Goal: Task Accomplishment & Management: Manage account settings

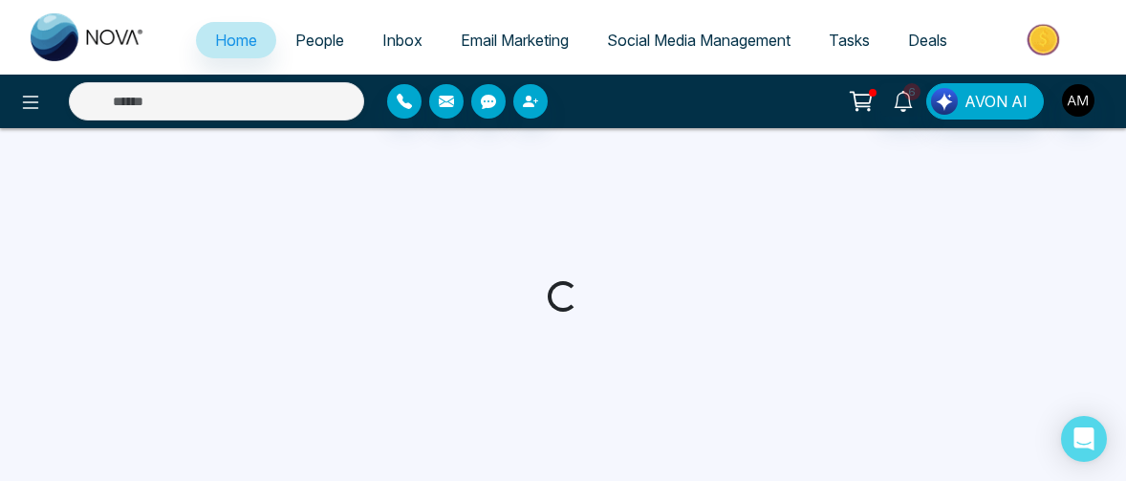
select select "*"
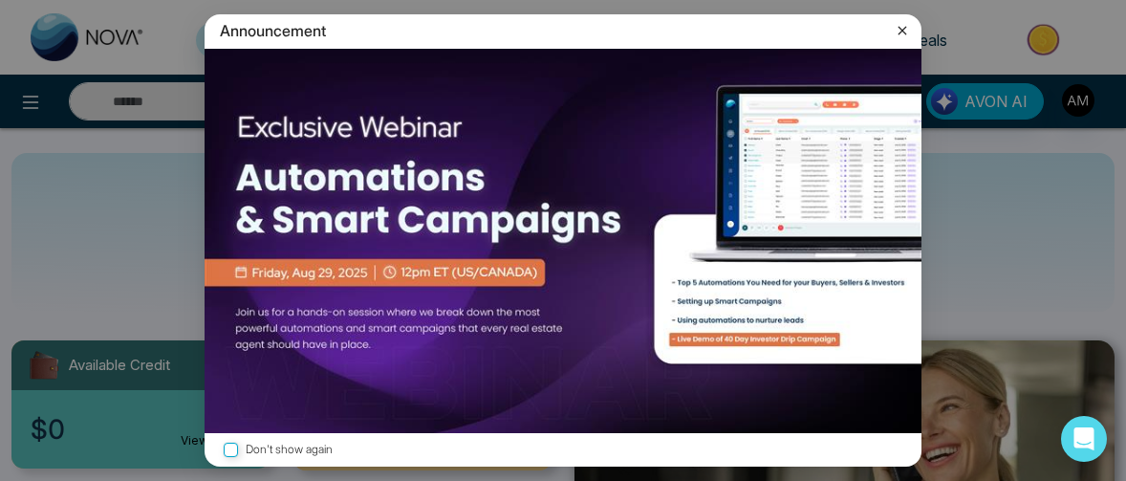
click at [900, 29] on icon at bounding box center [902, 31] width 9 height 9
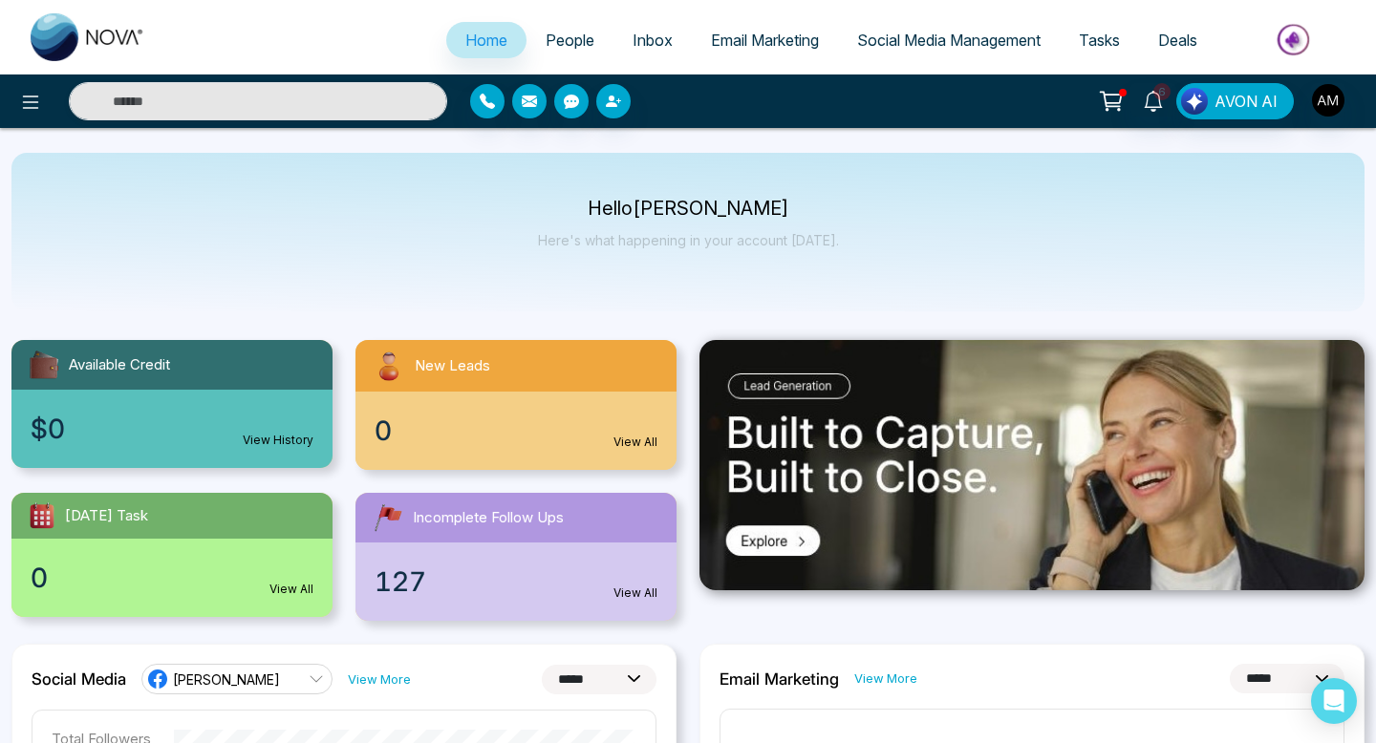
click at [7, 118] on div at bounding box center [229, 101] width 459 height 38
click at [39, 100] on icon at bounding box center [30, 102] width 23 height 23
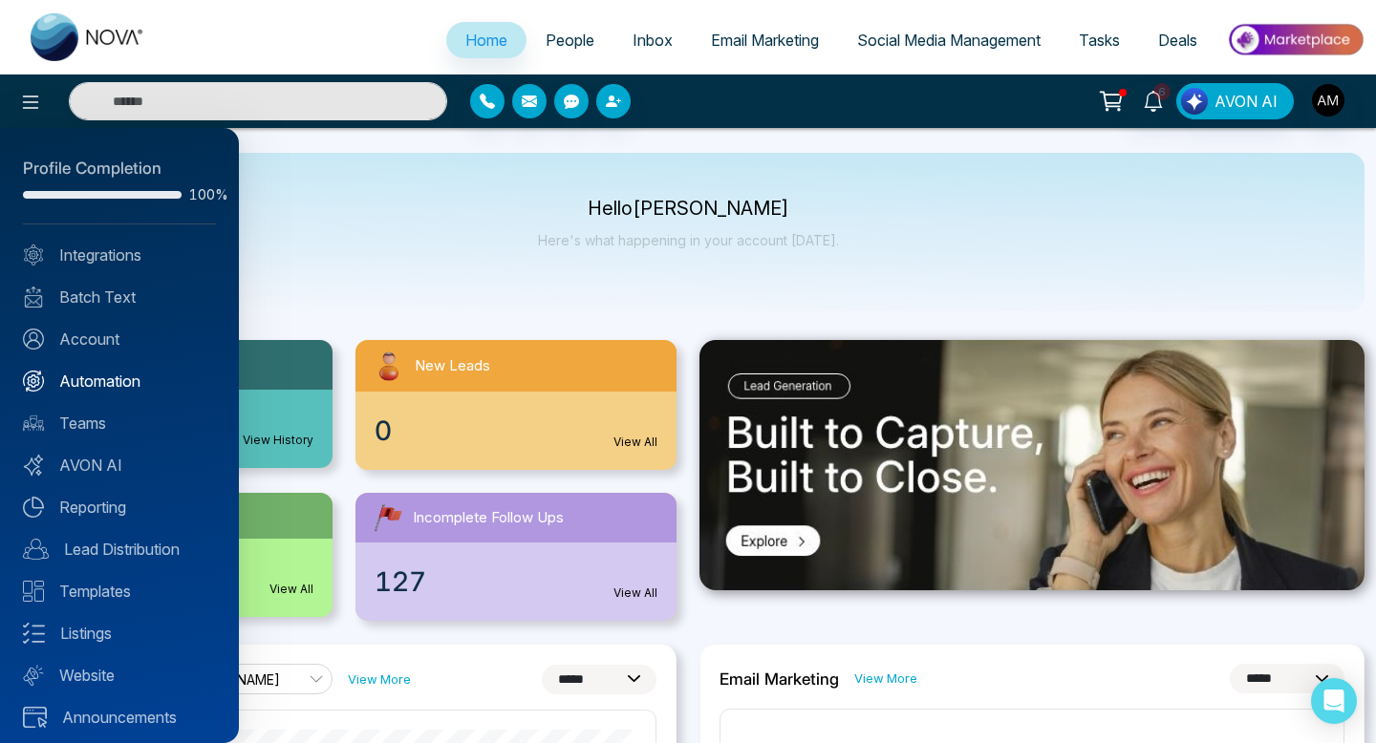
click at [102, 381] on link "Automation" at bounding box center [119, 381] width 193 height 23
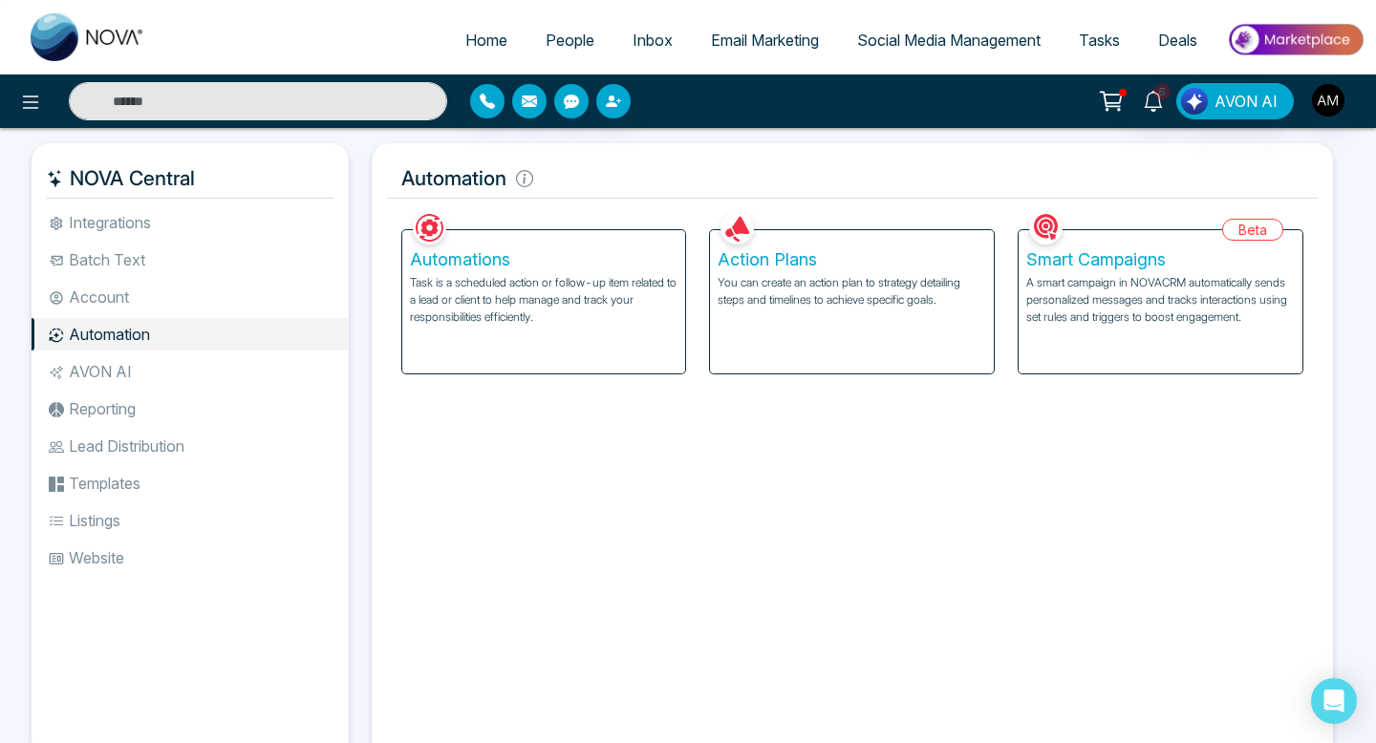
click at [1089, 198] on h5 "Automation" at bounding box center [853, 179] width 932 height 40
click at [1120, 261] on h5 "Smart Campaigns" at bounding box center [1160, 259] width 269 height 21
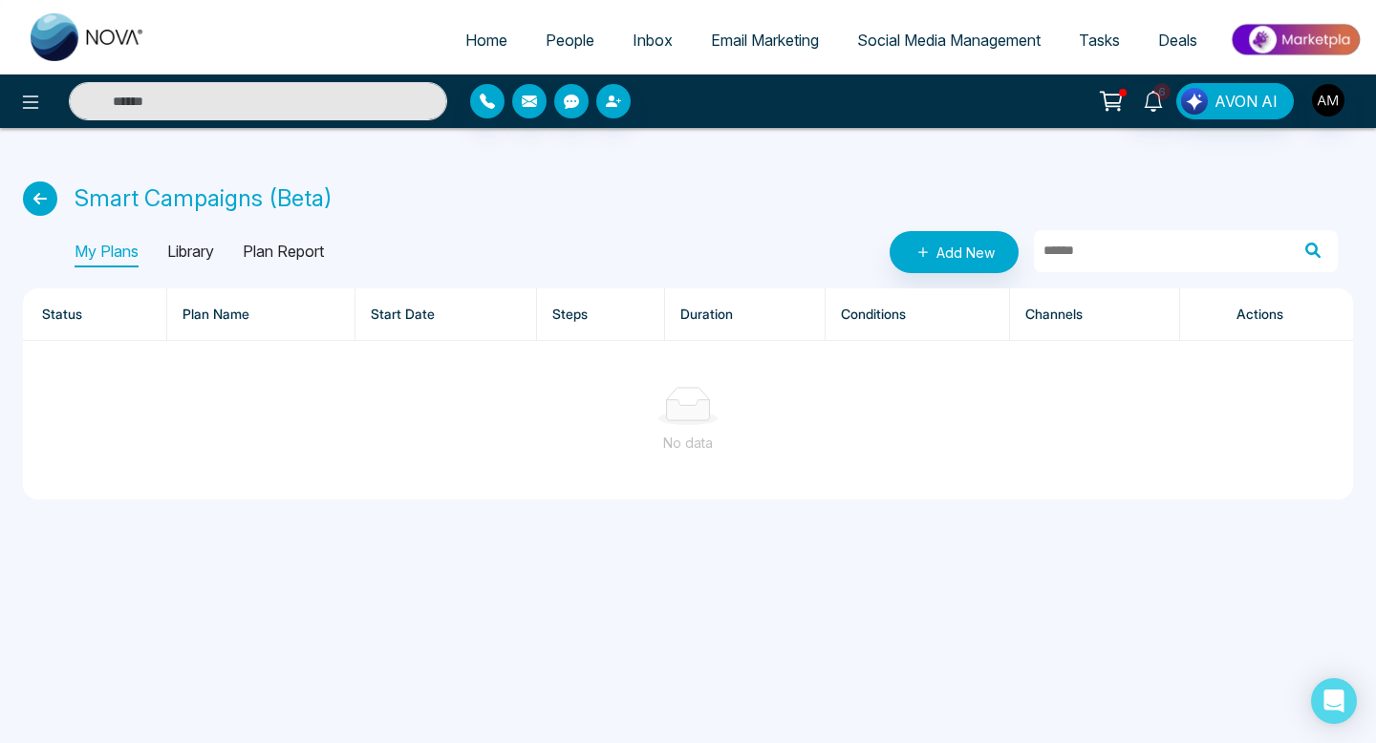
click at [195, 247] on p "Library" at bounding box center [190, 252] width 47 height 31
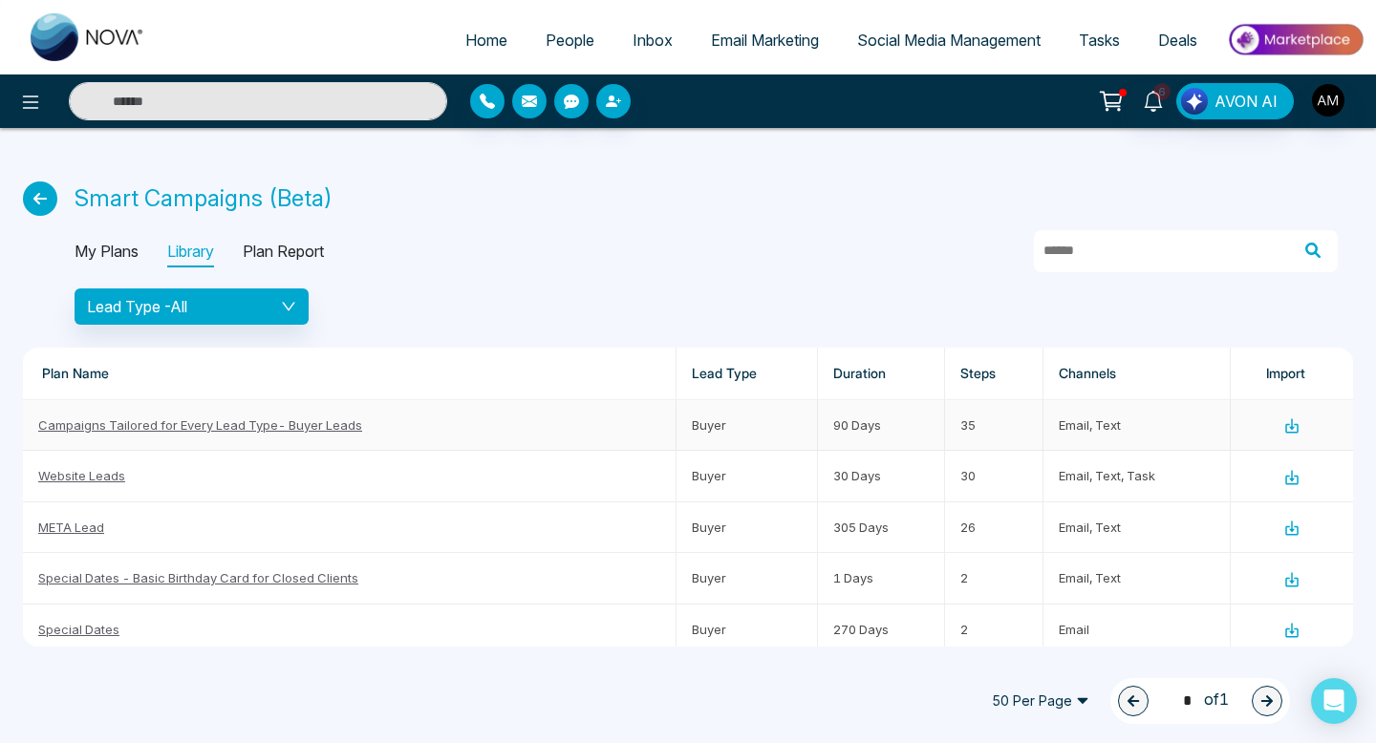
click at [1125, 428] on icon at bounding box center [1292, 424] width 6 height 11
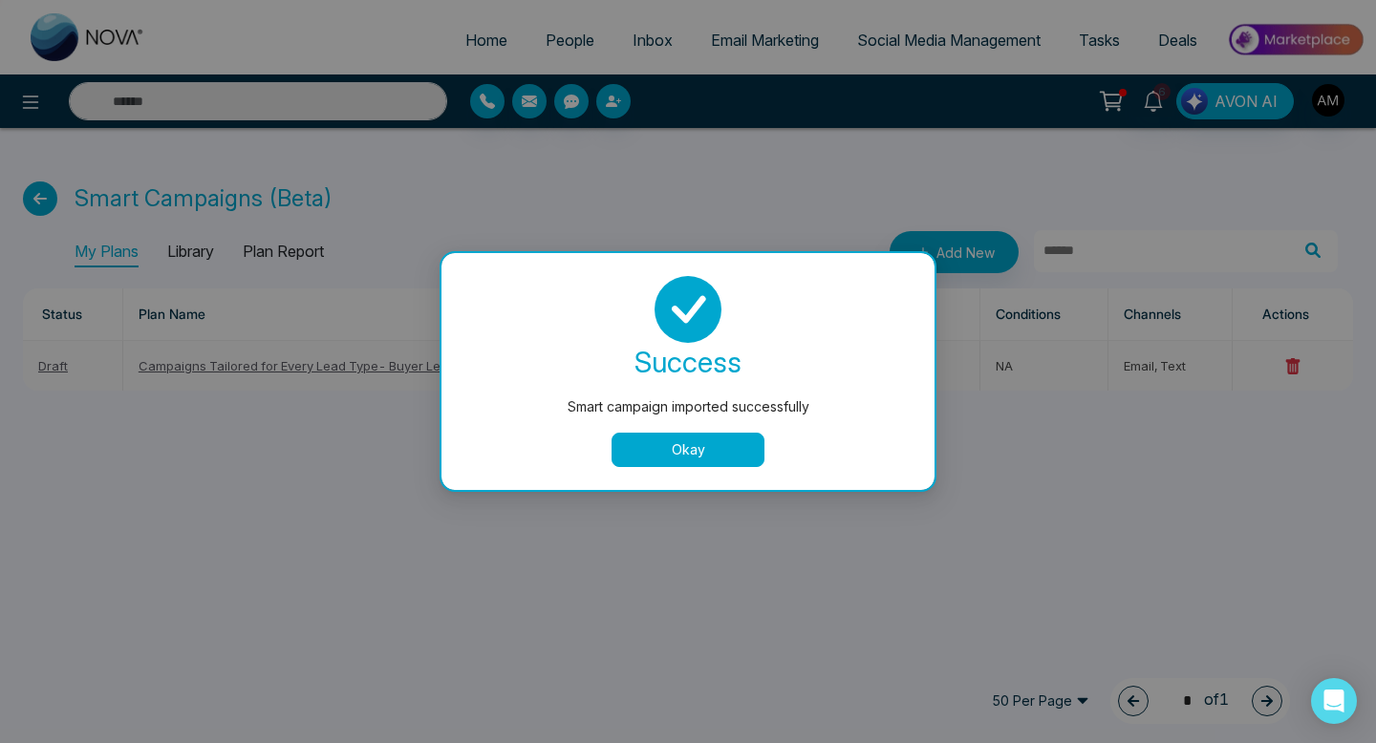
click at [702, 439] on button "Okay" at bounding box center [688, 450] width 153 height 34
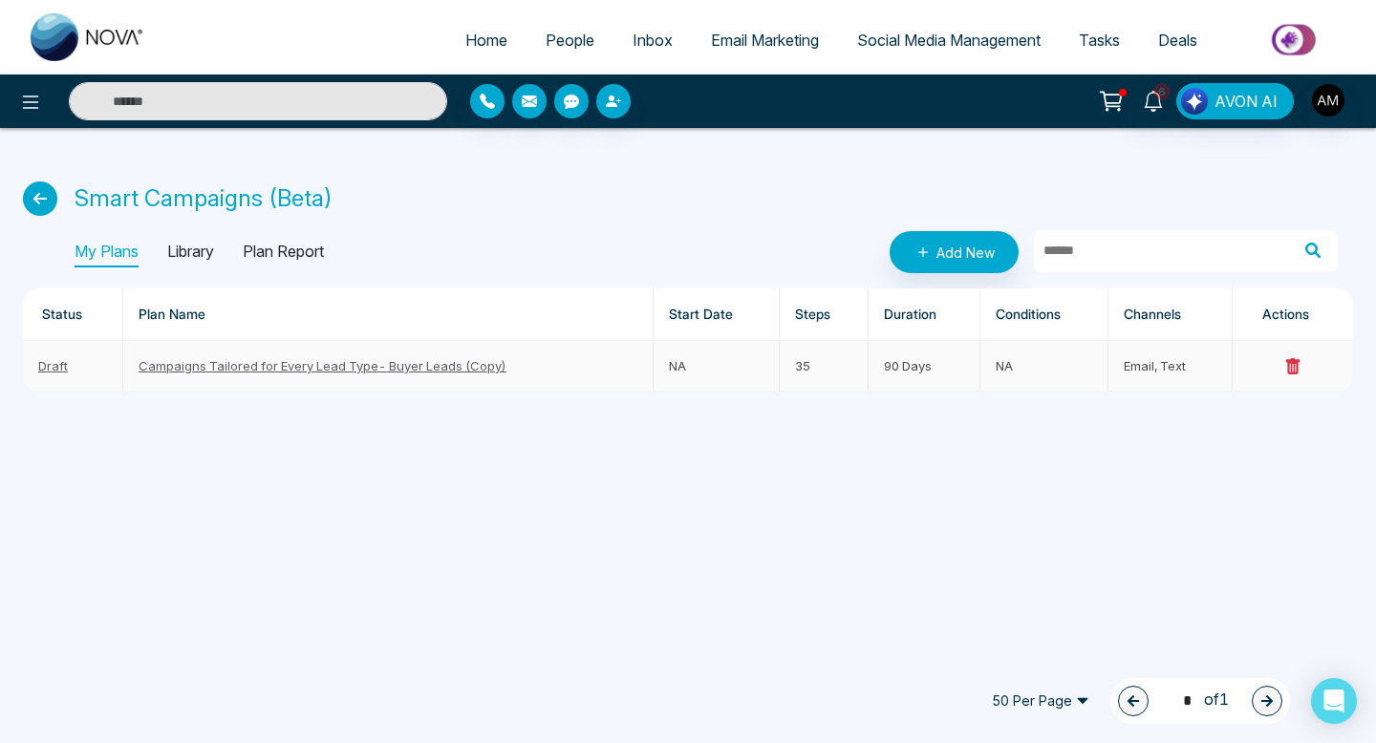
click at [410, 373] on link "Campaigns Tailored for Every Lead Type- Buyer Leads (Copy)" at bounding box center [323, 365] width 368 height 15
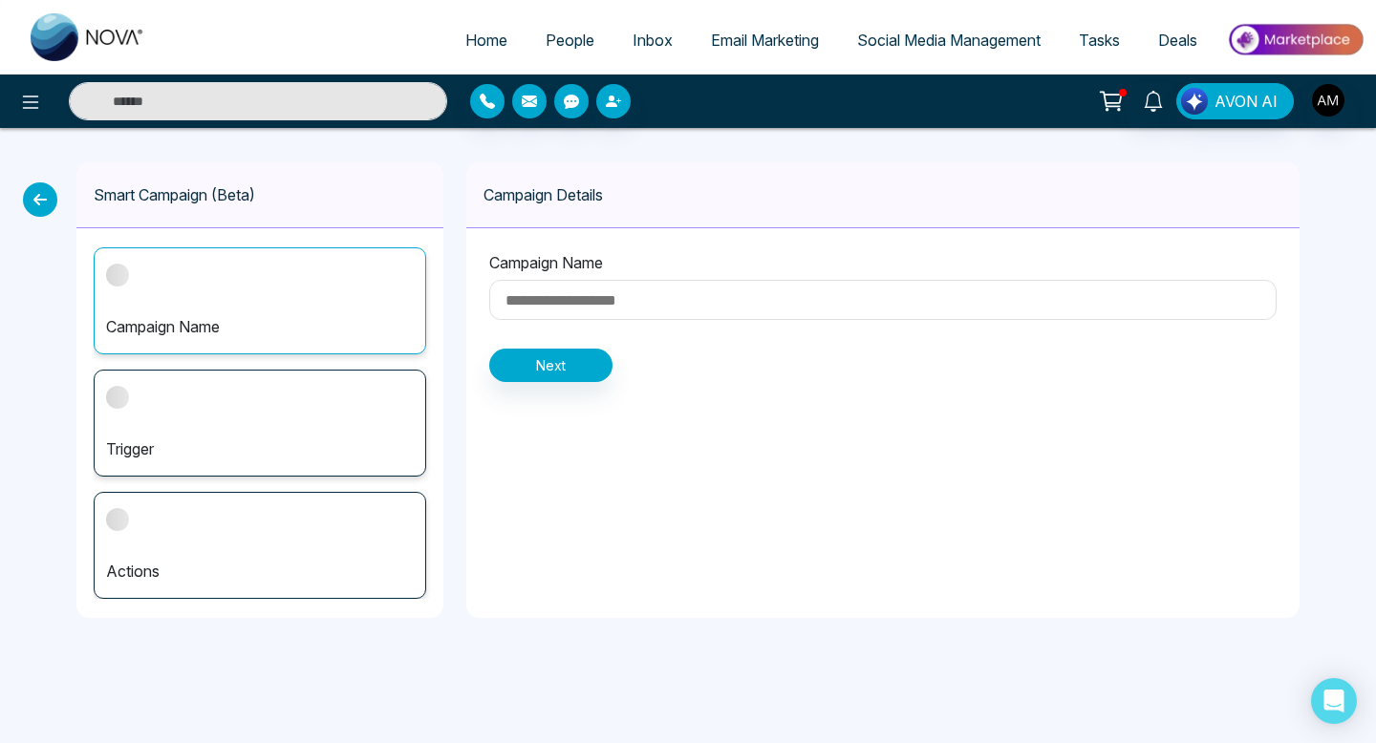
type input "**********"
click at [955, 307] on input "**********" at bounding box center [882, 300] width 787 height 40
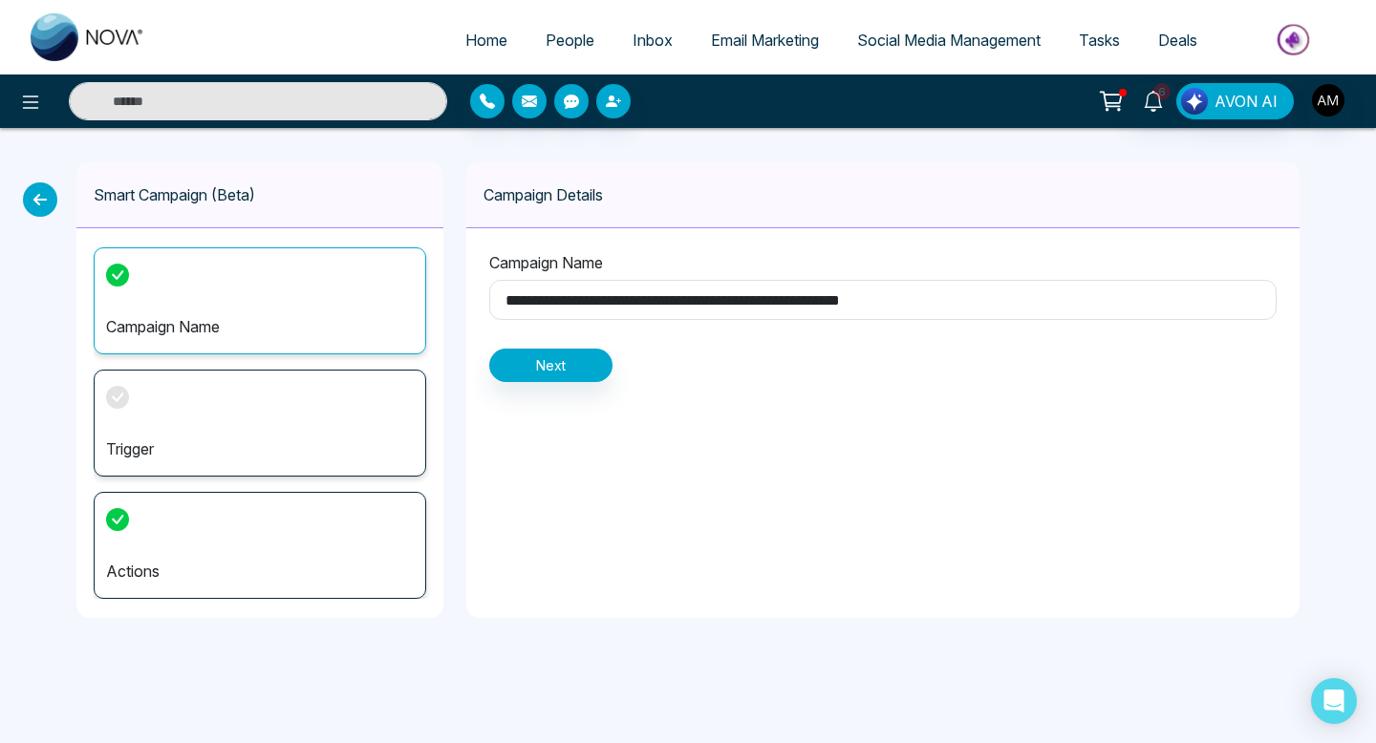
drag, startPoint x: 968, startPoint y: 302, endPoint x: 720, endPoint y: 301, distance: 247.5
click at [720, 301] on input "**********" at bounding box center [882, 300] width 787 height 40
click at [910, 176] on div "Campaign Details" at bounding box center [882, 195] width 833 height 66
drag, startPoint x: 985, startPoint y: 301, endPoint x: 492, endPoint y: 300, distance: 493.1
click at [492, 300] on input "**********" at bounding box center [882, 300] width 787 height 40
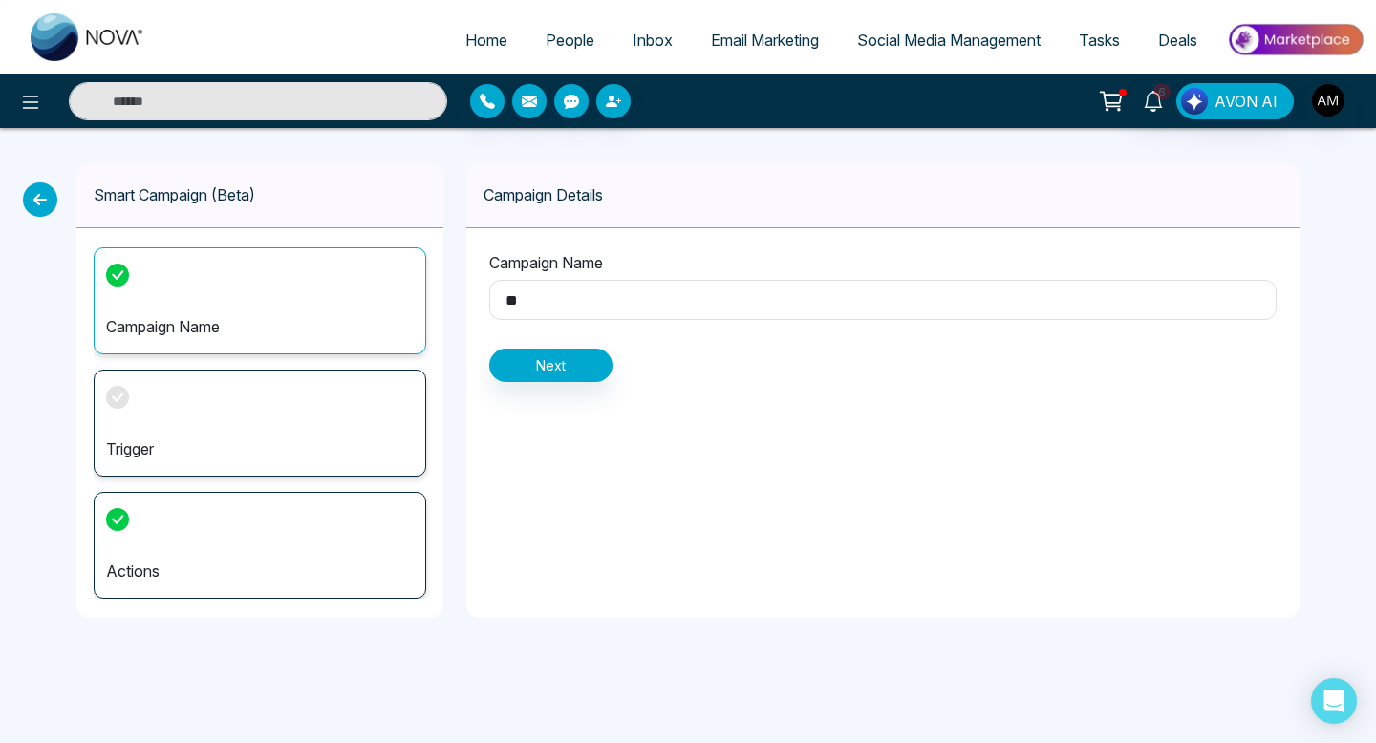
type input "*"
type input "**********"
click at [557, 372] on button "Next" at bounding box center [550, 365] width 123 height 33
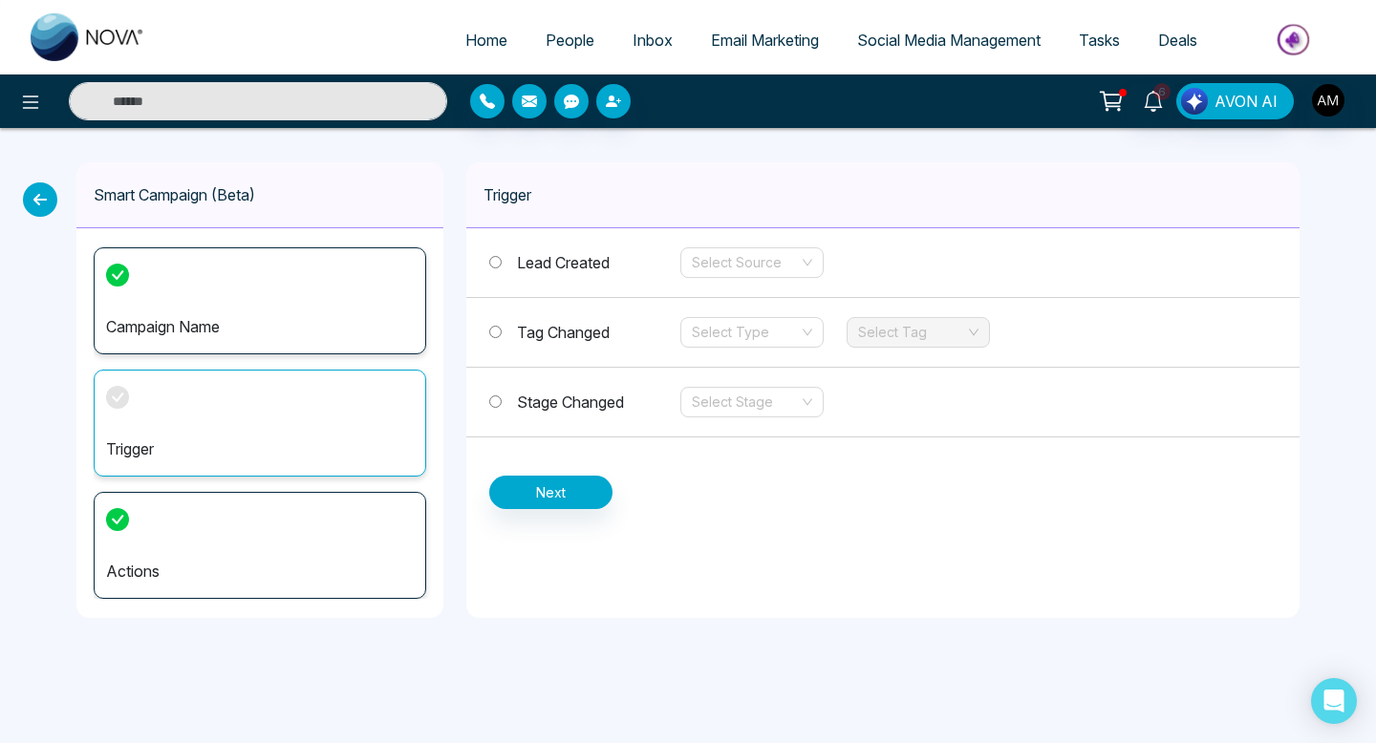
click at [493, 338] on label "Tag Changed" at bounding box center [584, 332] width 191 height 23
click at [794, 328] on input "search" at bounding box center [745, 332] width 107 height 29
click at [828, 480] on div "Trigger Lead Created Select Source Tag Changed Select Type Select Tag Stage Cha…" at bounding box center [882, 390] width 833 height 456
click at [566, 24] on link "People" at bounding box center [570, 40] width 87 height 36
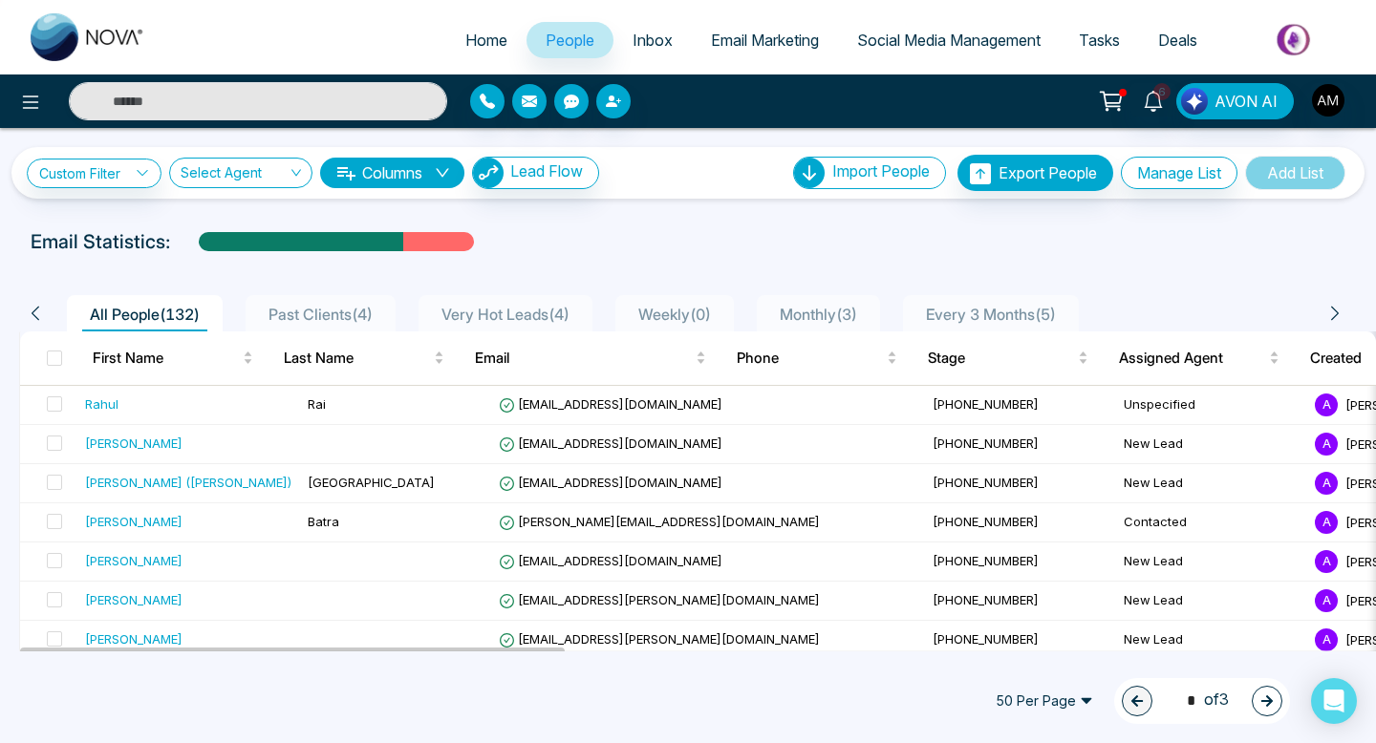
click at [36, 77] on div "6 AVON AI" at bounding box center [688, 102] width 1376 height 54
click at [35, 95] on icon at bounding box center [30, 102] width 23 height 23
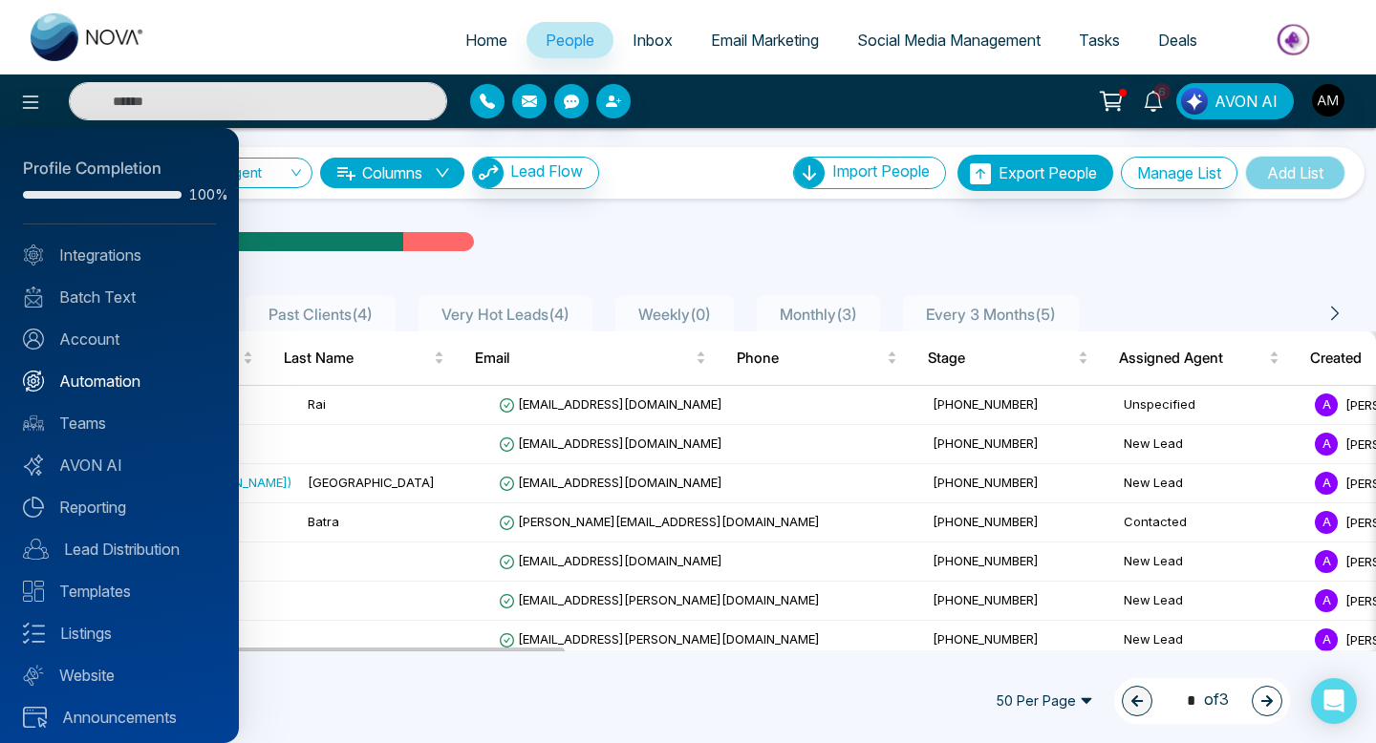
click at [102, 387] on link "Automation" at bounding box center [119, 381] width 193 height 23
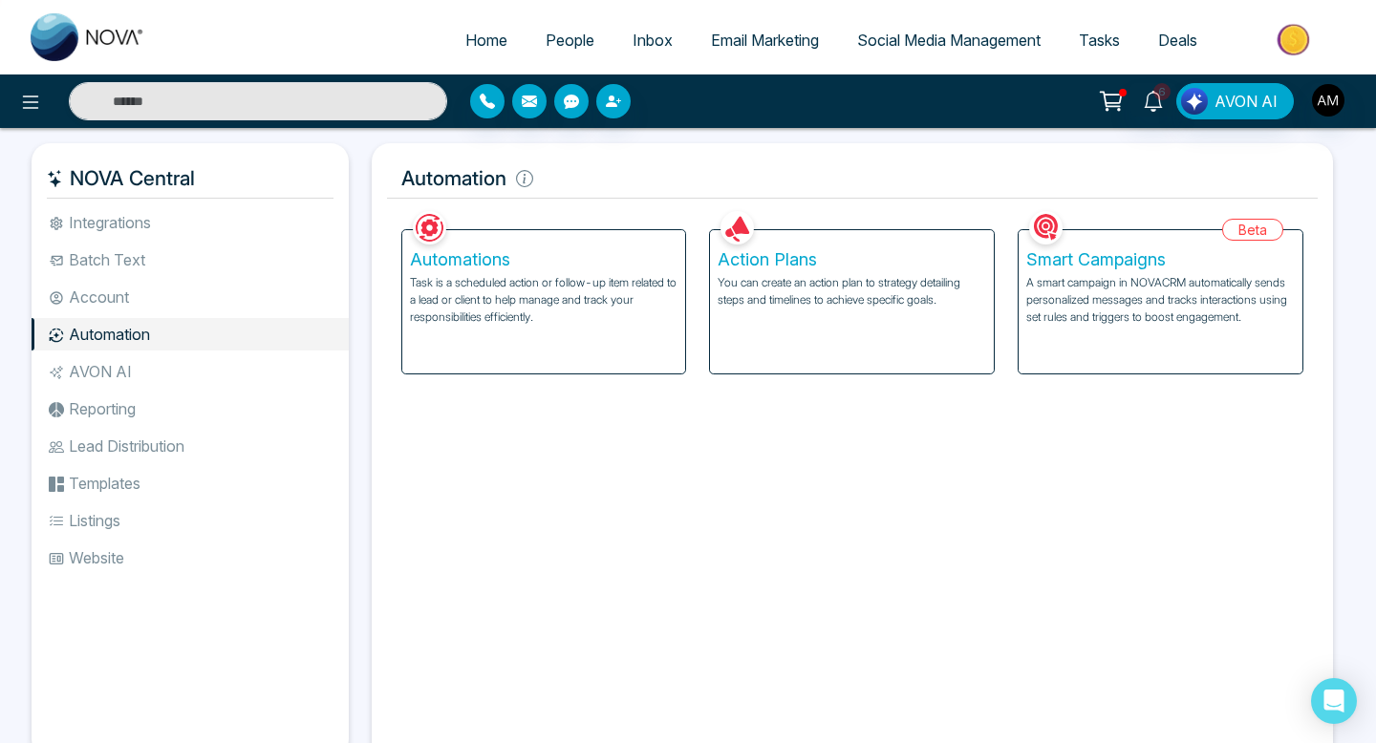
click at [1069, 296] on p "A smart campaign in NOVACRM automatically sends personalized messages and track…" at bounding box center [1160, 300] width 269 height 52
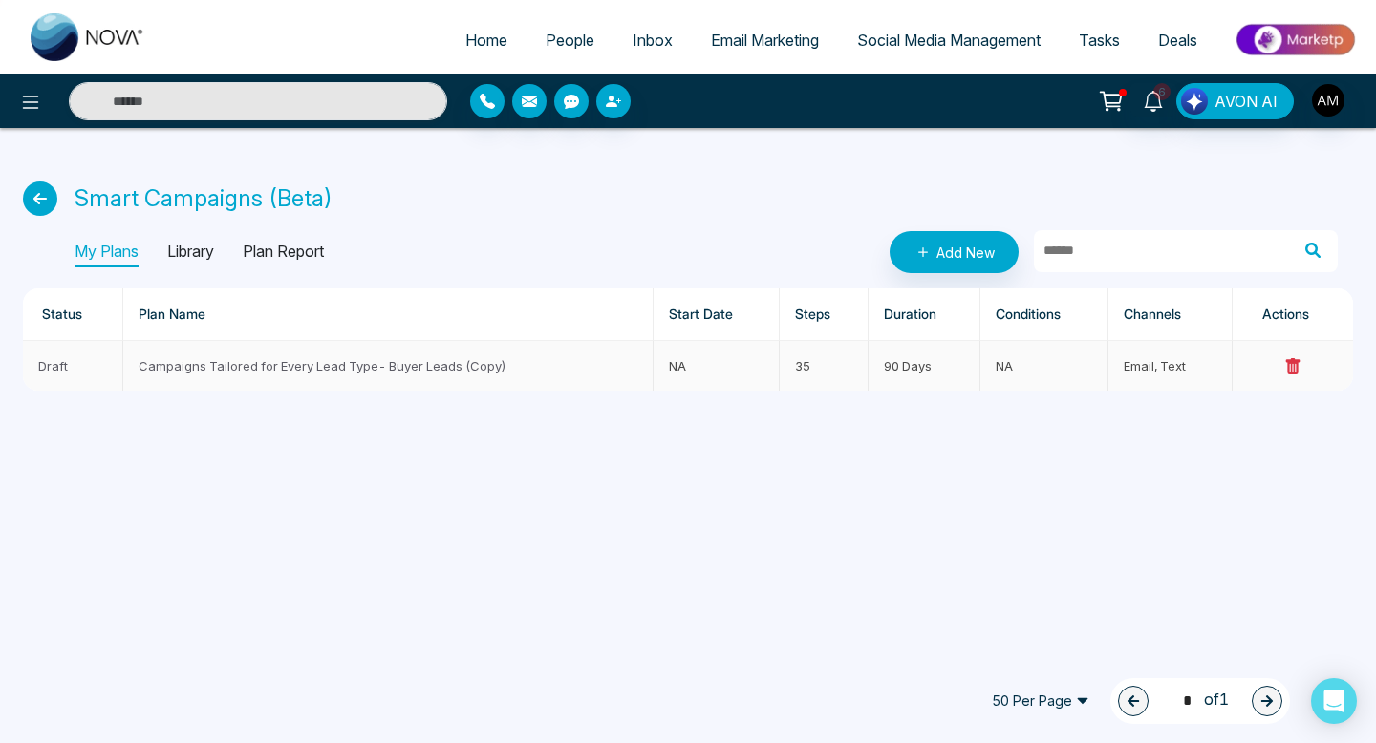
click at [430, 371] on link "Campaigns Tailored for Every Lead Type- Buyer Leads (Copy)" at bounding box center [323, 365] width 368 height 15
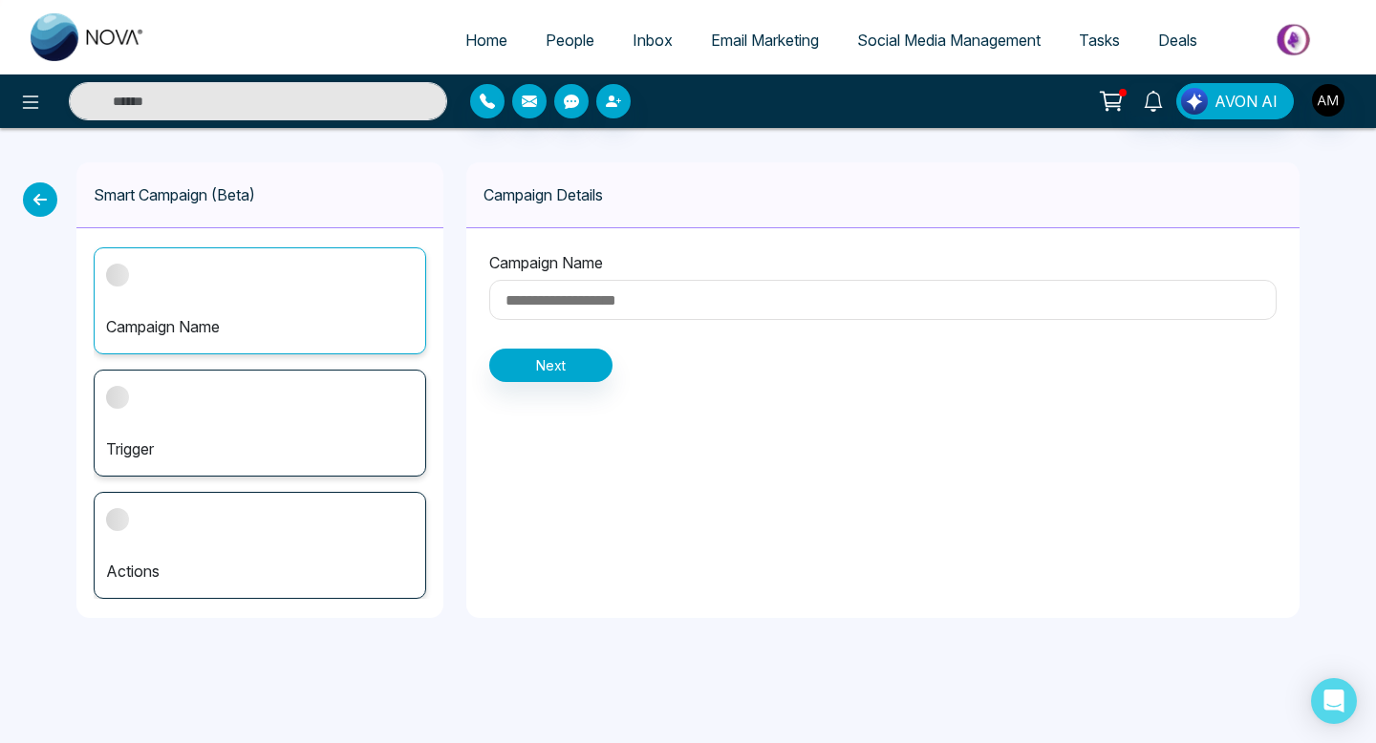
type input "**********"
click at [634, 477] on div "**********" at bounding box center [882, 390] width 833 height 456
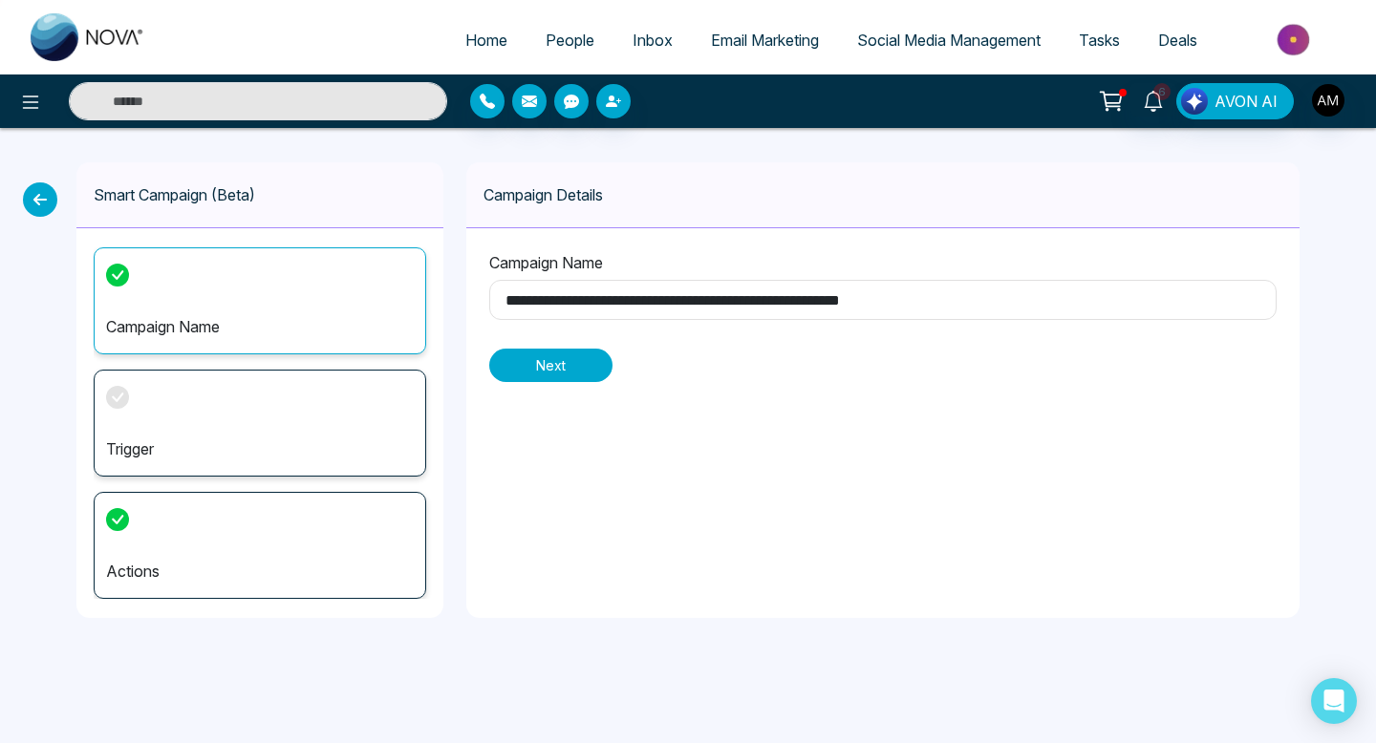
click at [564, 366] on button "Next" at bounding box center [550, 365] width 123 height 33
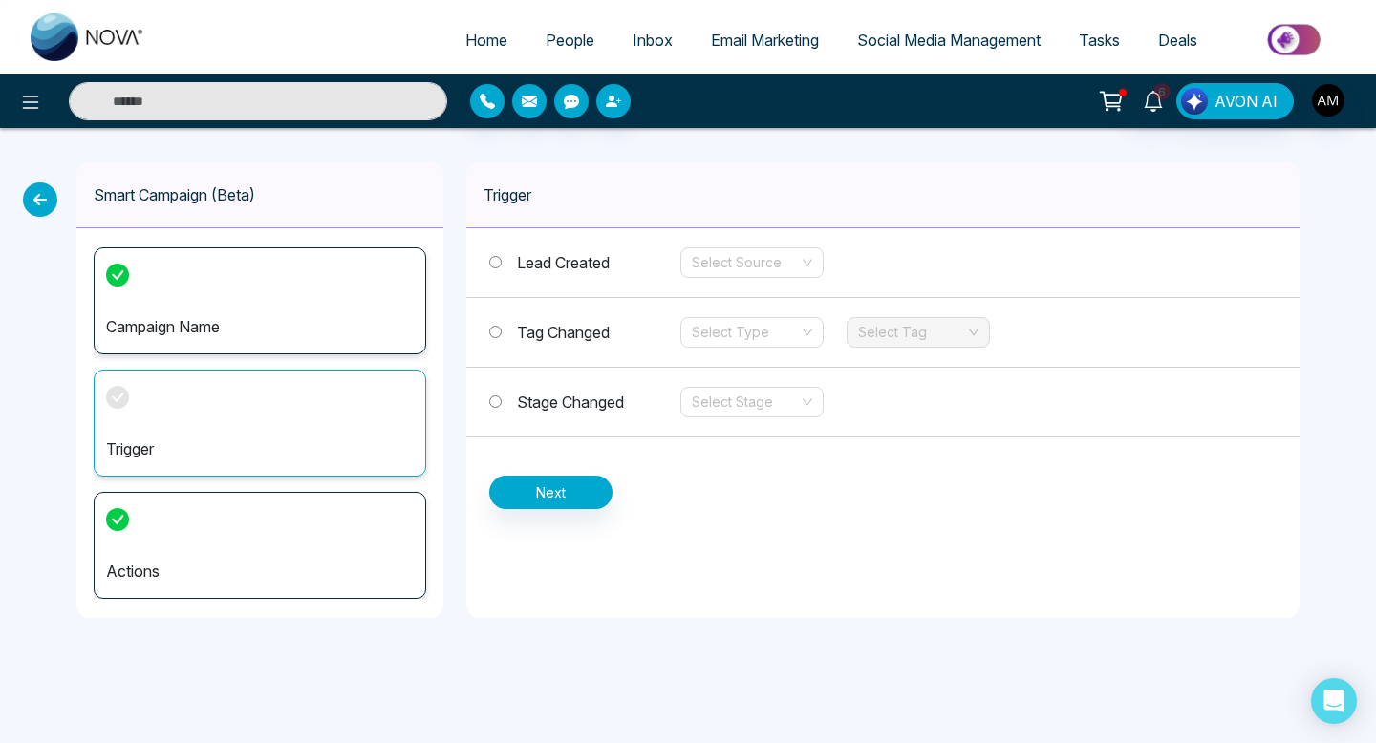
click at [303, 410] on div "Trigger" at bounding box center [260, 423] width 333 height 107
click at [256, 418] on div "Trigger" at bounding box center [260, 423] width 333 height 107
click at [252, 411] on div "Trigger" at bounding box center [260, 423] width 333 height 107
click at [503, 333] on label "Tag Changed" at bounding box center [584, 332] width 191 height 23
click at [806, 327] on div "Select Type" at bounding box center [751, 332] width 143 height 31
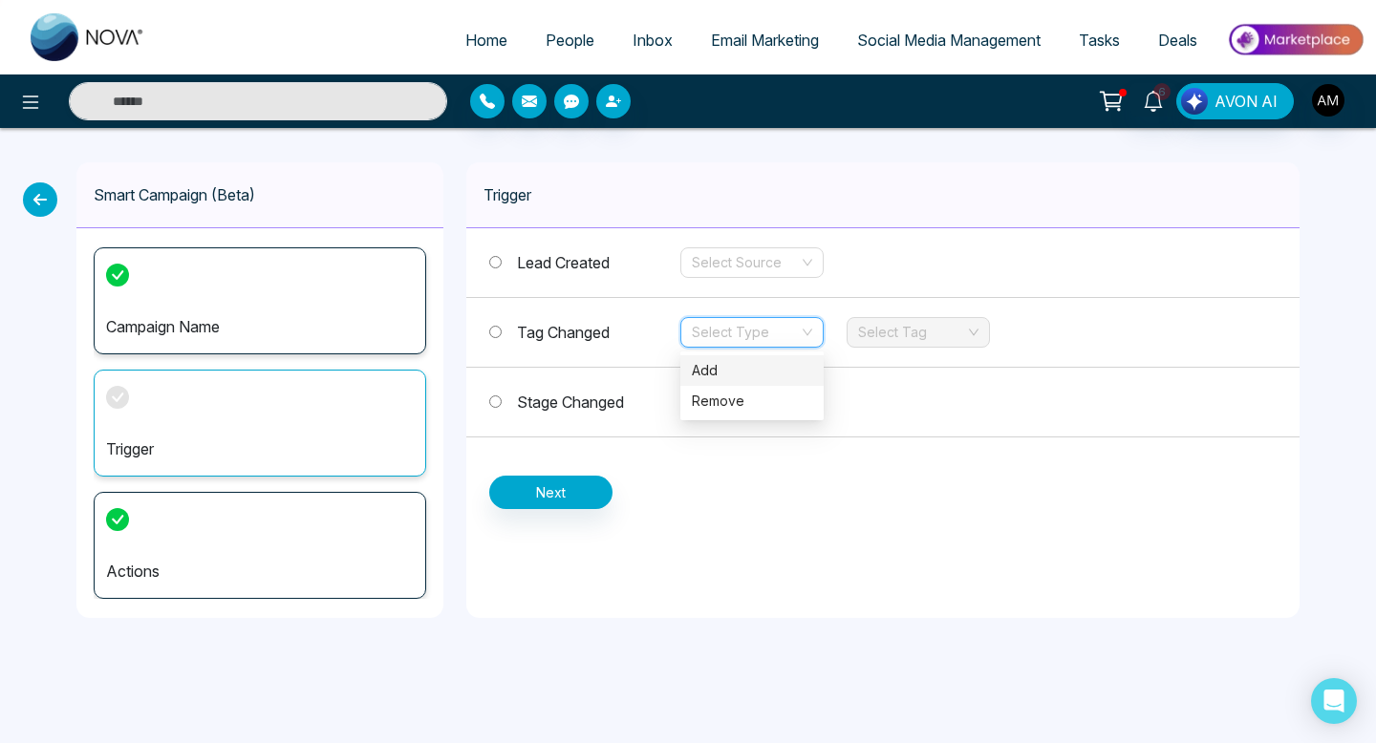
click at [777, 376] on div "Add" at bounding box center [752, 370] width 120 height 21
click at [915, 328] on input "search" at bounding box center [911, 332] width 107 height 29
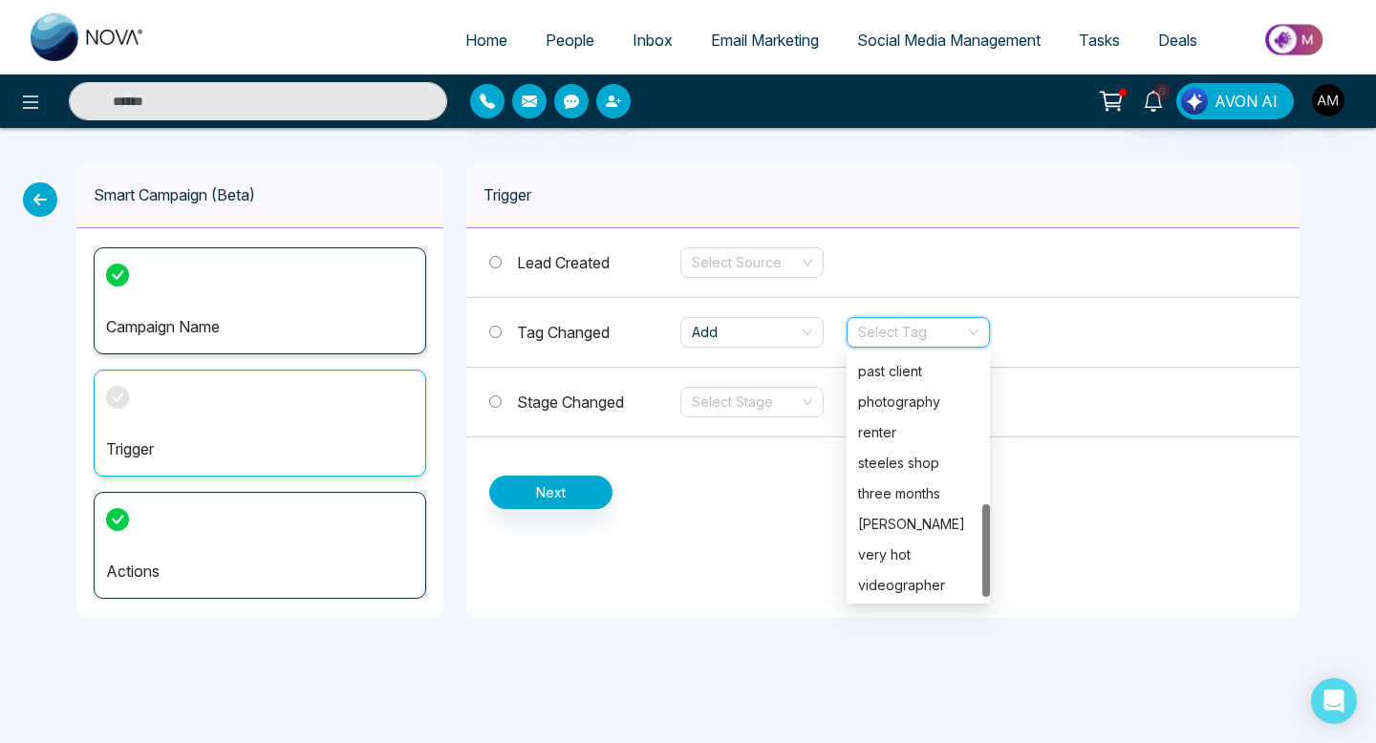
scroll to position [398, 0]
click at [889, 336] on input "search" at bounding box center [911, 332] width 107 height 29
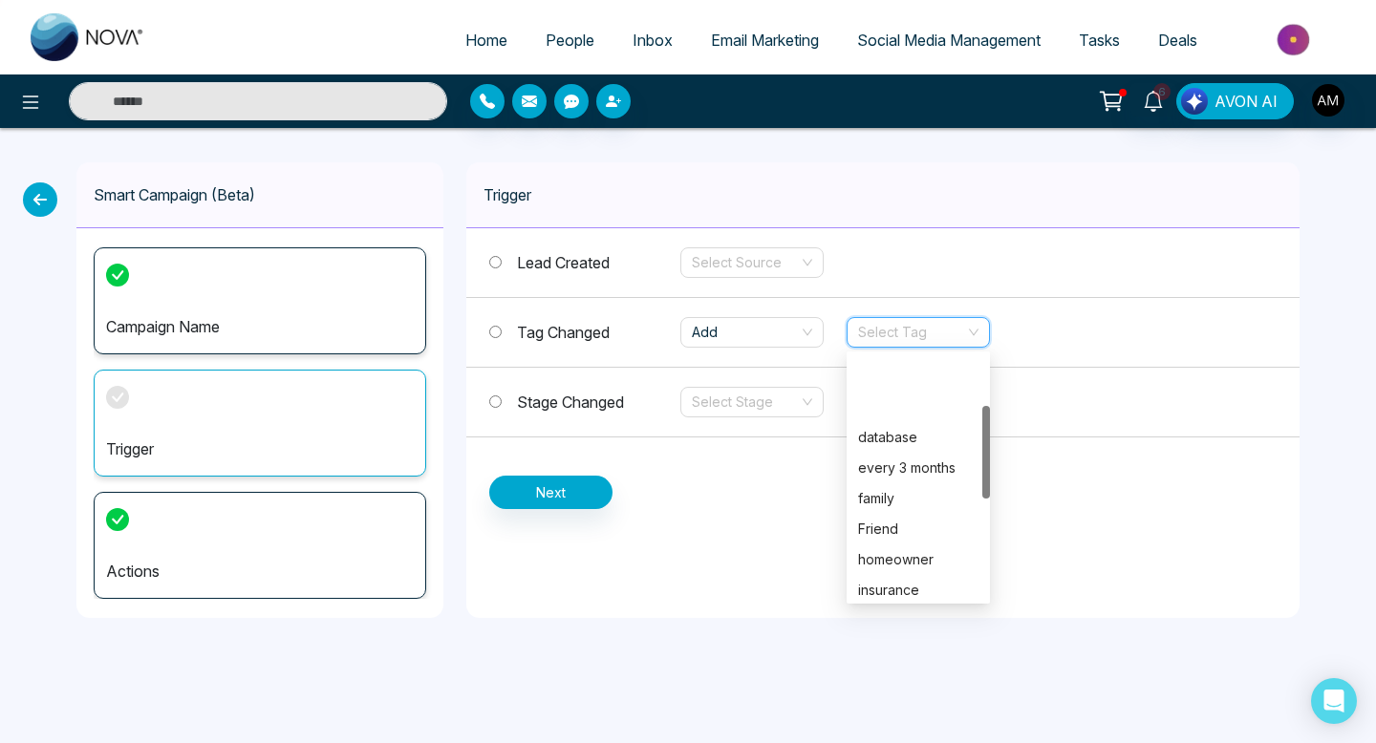
scroll to position [0, 0]
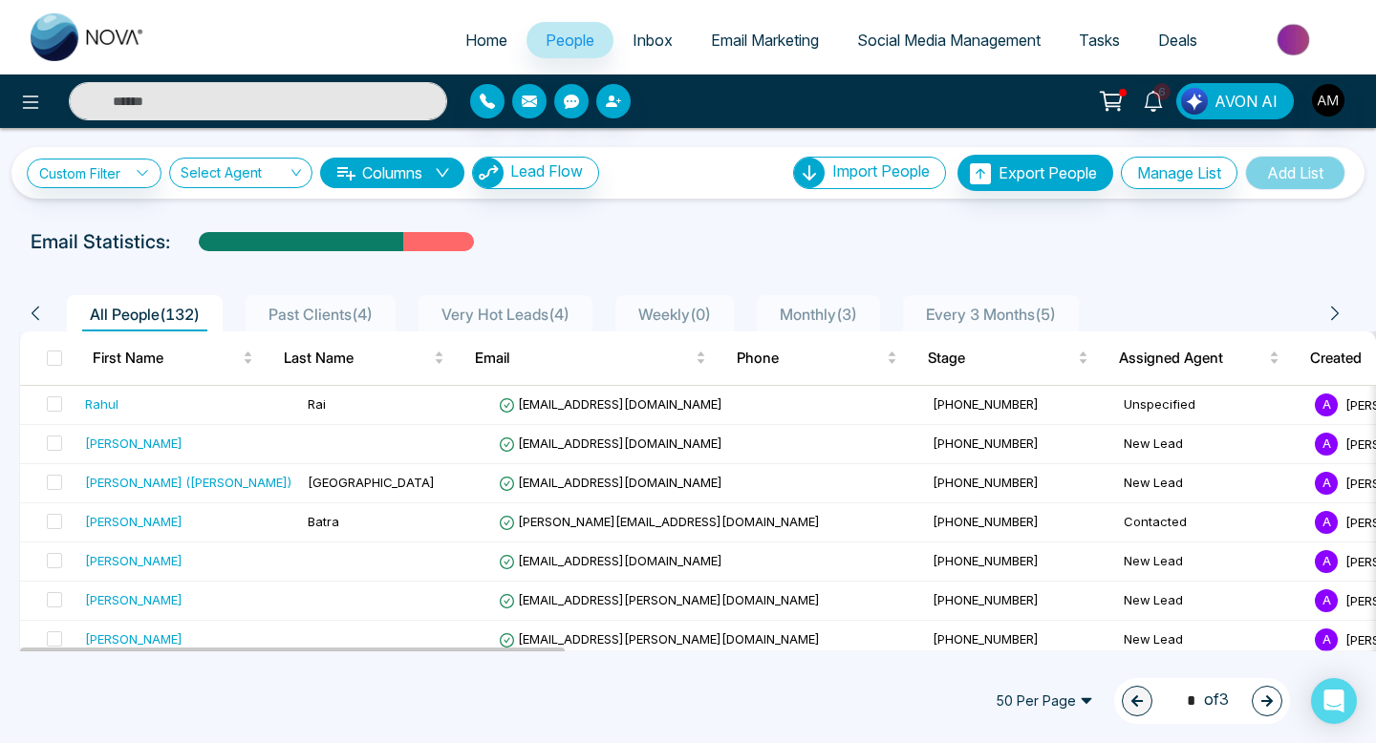
click at [306, 79] on div "6 AVON AI" at bounding box center [688, 102] width 1376 height 54
click at [301, 97] on input "text" at bounding box center [258, 101] width 378 height 38
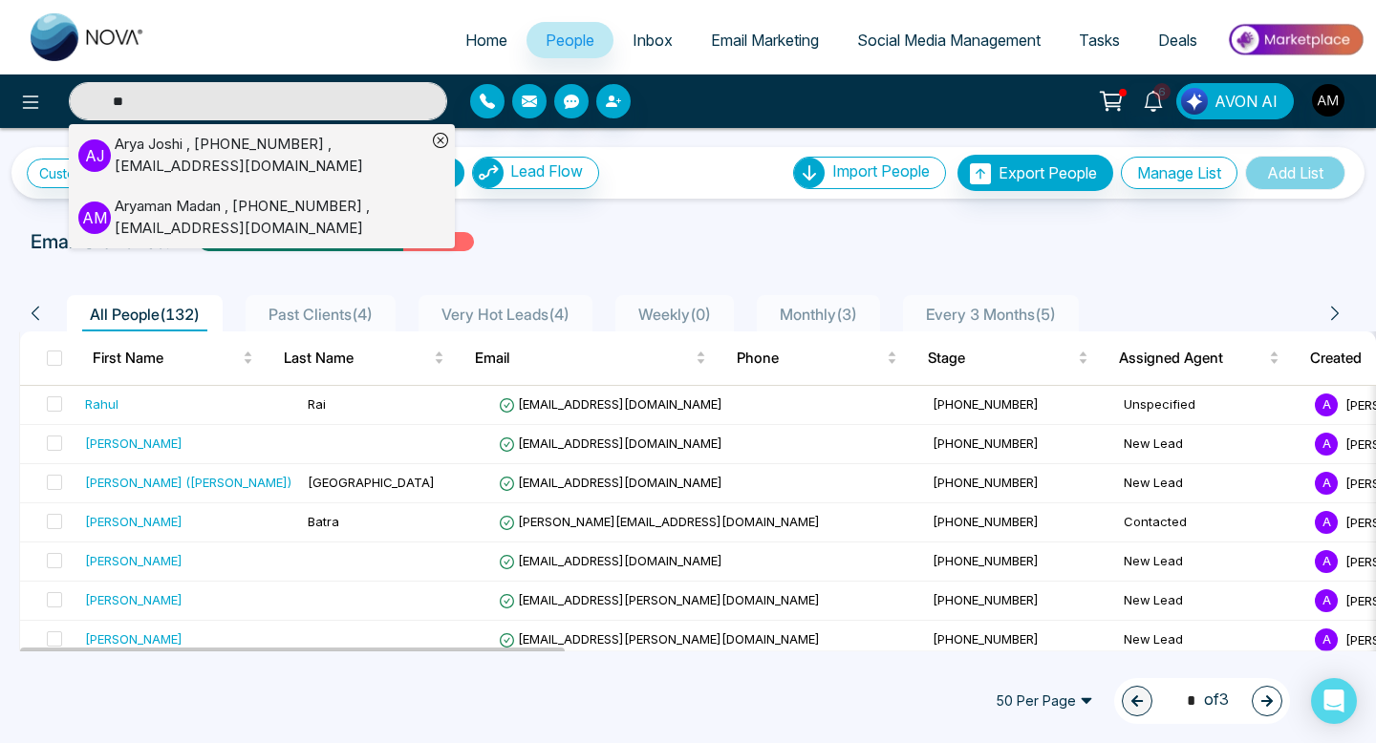
type input "*"
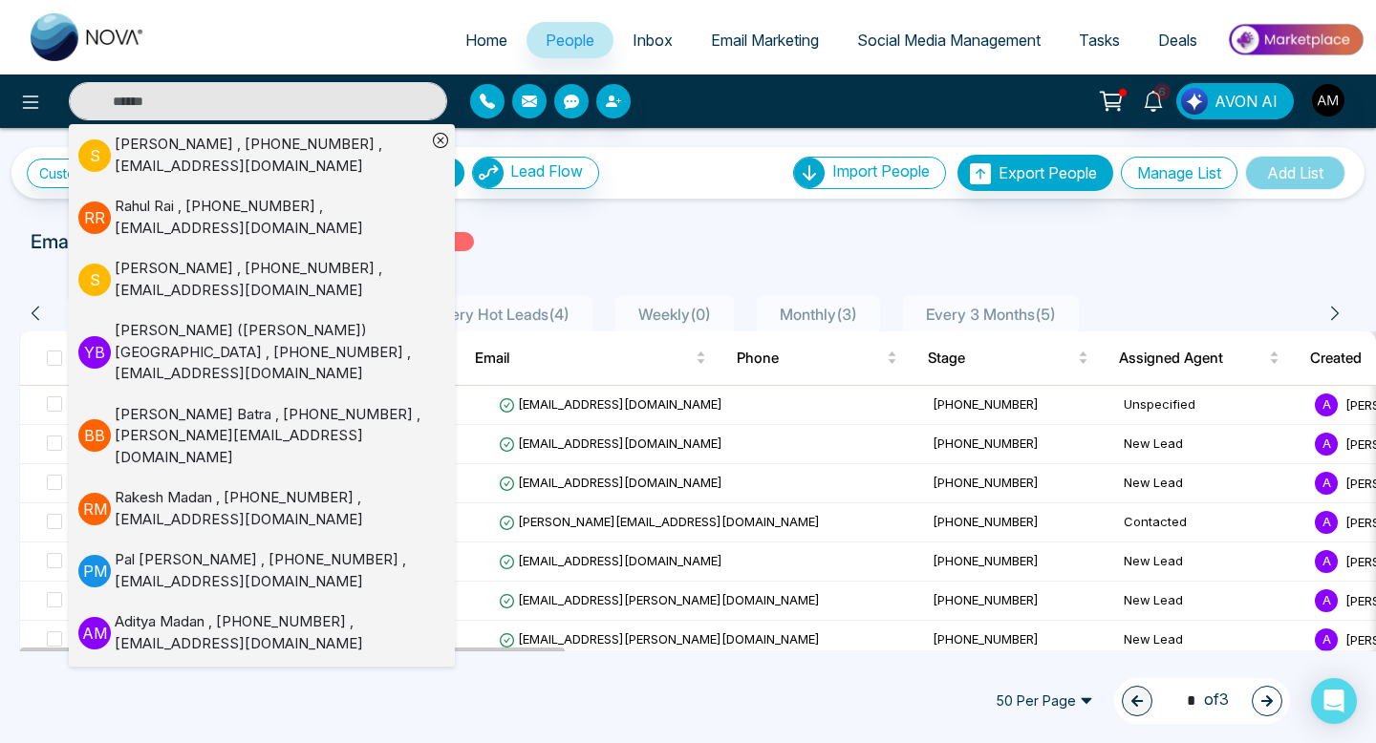
click at [650, 214] on div "**********" at bounding box center [688, 390] width 1376 height 524
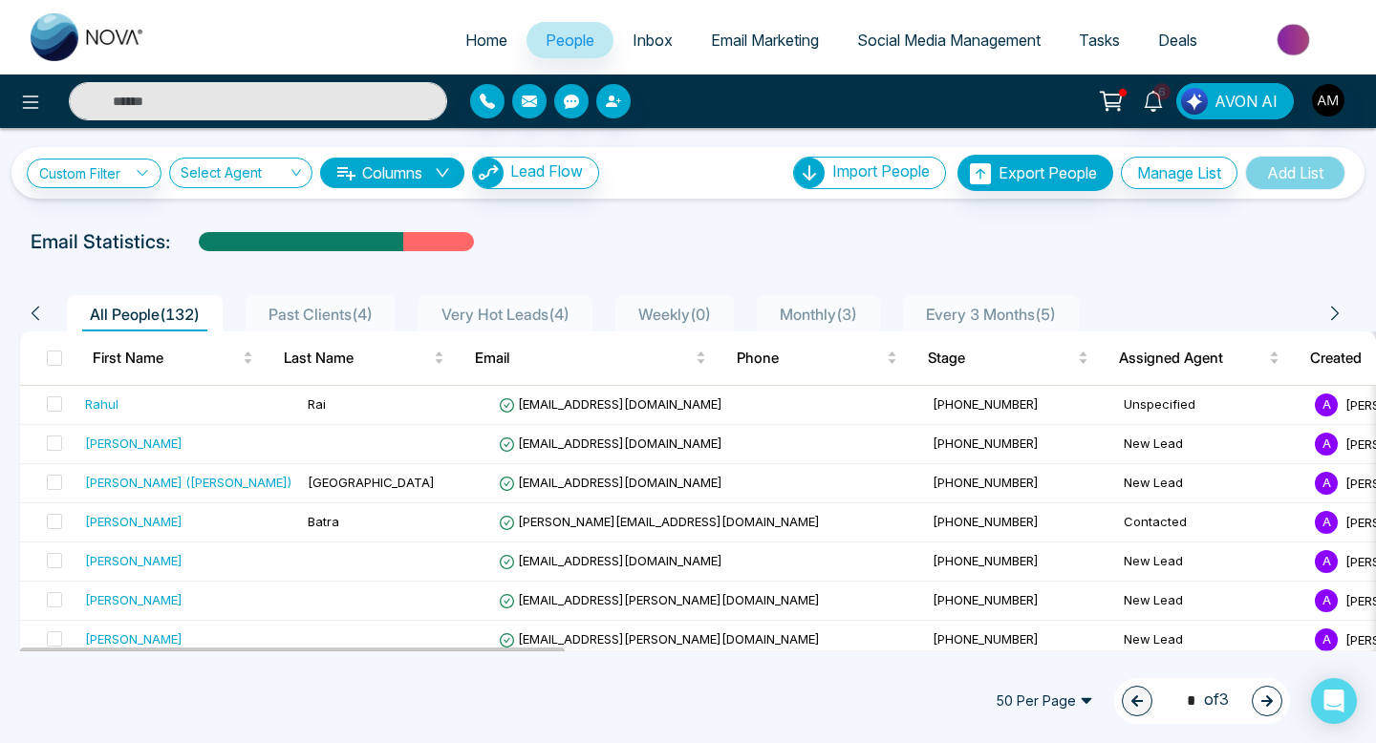
click at [295, 97] on input "text" at bounding box center [258, 101] width 378 height 38
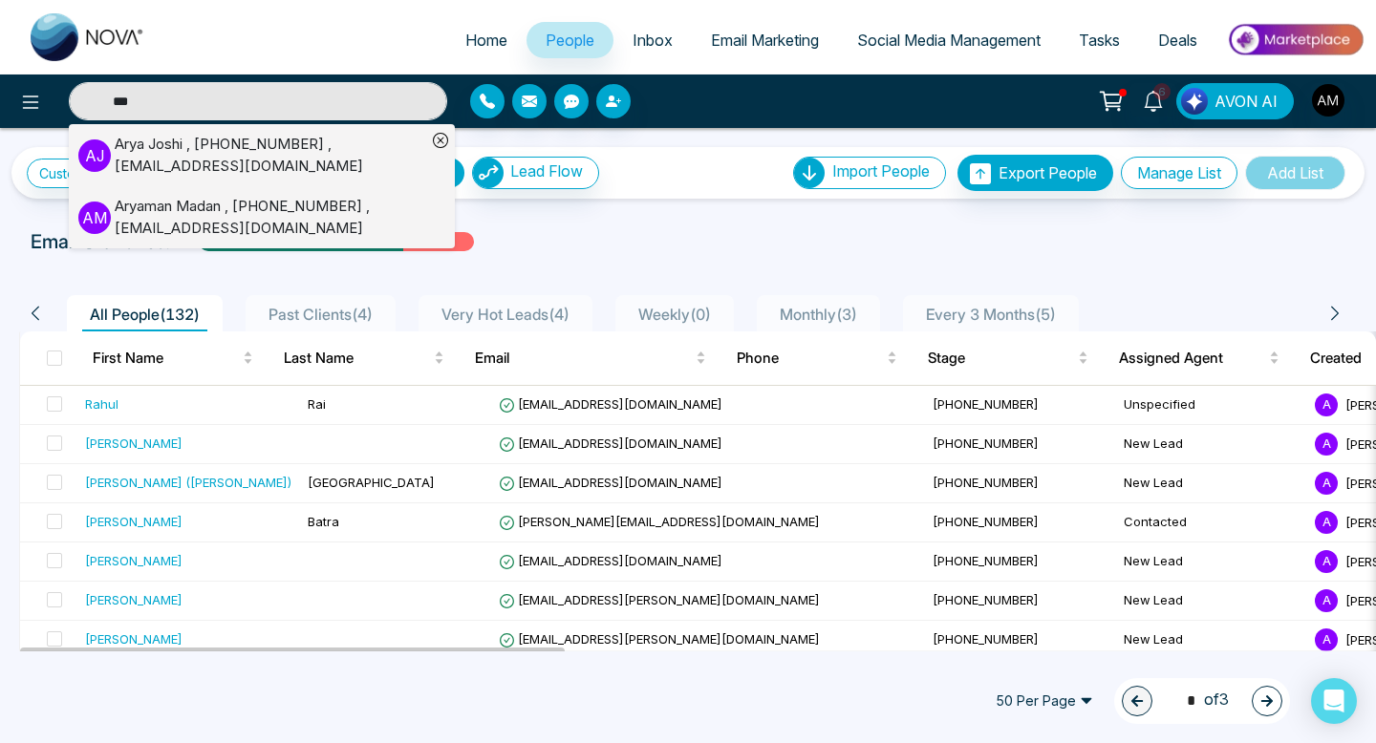
type input "***"
click at [204, 221] on div "Aryaman Madan , +16479172358 , aryaman02@hotmail.com" at bounding box center [271, 217] width 312 height 43
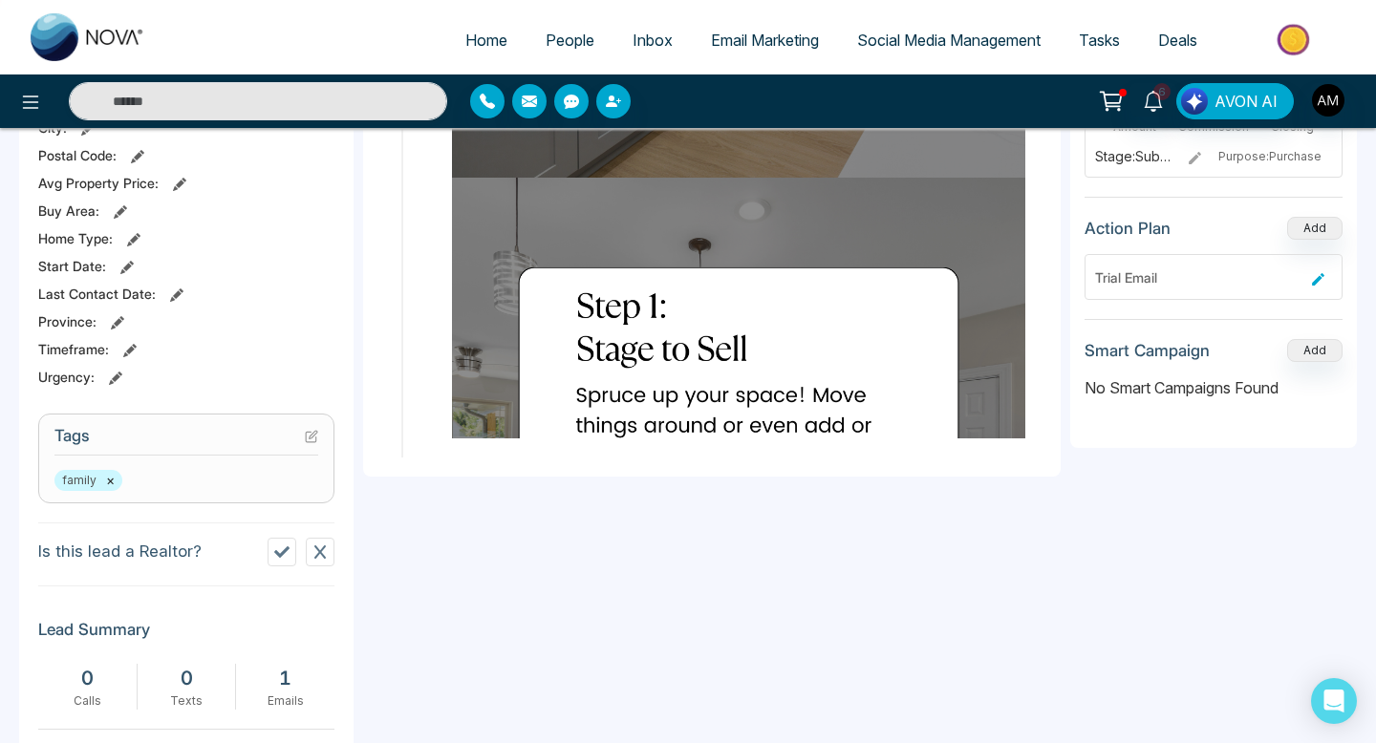
scroll to position [513, 0]
click at [314, 442] on icon at bounding box center [311, 435] width 13 height 13
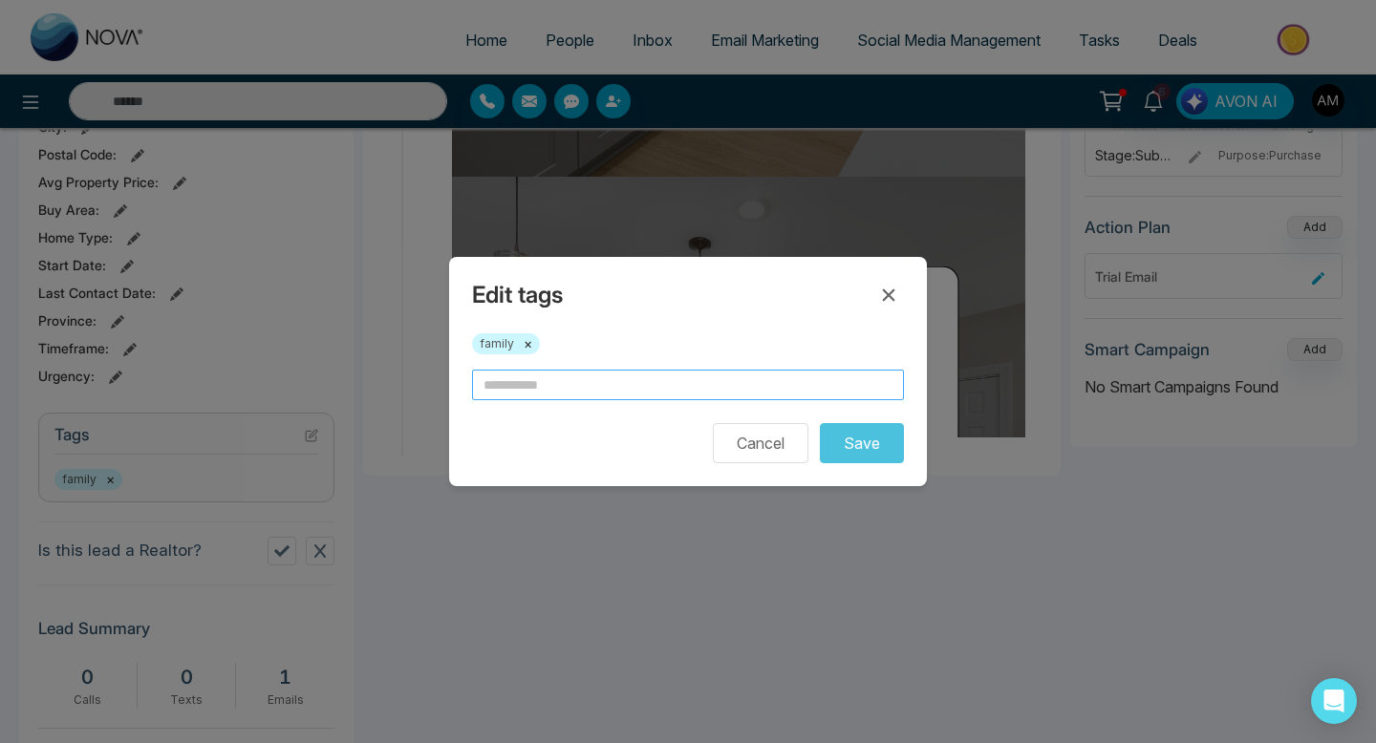
click at [531, 399] on input "text" at bounding box center [688, 385] width 432 height 31
type input "****"
click at [851, 462] on button "Save" at bounding box center [862, 443] width 84 height 40
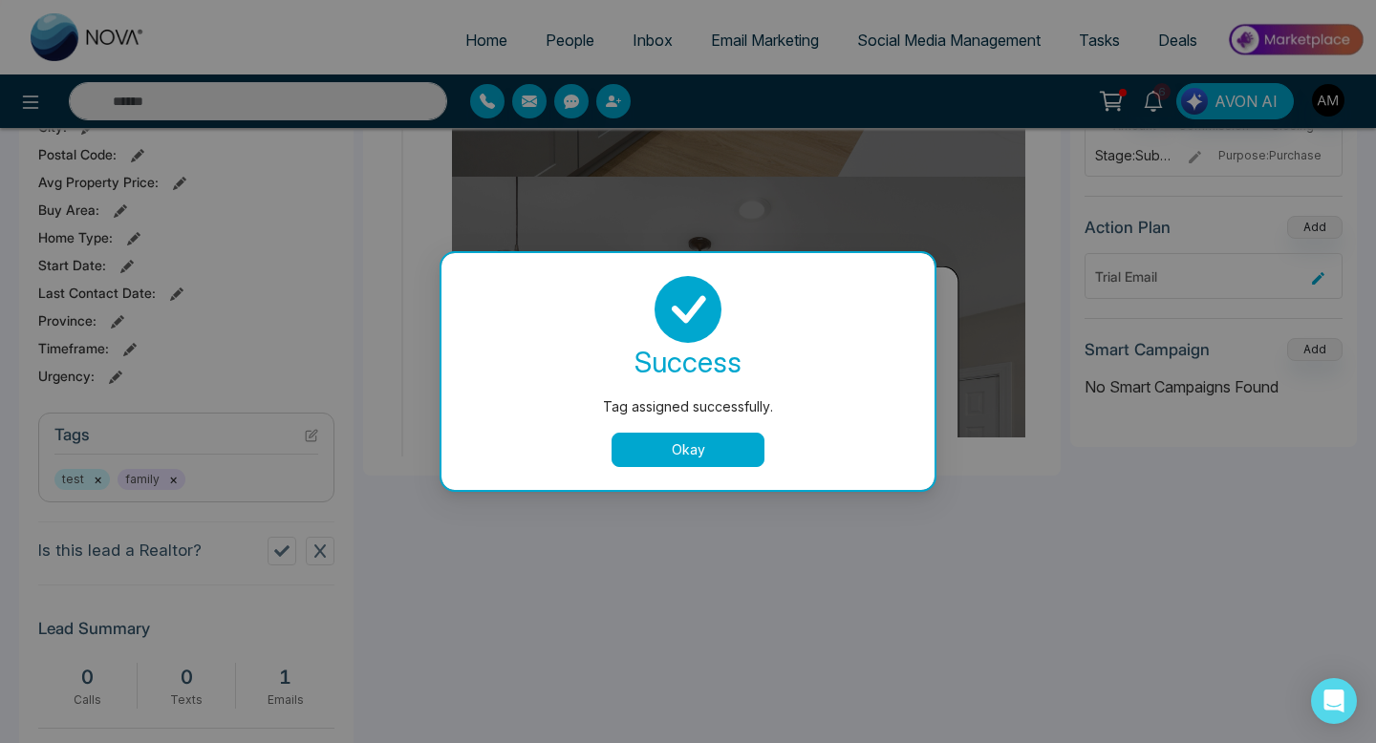
click at [689, 450] on button "Okay" at bounding box center [688, 450] width 153 height 34
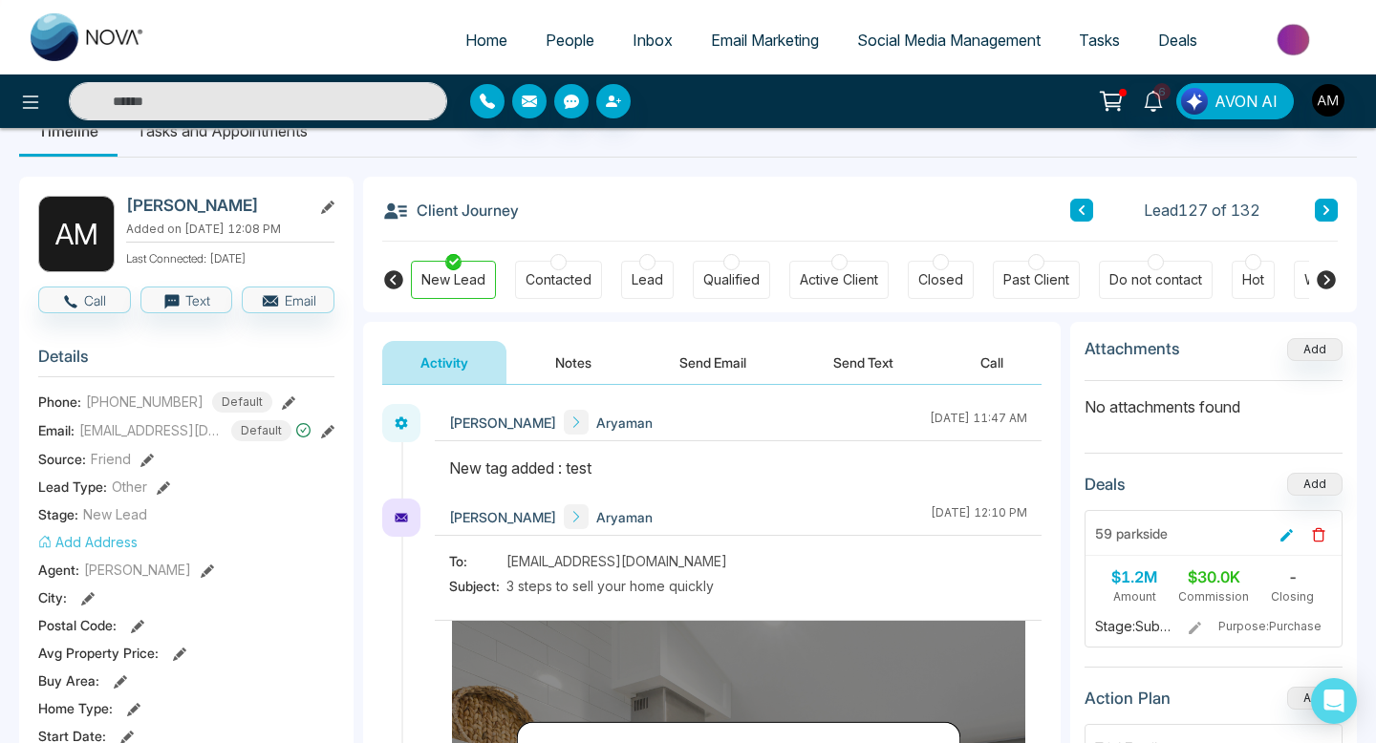
scroll to position [41, 0]
click at [75, 312] on icon "button" at bounding box center [70, 302] width 17 height 17
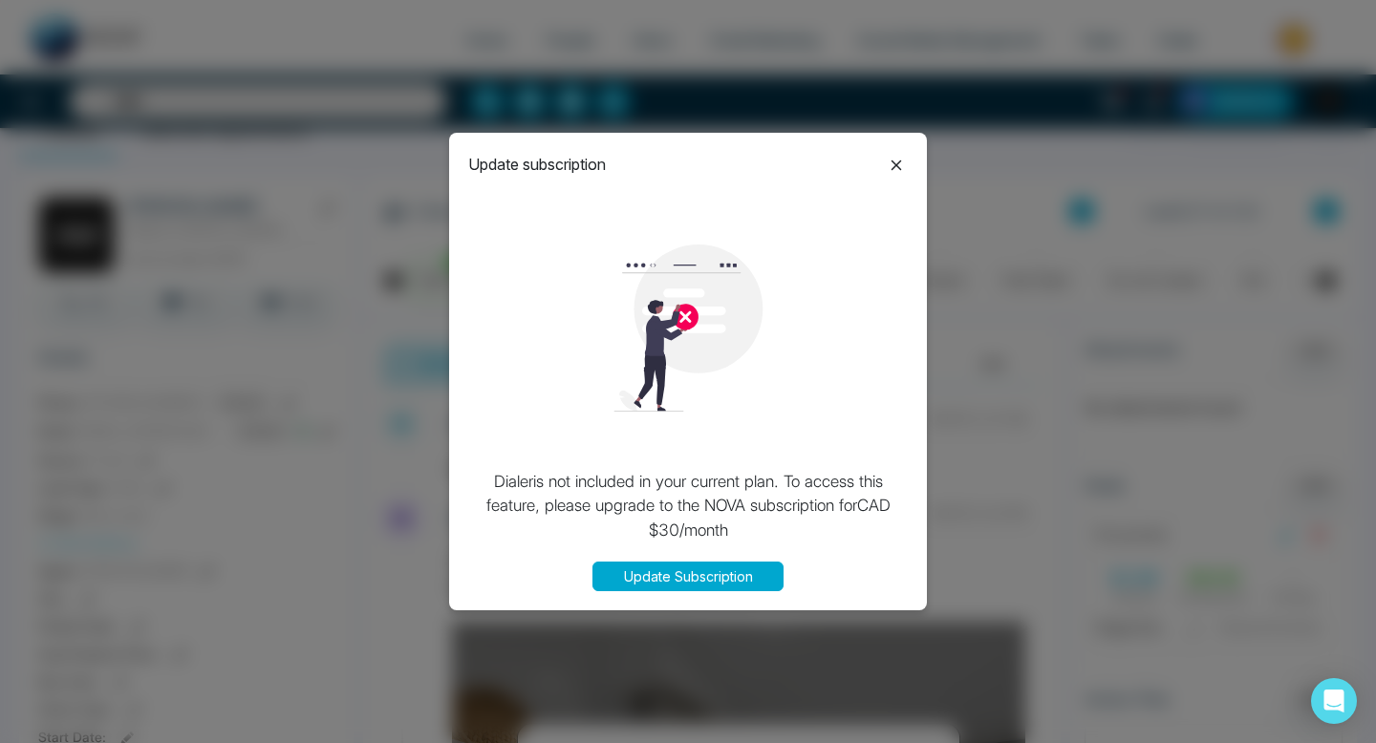
click at [898, 162] on icon at bounding box center [896, 165] width 23 height 23
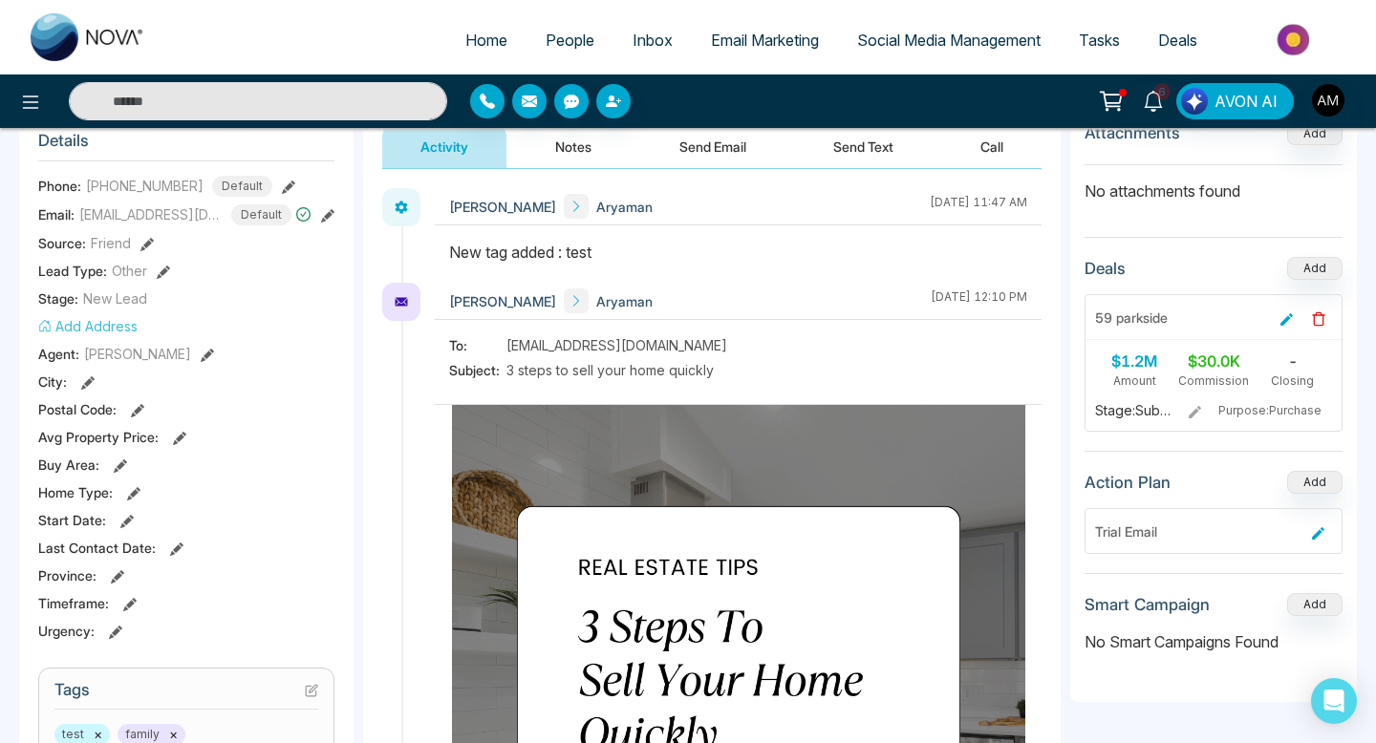
scroll to position [243, 0]
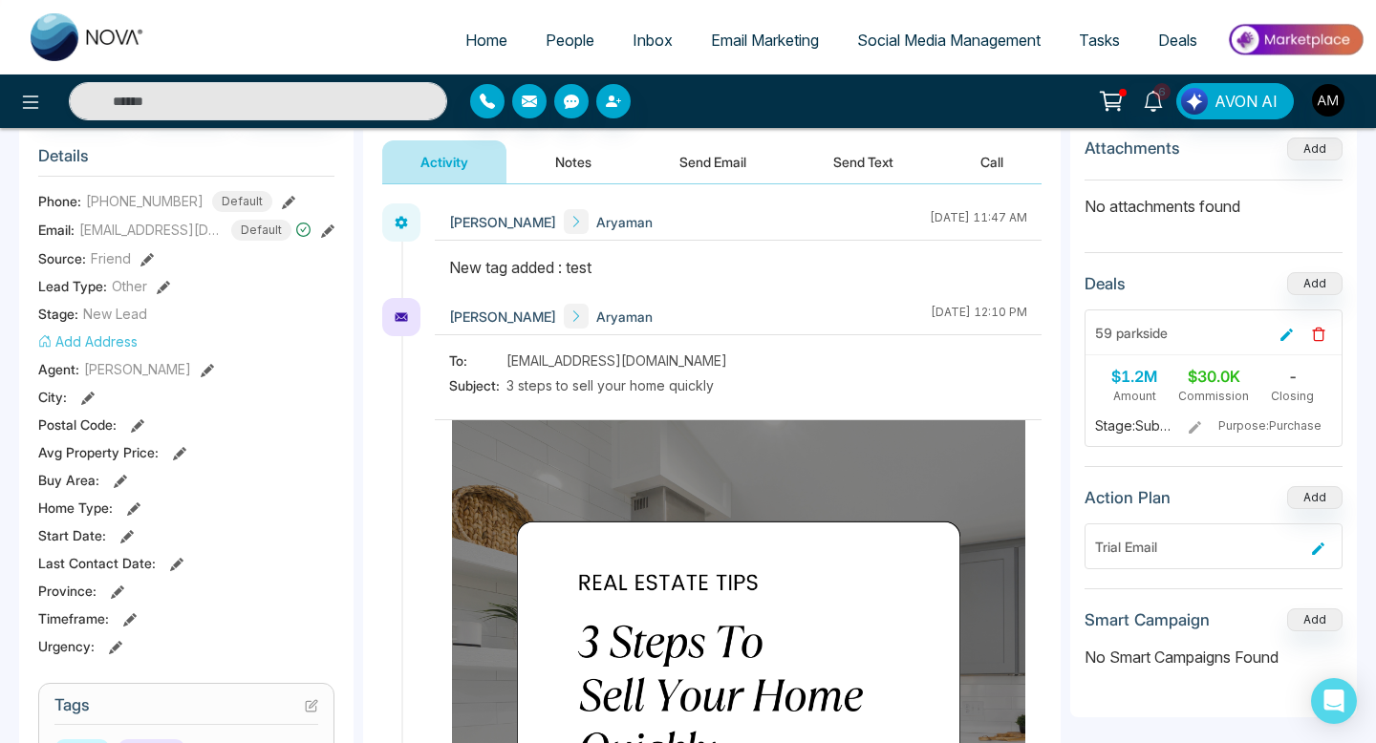
click at [849, 168] on button "Send Text" at bounding box center [863, 161] width 137 height 43
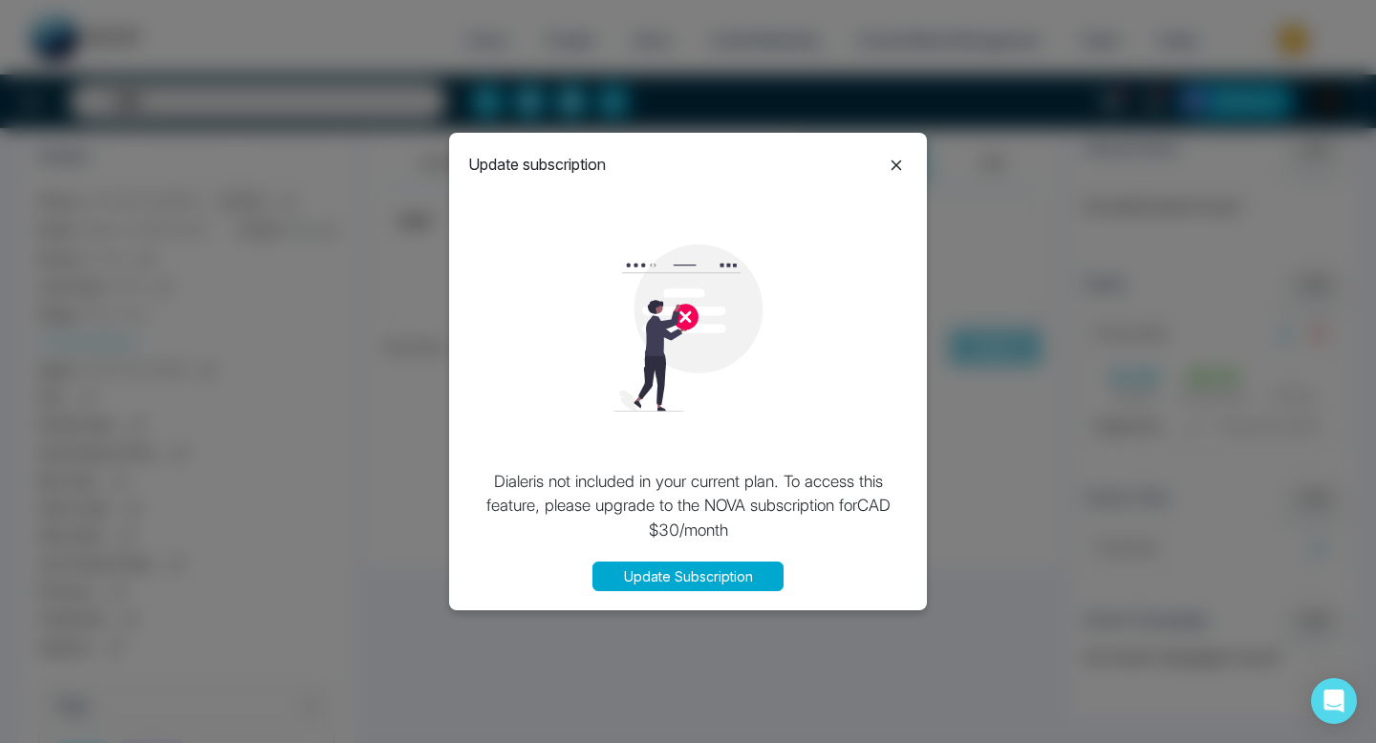
click at [896, 159] on icon at bounding box center [896, 165] width 23 height 23
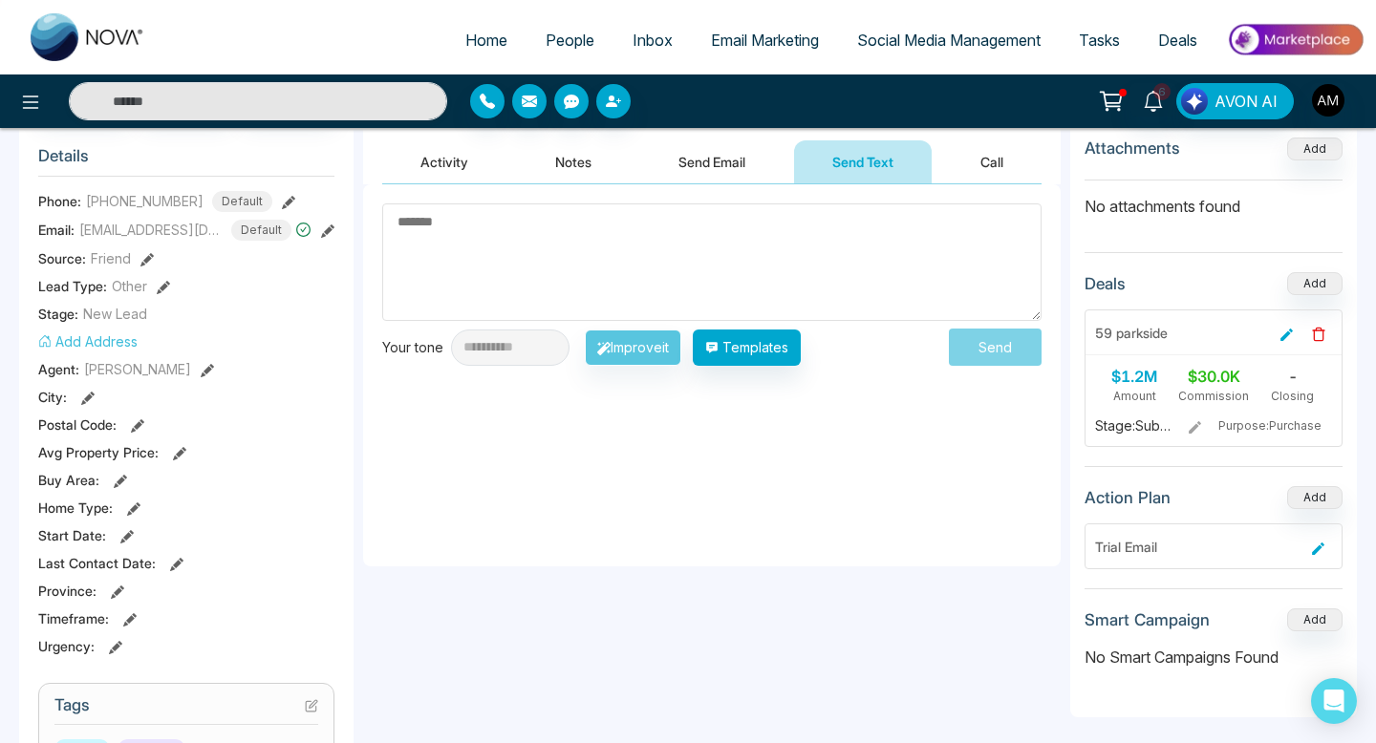
click at [835, 233] on textarea at bounding box center [711, 263] width 659 height 118
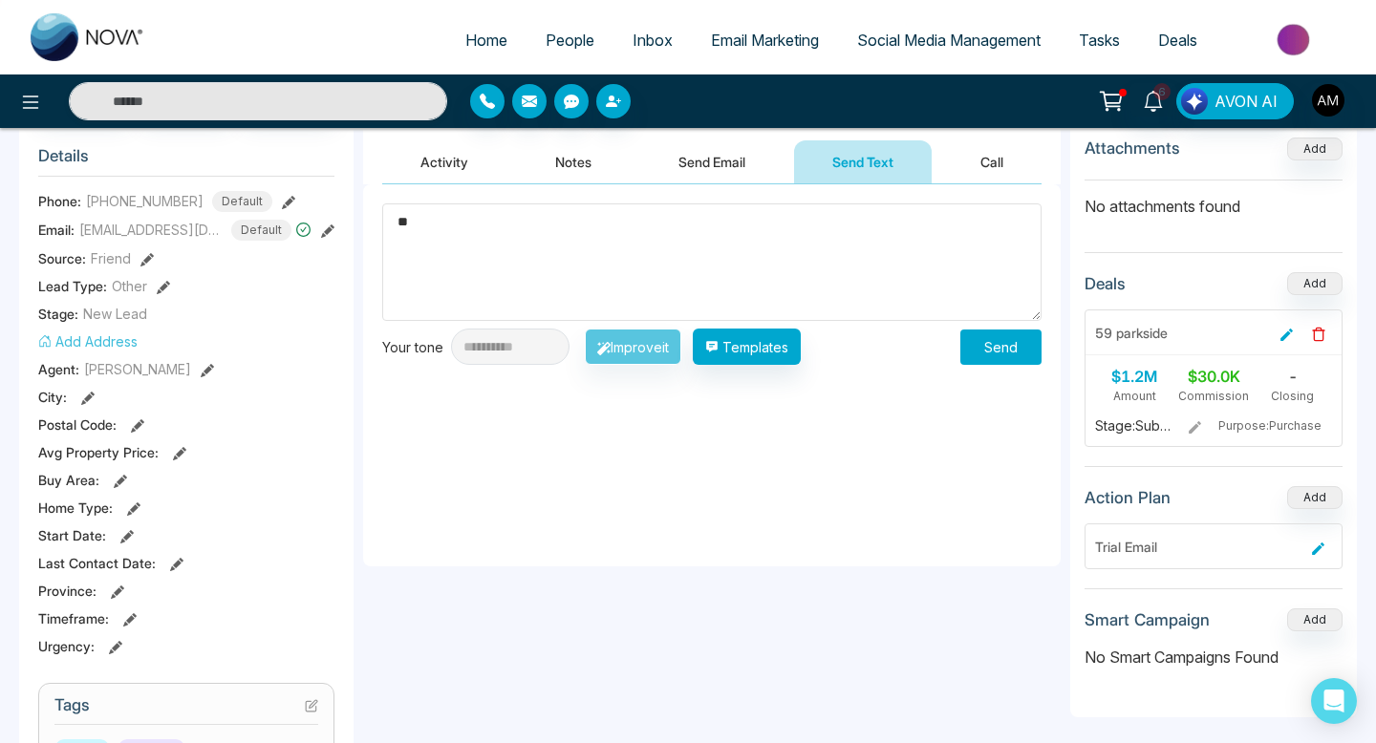
type textarea "**"
click at [1000, 343] on button "Send" at bounding box center [1000, 347] width 81 height 35
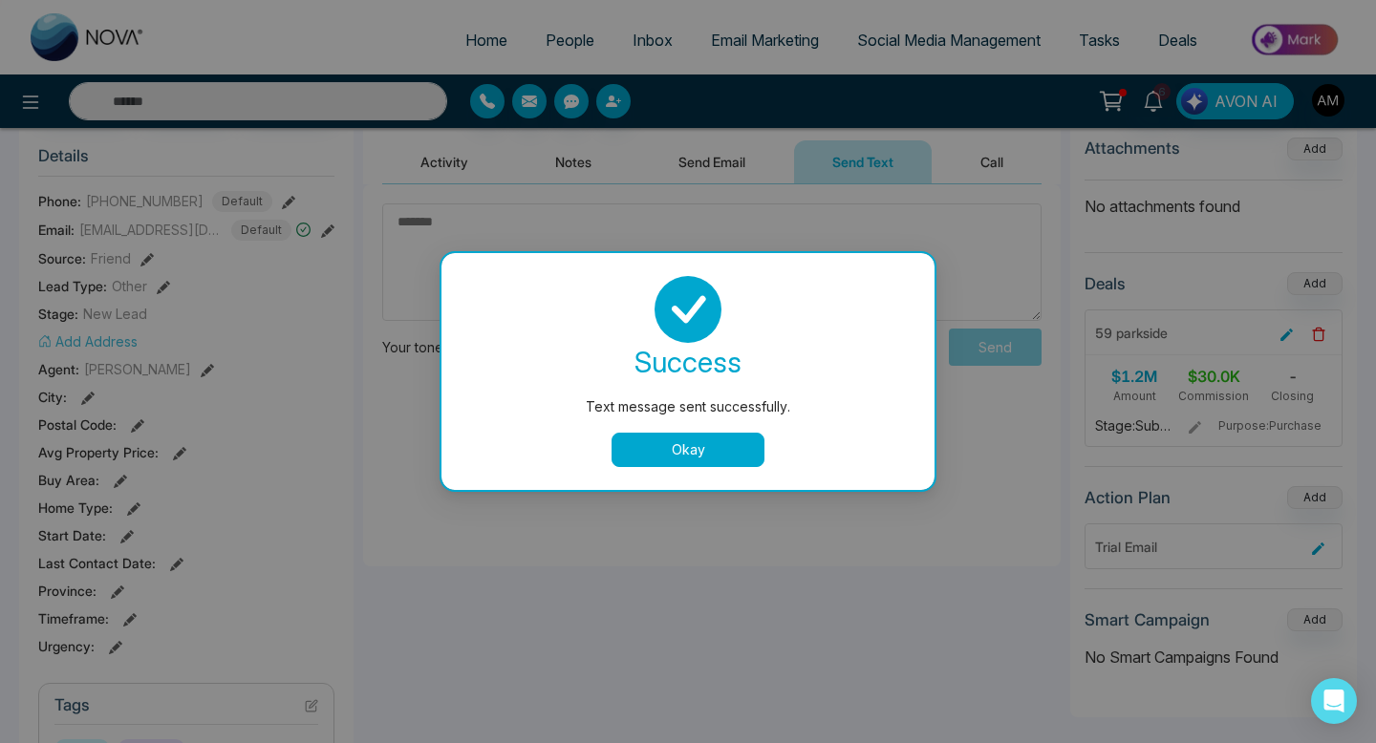
click at [704, 439] on button "Okay" at bounding box center [688, 450] width 153 height 34
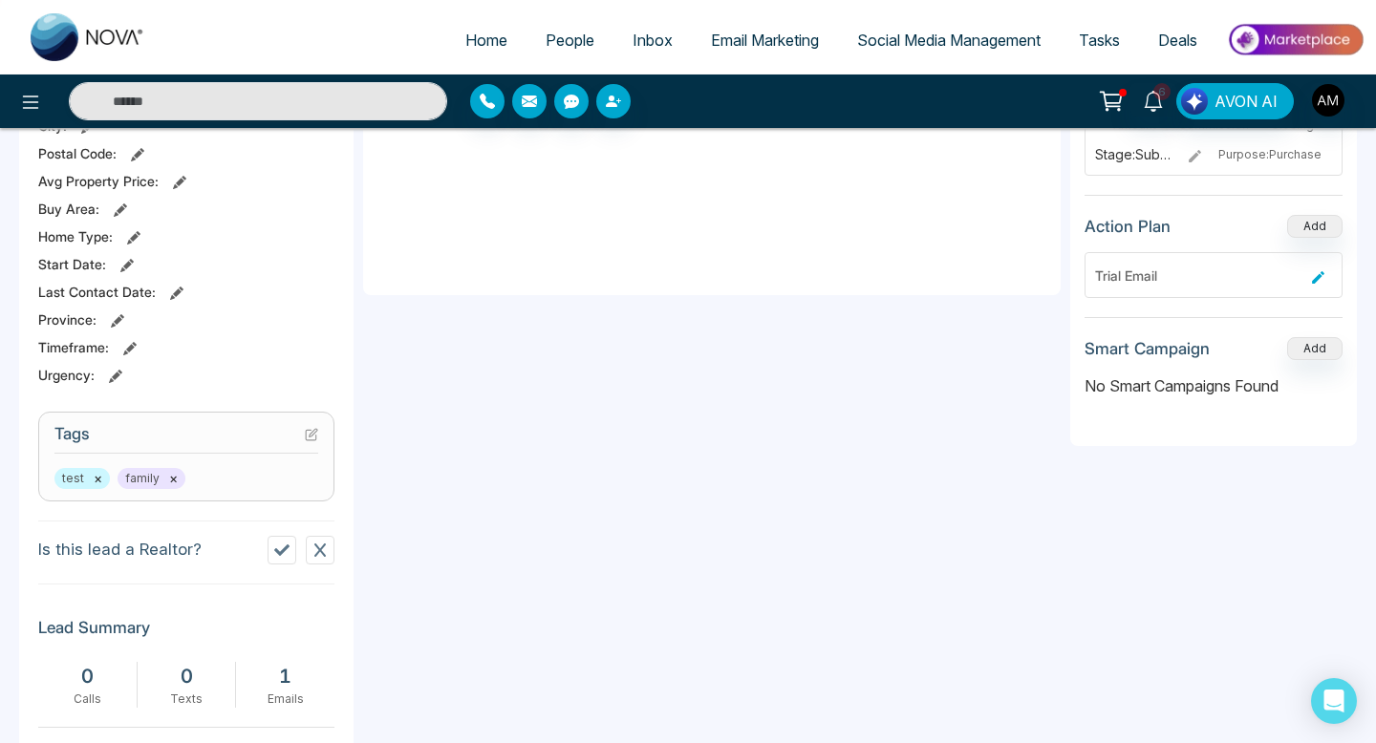
scroll to position [548, 0]
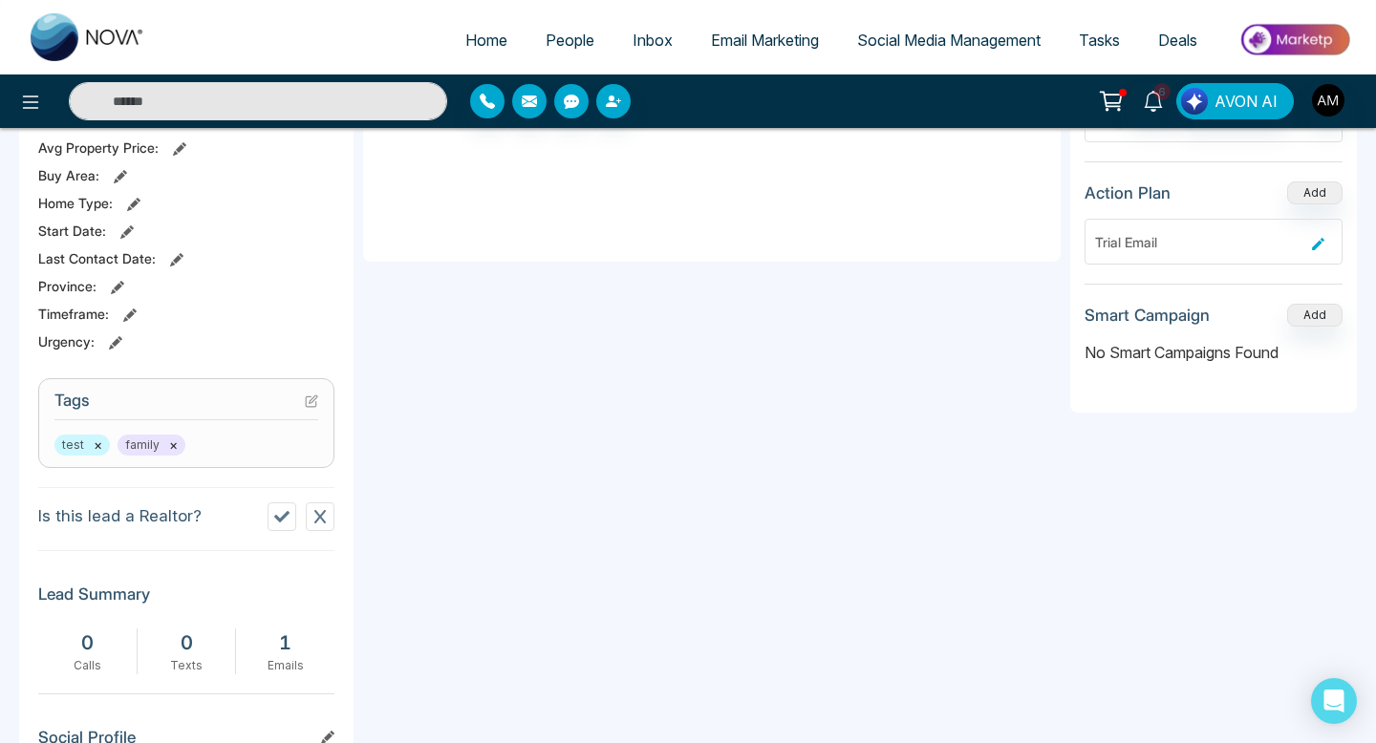
click at [97, 454] on button "×" at bounding box center [98, 445] width 9 height 17
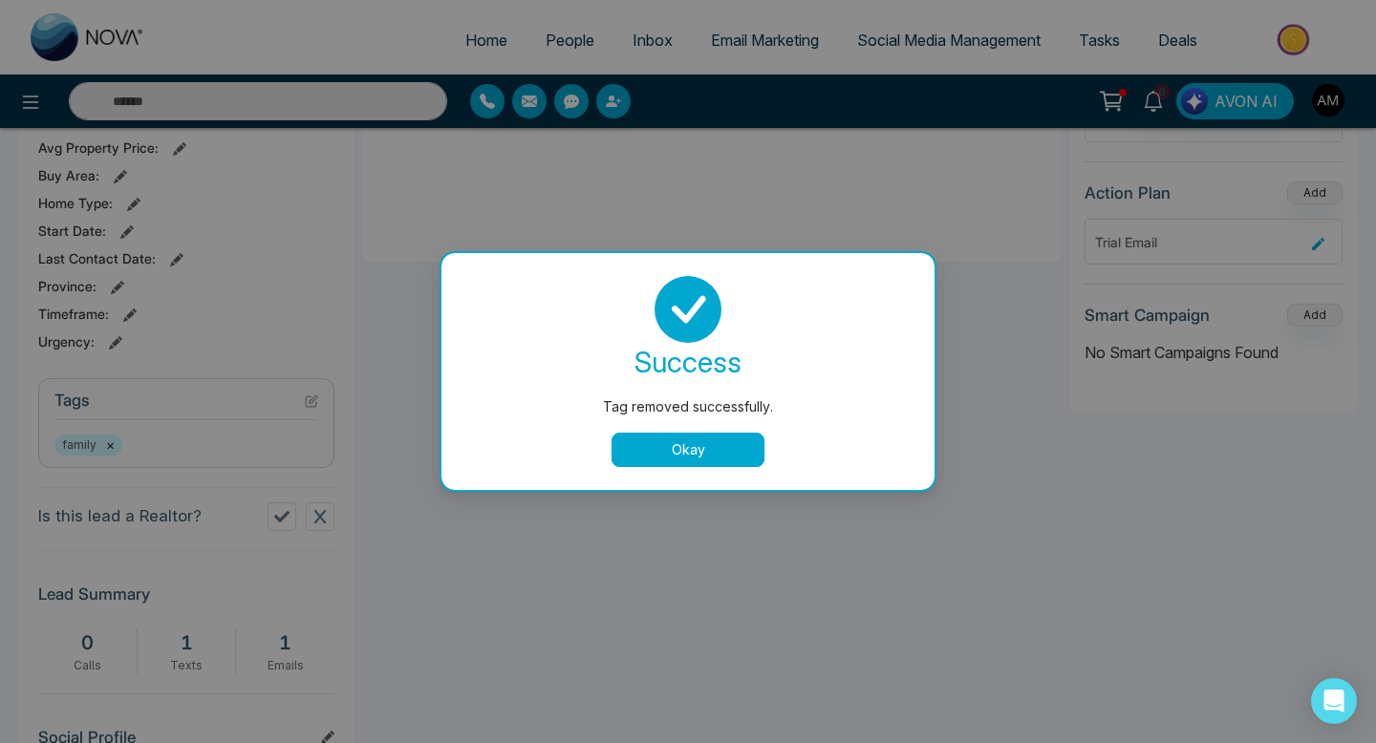
click at [674, 441] on button "Okay" at bounding box center [688, 450] width 153 height 34
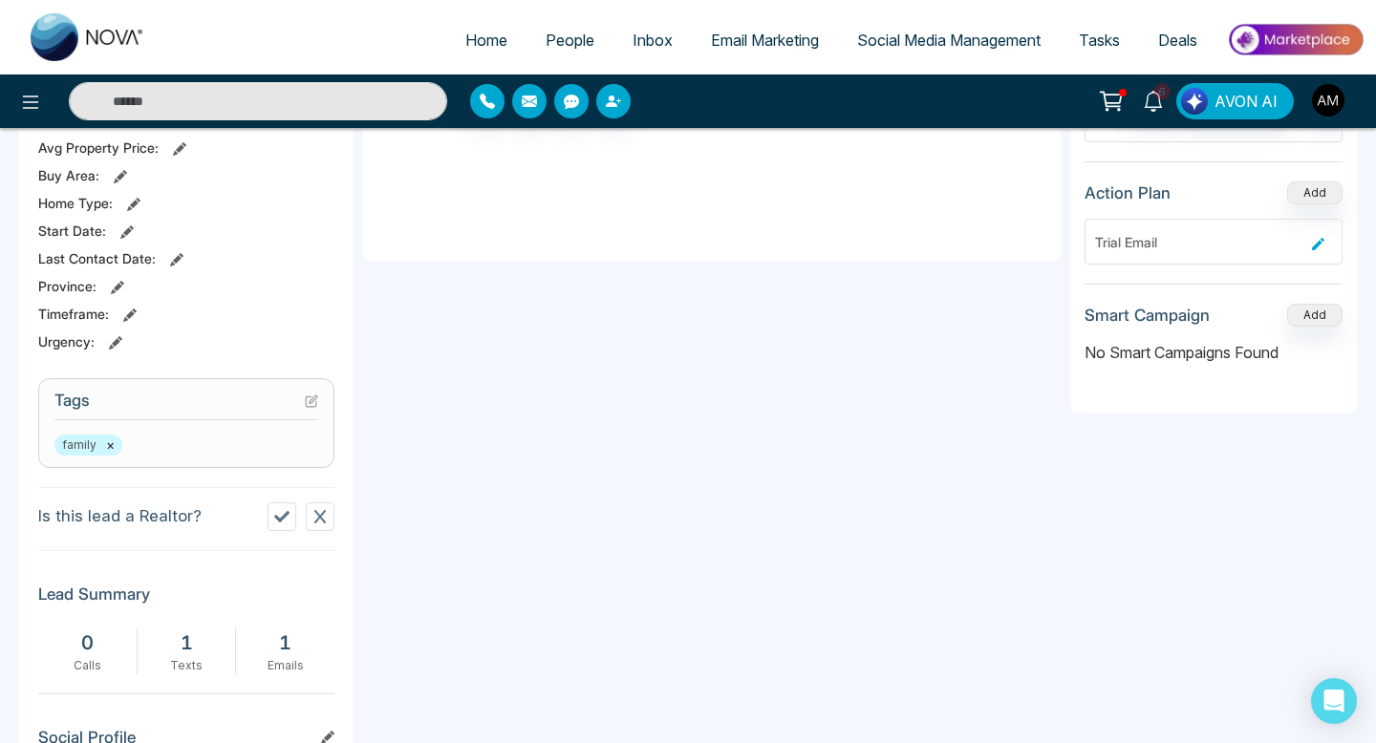
click at [308, 407] on icon at bounding box center [311, 402] width 11 height 11
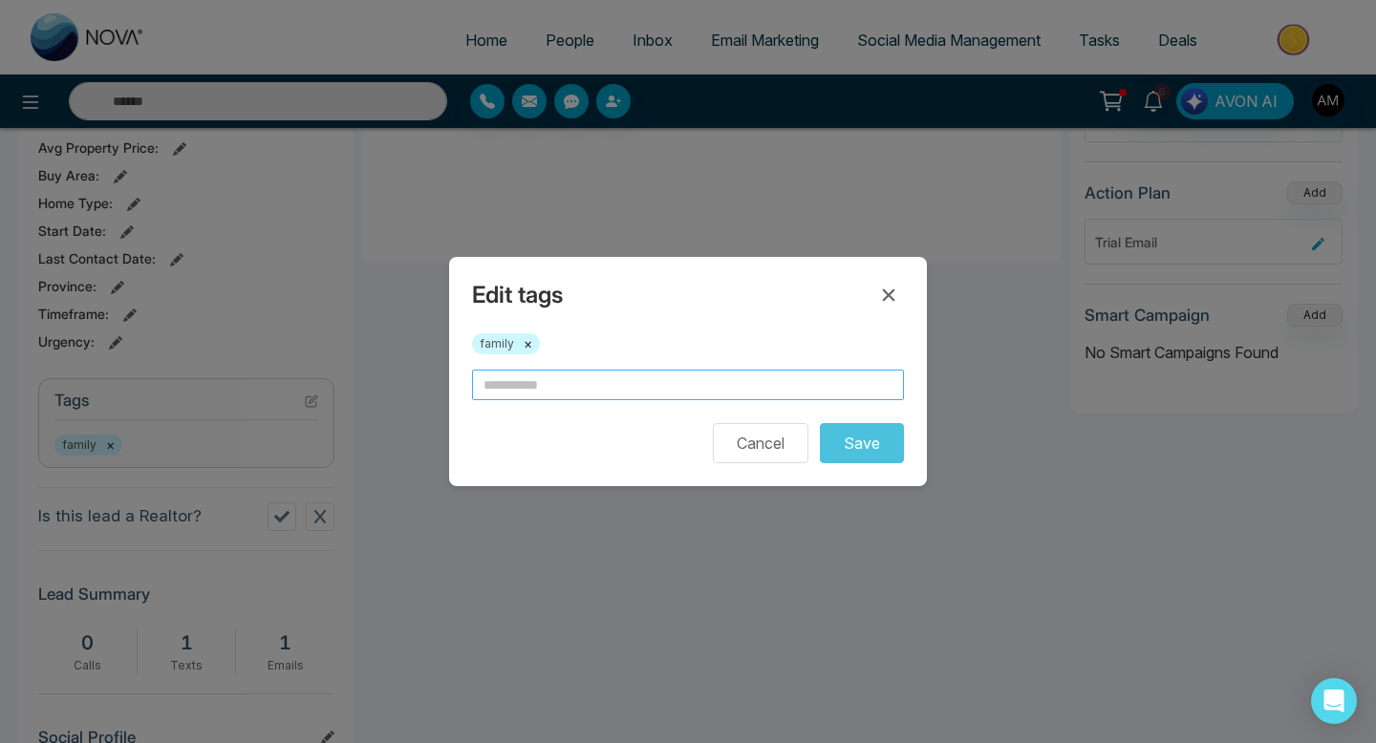
click at [585, 390] on input "text" at bounding box center [688, 385] width 432 height 31
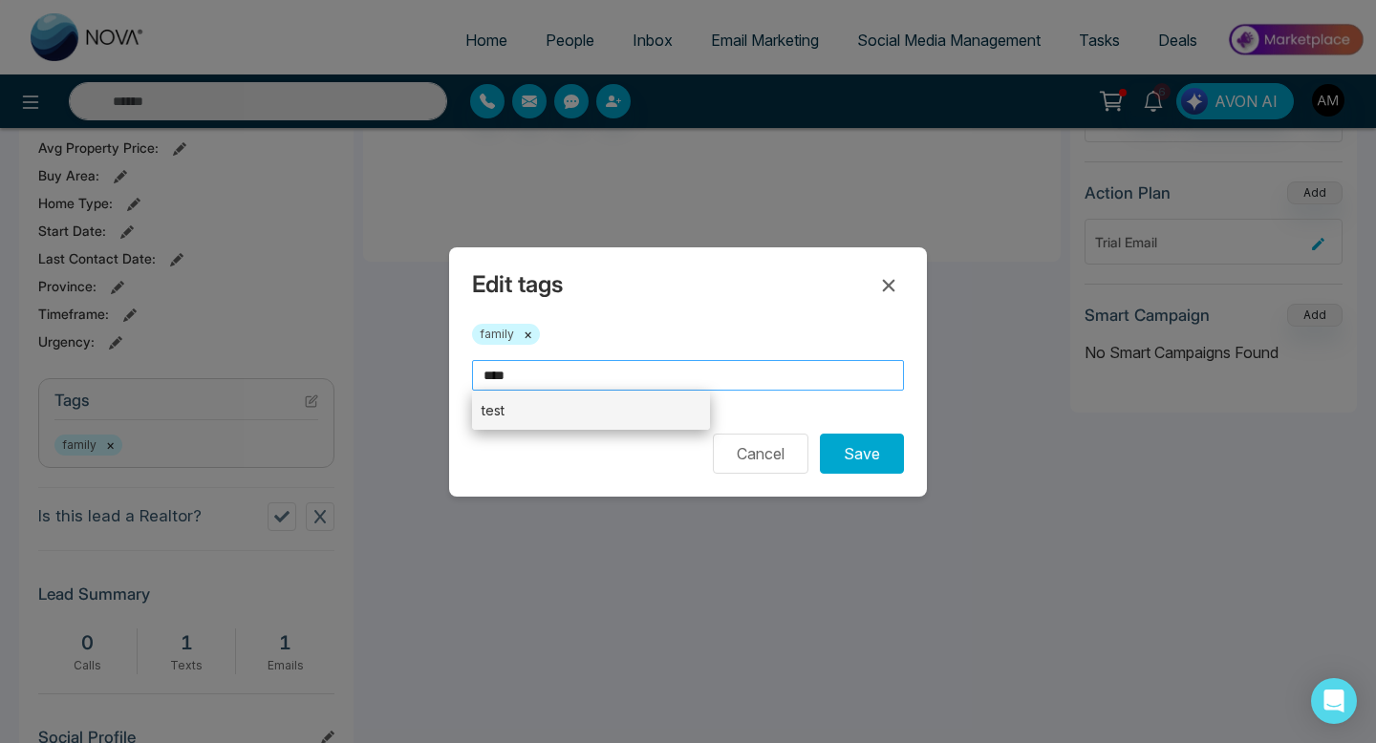
type input "****"
click at [579, 409] on li "test" at bounding box center [591, 410] width 238 height 39
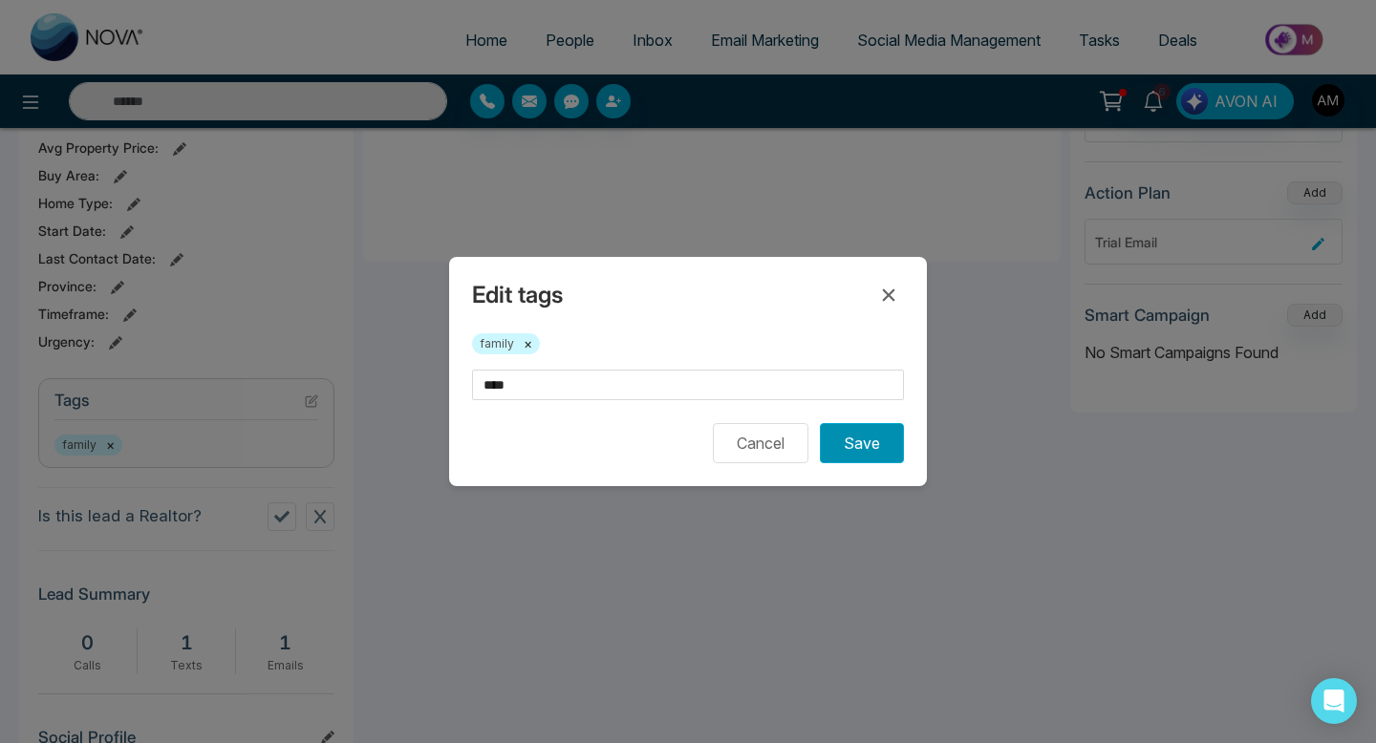
click at [840, 443] on button "Save" at bounding box center [862, 443] width 84 height 40
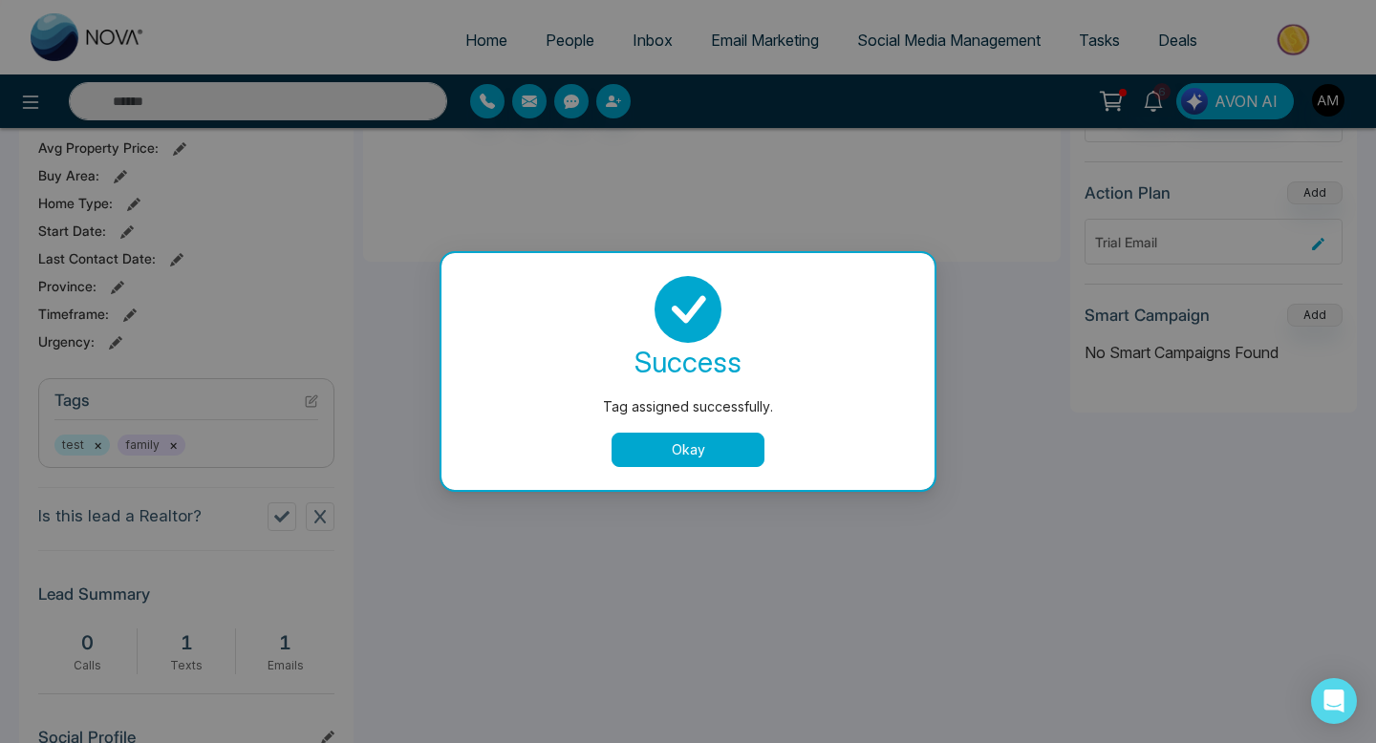
click at [713, 439] on button "Okay" at bounding box center [688, 450] width 153 height 34
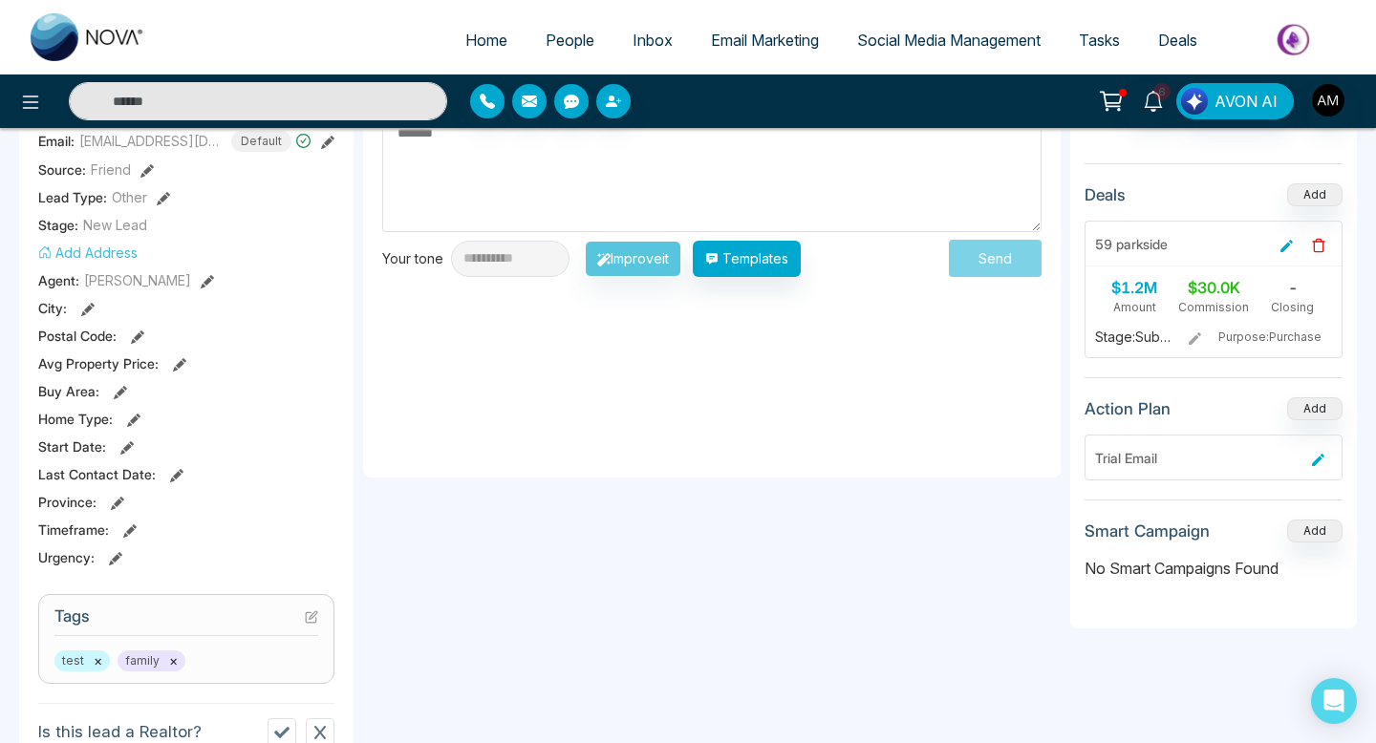
scroll to position [323, 0]
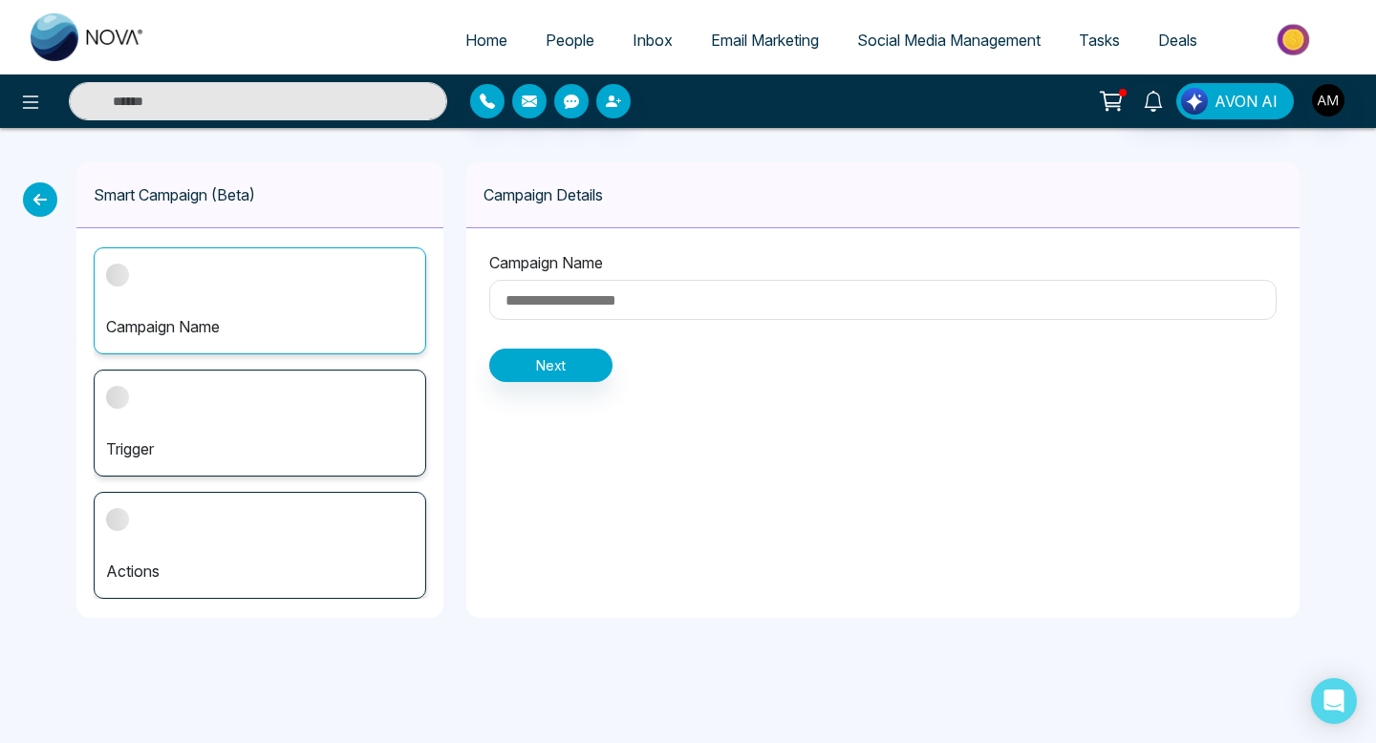
type input "**********"
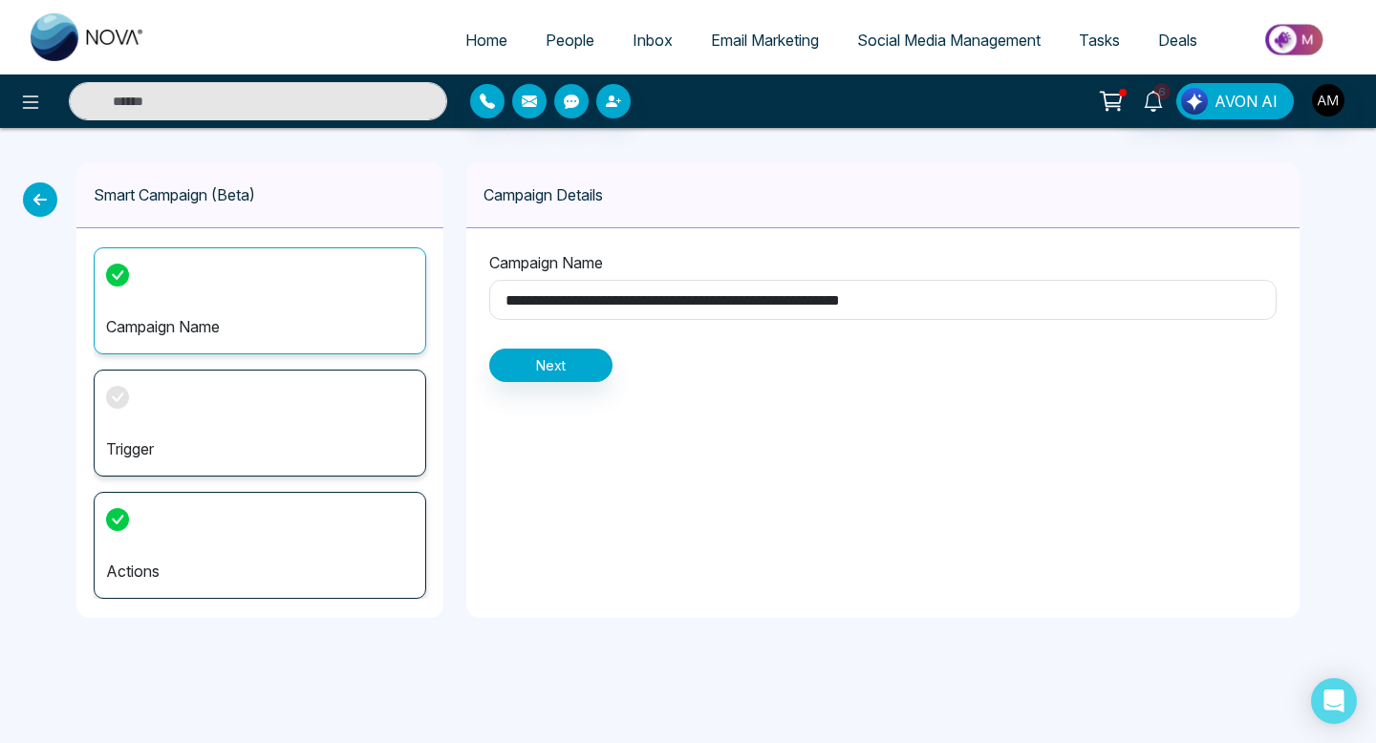
click at [345, 406] on div "Trigger" at bounding box center [260, 423] width 333 height 107
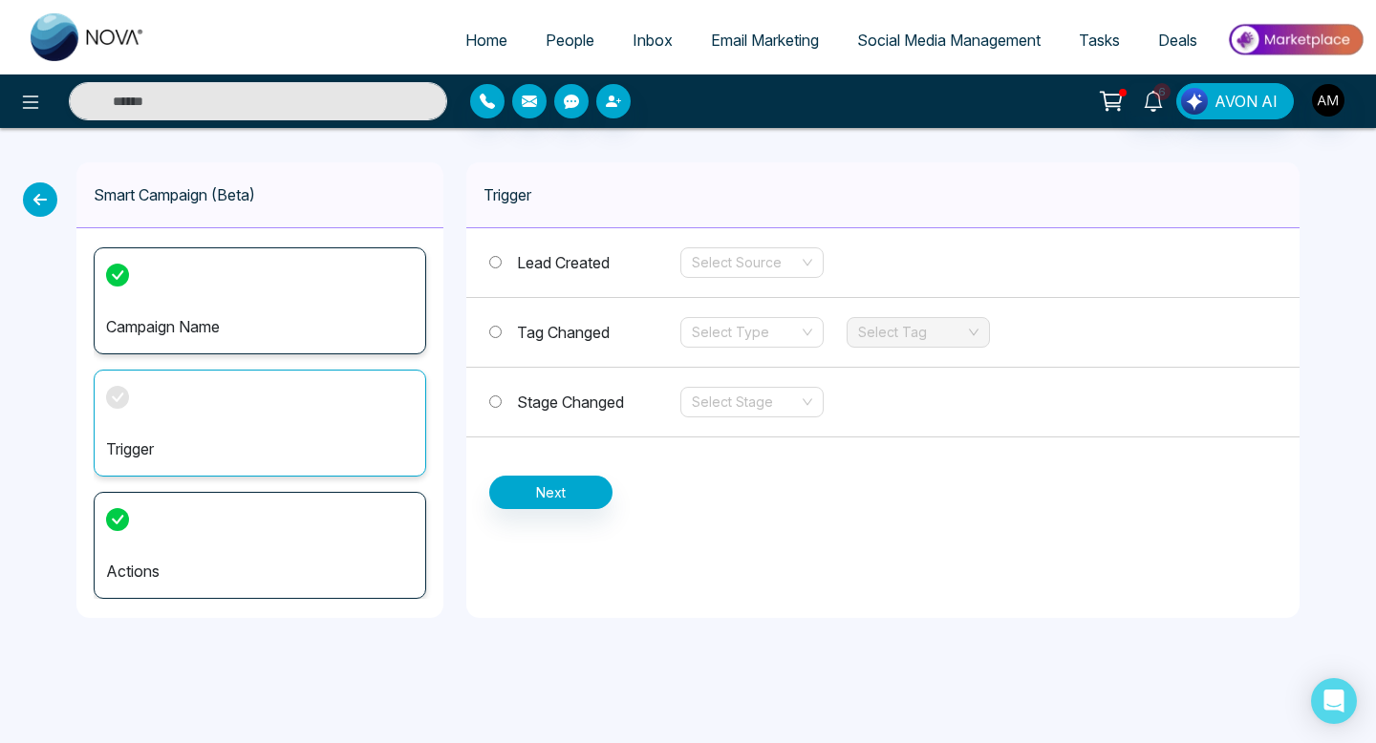
click at [505, 336] on label "Tag Changed" at bounding box center [584, 332] width 191 height 23
click at [805, 332] on div "Select Type" at bounding box center [751, 332] width 143 height 31
click at [793, 367] on div "Add" at bounding box center [752, 370] width 120 height 21
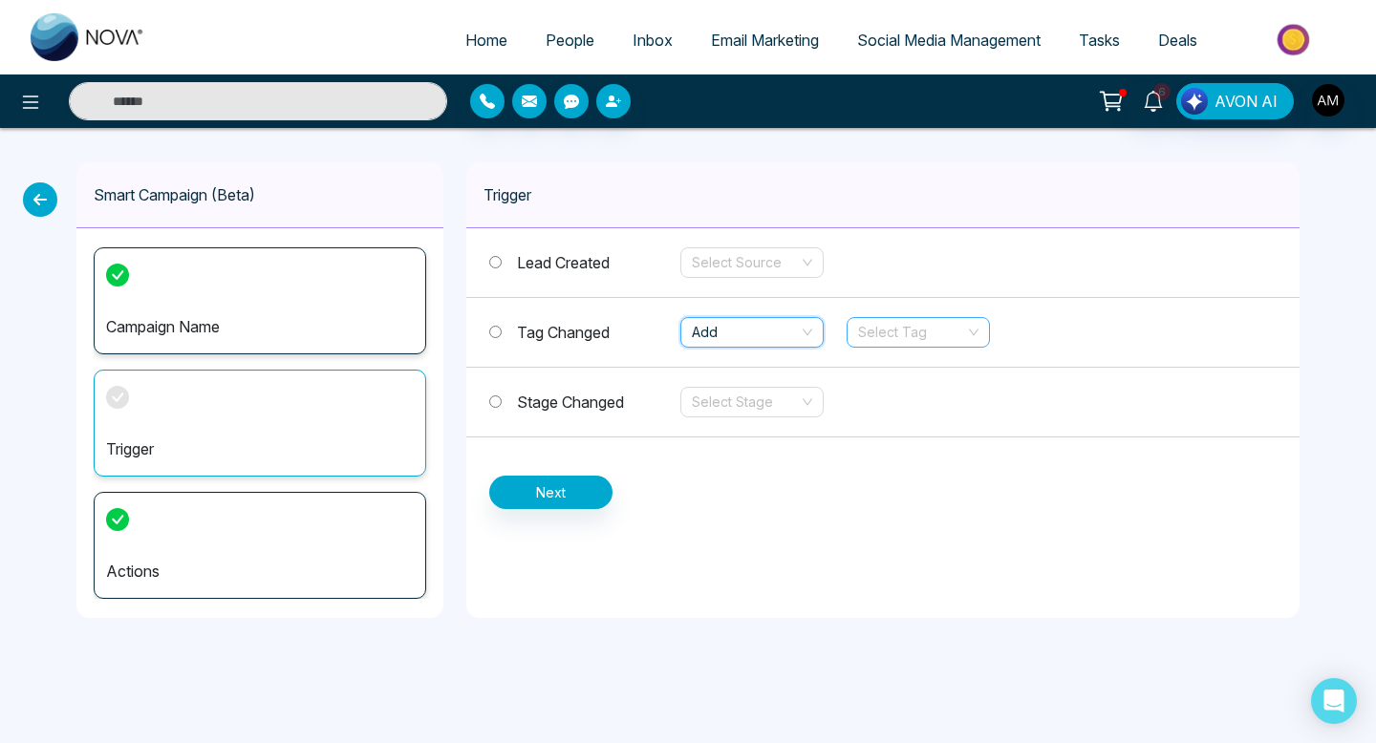
click at [873, 333] on input "search" at bounding box center [911, 332] width 107 height 29
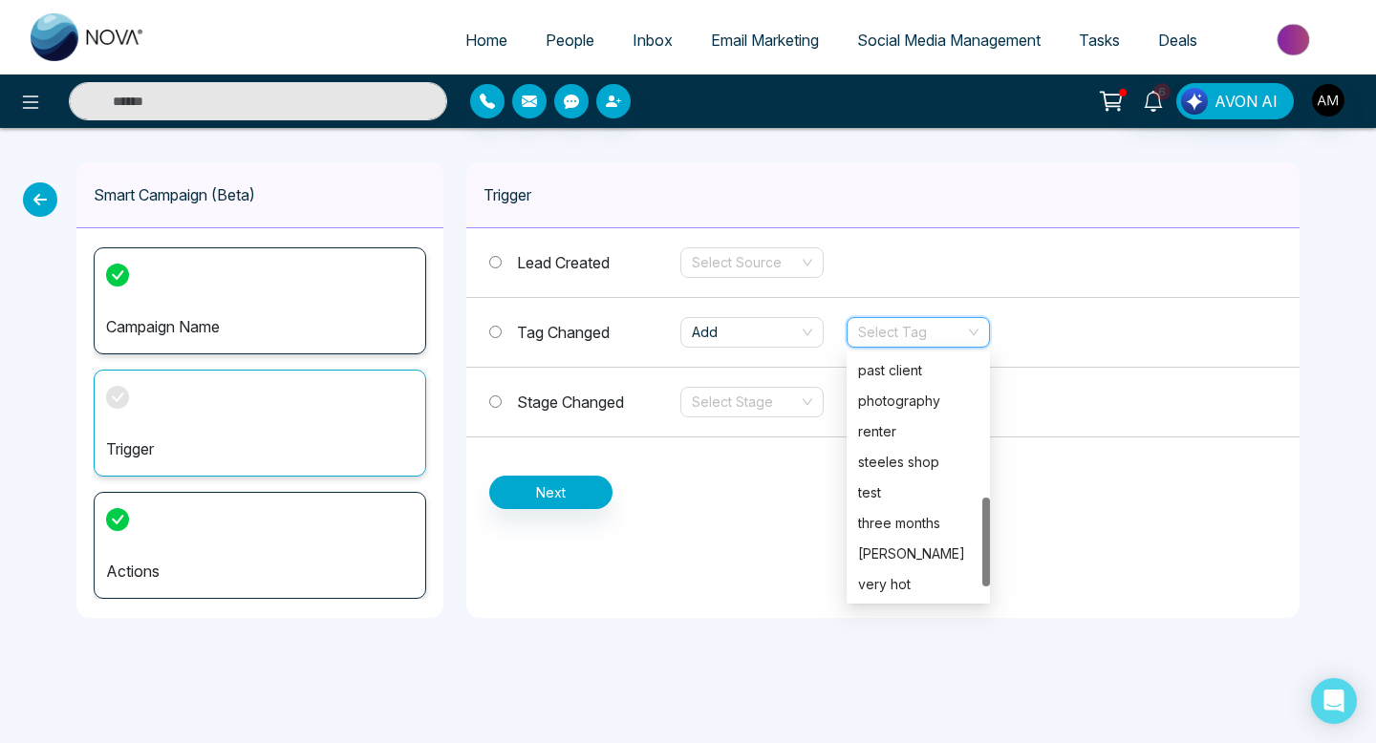
scroll to position [401, 0]
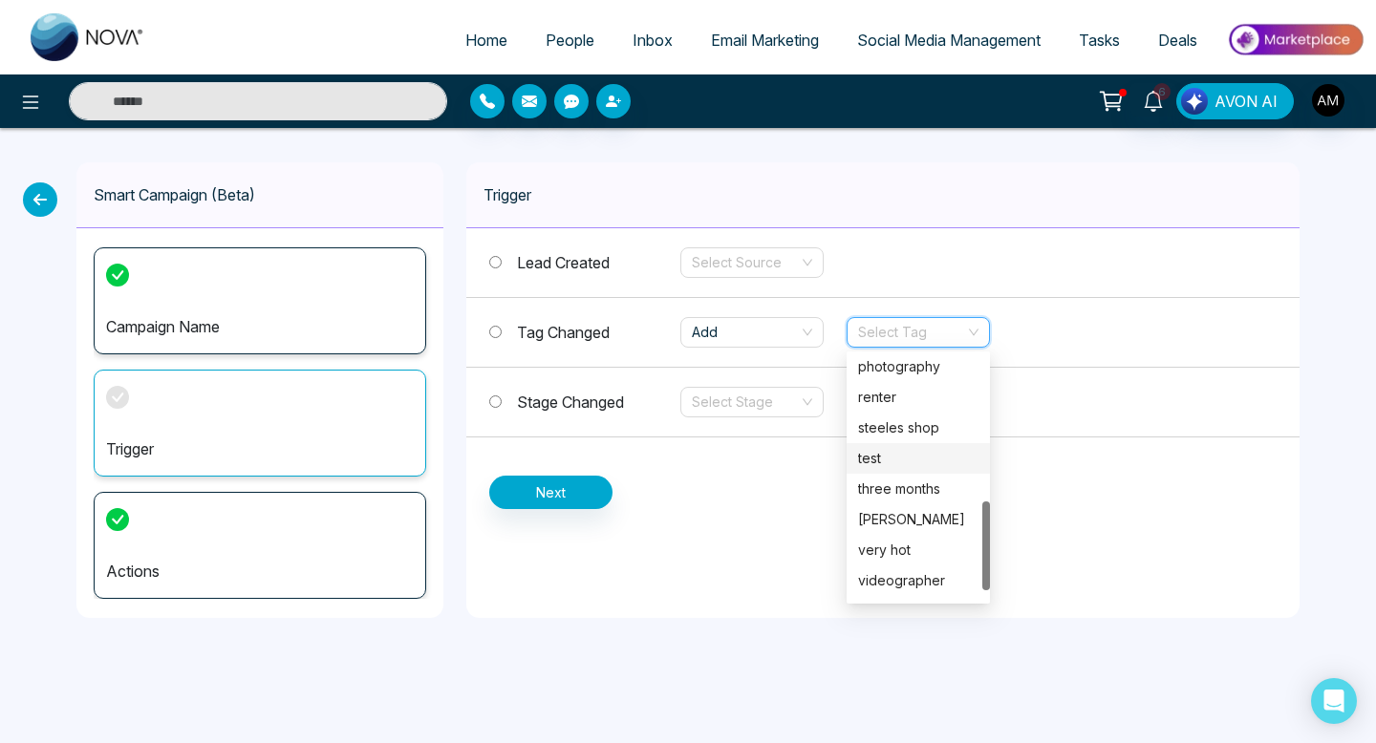
click at [892, 460] on div "test" at bounding box center [918, 458] width 120 height 21
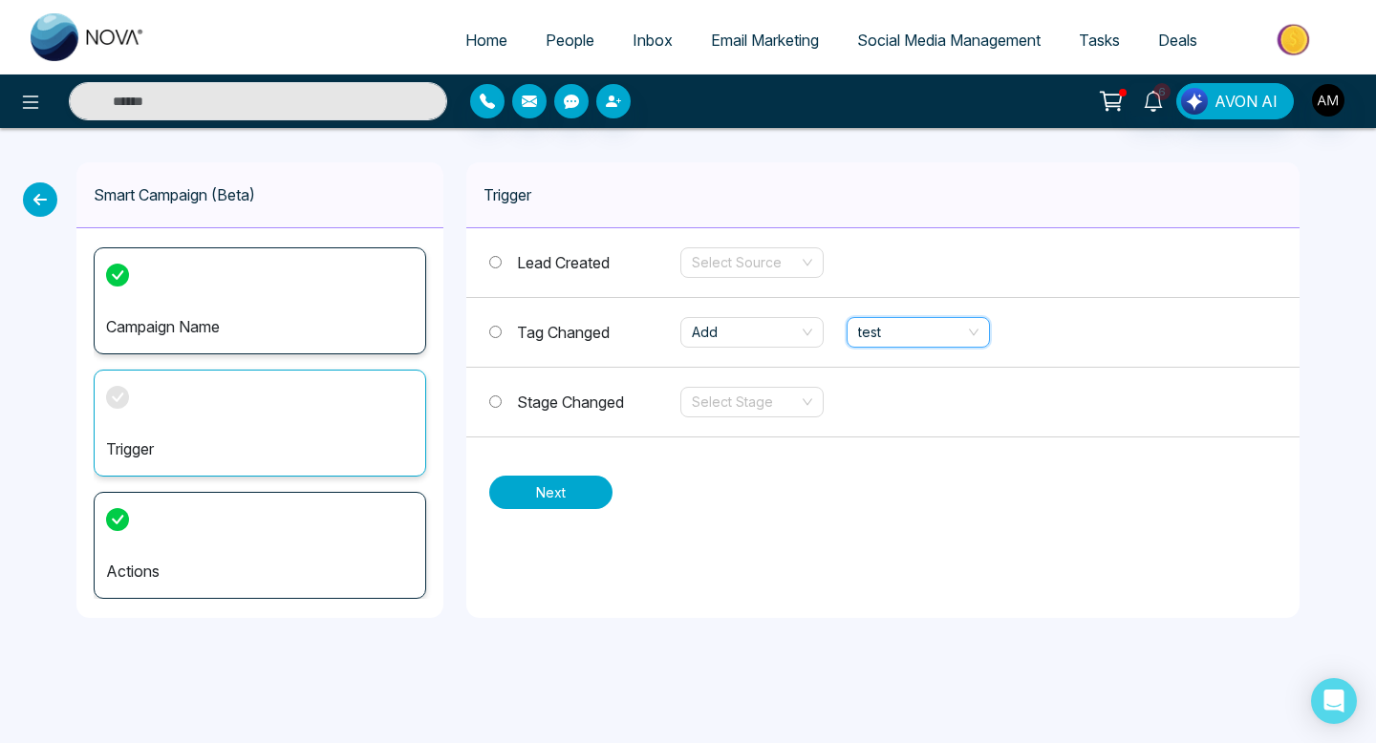
click at [540, 490] on button "Next" at bounding box center [550, 492] width 123 height 33
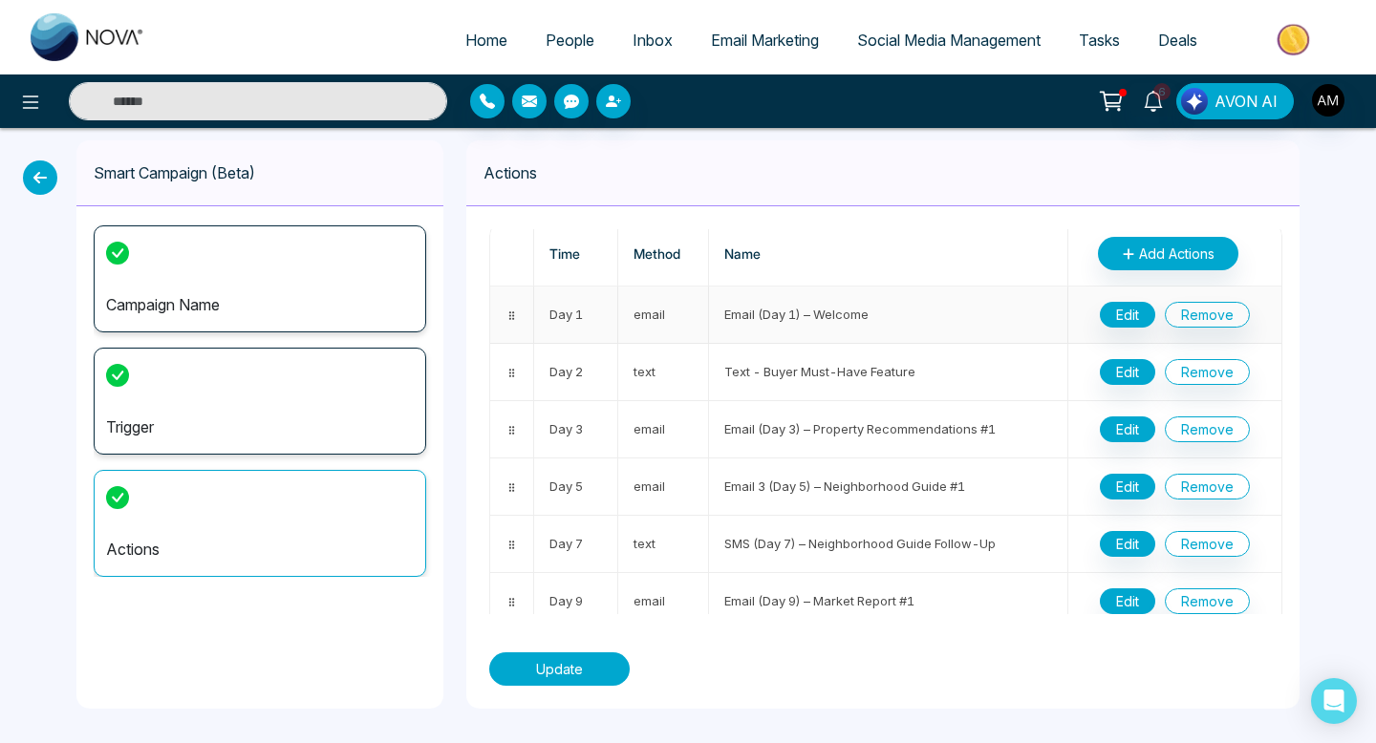
scroll to position [3, 0]
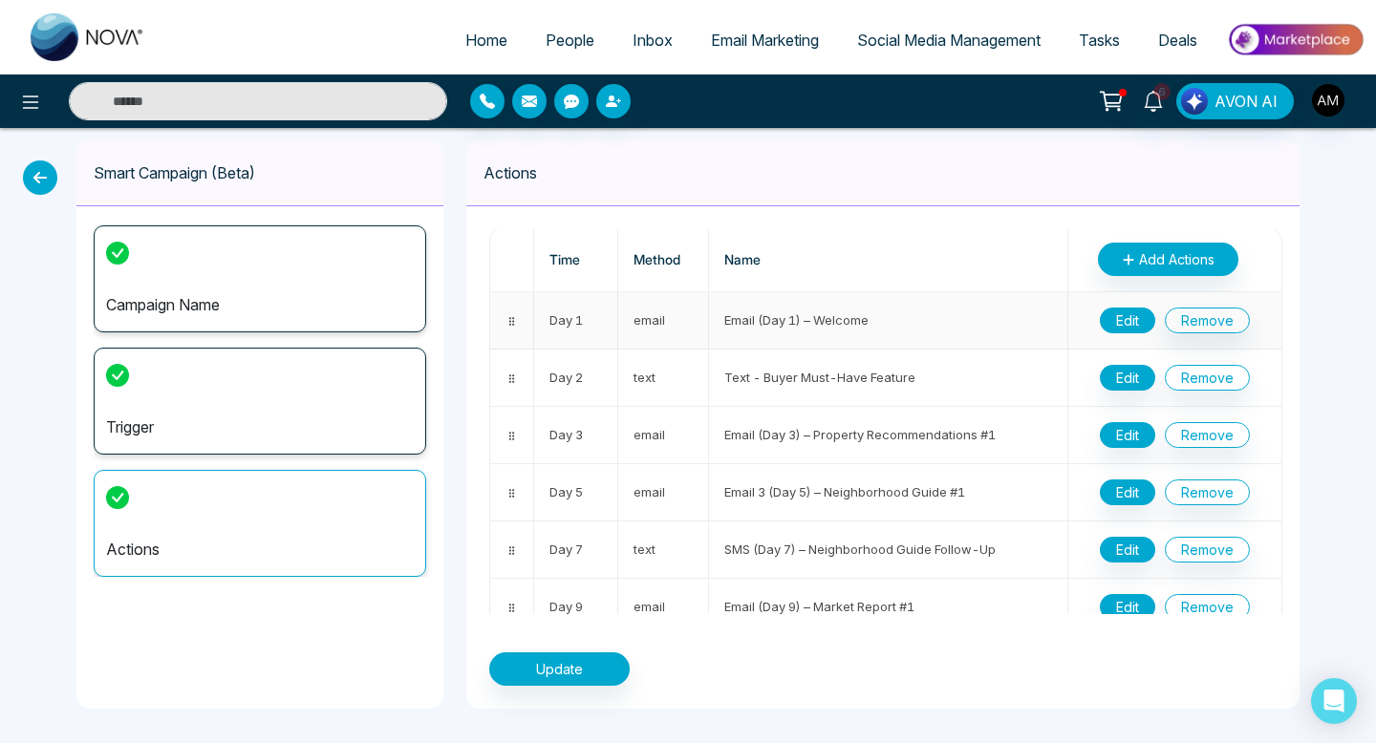
click at [1137, 325] on button "Edit" at bounding box center [1127, 321] width 55 height 26
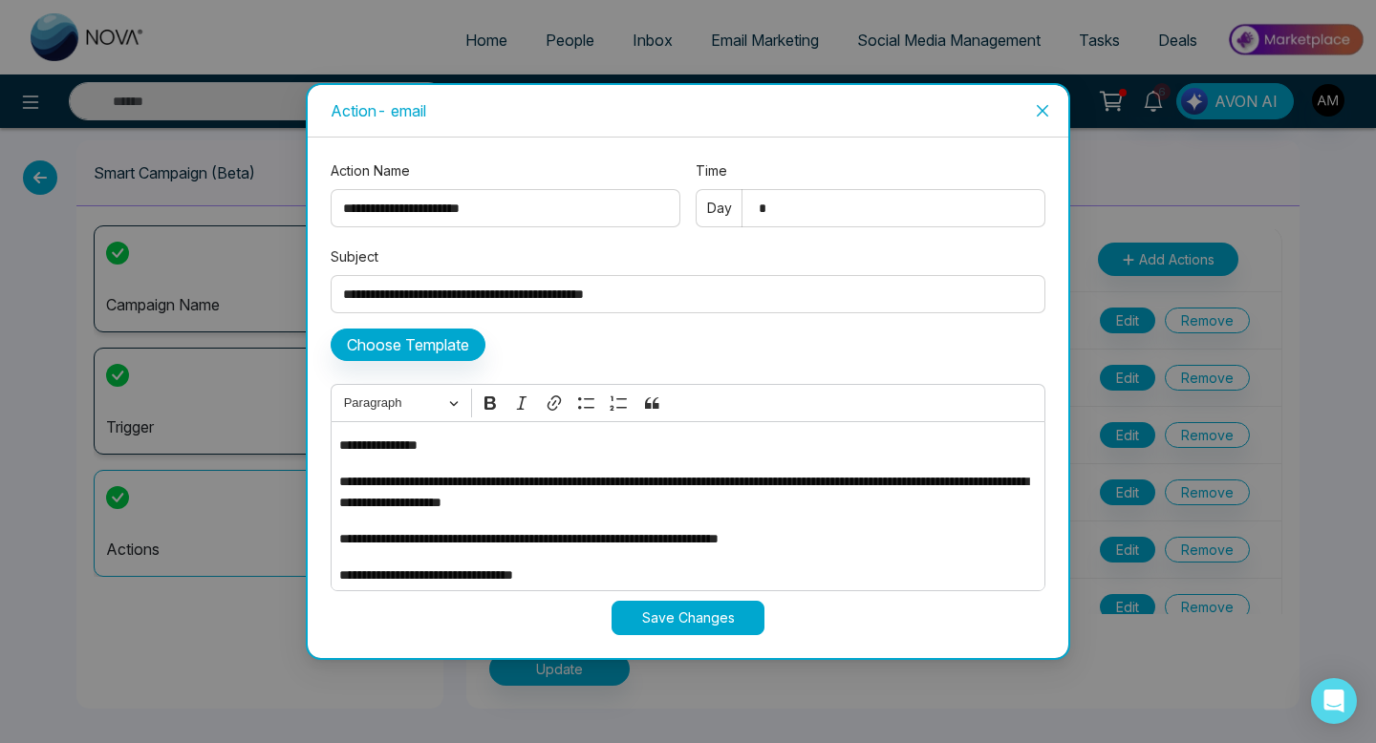
click at [835, 207] on input "*" at bounding box center [871, 208] width 350 height 38
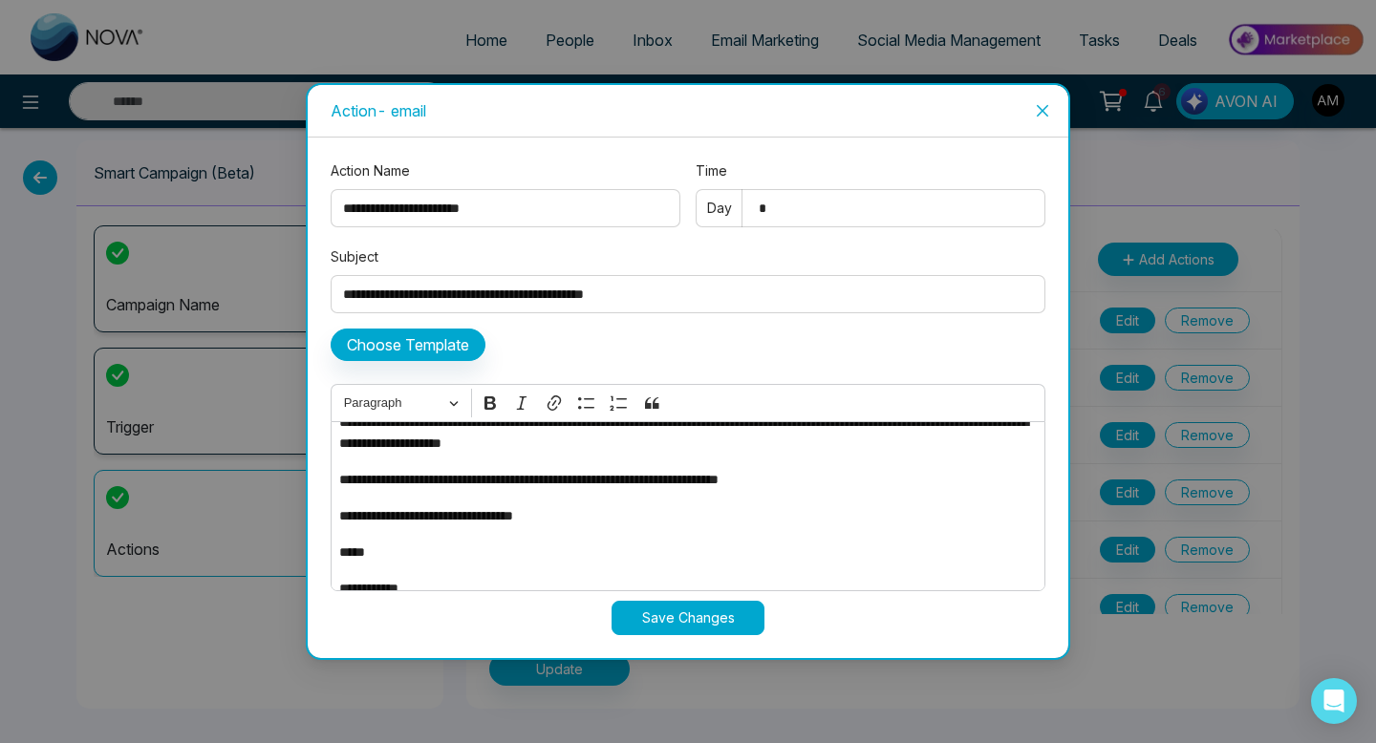
scroll to position [0, 0]
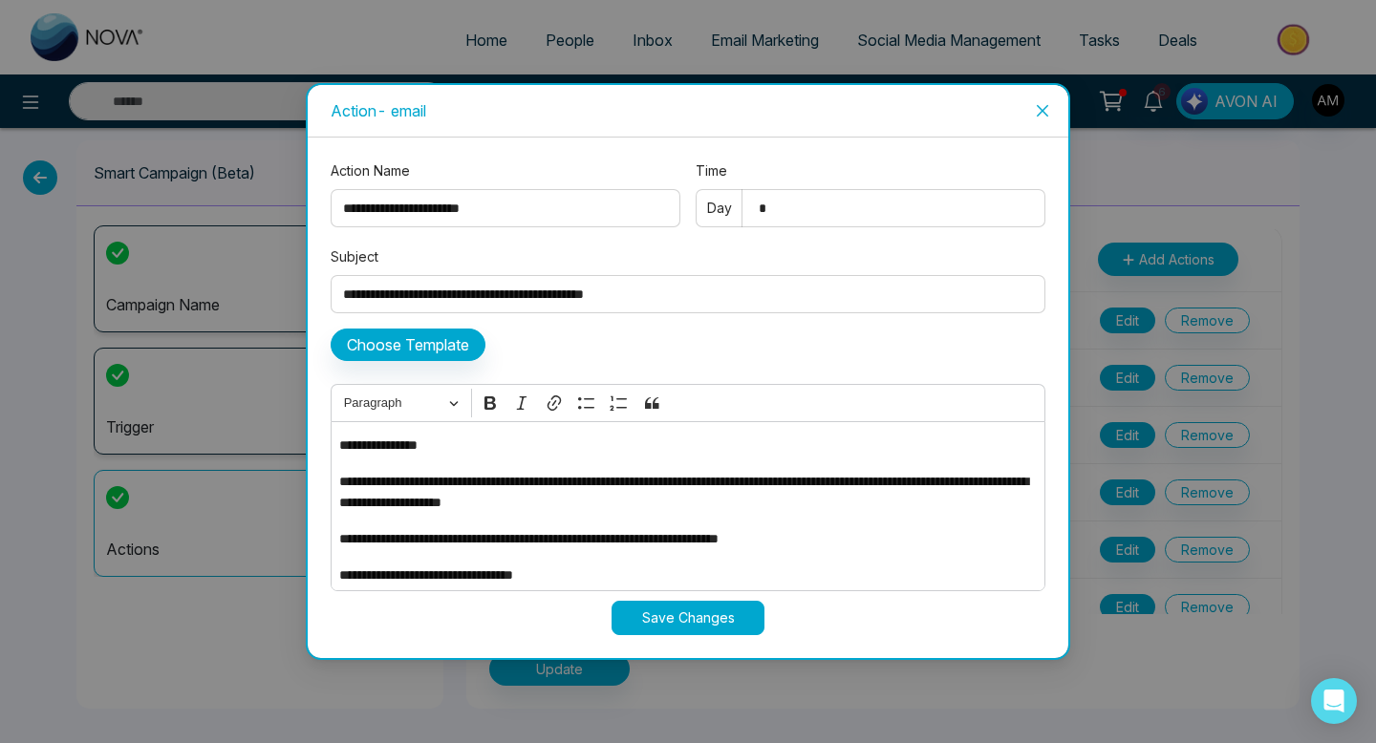
type input "*"
click at [671, 297] on input "**********" at bounding box center [688, 294] width 715 height 38
type input "**********"
click at [424, 444] on p "**********" at bounding box center [687, 445] width 697 height 21
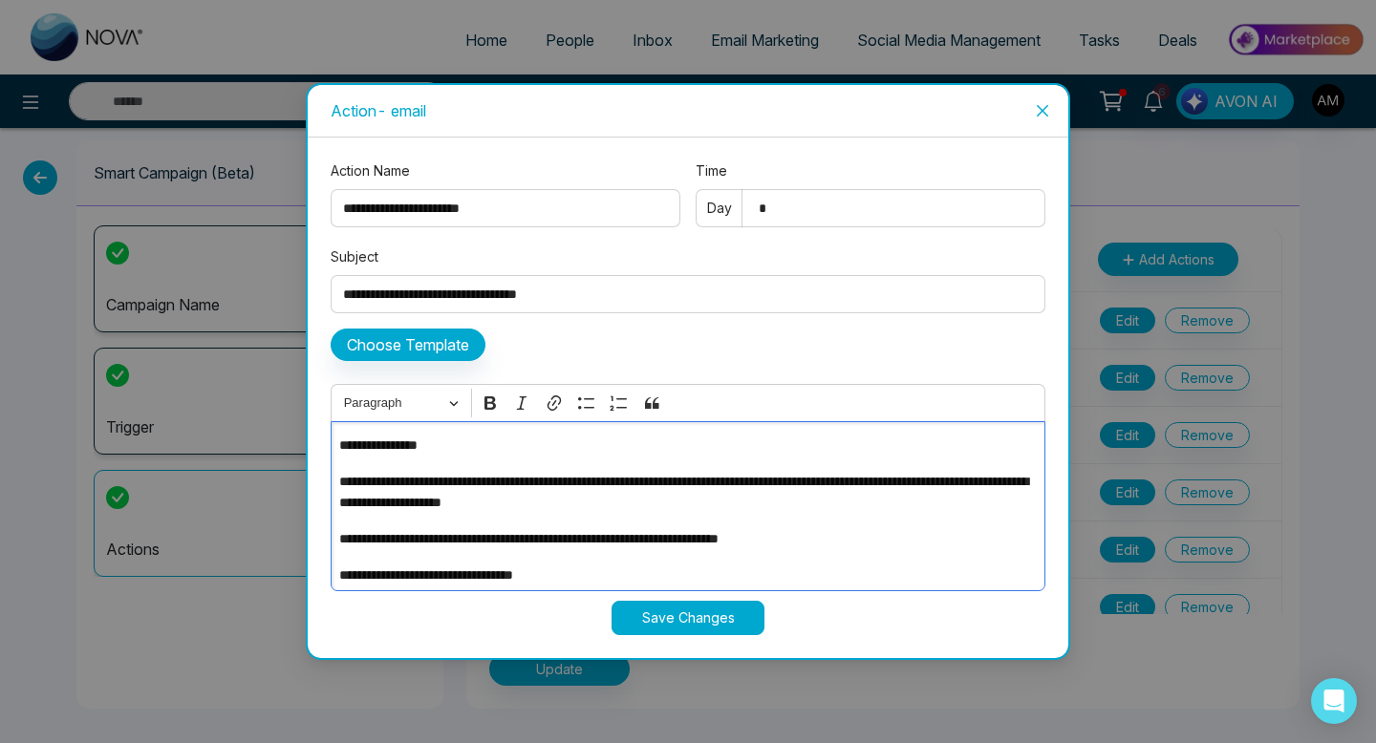
click at [429, 445] on p "**********" at bounding box center [687, 445] width 697 height 21
click at [487, 496] on p "**********" at bounding box center [687, 492] width 697 height 42
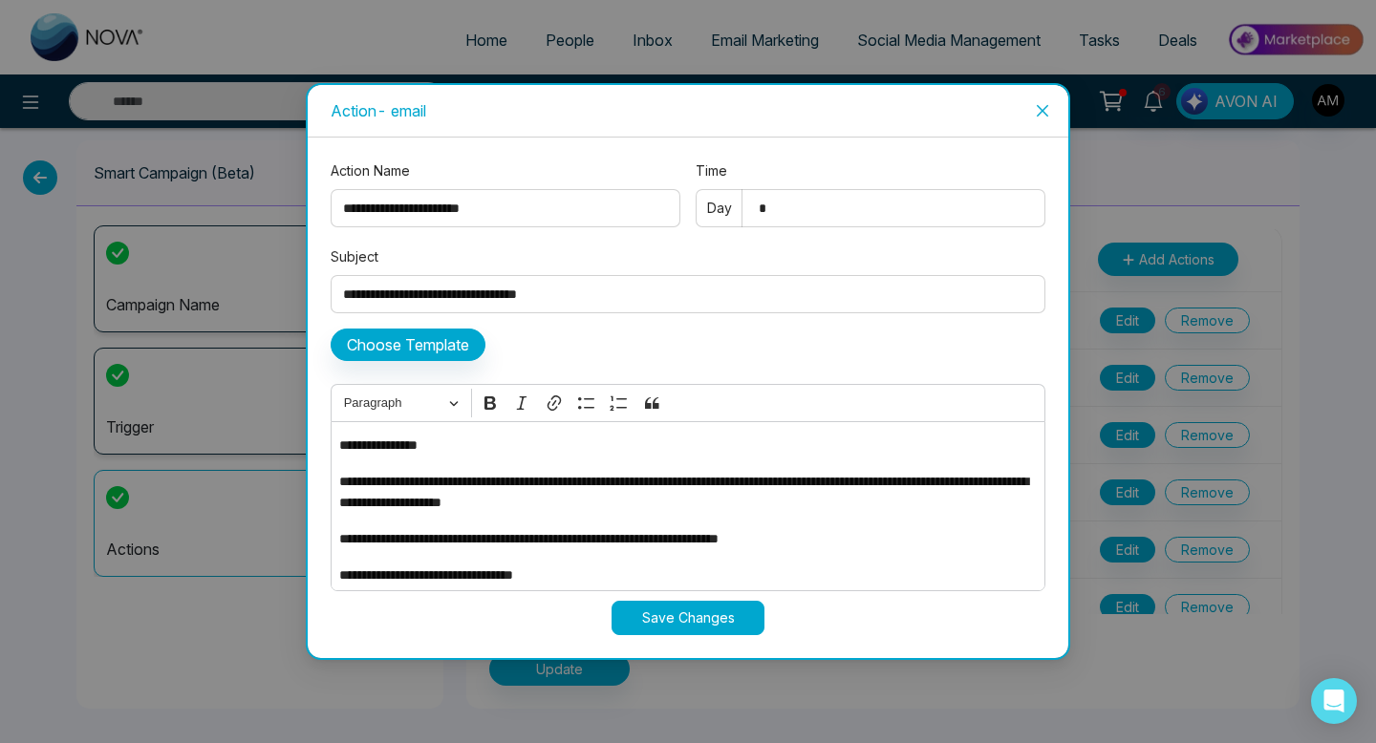
click at [692, 613] on button "Save Changes" at bounding box center [688, 618] width 153 height 34
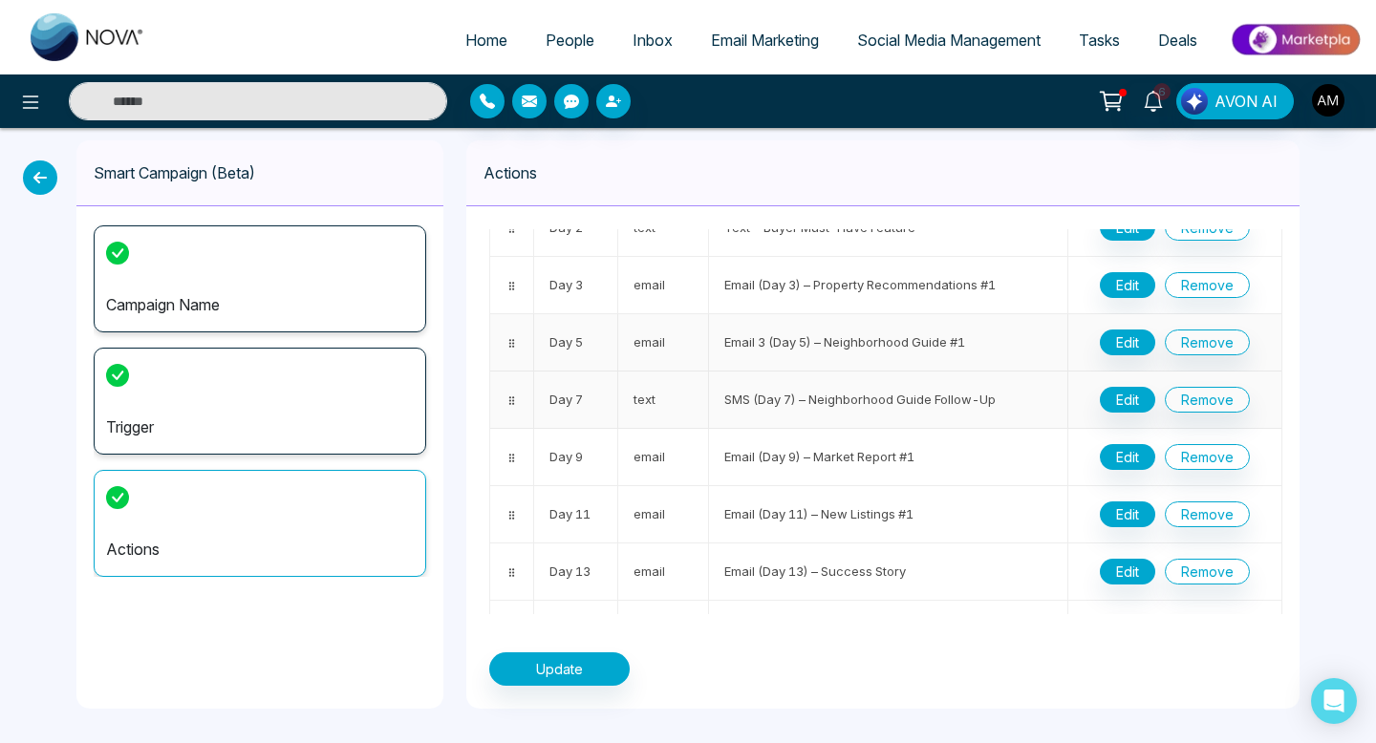
scroll to position [150, 0]
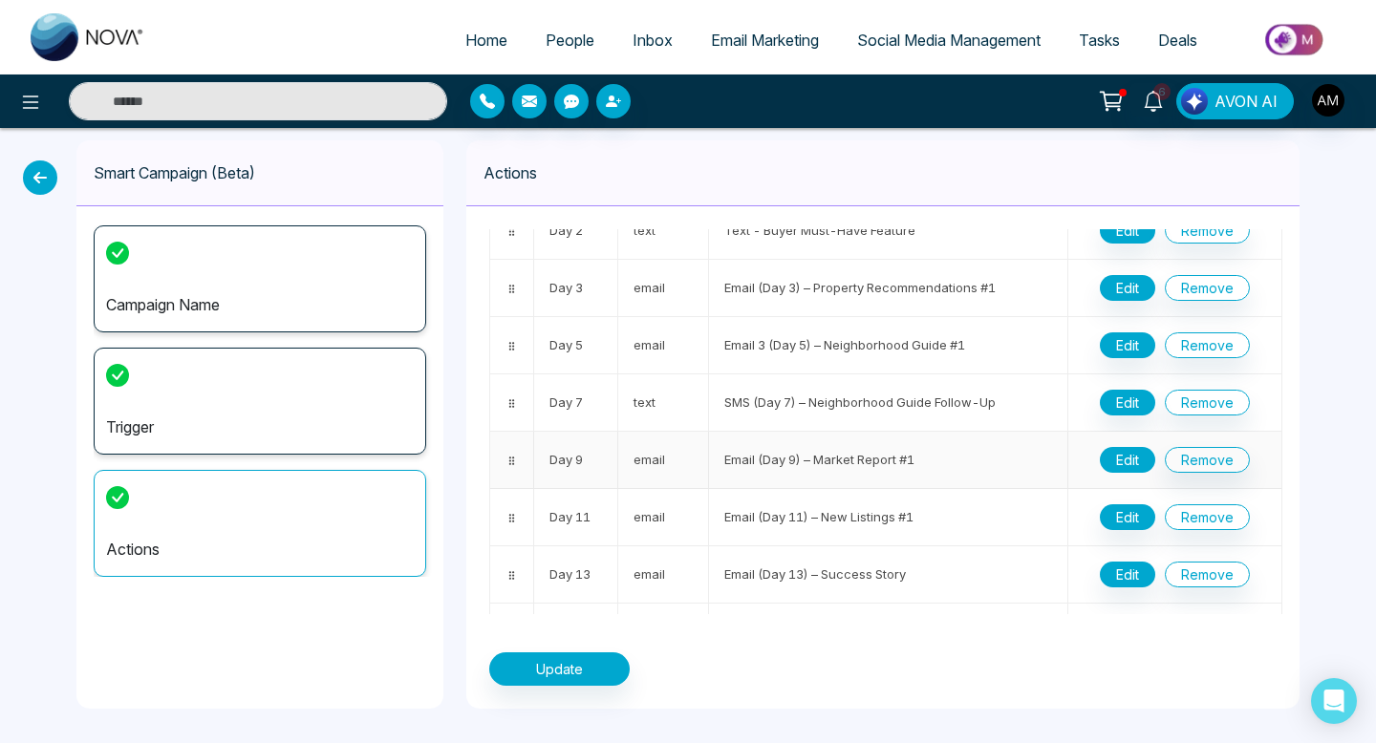
click at [1117, 450] on button "Edit" at bounding box center [1127, 460] width 55 height 26
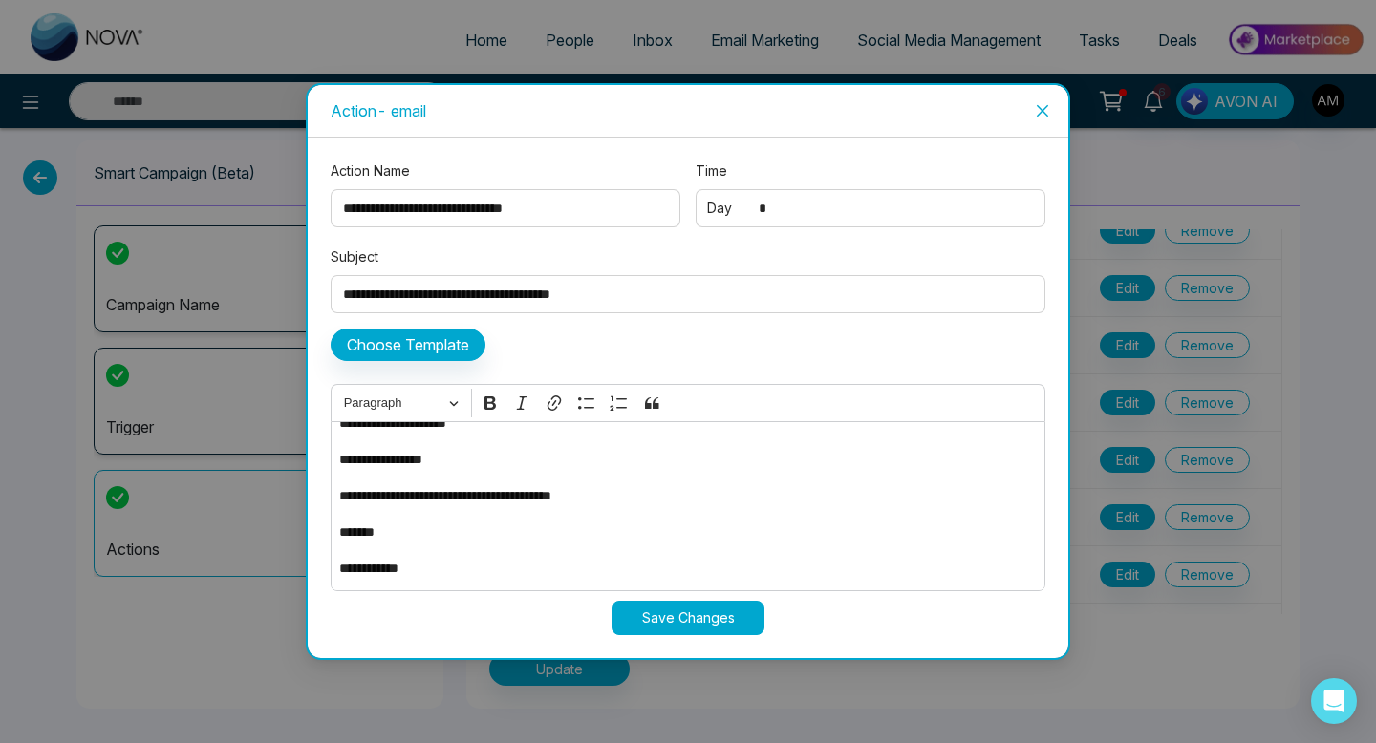
scroll to position [0, 0]
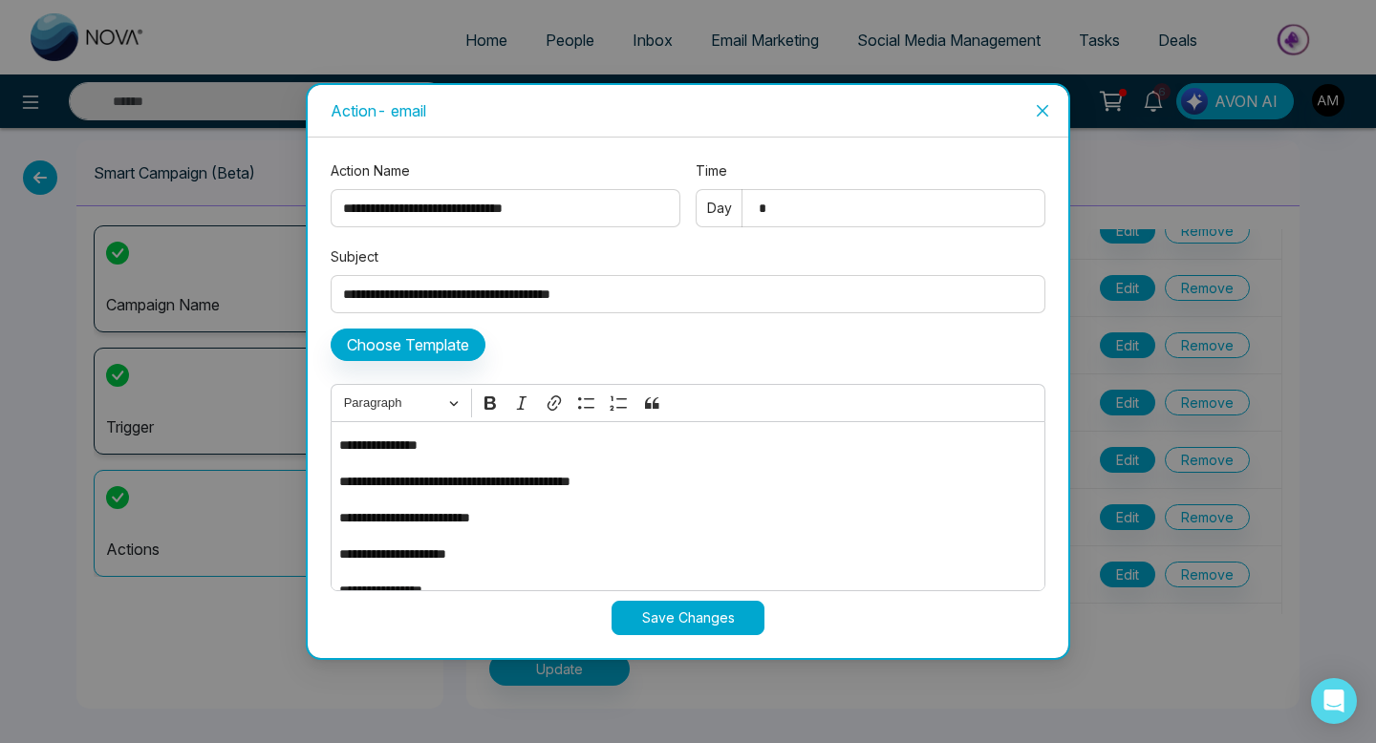
click at [1045, 109] on icon "close" at bounding box center [1042, 110] width 15 height 15
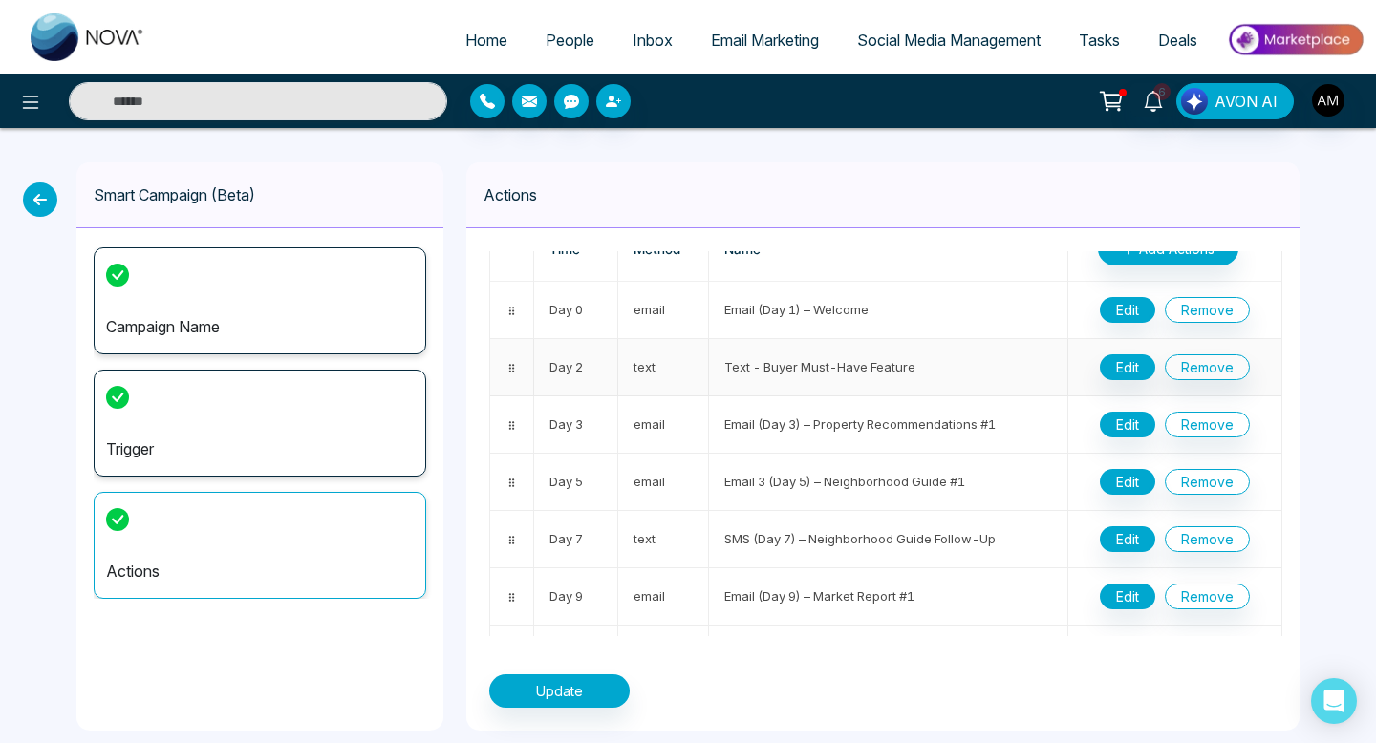
scroll to position [64, 0]
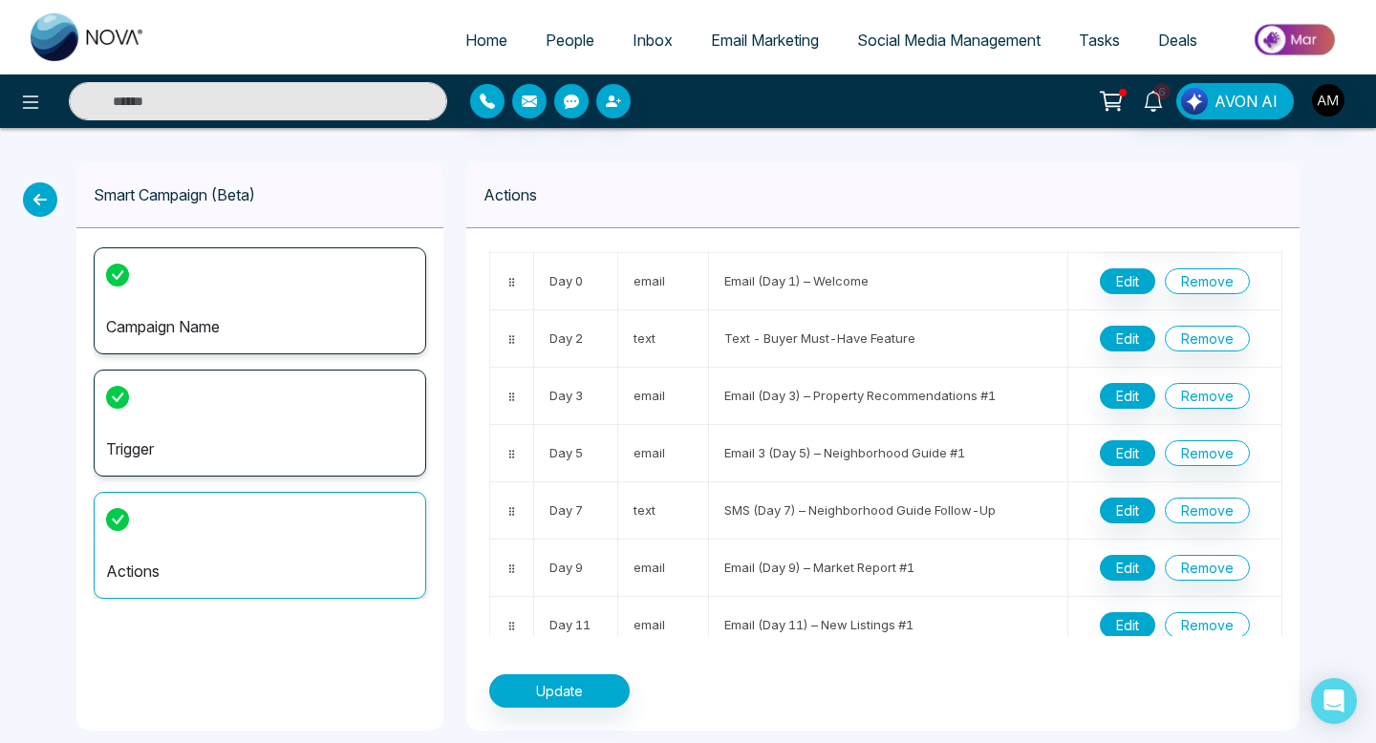
drag, startPoint x: 656, startPoint y: 514, endPoint x: 424, endPoint y: 12, distance: 552.4
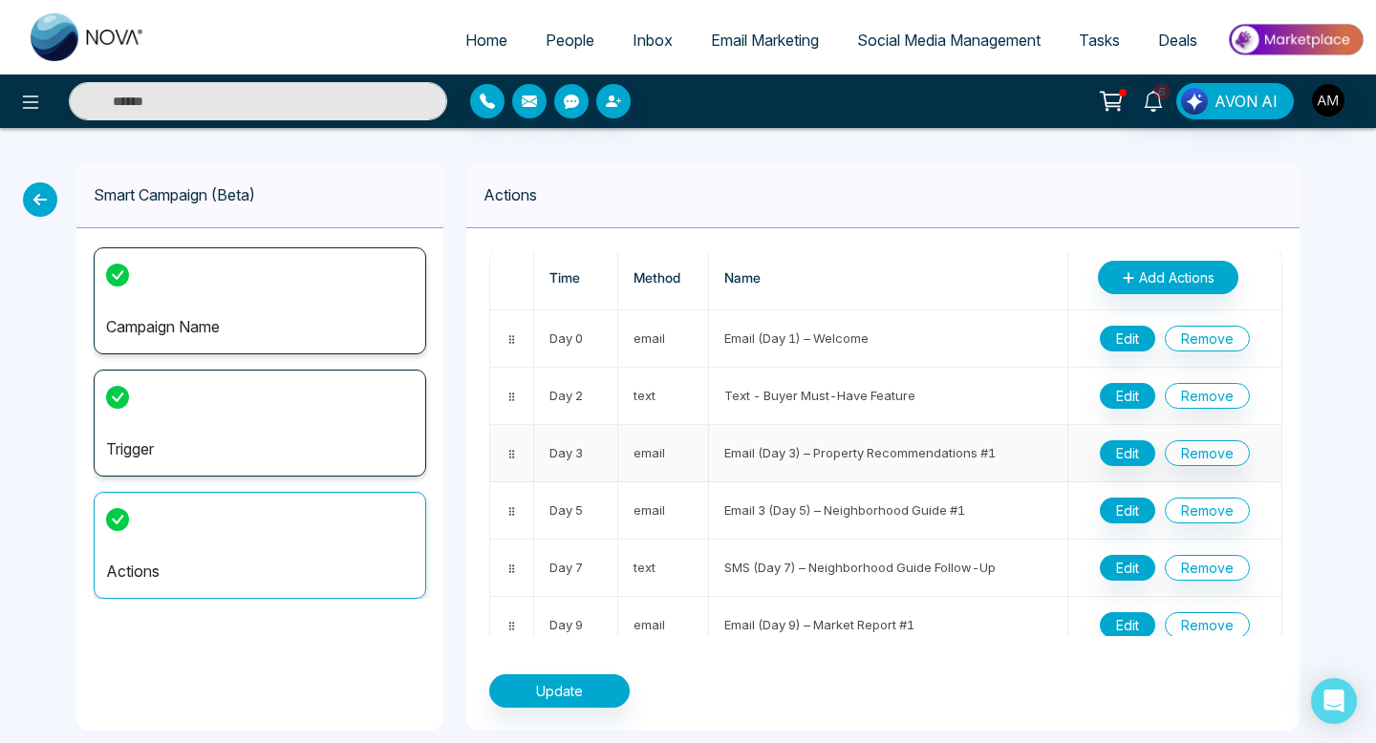
scroll to position [0, 0]
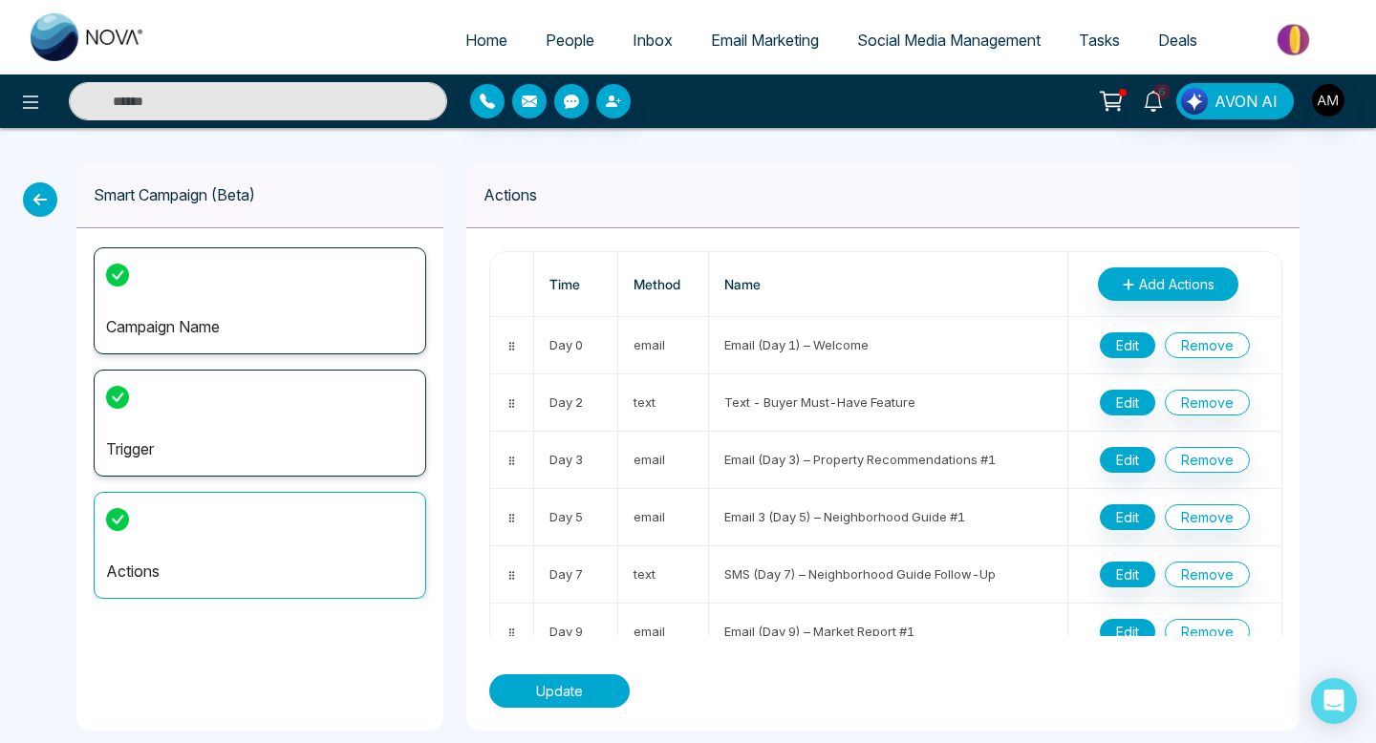
click at [513, 682] on button "Update" at bounding box center [559, 691] width 140 height 33
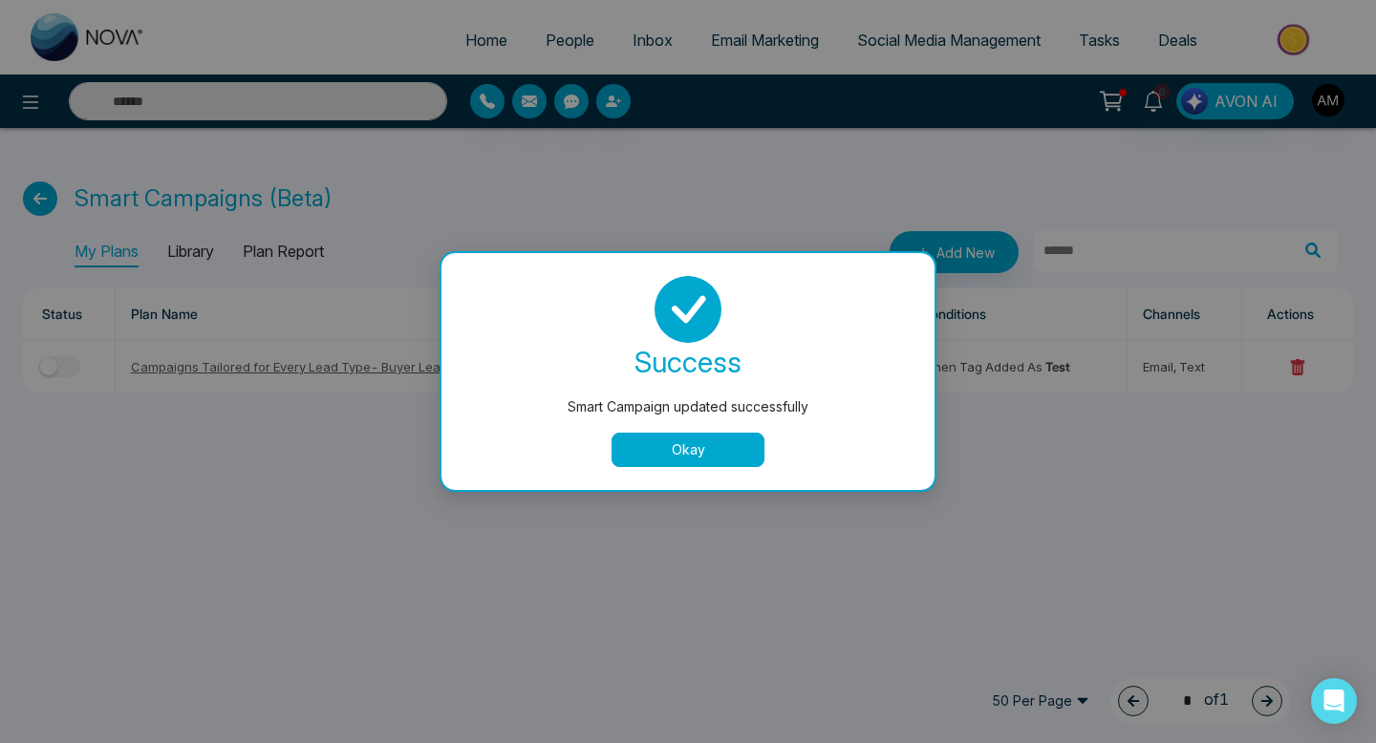
click at [663, 457] on button "Okay" at bounding box center [688, 450] width 153 height 34
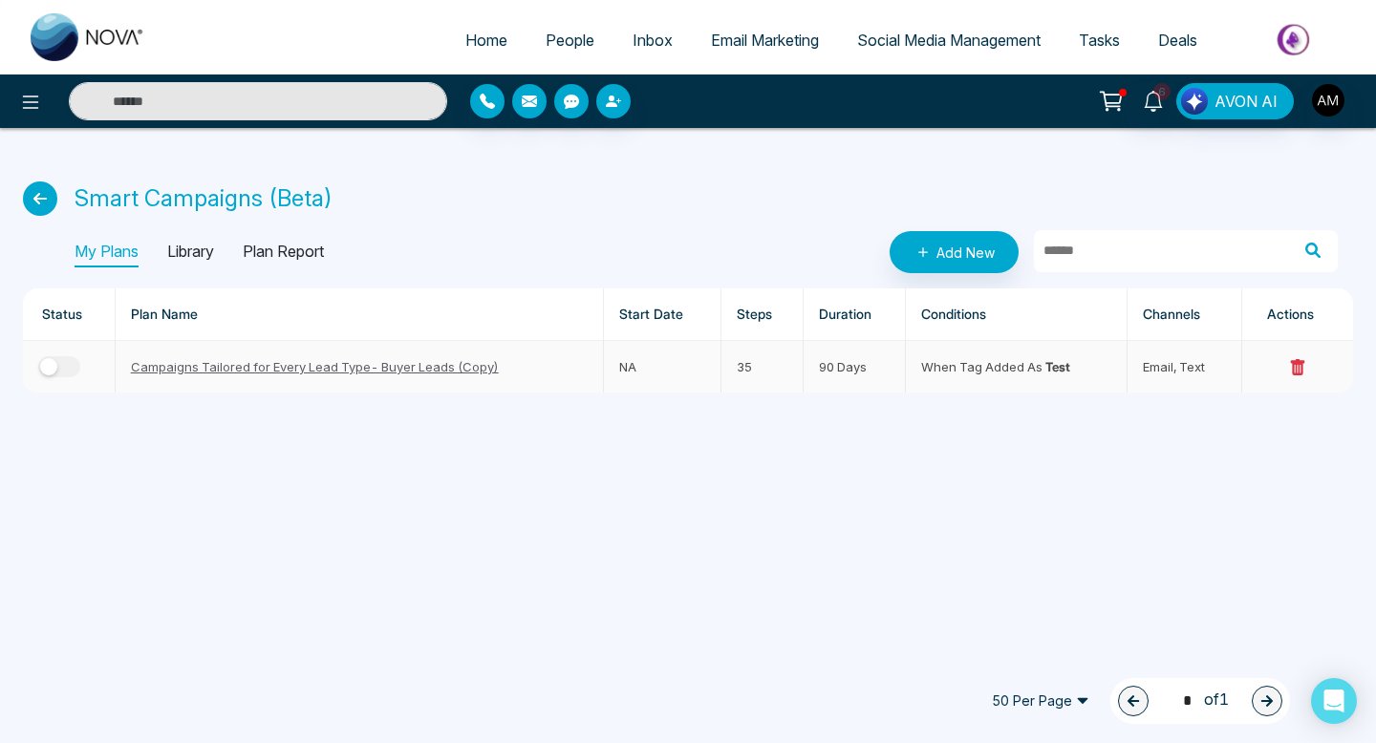
click at [54, 365] on div "button" at bounding box center [48, 366] width 17 height 17
click at [40, 203] on icon at bounding box center [40, 199] width 34 height 34
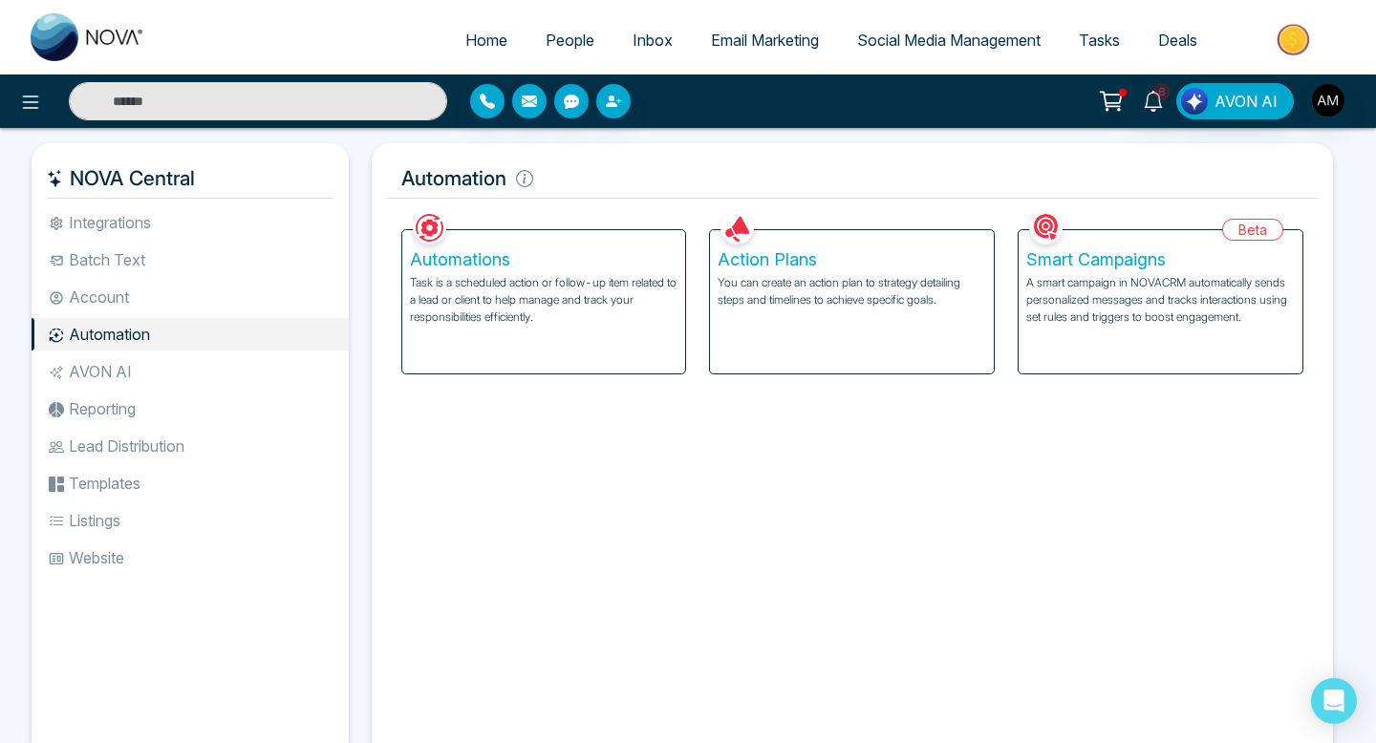
click at [813, 291] on p "You can create an action plan to strategy detailing steps and timelines to achi…" at bounding box center [852, 291] width 269 height 34
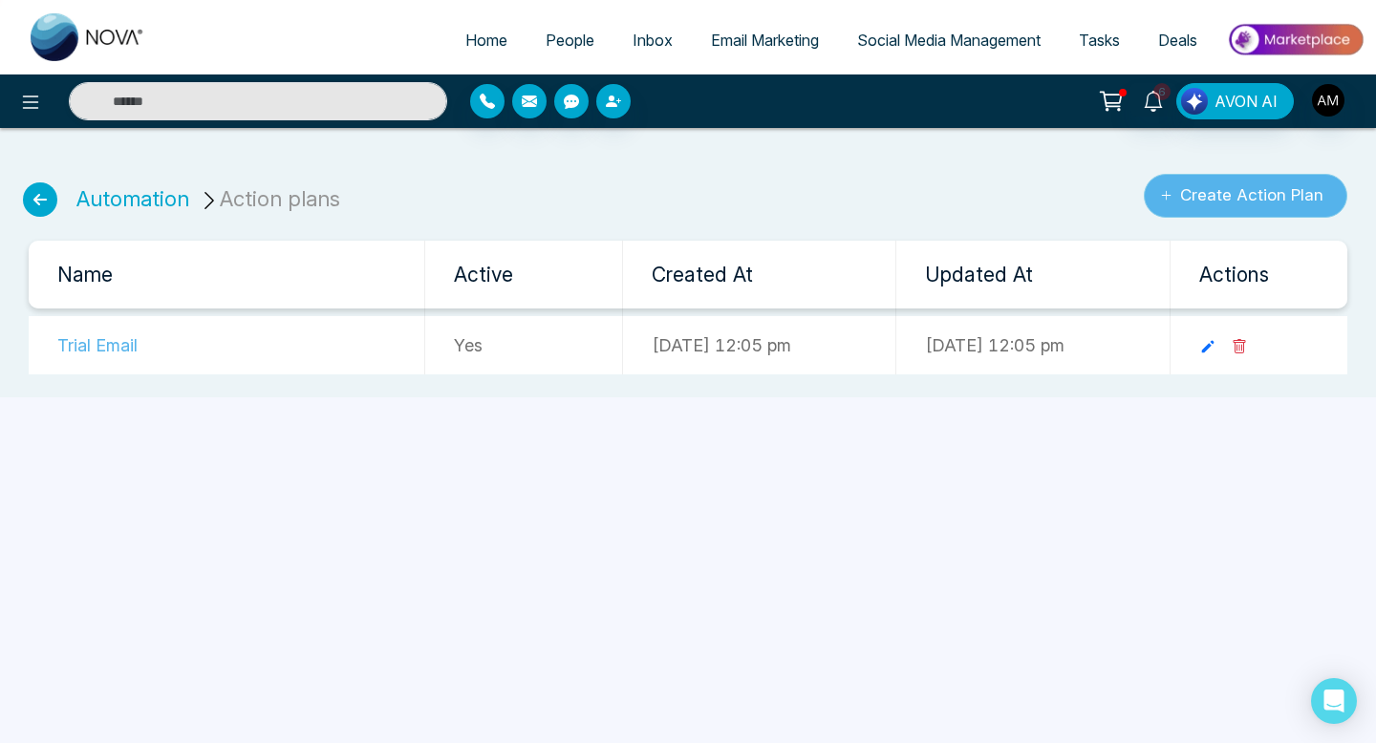
click at [1198, 211] on button "Create Action Plan" at bounding box center [1246, 196] width 204 height 44
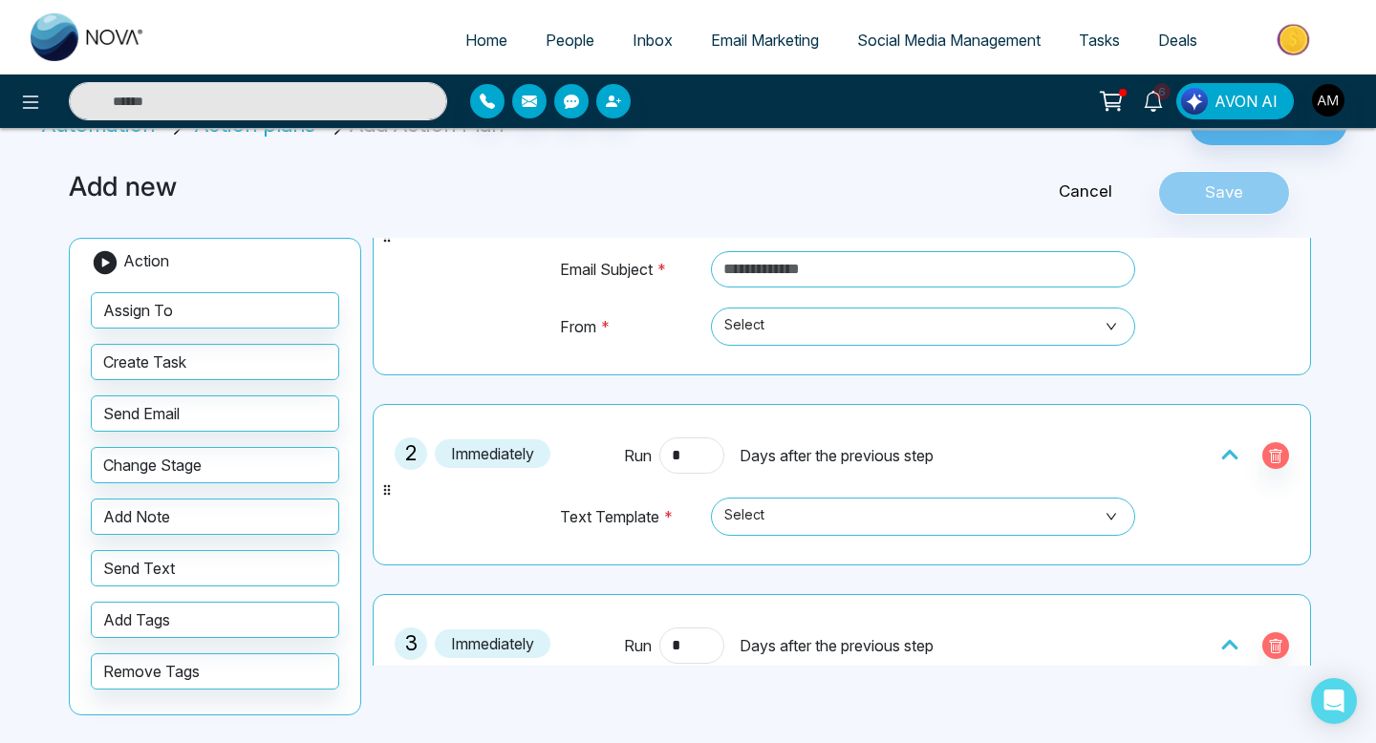
scroll to position [220, 0]
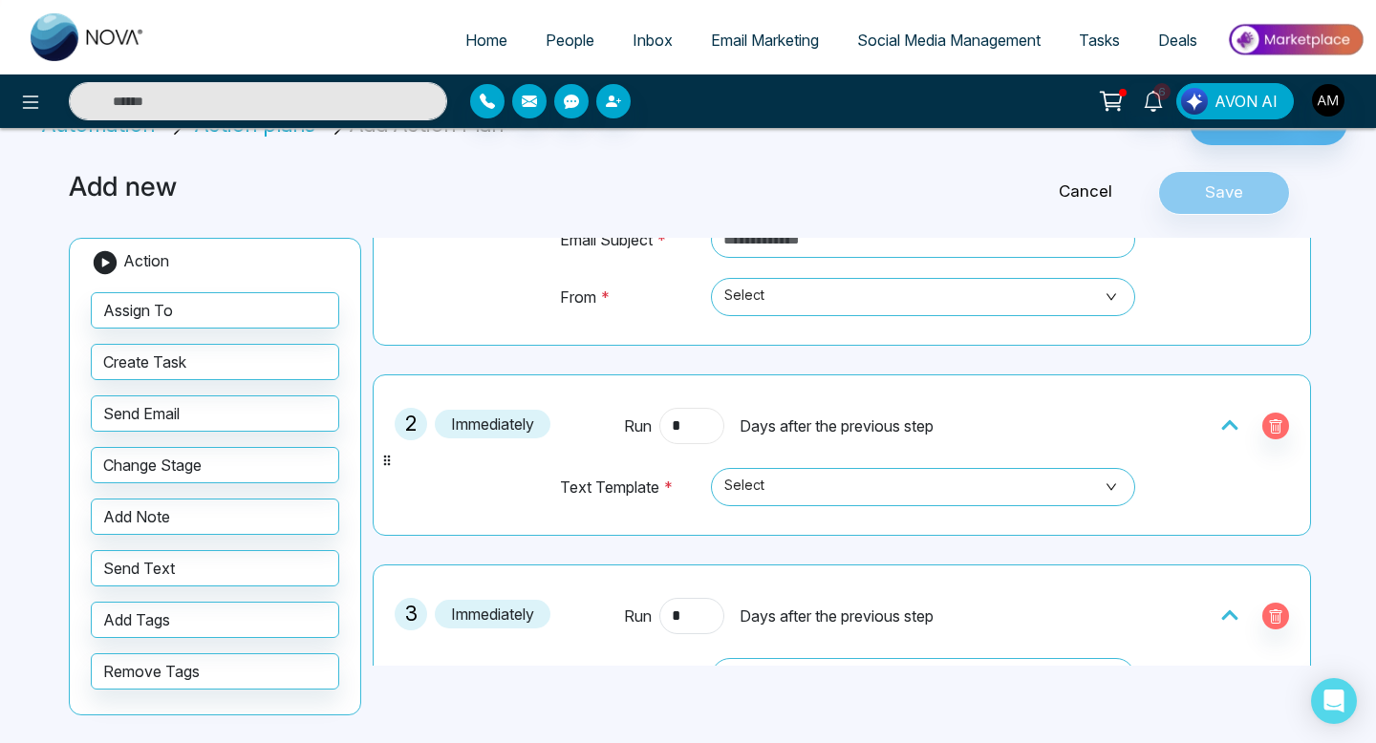
click at [704, 419] on input "*" at bounding box center [691, 426] width 65 height 36
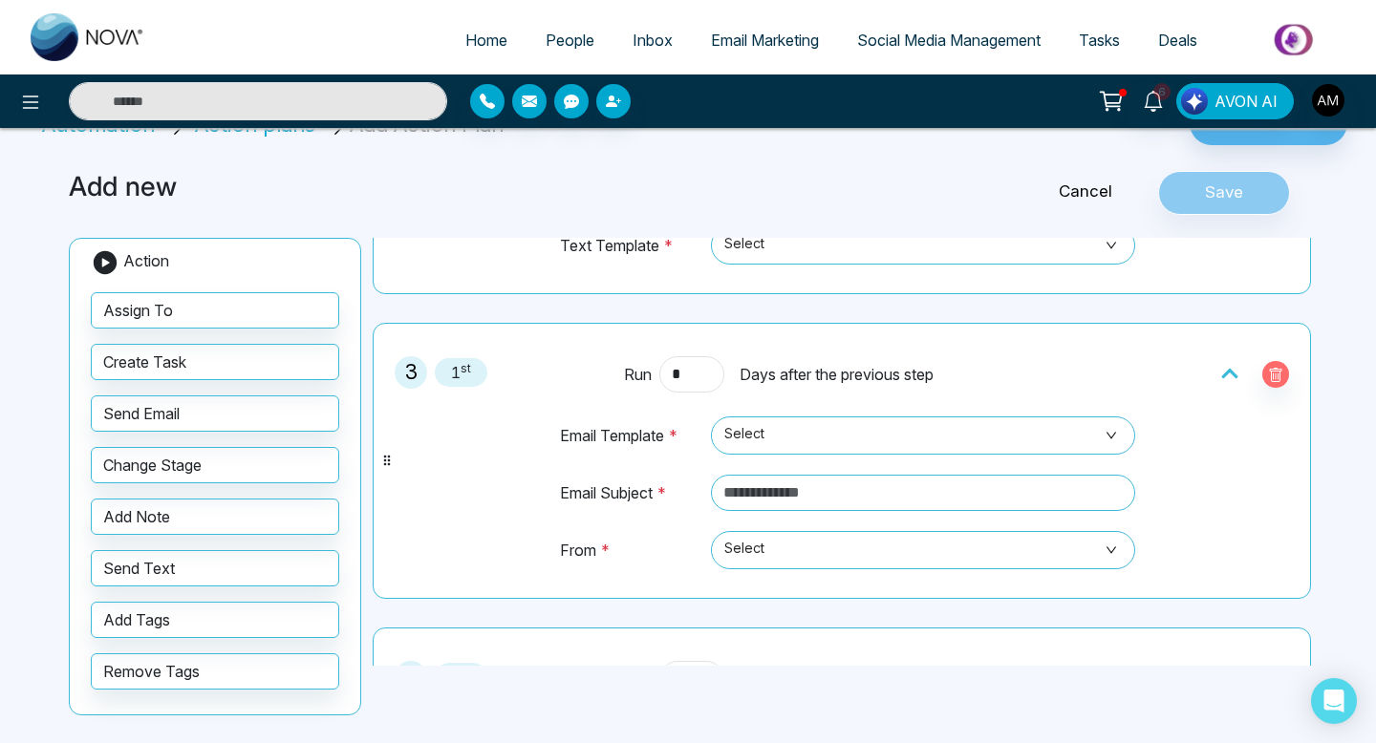
scroll to position [461, 0]
type input "*"
click at [693, 376] on input "*" at bounding box center [691, 375] width 65 height 36
type input "*"
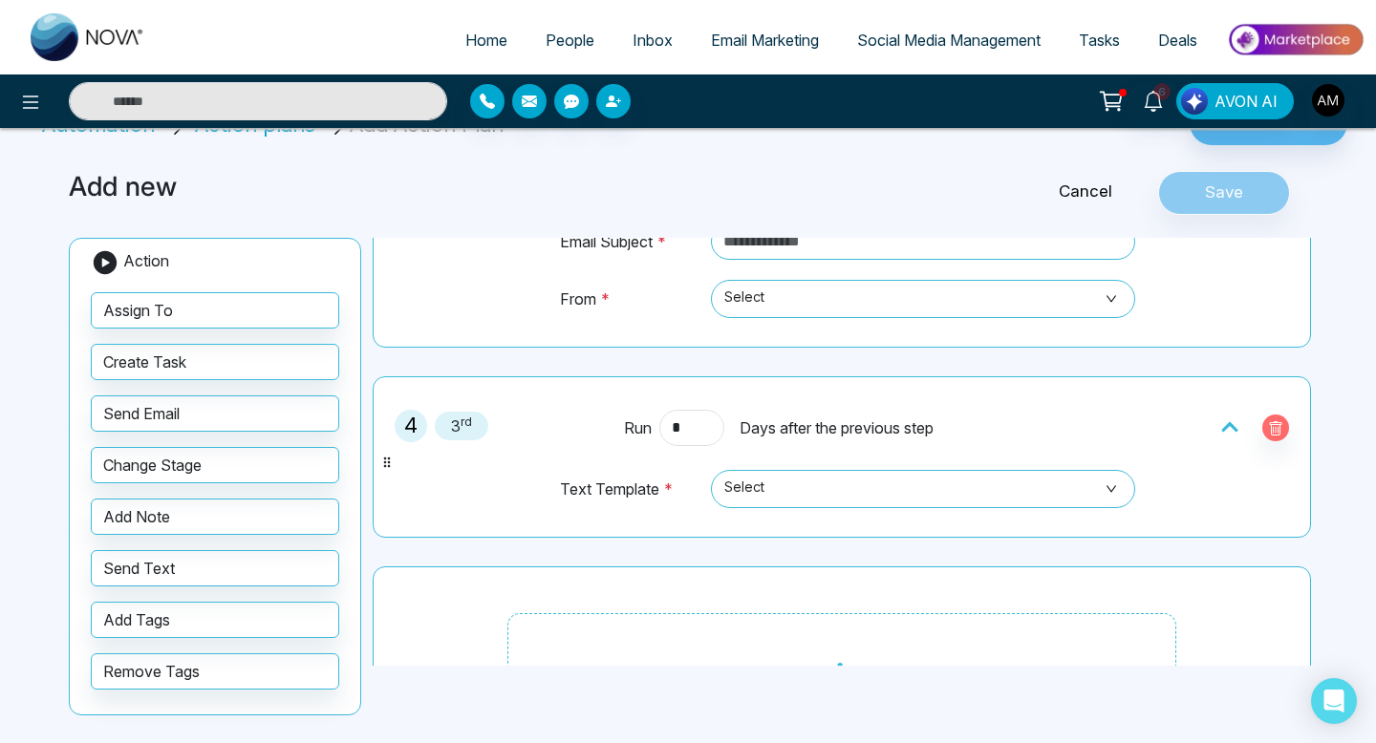
scroll to position [729, 0]
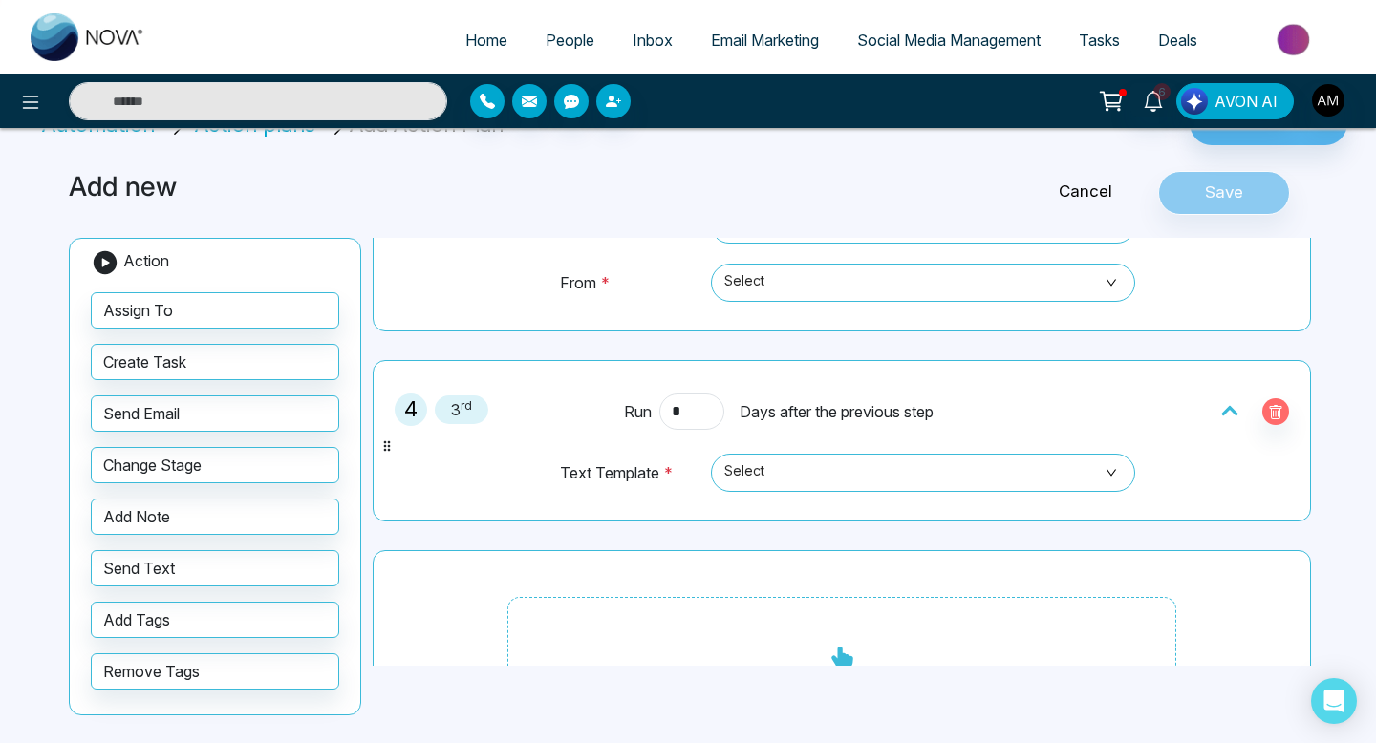
type input "*"
click at [692, 391] on div "4 3 rd Run * Days after the previous step Text Template * Select" at bounding box center [841, 441] width 917 height 140
click at [692, 399] on input "*" at bounding box center [691, 412] width 65 height 36
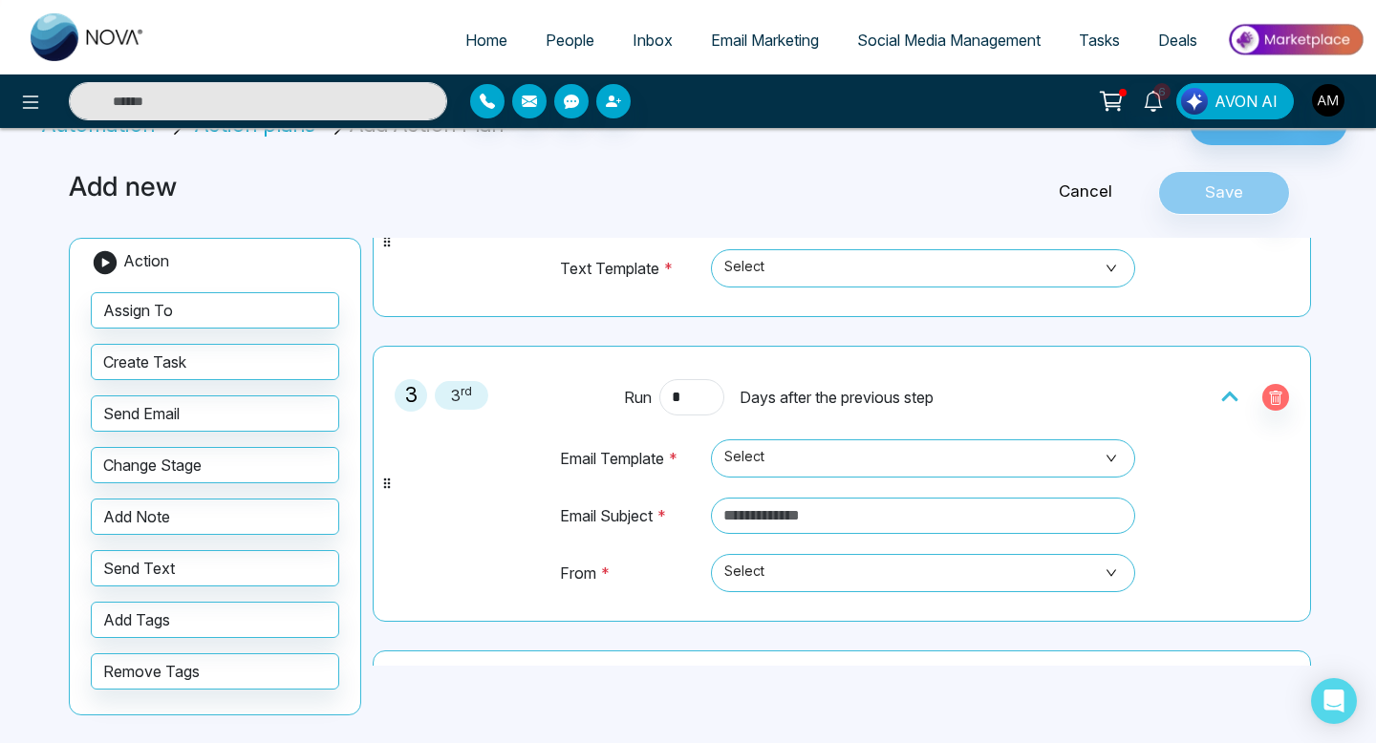
scroll to position [440, 0]
type input "*"
click at [684, 403] on input "*" at bounding box center [691, 396] width 65 height 36
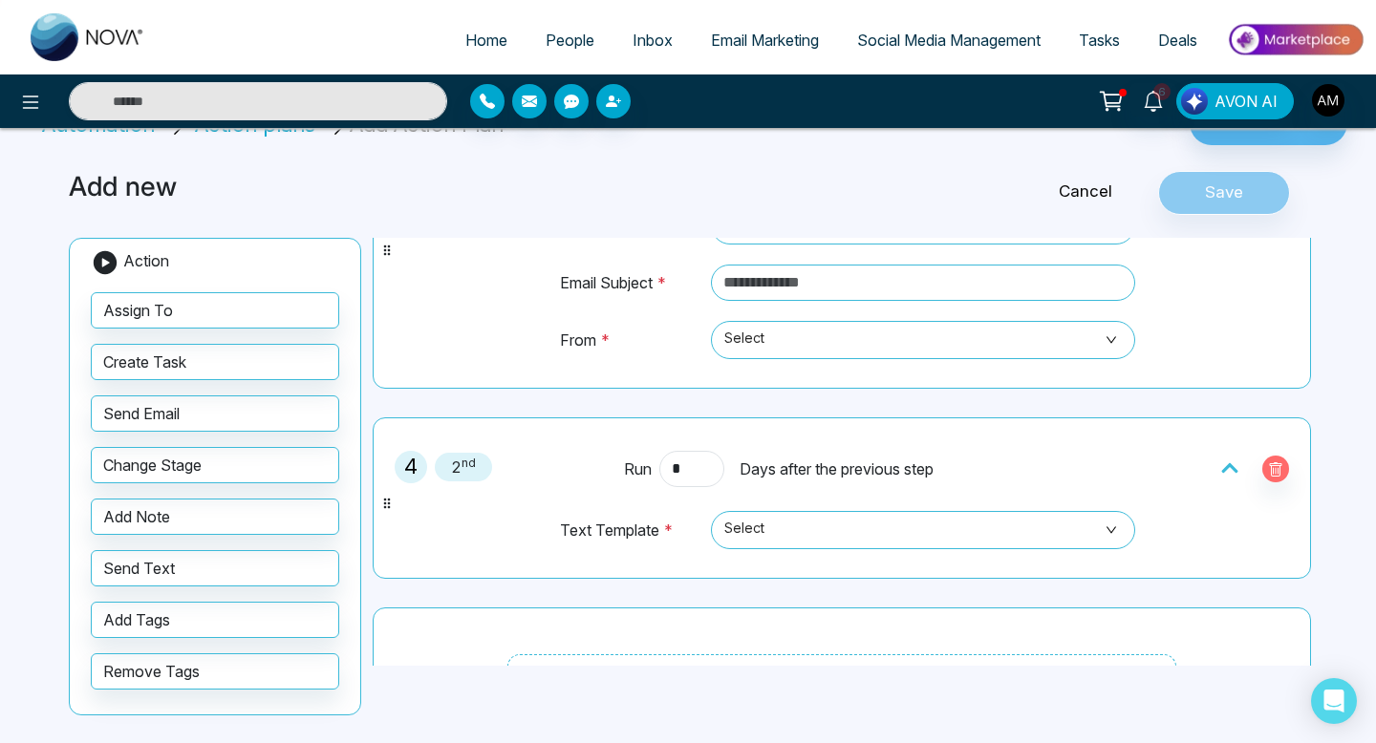
scroll to position [673, 0]
type input "*"
click at [715, 461] on input "*" at bounding box center [691, 468] width 65 height 36
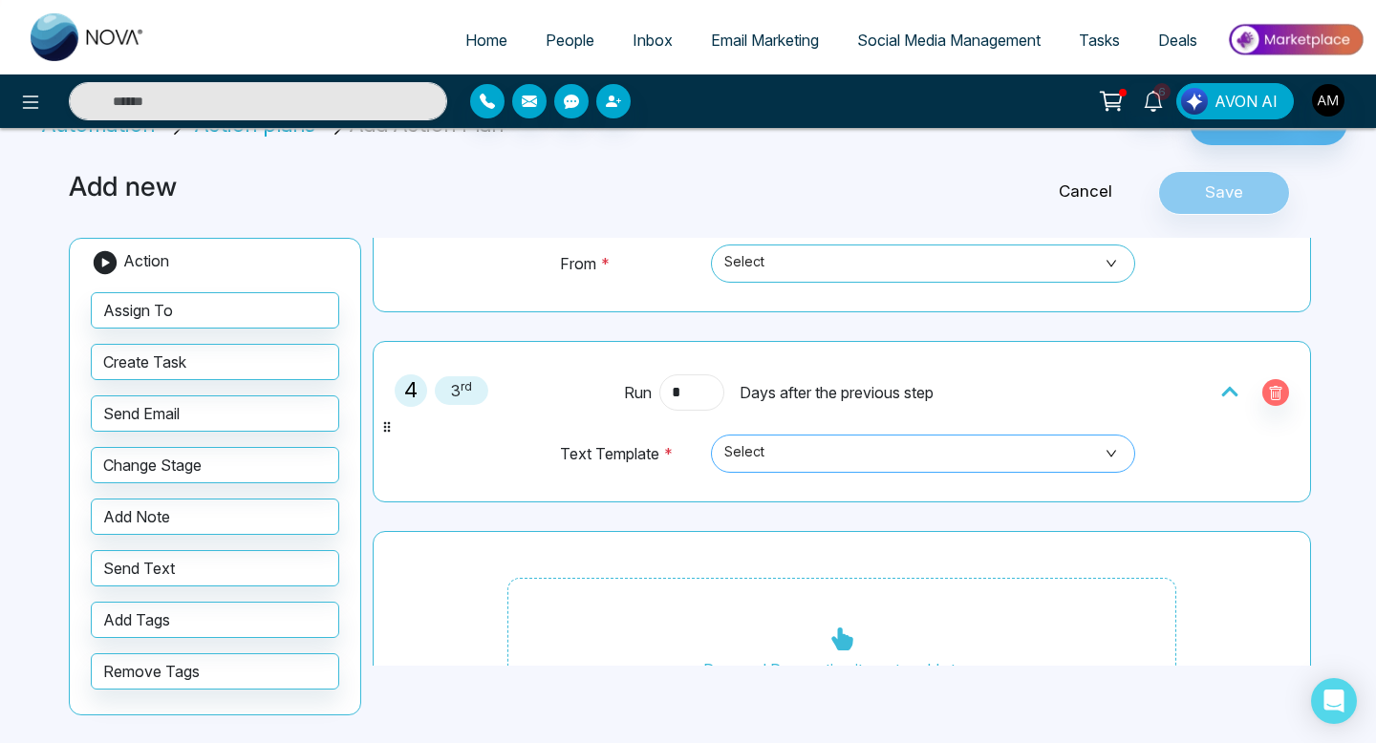
click at [928, 445] on span "Select" at bounding box center [923, 454] width 398 height 32
type input "*"
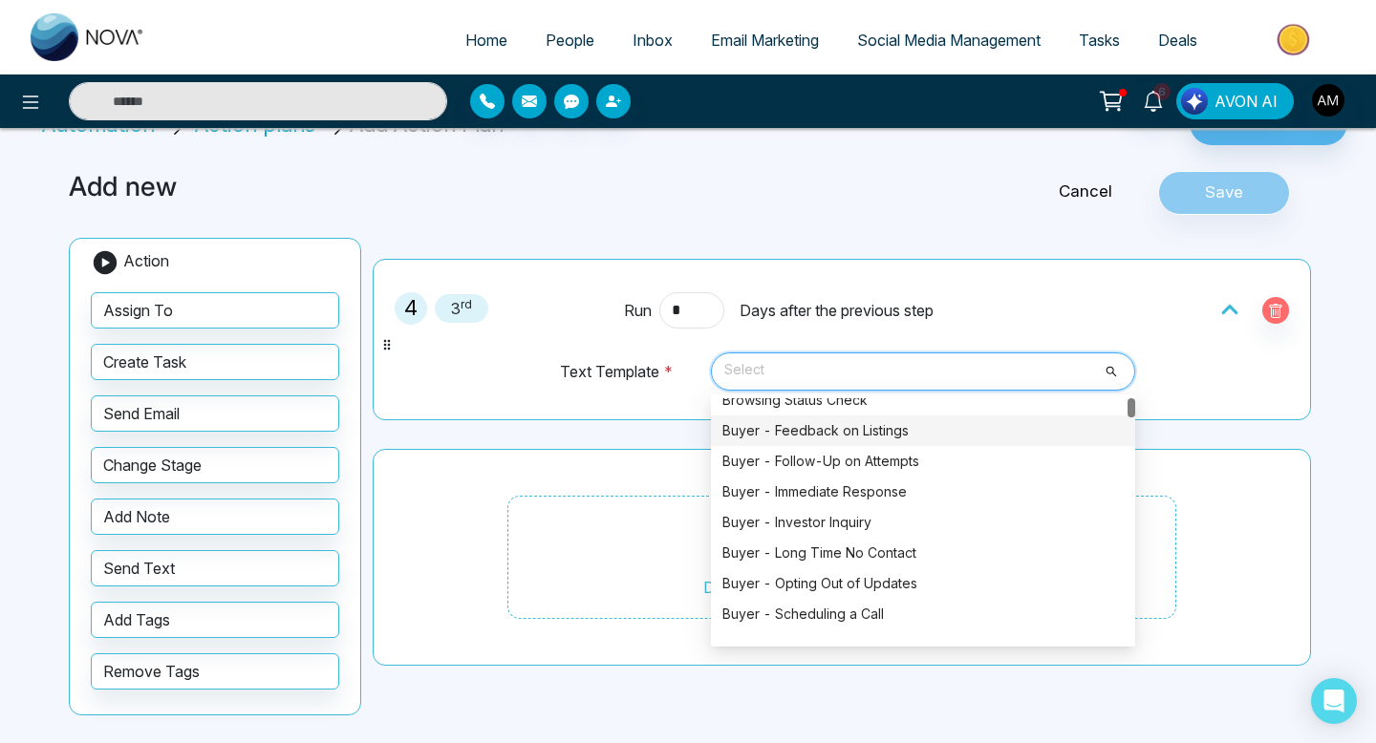
scroll to position [0, 0]
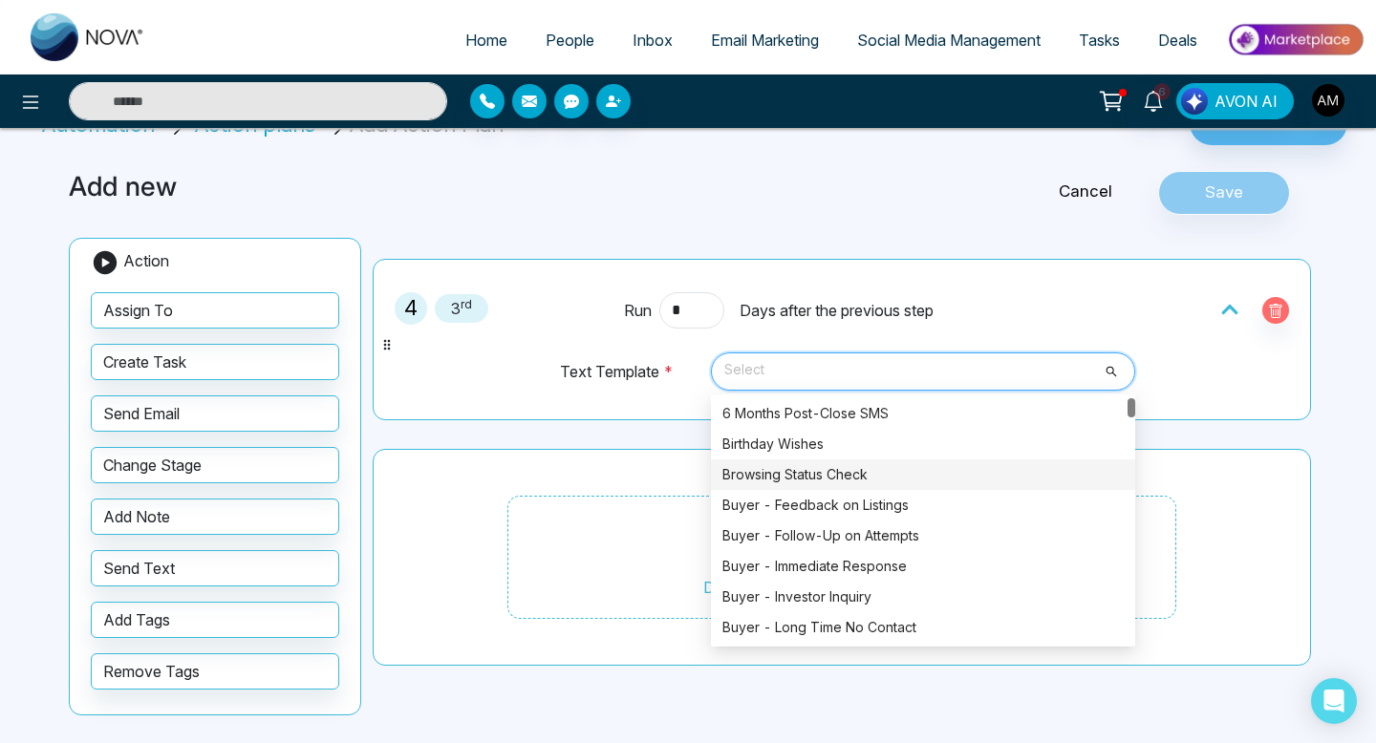
click at [572, 401] on td "Text Template *" at bounding box center [631, 381] width 144 height 58
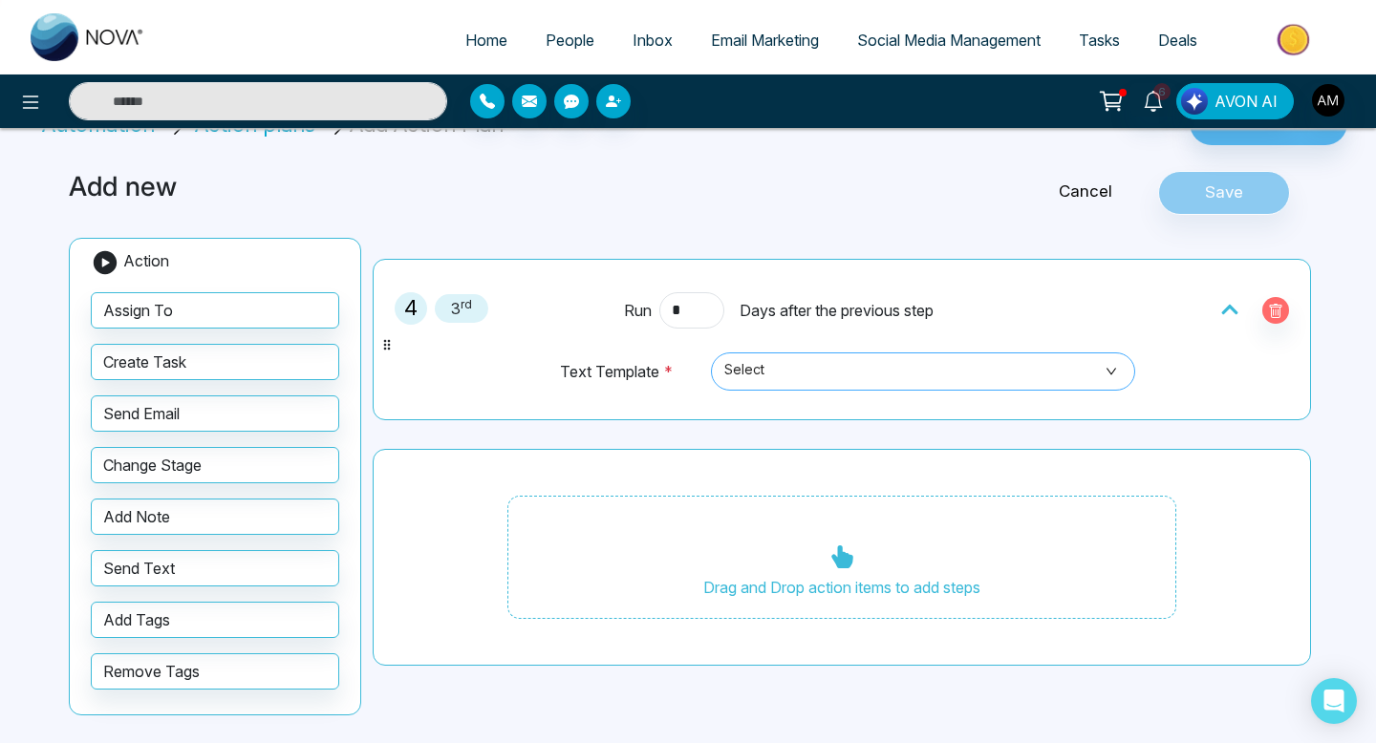
click at [792, 378] on span "Select" at bounding box center [923, 371] width 398 height 32
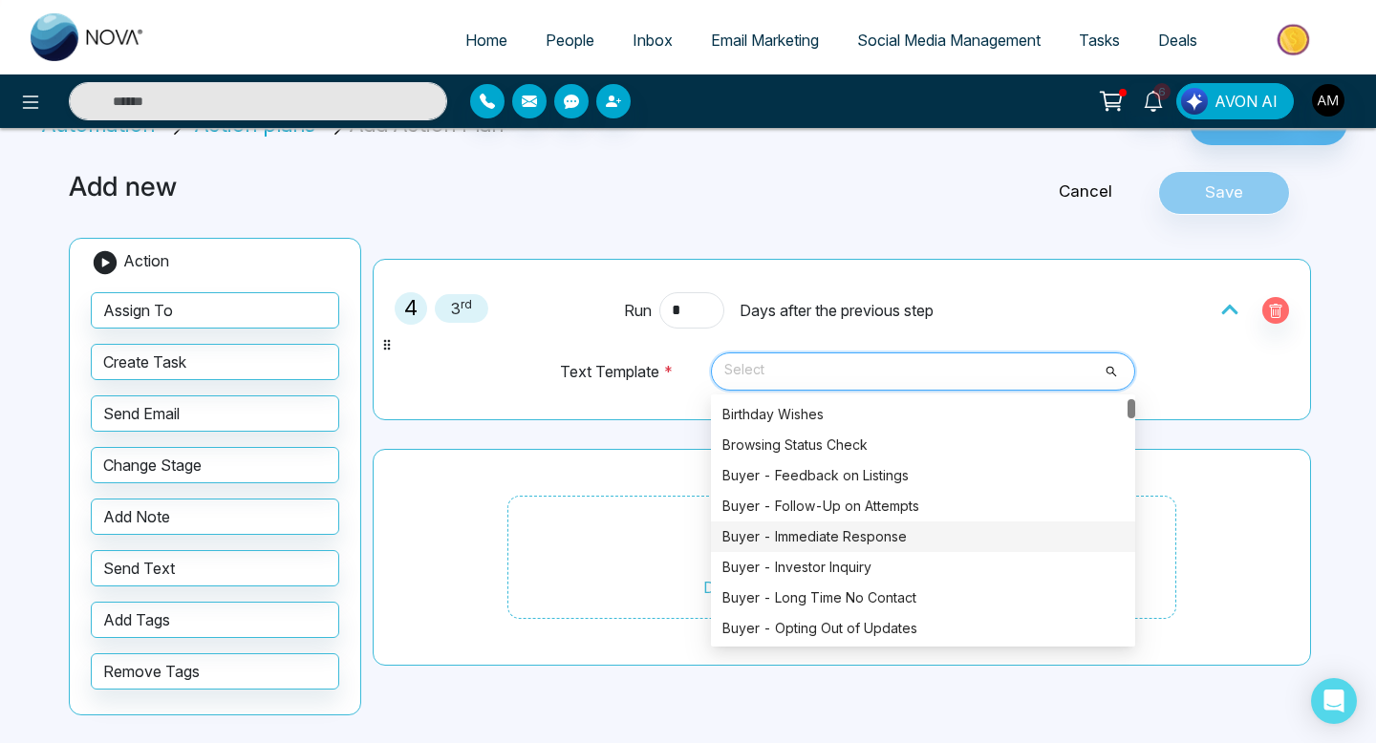
scroll to position [26, 0]
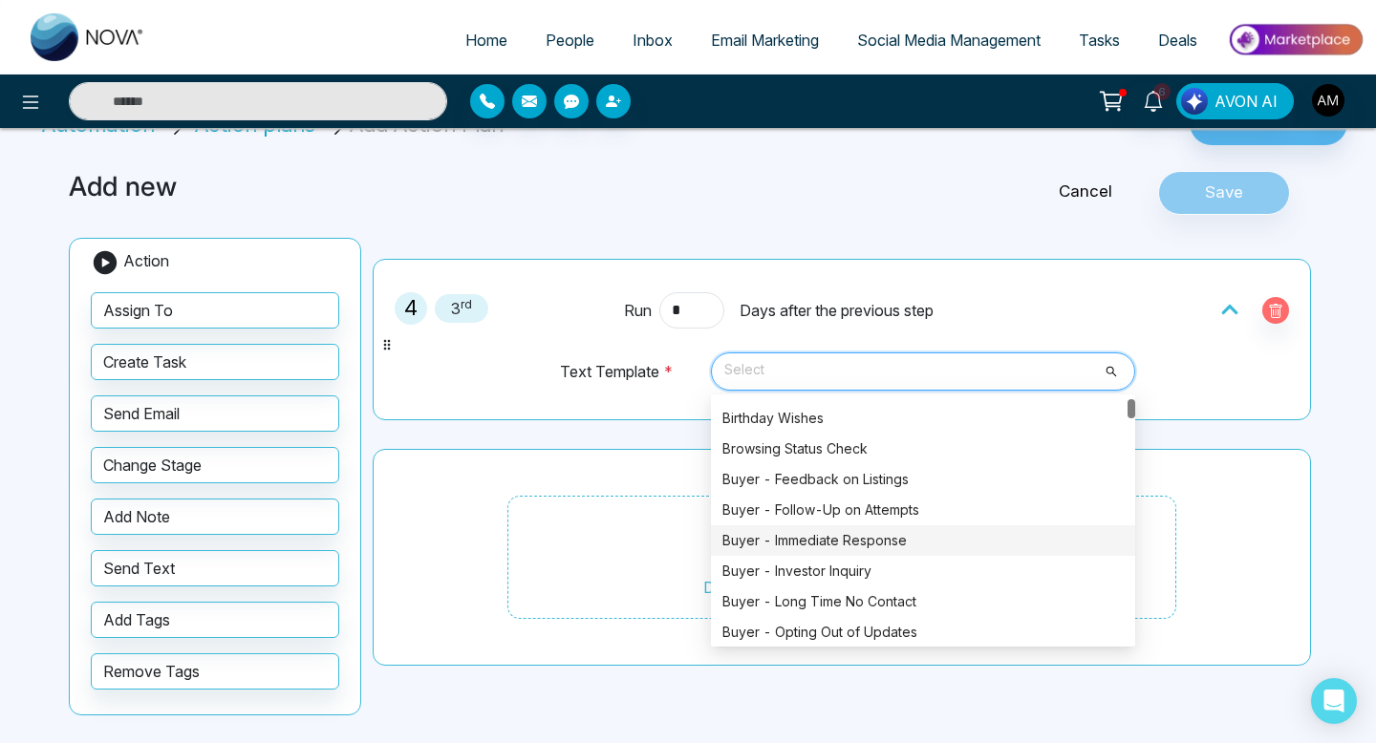
click at [855, 542] on div "Buyer - Immediate Response" at bounding box center [922, 540] width 401 height 21
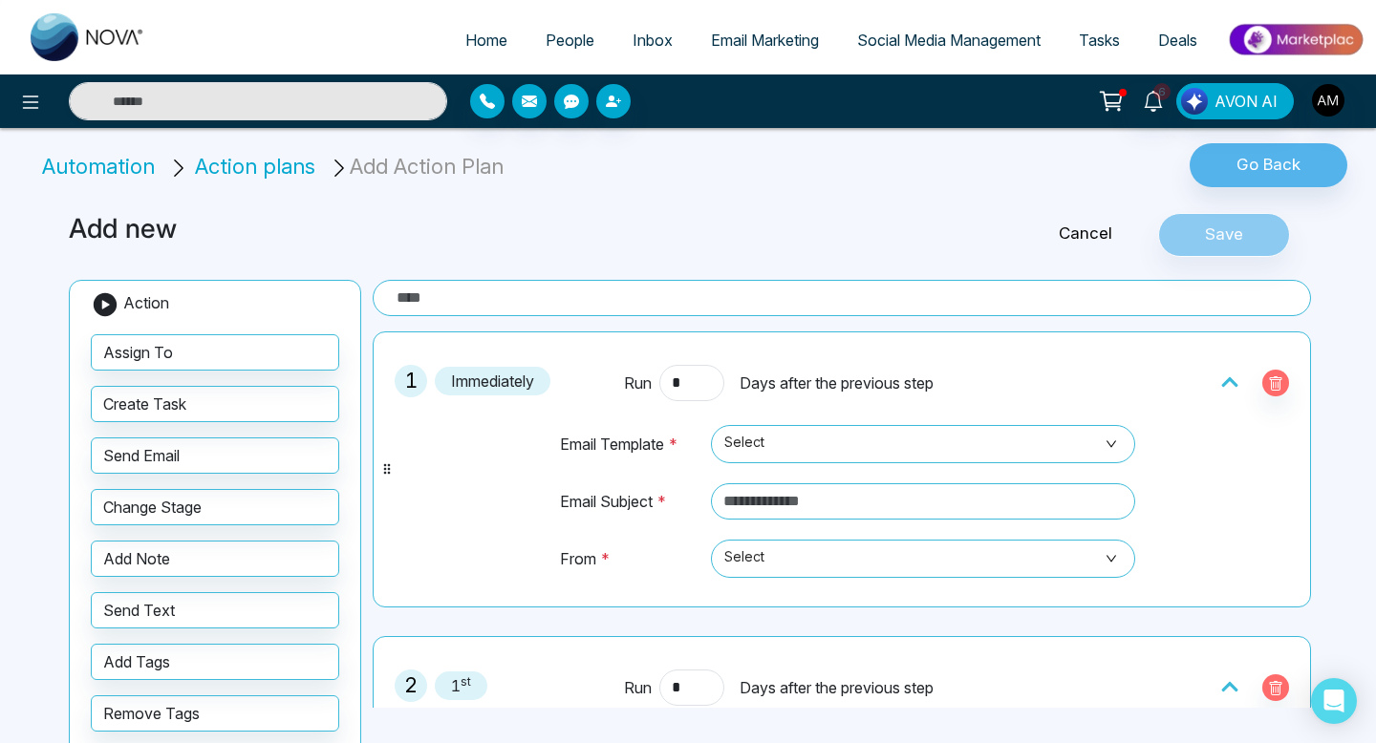
scroll to position [42, 0]
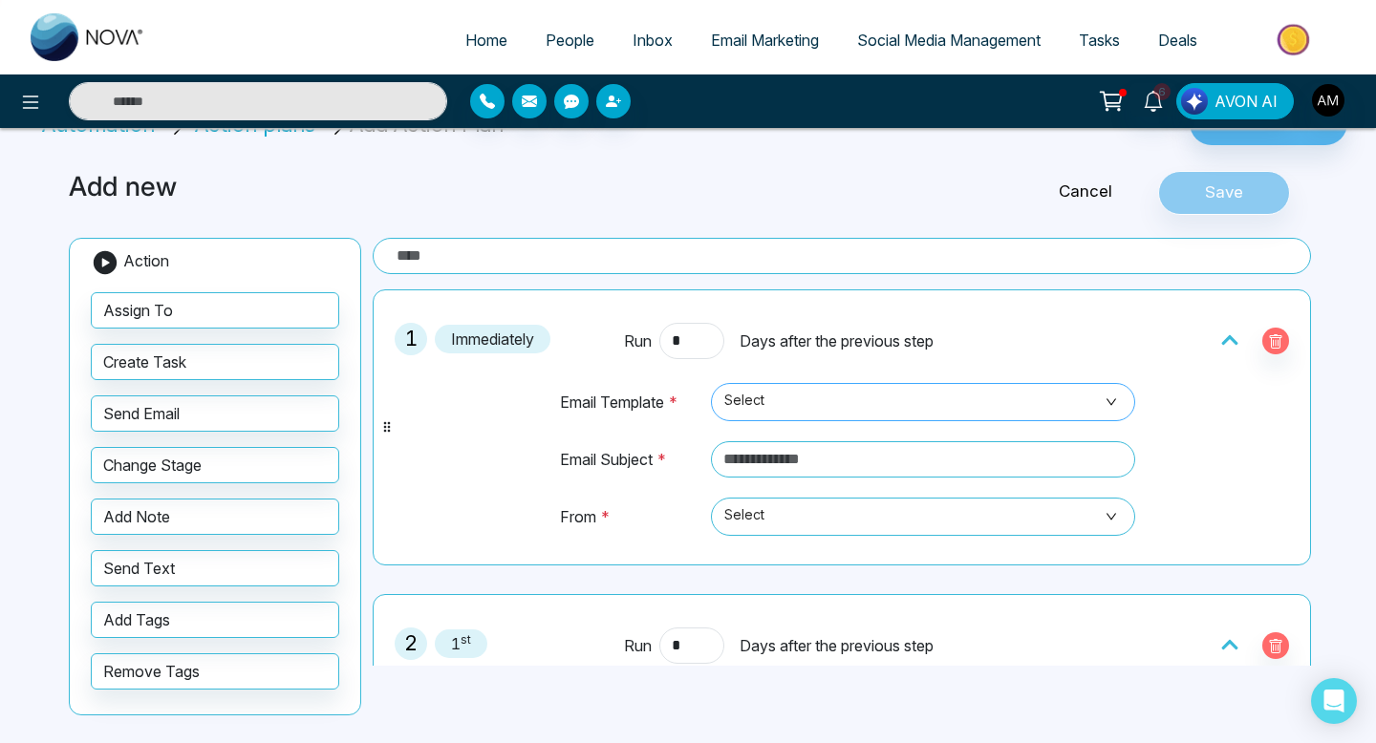
click at [914, 411] on span "Select" at bounding box center [923, 402] width 398 height 32
click at [444, 463] on div "1 Immediately Run * Days after the previous step Email Template * Select No dat…" at bounding box center [841, 427] width 917 height 255
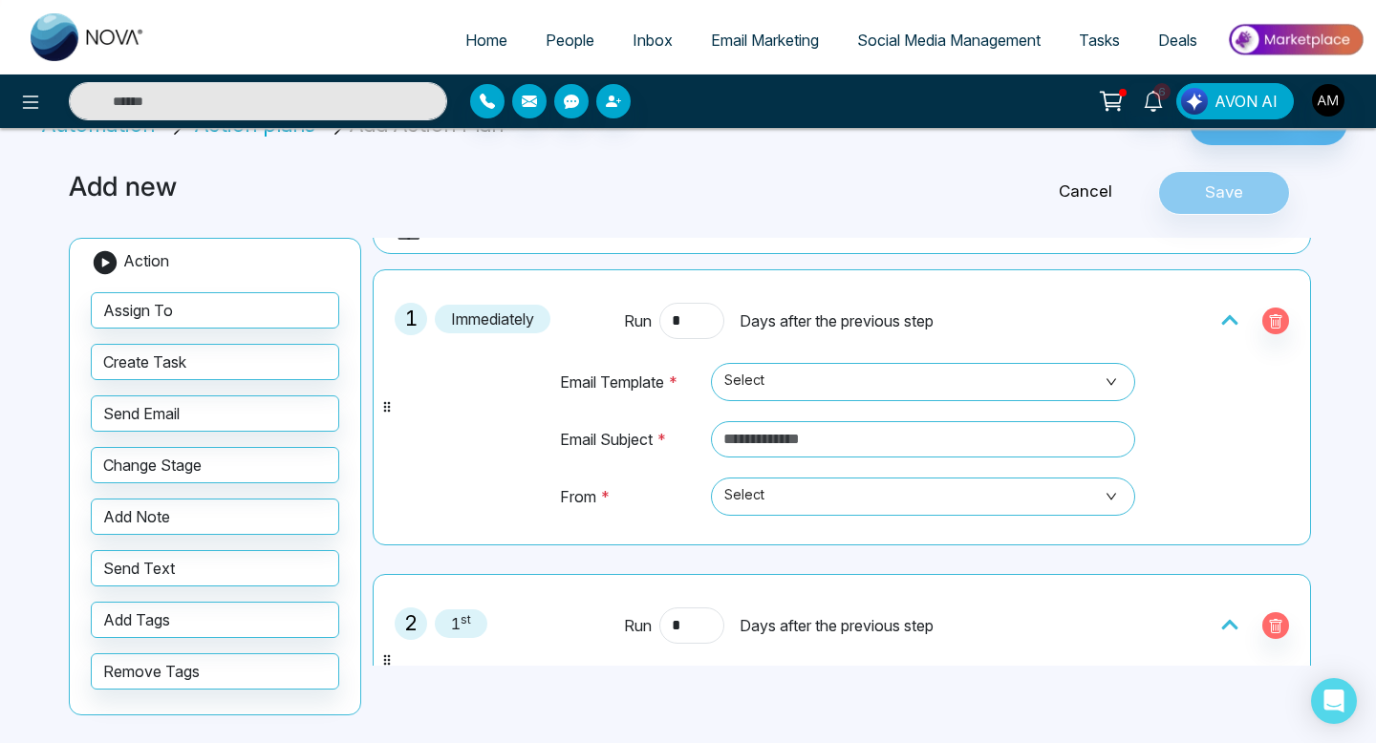
scroll to position [5, 0]
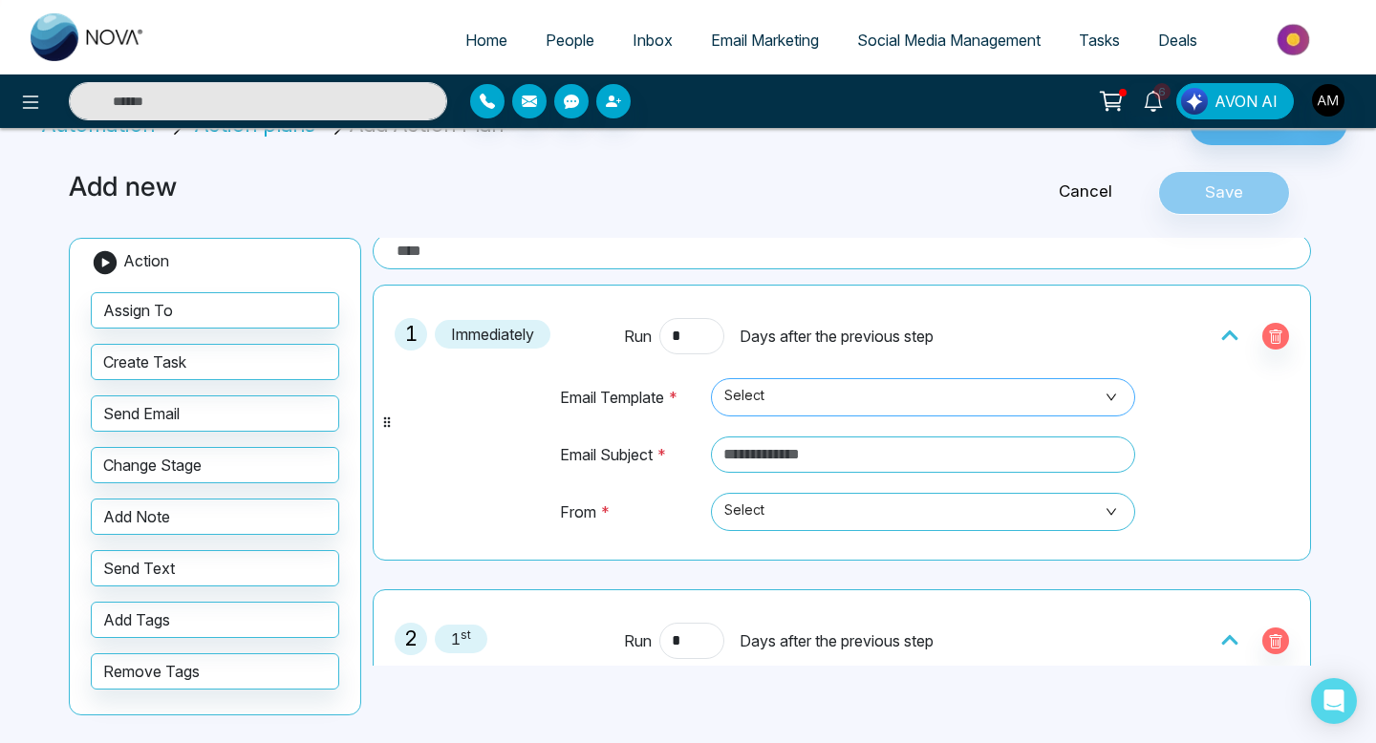
click at [890, 383] on span "Select" at bounding box center [923, 397] width 398 height 32
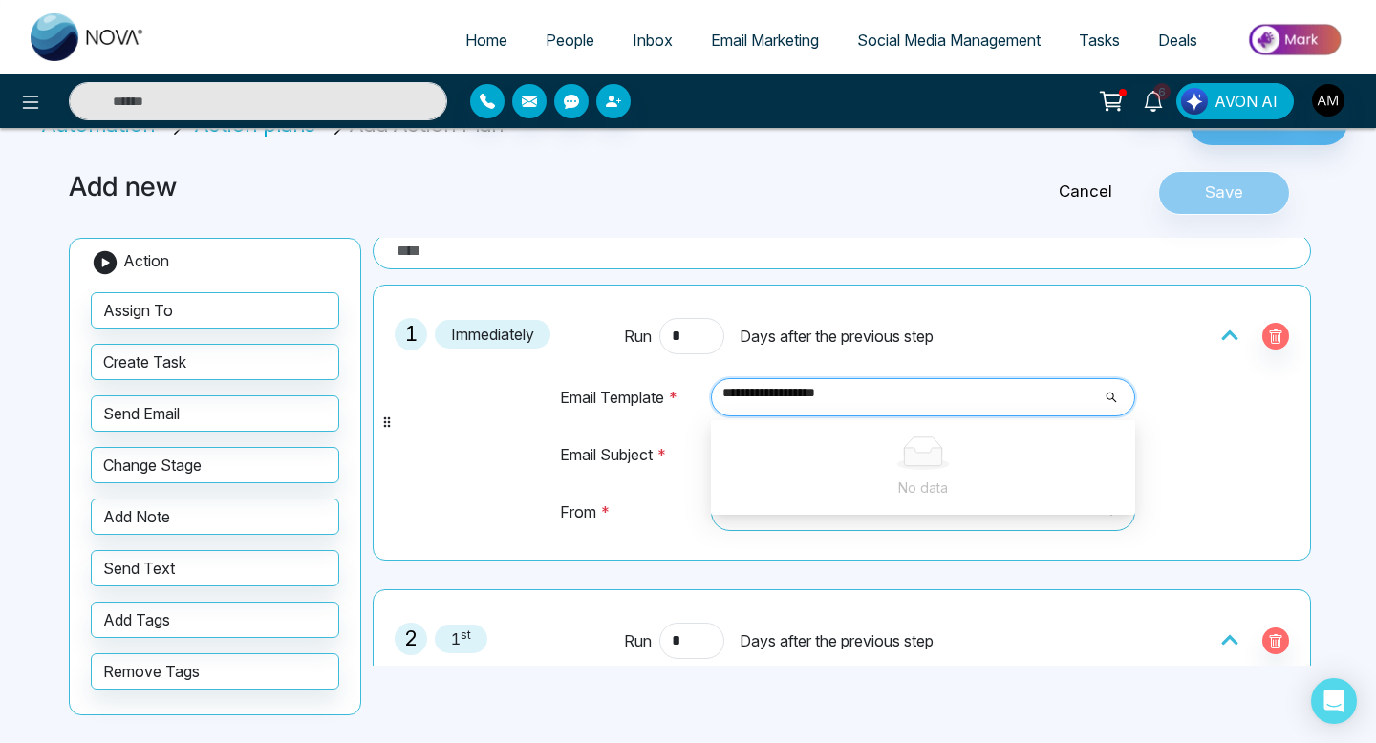
type input "**********"
click at [415, 443] on div "1 Immediately Run * Days after the previous step Email Template * Select No dat…" at bounding box center [841, 422] width 917 height 255
click at [828, 405] on span "Select" at bounding box center [923, 397] width 398 height 32
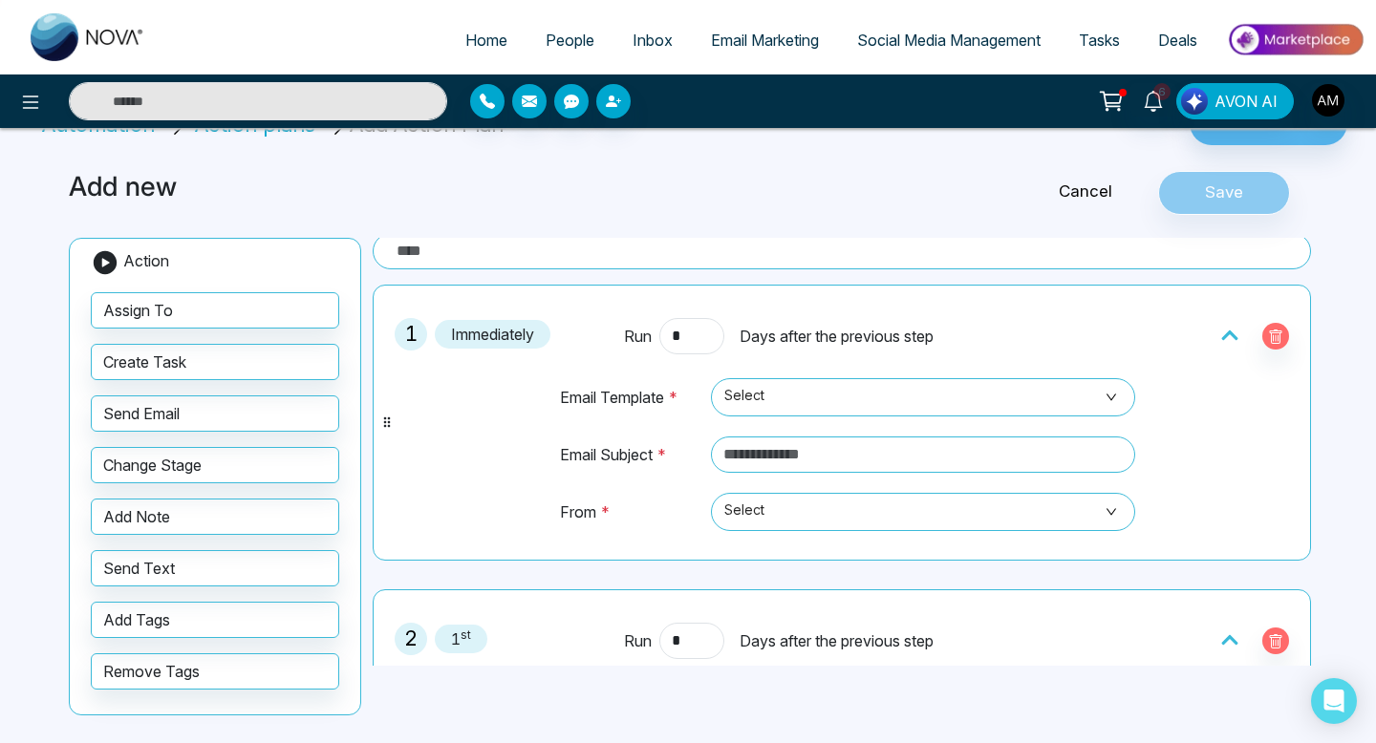
click at [483, 448] on div "1 Immediately Run * Days after the previous step Email Template * Select No dat…" at bounding box center [841, 422] width 917 height 255
click at [1099, 390] on span "Select" at bounding box center [923, 397] width 398 height 32
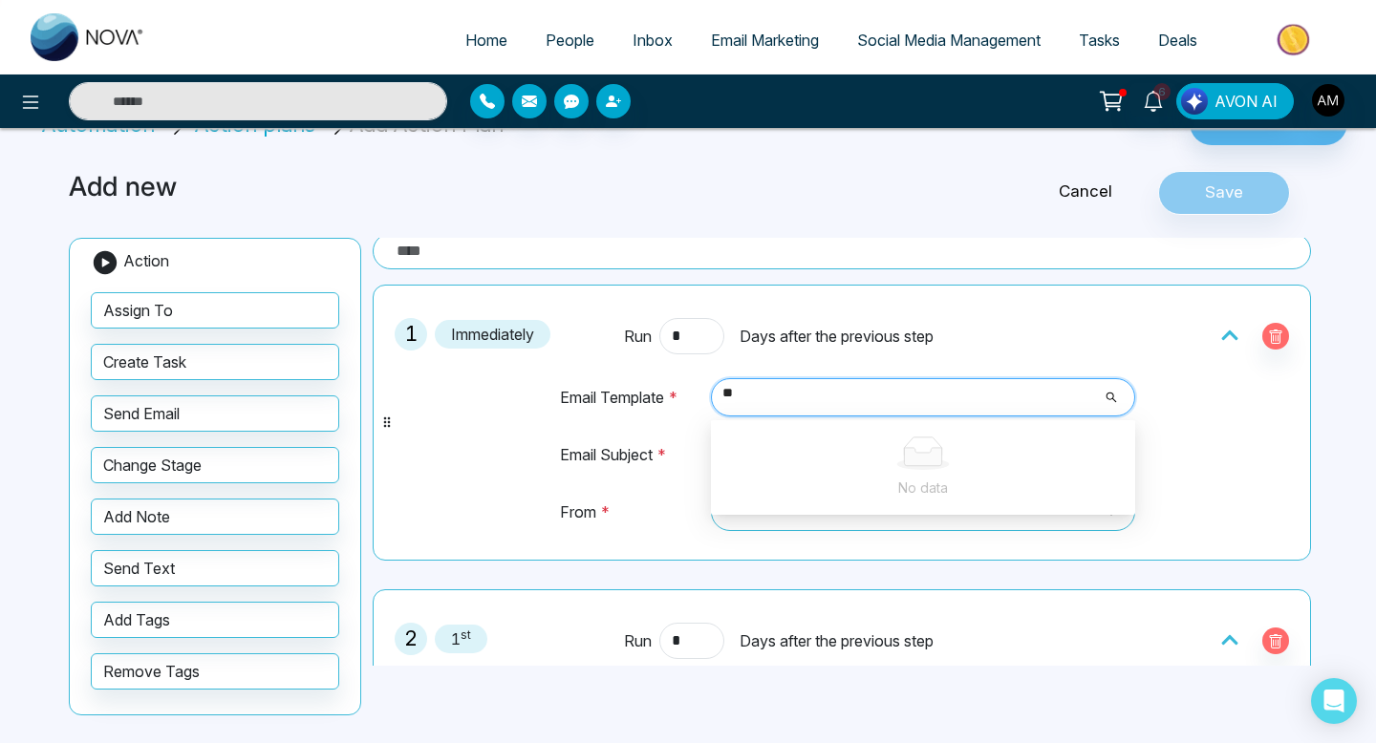
type input "*"
click at [478, 434] on div "1 Immediately Run * Days after the previous step Email Template * Select No dat…" at bounding box center [841, 422] width 917 height 255
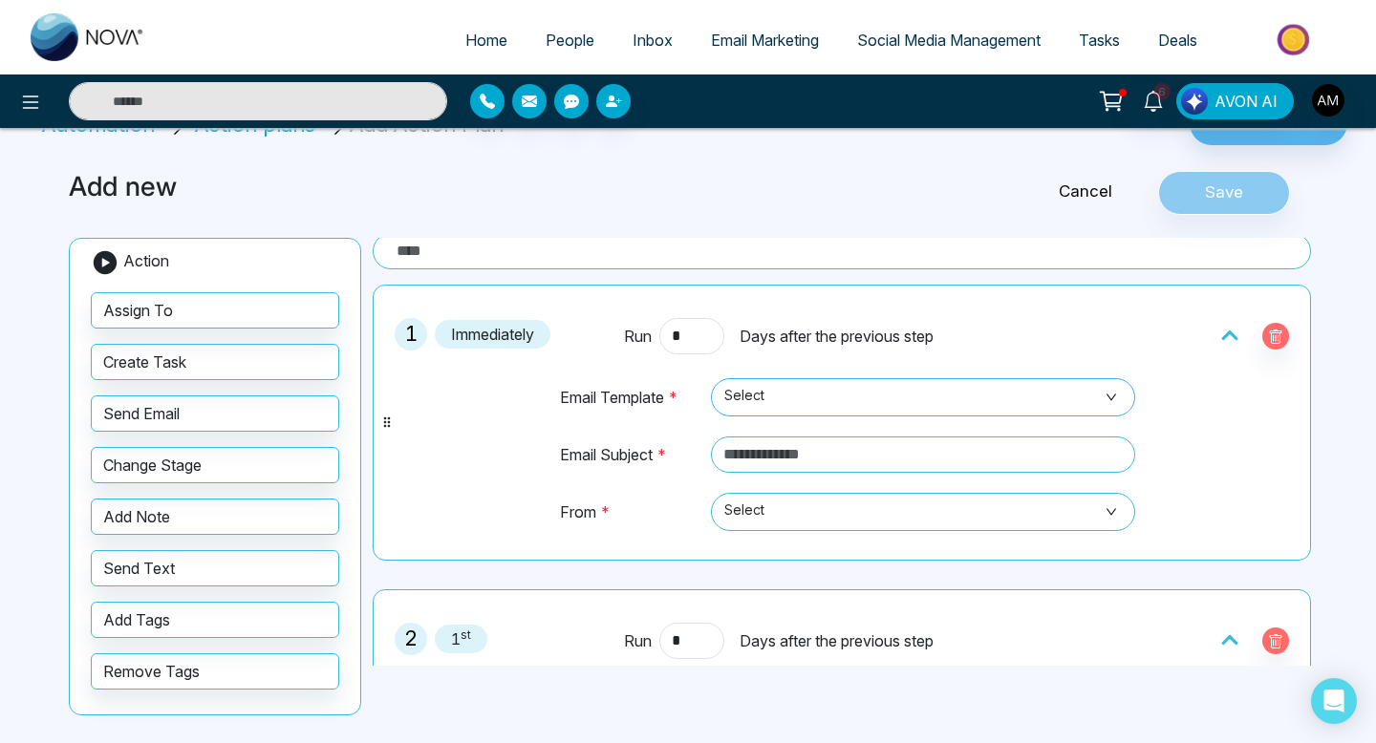
click at [936, 383] on span "Select" at bounding box center [923, 397] width 398 height 32
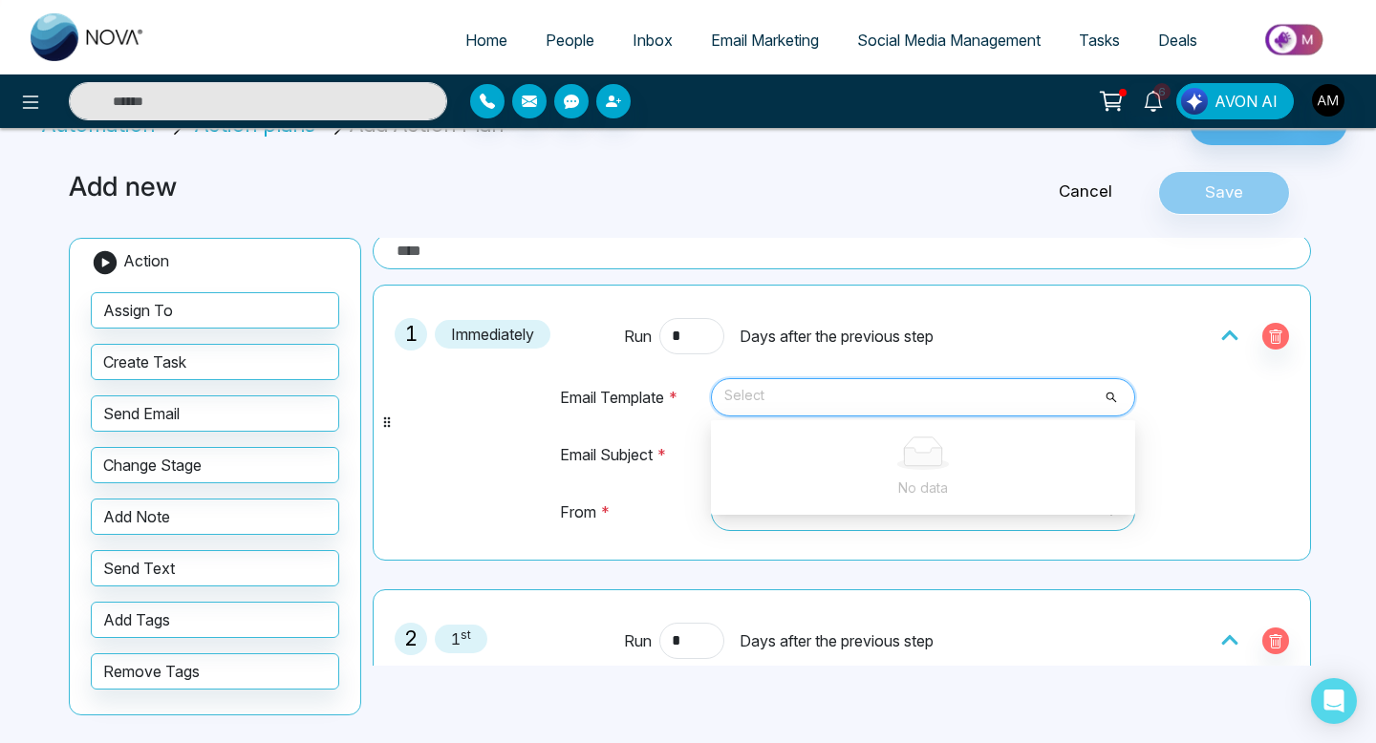
click at [525, 429] on div "1 Immediately Run * Days after the previous step Email Template * Select No dat…" at bounding box center [841, 422] width 917 height 255
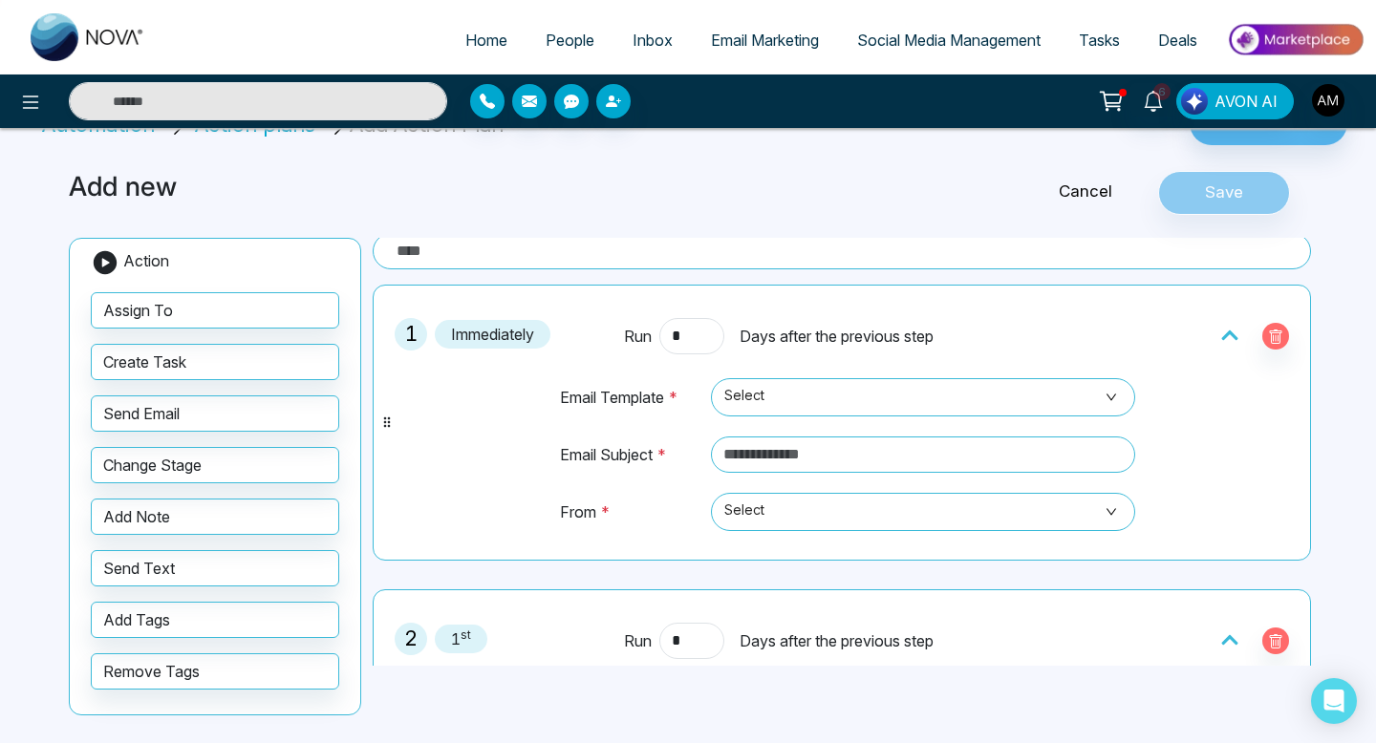
scroll to position [0, 0]
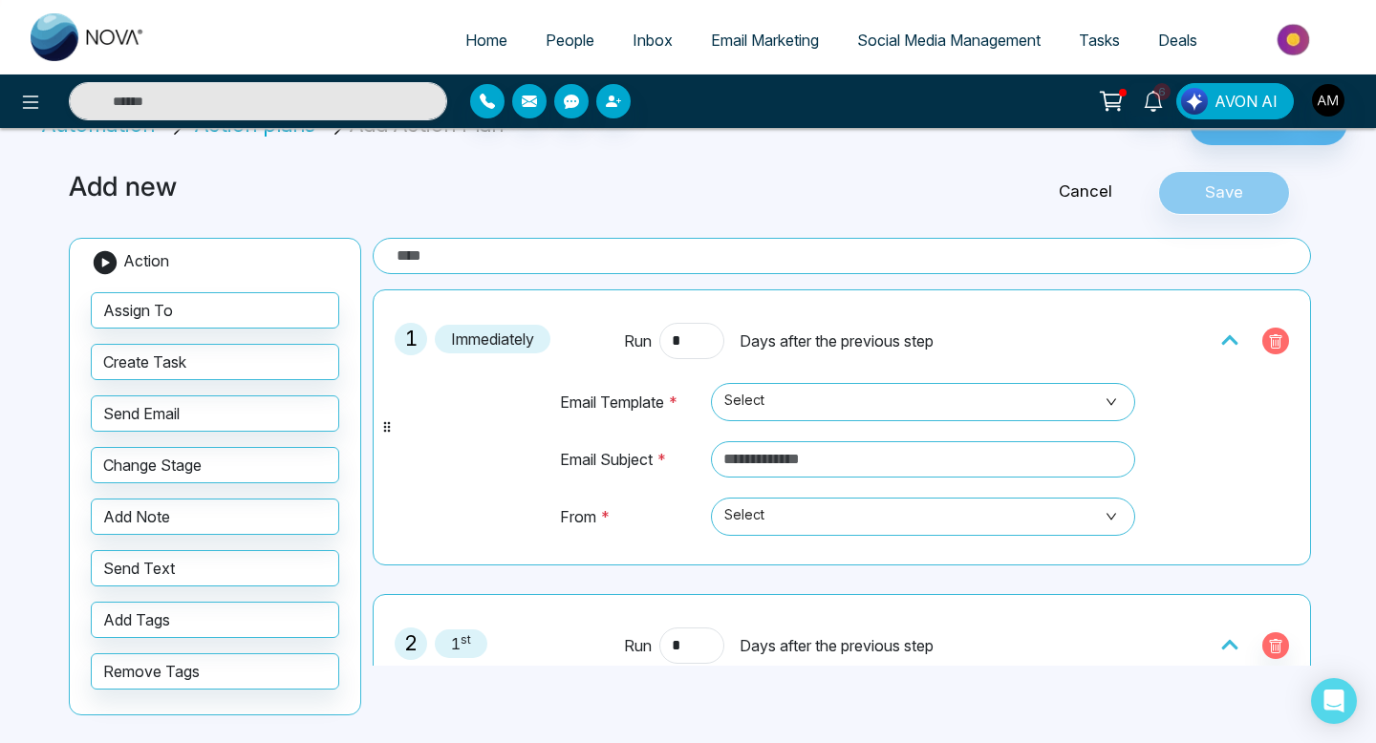
click at [1275, 341] on icon "button" at bounding box center [1276, 343] width 6 height 7
type input "*"
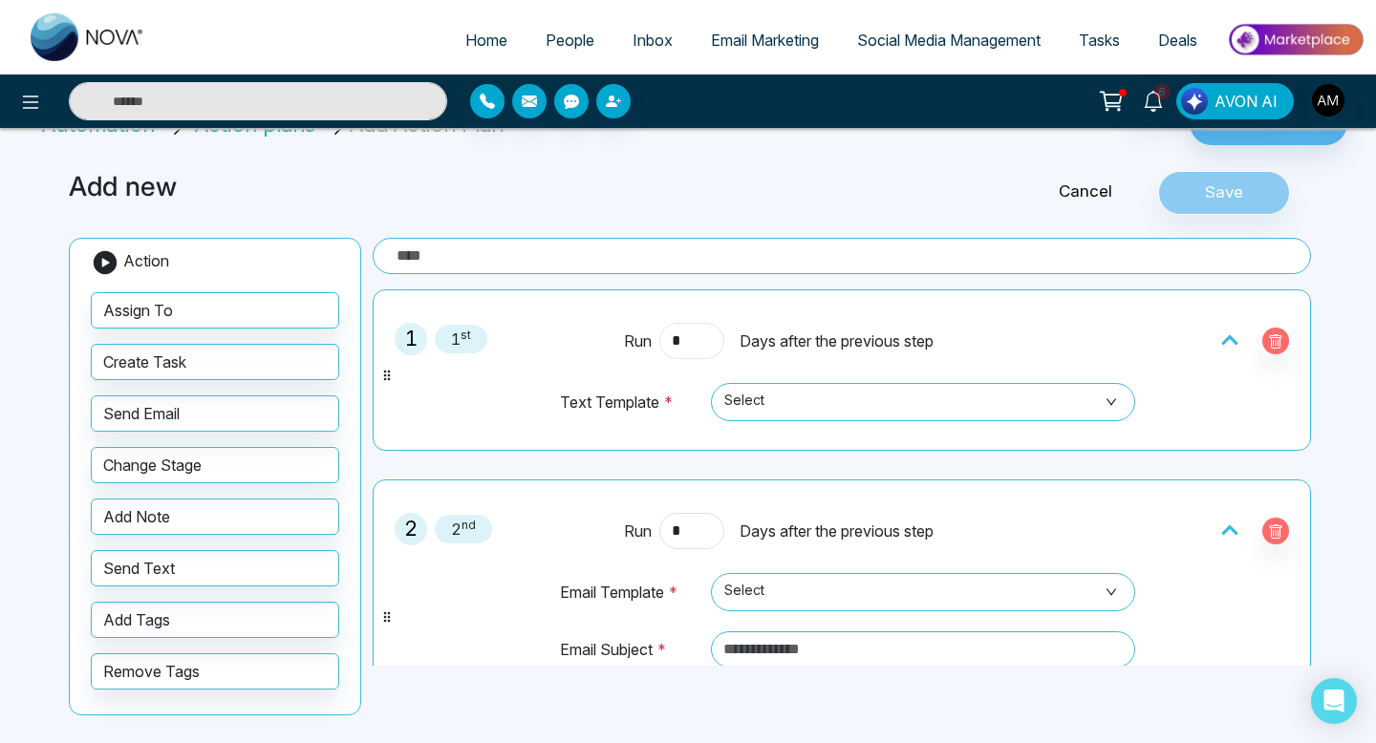
click at [703, 336] on input "*" at bounding box center [691, 341] width 65 height 36
type input "*"
click at [466, 398] on div "1 Immediately Run * Days after the previous step Text Template * Select No data" at bounding box center [841, 370] width 917 height 140
click at [776, 406] on span "Select" at bounding box center [923, 402] width 398 height 32
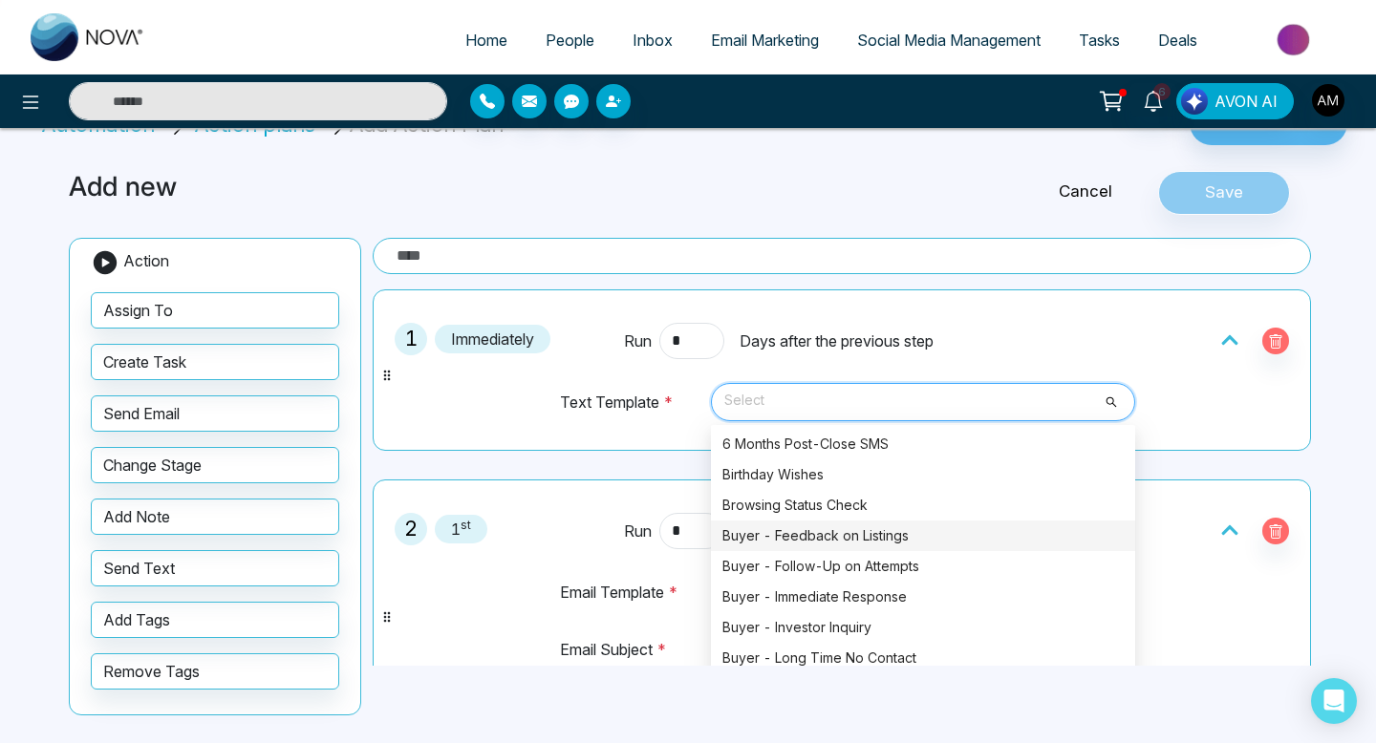
click at [828, 543] on div "Buyer - Feedback on Listings" at bounding box center [922, 536] width 401 height 21
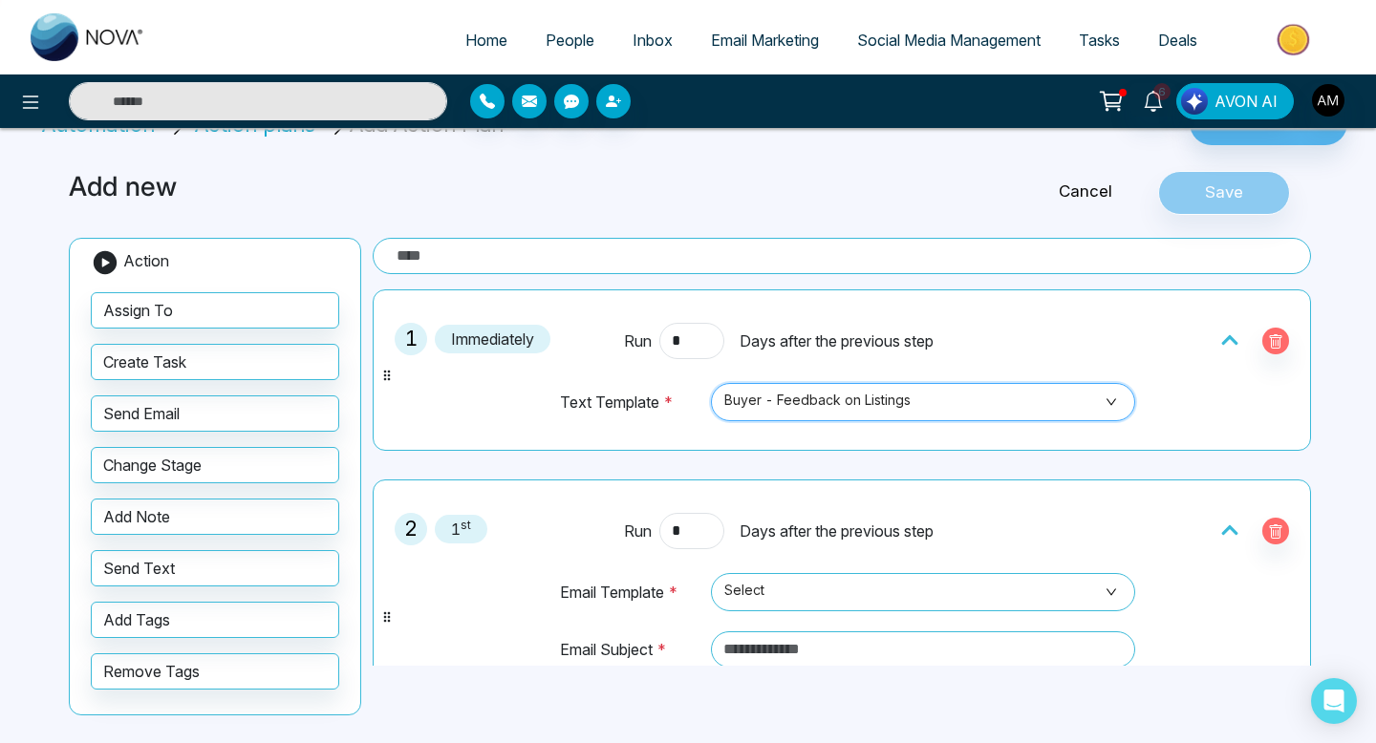
click at [454, 386] on div "1 Immediately Run * Days after the previous step Text Template * Buyer - Feedba…" at bounding box center [841, 370] width 917 height 140
click at [1276, 530] on icon "button" at bounding box center [1275, 532] width 15 height 15
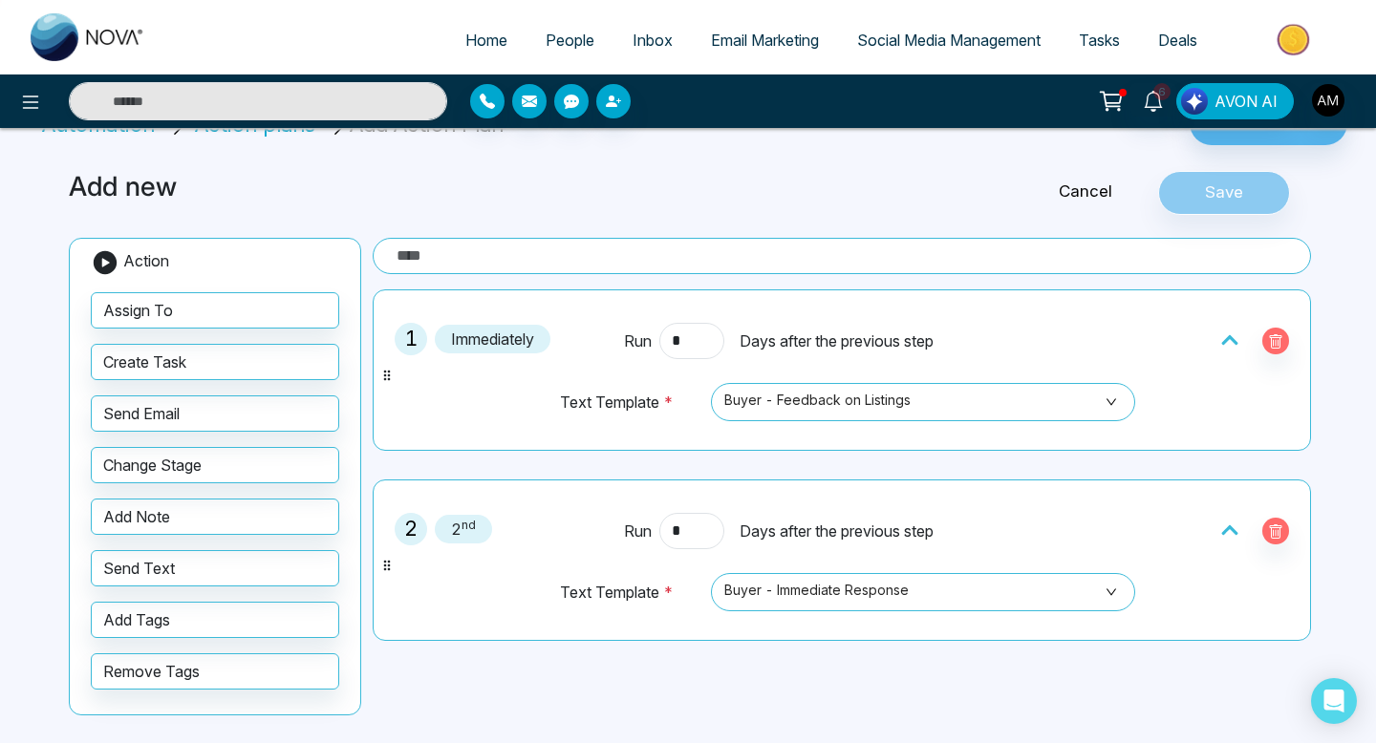
click at [707, 254] on input "text" at bounding box center [842, 256] width 938 height 36
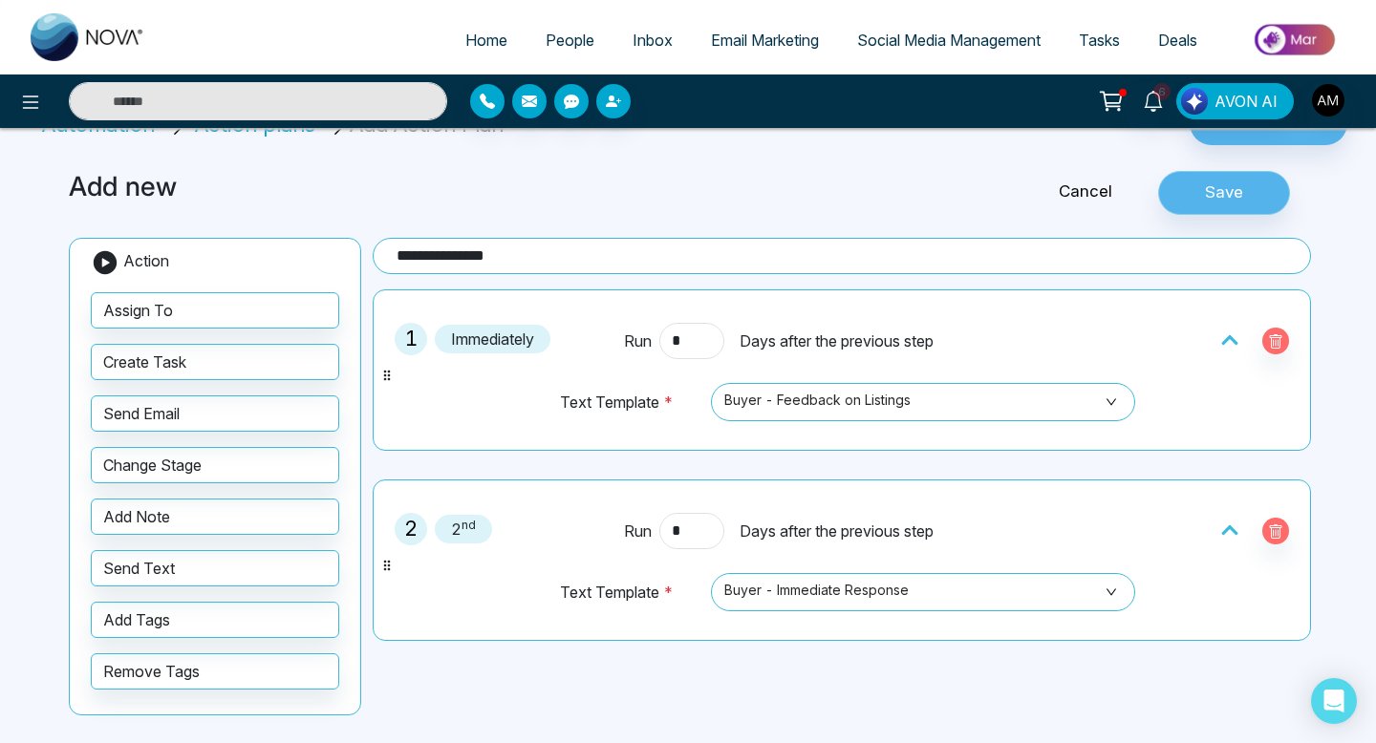
type input "**********"
click at [1216, 184] on button "Save" at bounding box center [1224, 193] width 132 height 44
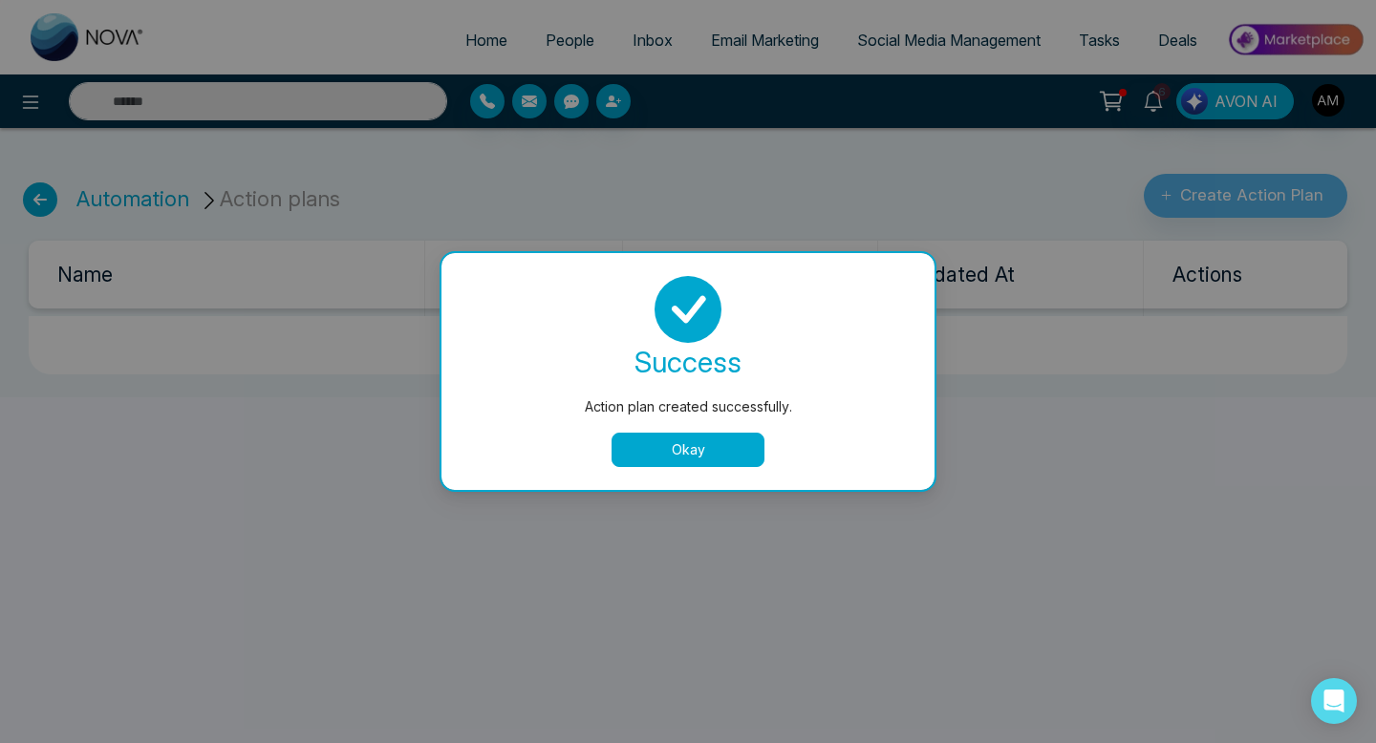
click at [671, 462] on button "Okay" at bounding box center [688, 450] width 153 height 34
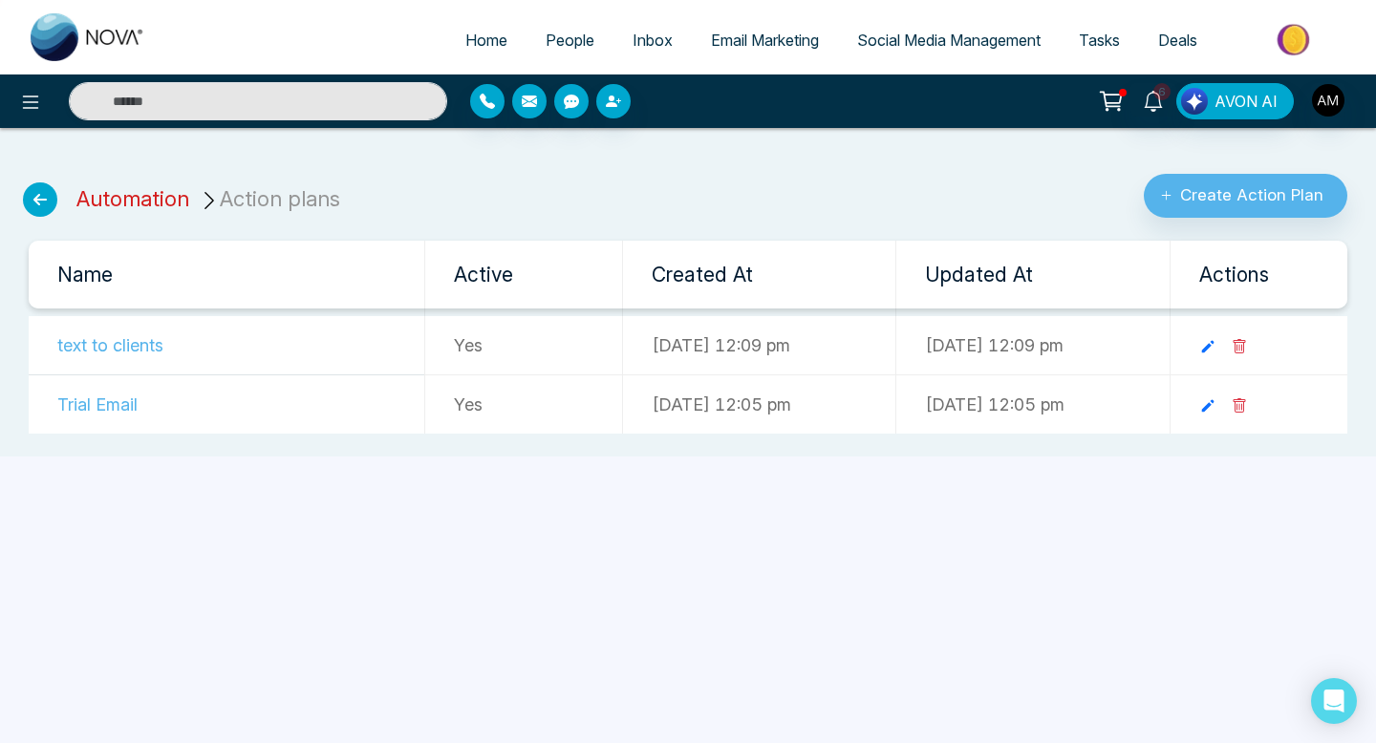
click at [145, 204] on link "Automation" at bounding box center [132, 198] width 113 height 25
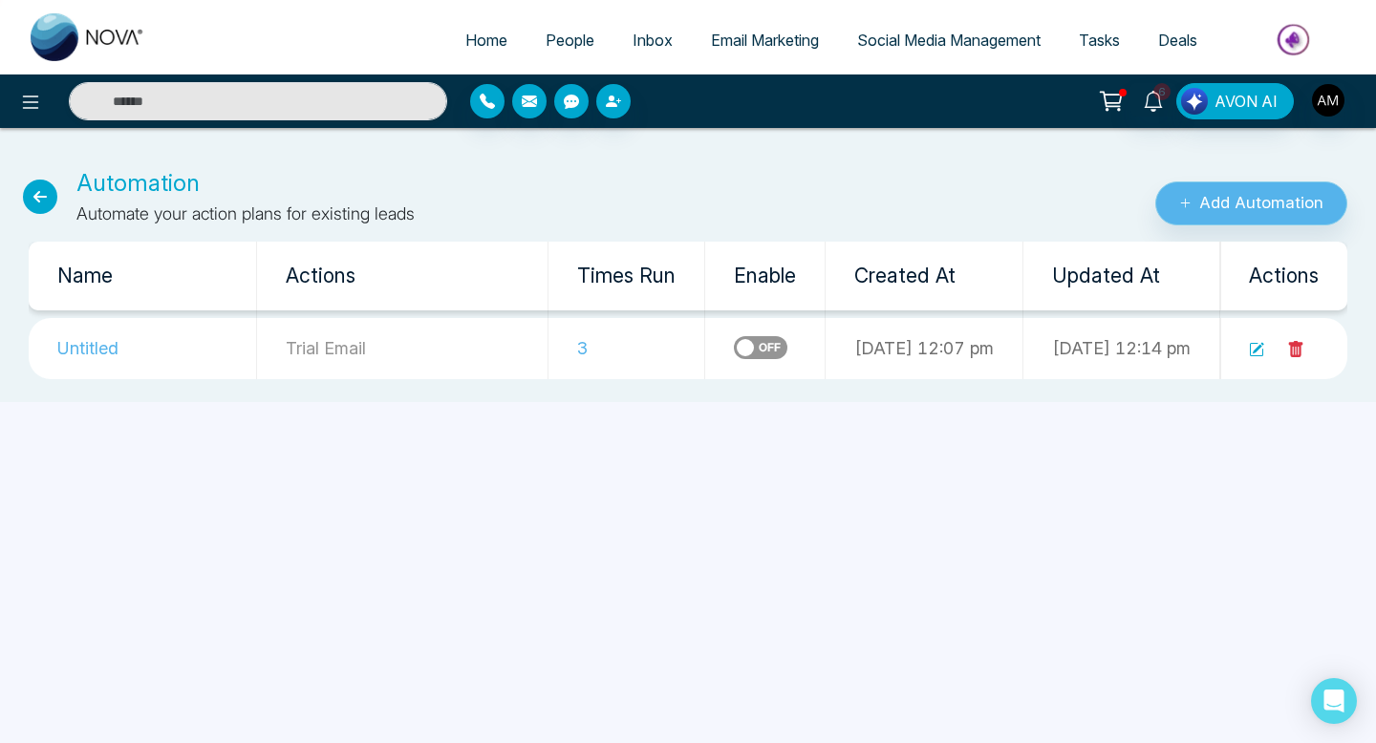
click at [1250, 204] on button "Add Automation" at bounding box center [1251, 204] width 192 height 44
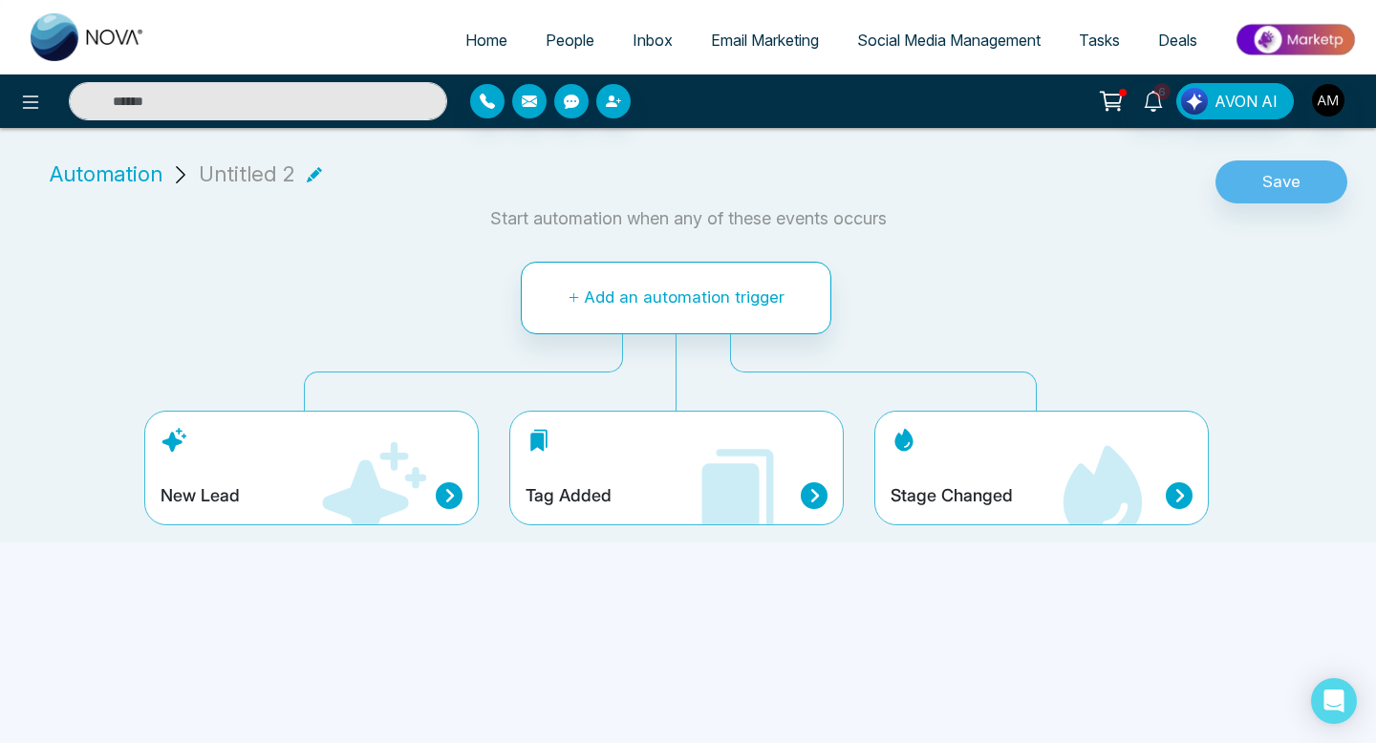
click at [775, 470] on icon at bounding box center [737, 496] width 115 height 115
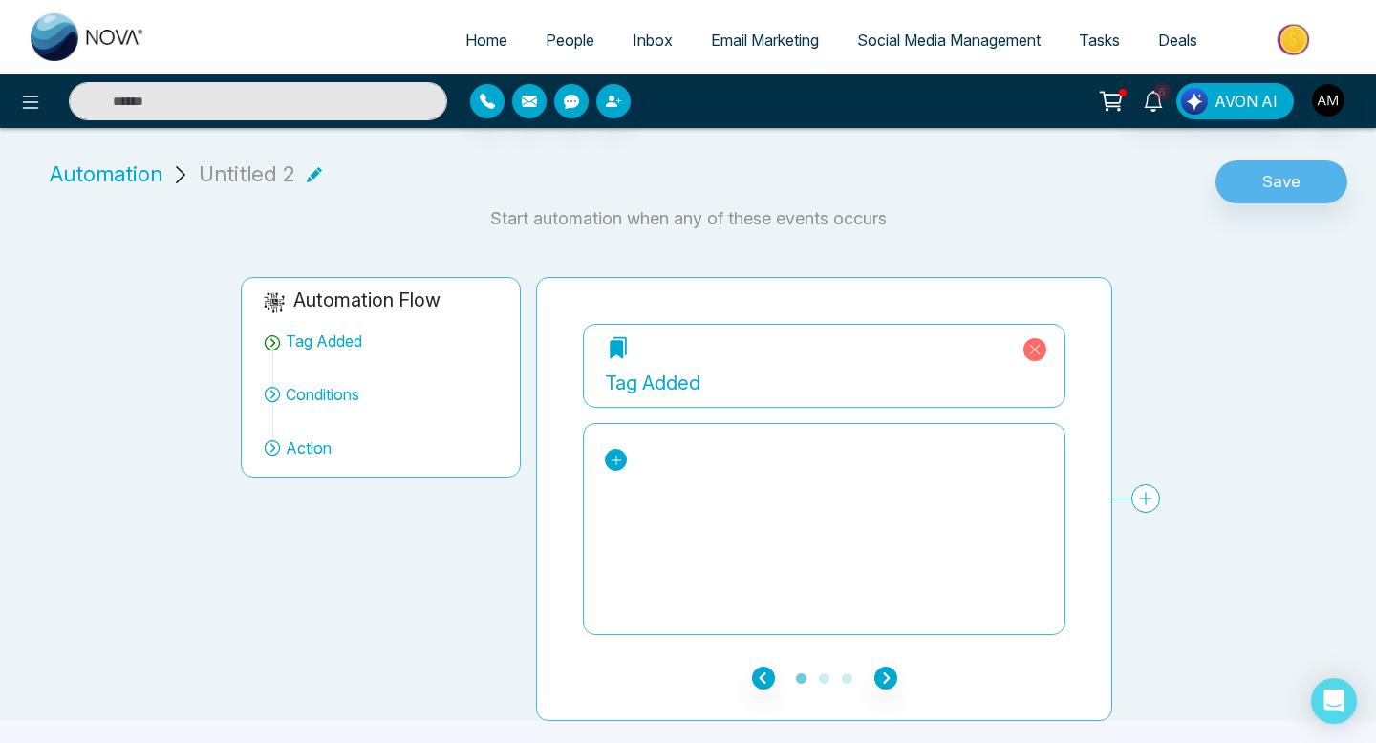
click at [623, 459] on link at bounding box center [616, 460] width 22 height 22
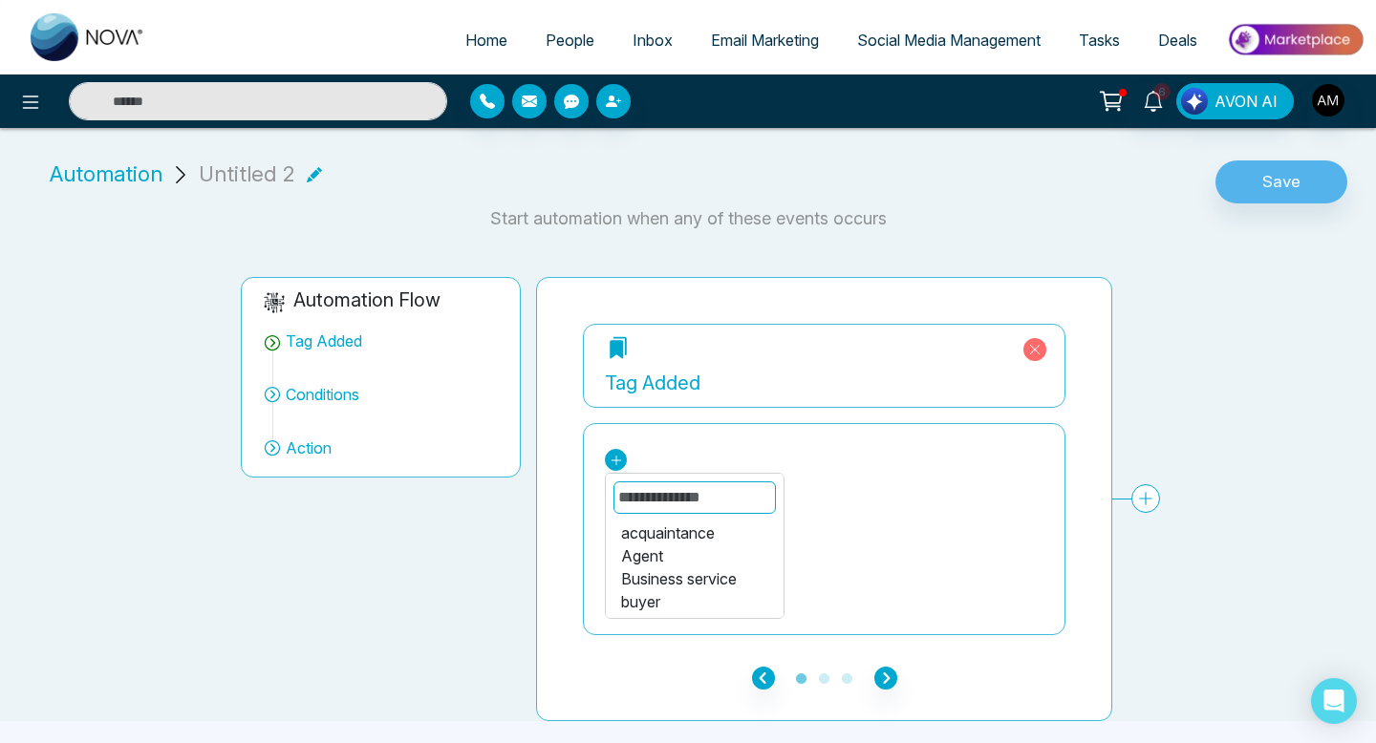
click at [675, 489] on input "text" at bounding box center [694, 498] width 162 height 32
type input "****"
click at [638, 586] on div "test" at bounding box center [694, 579] width 147 height 23
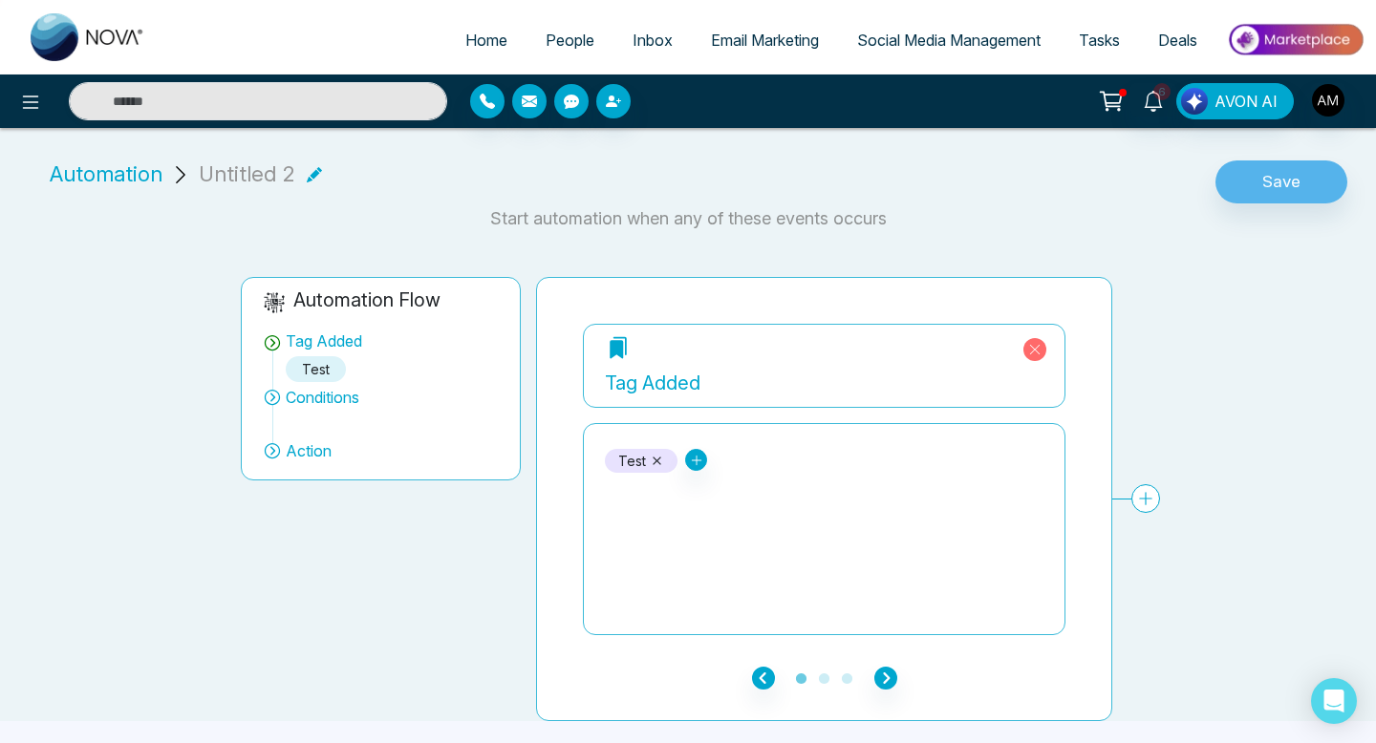
click at [272, 400] on icon at bounding box center [272, 397] width 19 height 19
click at [881, 675] on icon "button" at bounding box center [885, 678] width 23 height 23
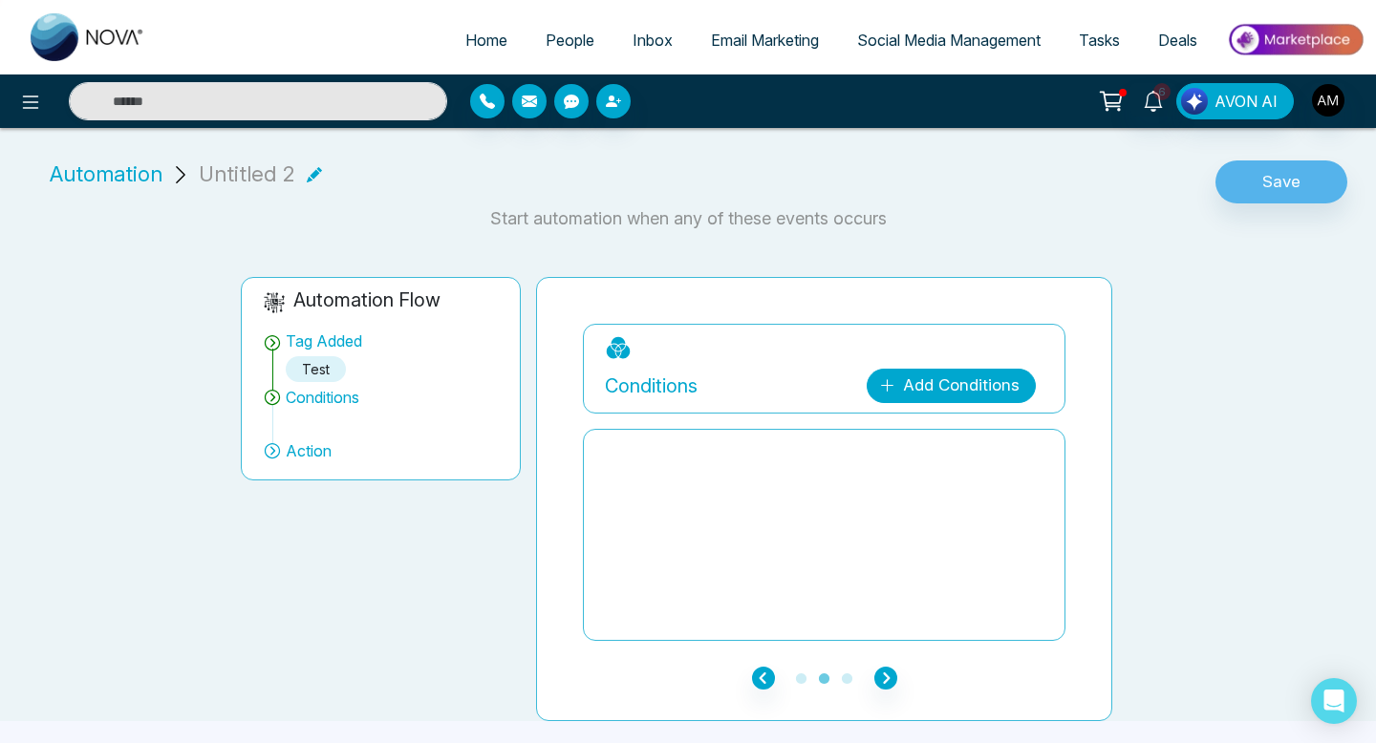
click at [940, 379] on link "Add Conditions" at bounding box center [951, 386] width 169 height 34
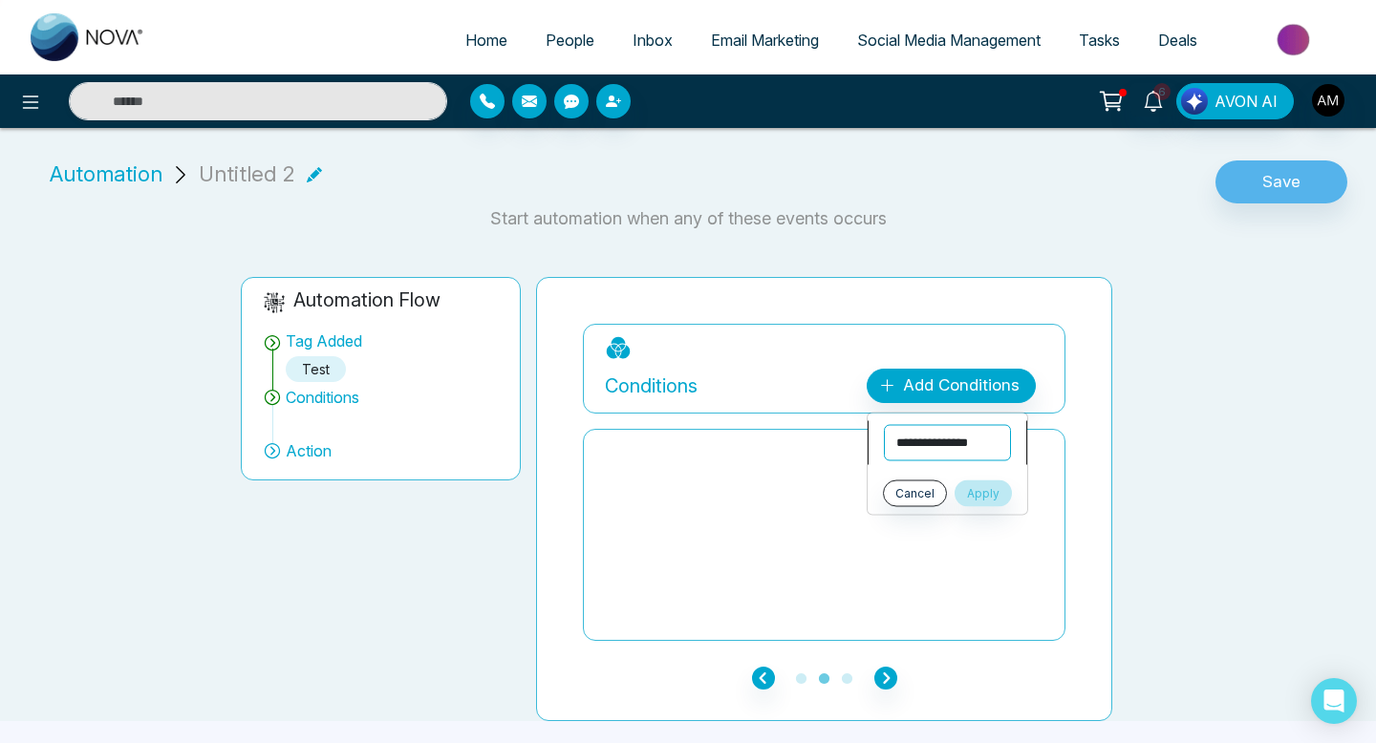
click at [943, 437] on select "**********" at bounding box center [947, 443] width 127 height 36
select select "******"
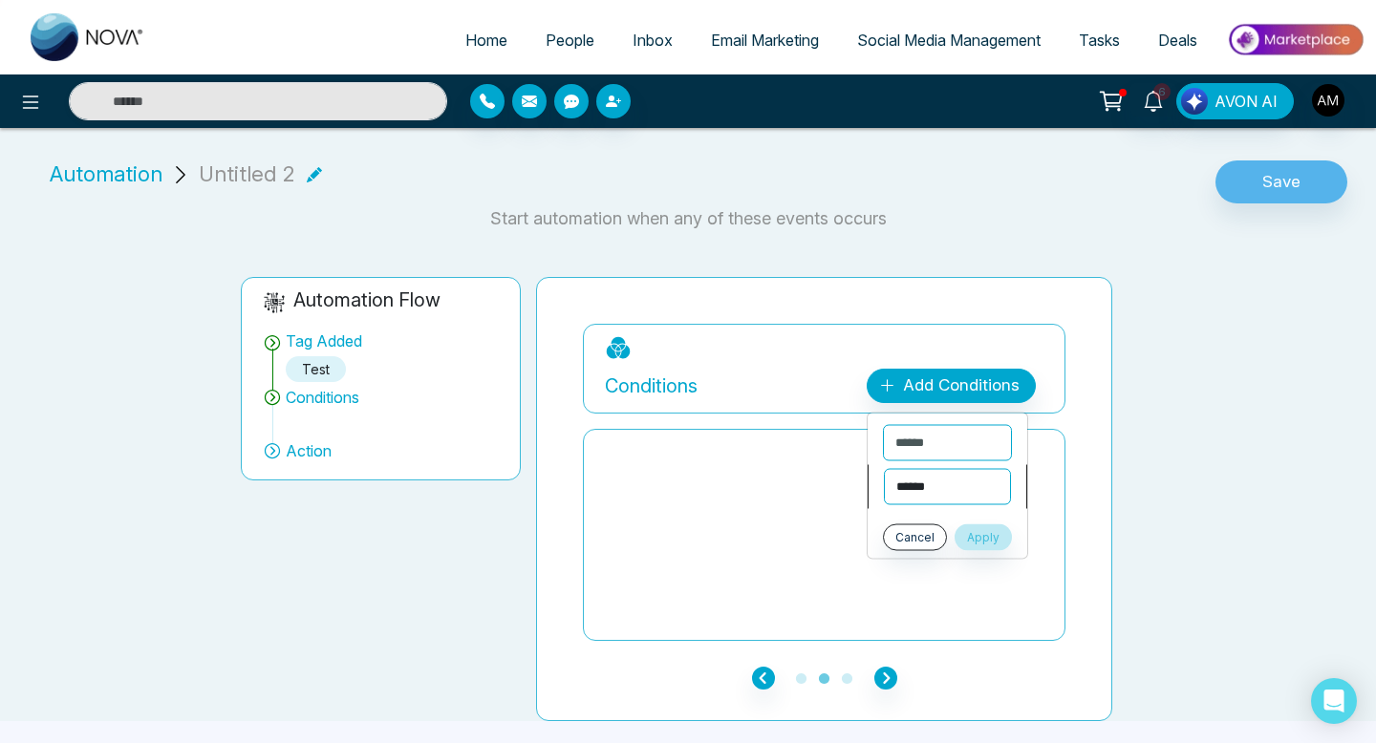
click at [962, 484] on select "**********" at bounding box center [947, 487] width 127 height 36
click at [936, 535] on button "Cancel" at bounding box center [915, 538] width 64 height 27
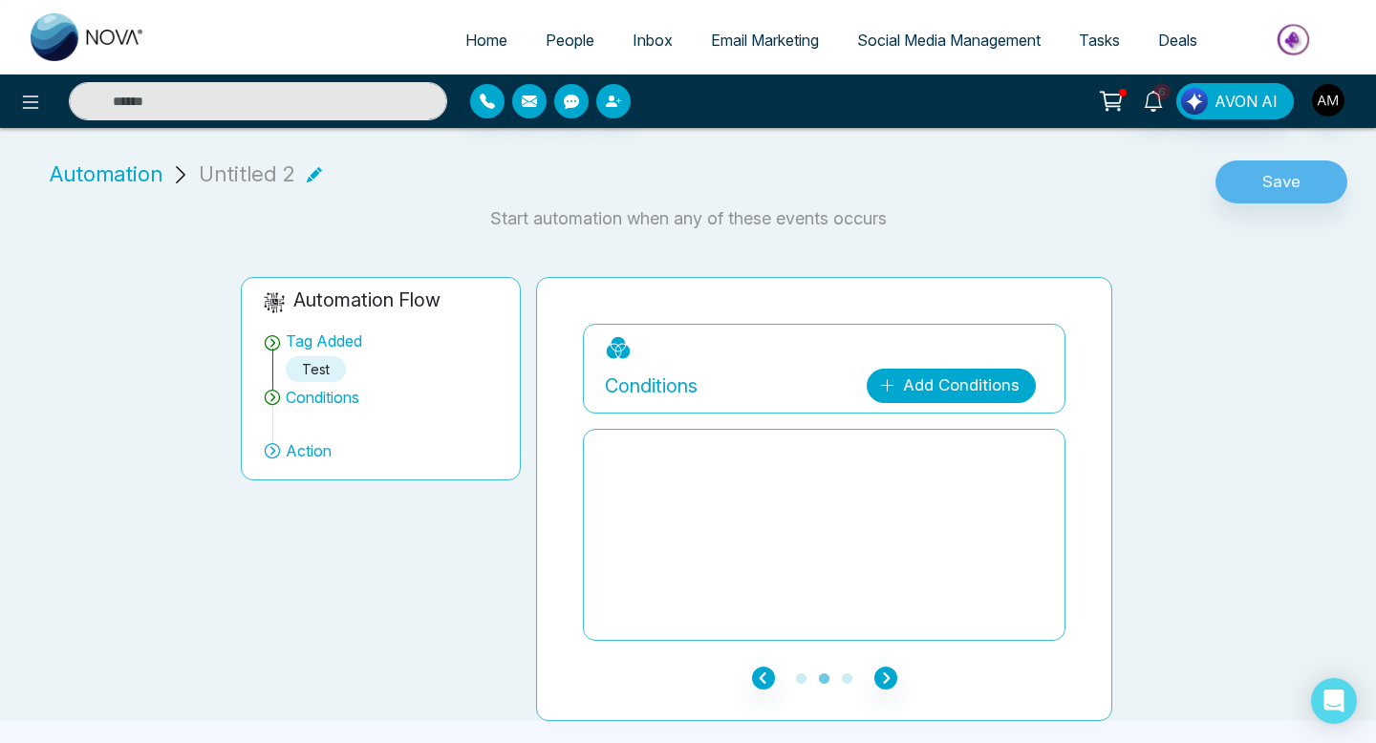
click at [978, 391] on link "Add Conditions" at bounding box center [951, 386] width 169 height 34
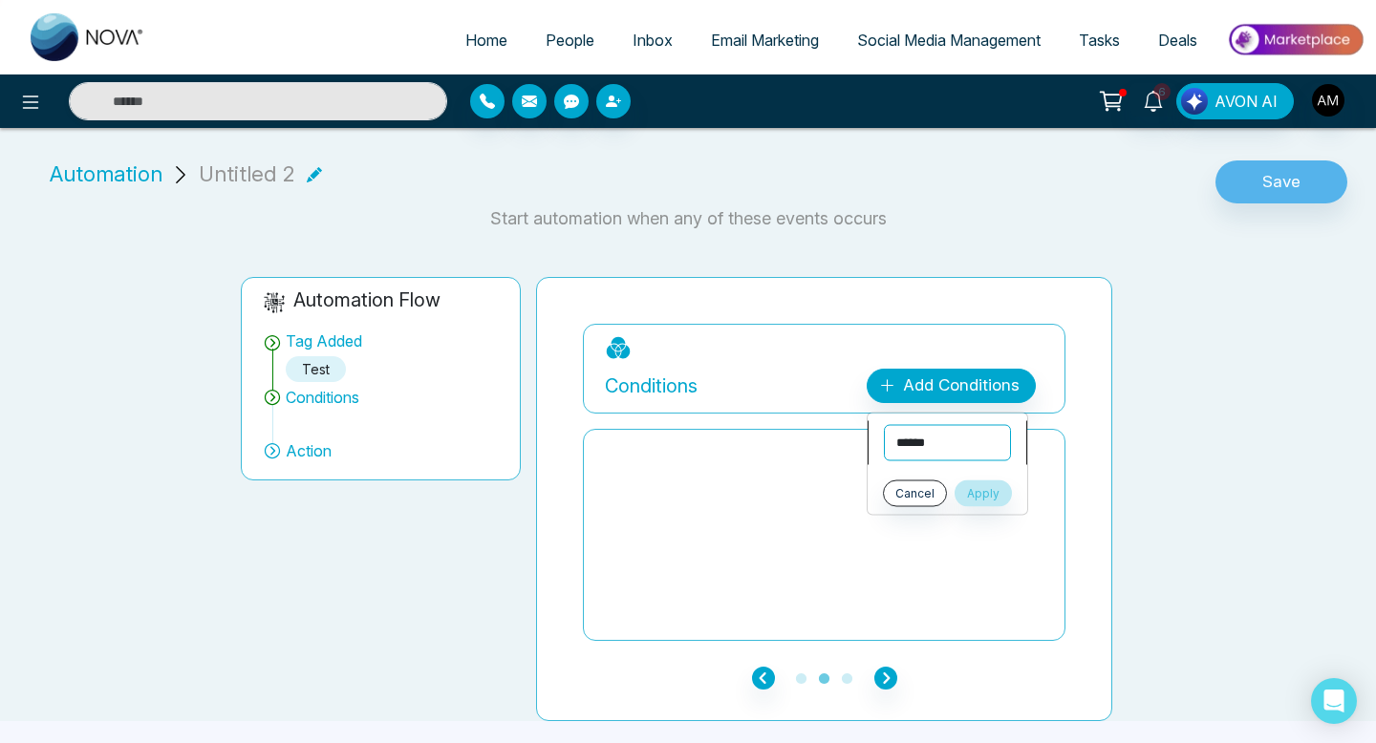
click at [925, 439] on select "**********" at bounding box center [947, 443] width 127 height 36
click at [941, 491] on button "Cancel" at bounding box center [915, 494] width 64 height 27
click at [888, 684] on icon "button" at bounding box center [885, 678] width 23 height 23
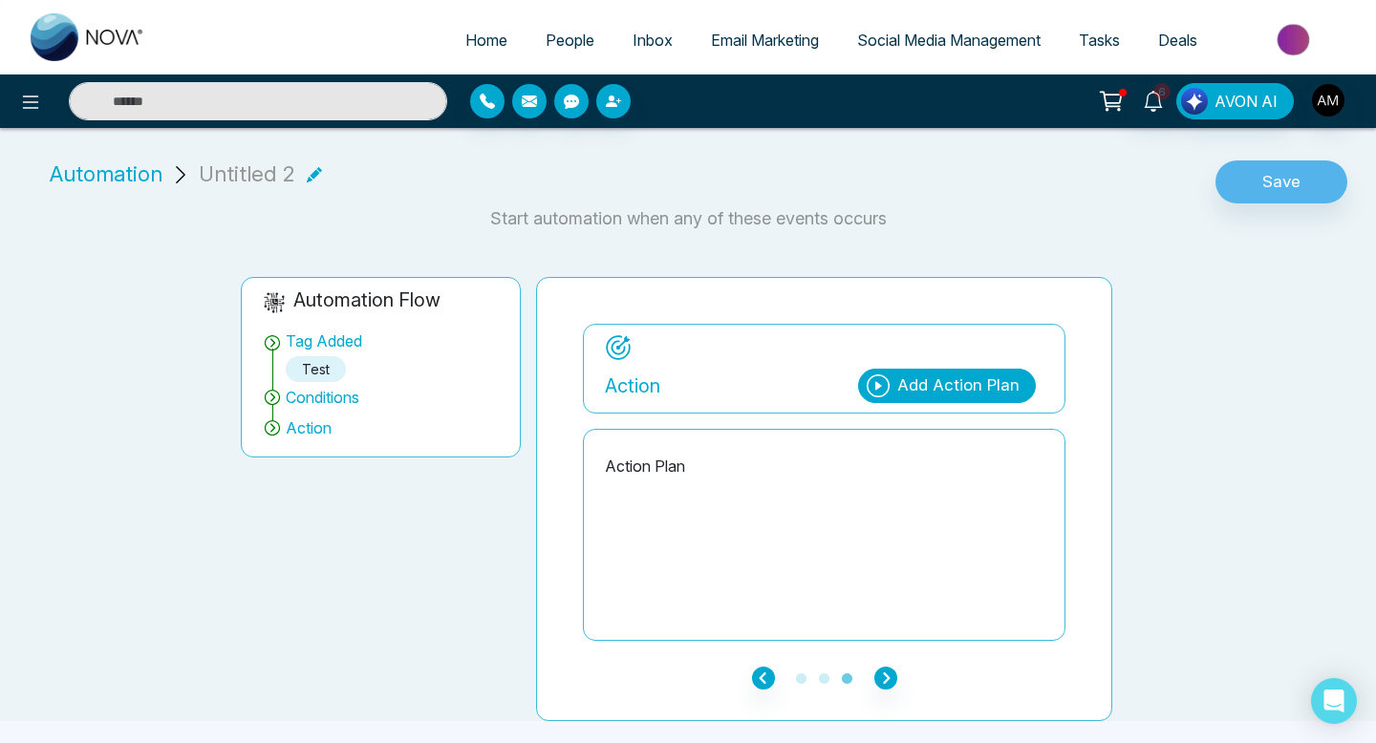
click at [923, 382] on div "Add Action Plan" at bounding box center [958, 386] width 122 height 25
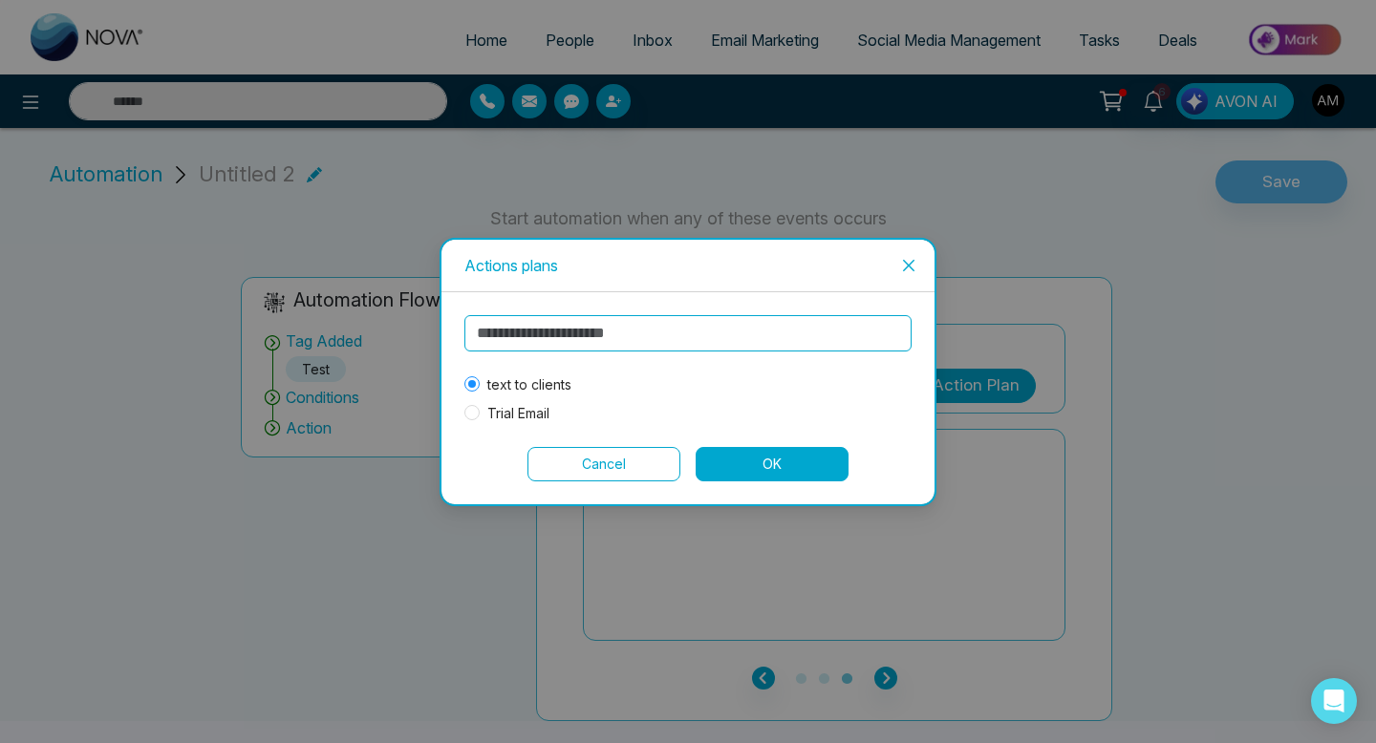
click at [784, 460] on button "OK" at bounding box center [772, 464] width 153 height 34
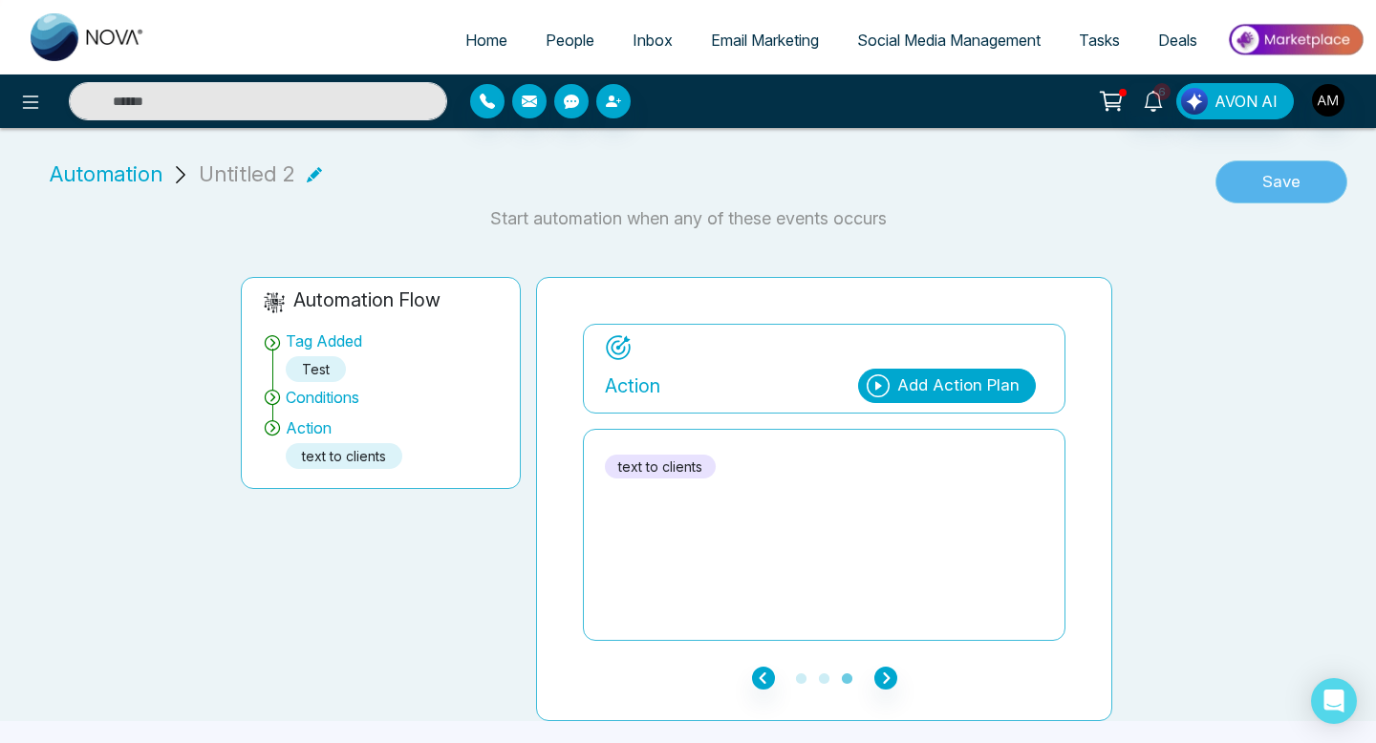
click at [1317, 198] on button "Save" at bounding box center [1281, 183] width 132 height 44
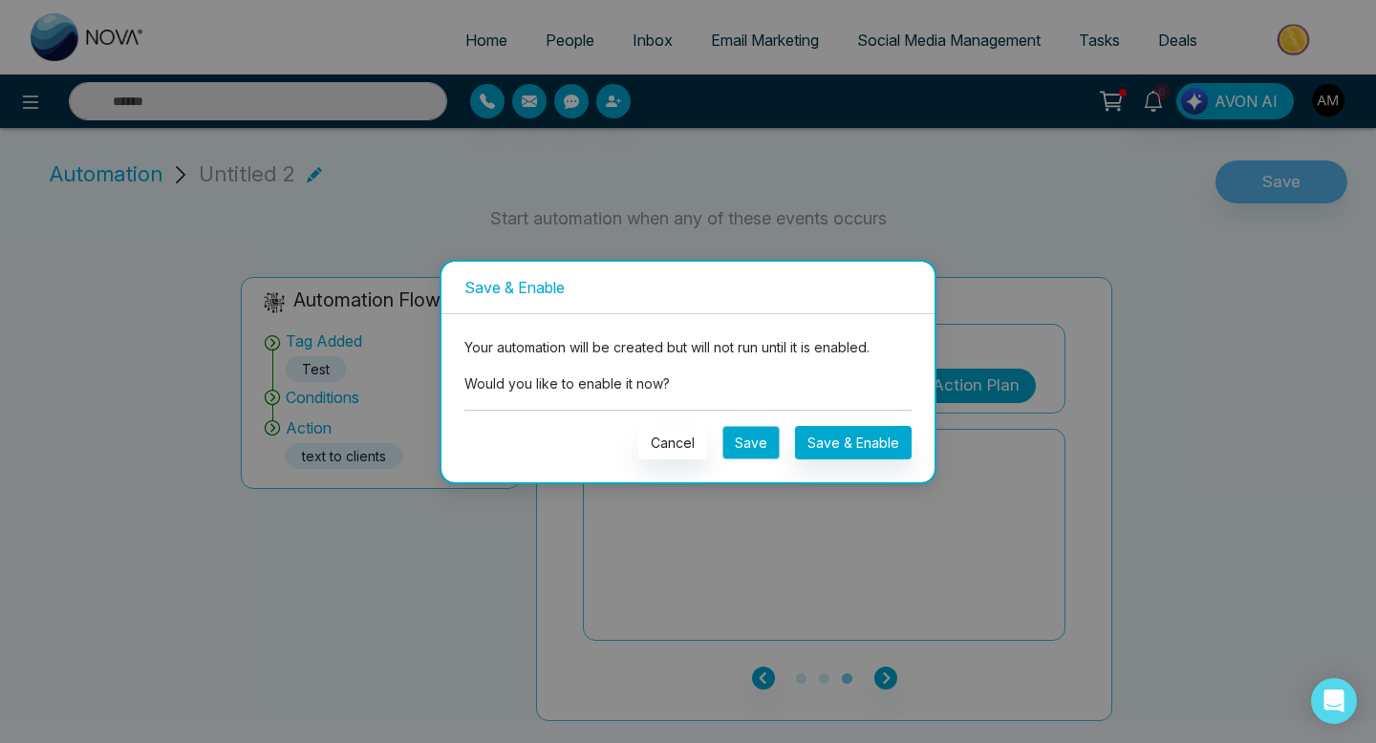
click at [749, 445] on button "Save" at bounding box center [750, 442] width 57 height 33
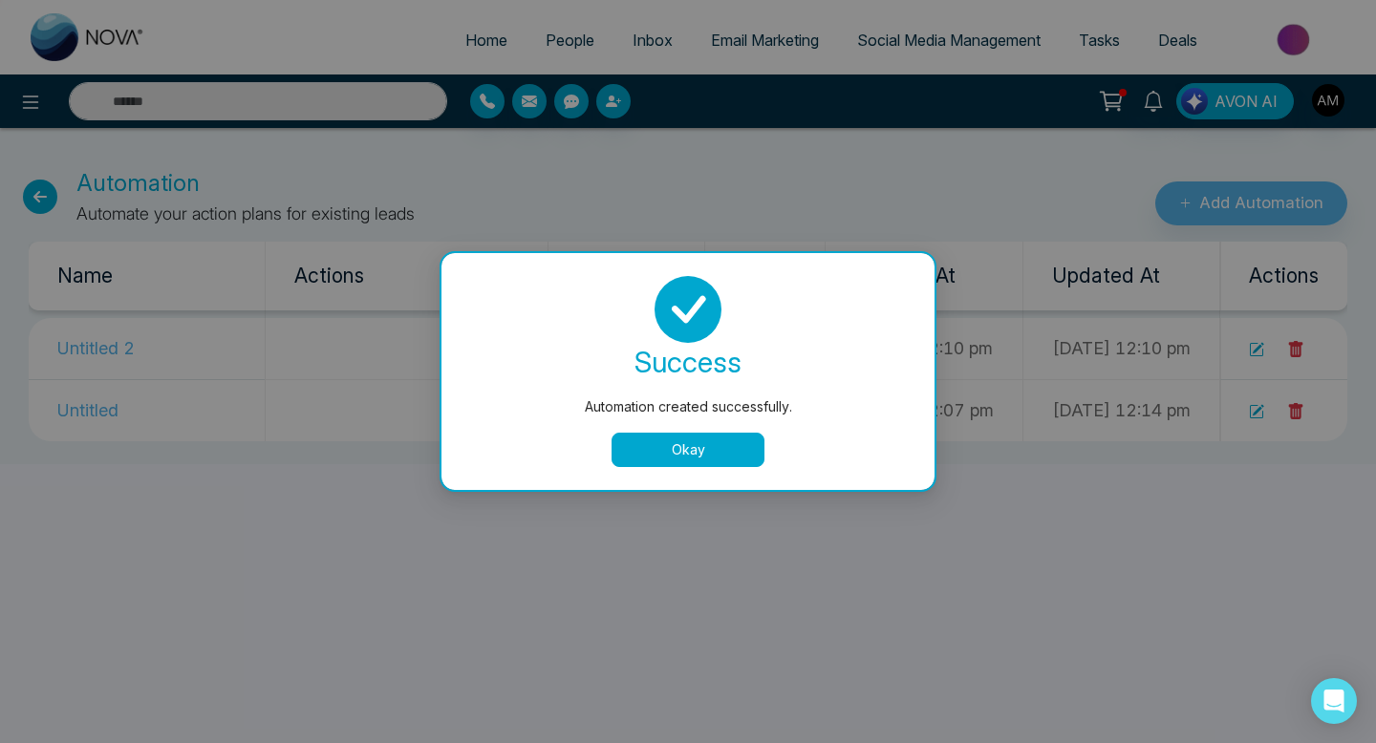
click at [679, 447] on button "Okay" at bounding box center [688, 450] width 153 height 34
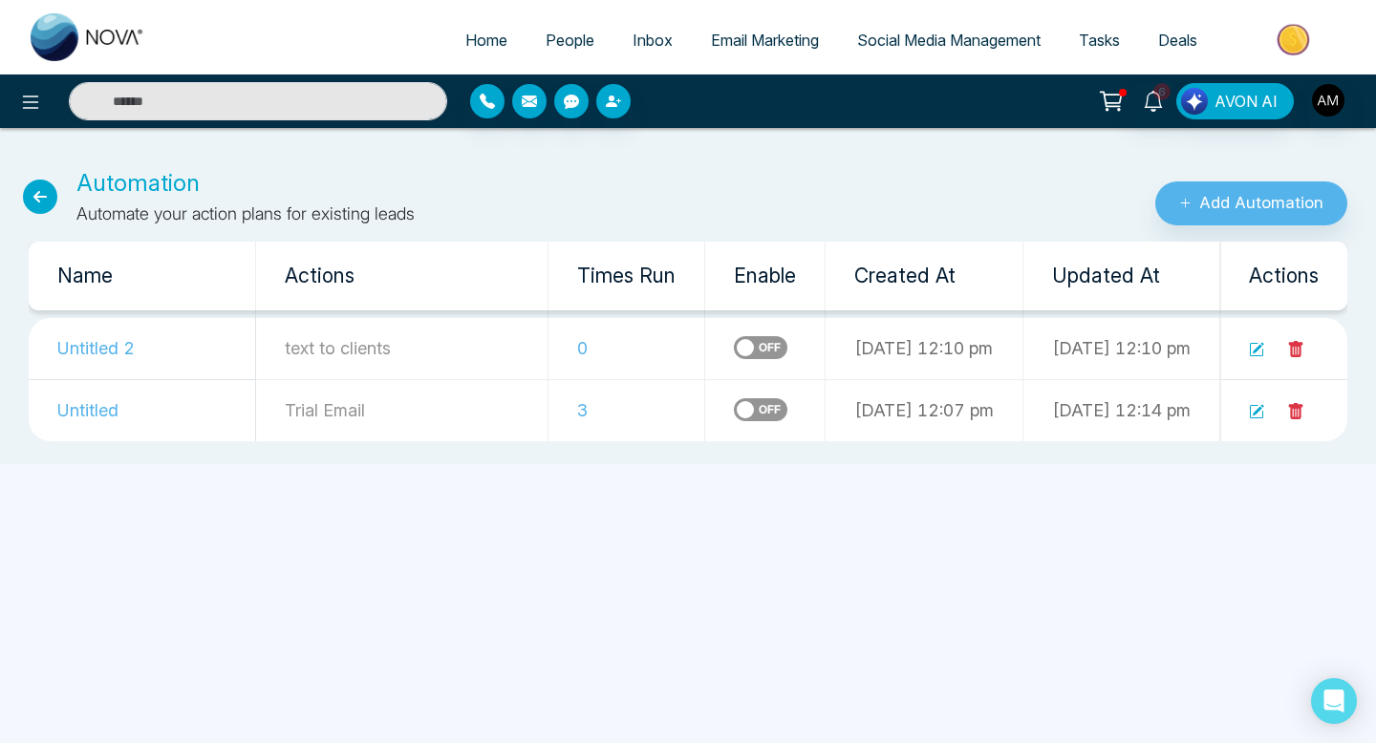
click at [734, 353] on label at bounding box center [761, 347] width 54 height 23
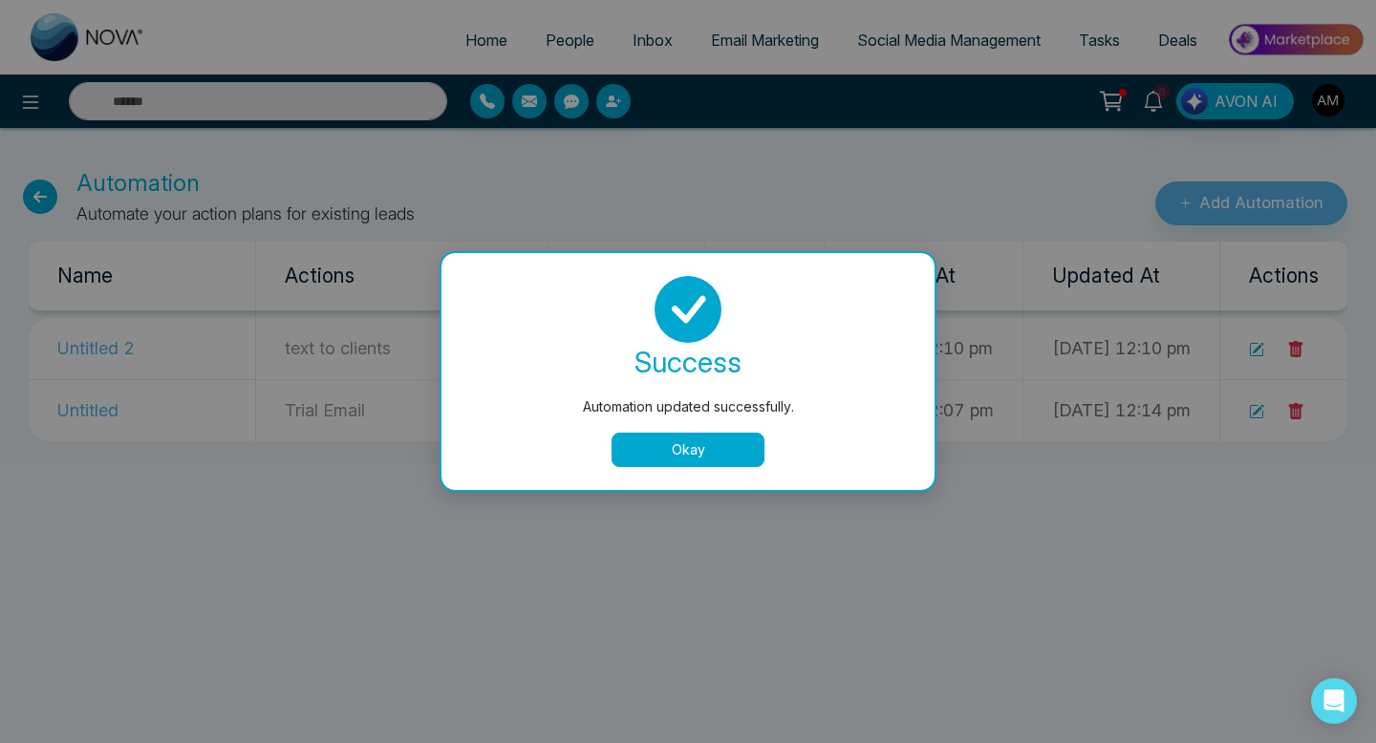
click at [671, 444] on button "Okay" at bounding box center [688, 450] width 153 height 34
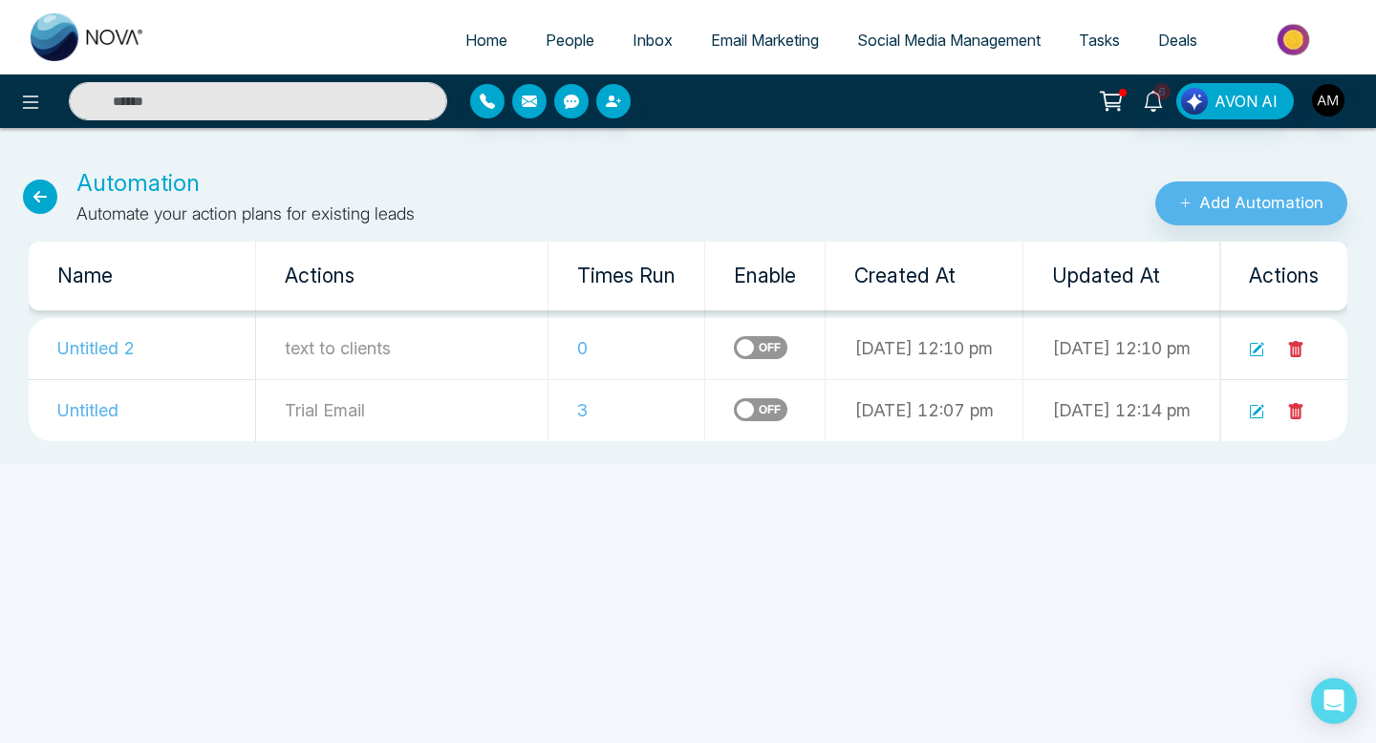
click at [1256, 353] on icon at bounding box center [1256, 349] width 15 height 15
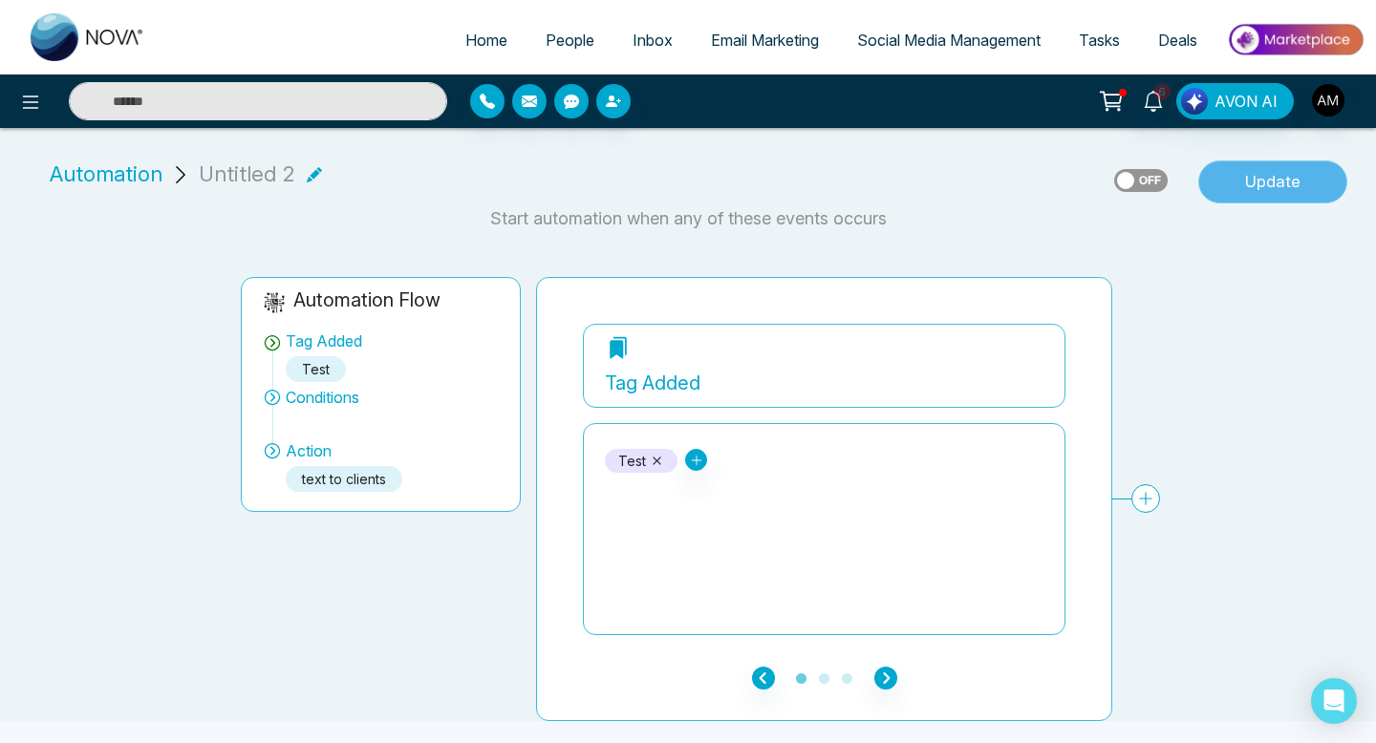
click at [1273, 184] on button "Update" at bounding box center [1272, 183] width 149 height 44
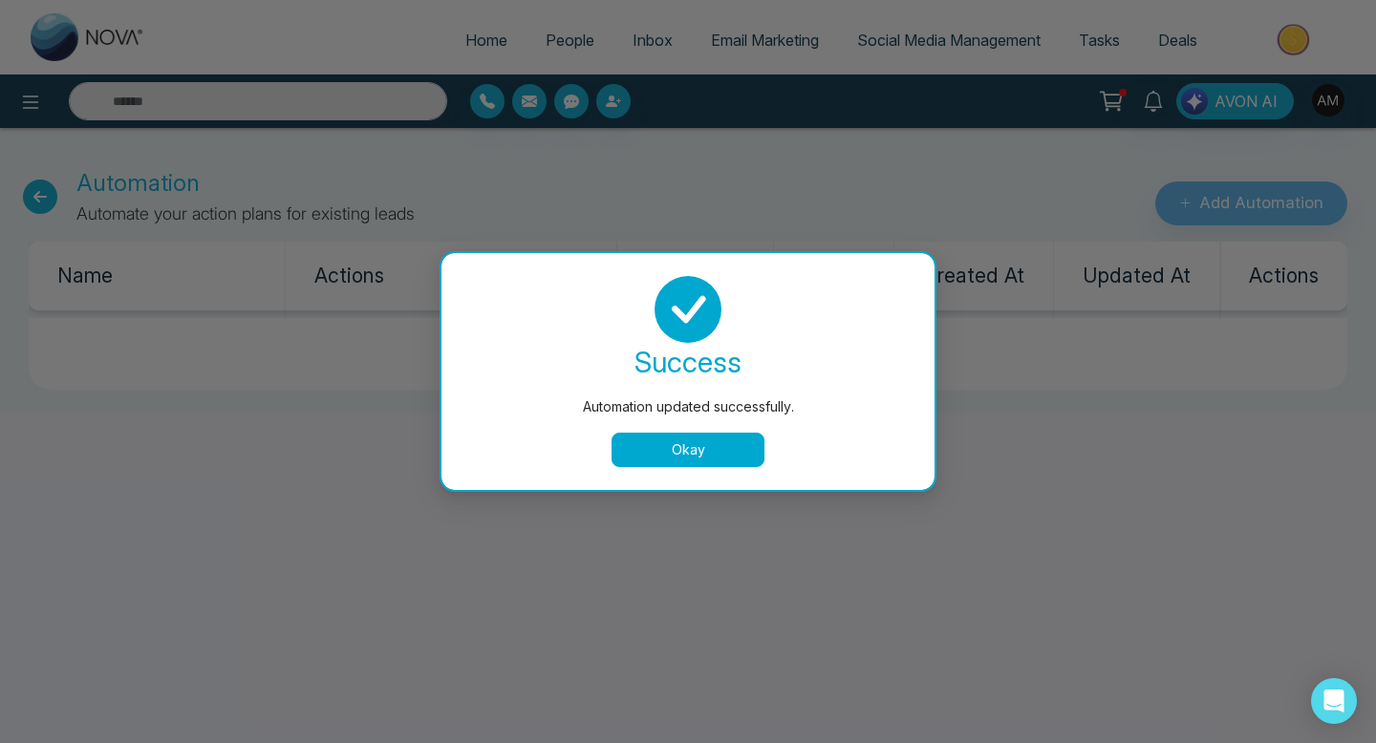
click at [679, 465] on button "Okay" at bounding box center [688, 450] width 153 height 34
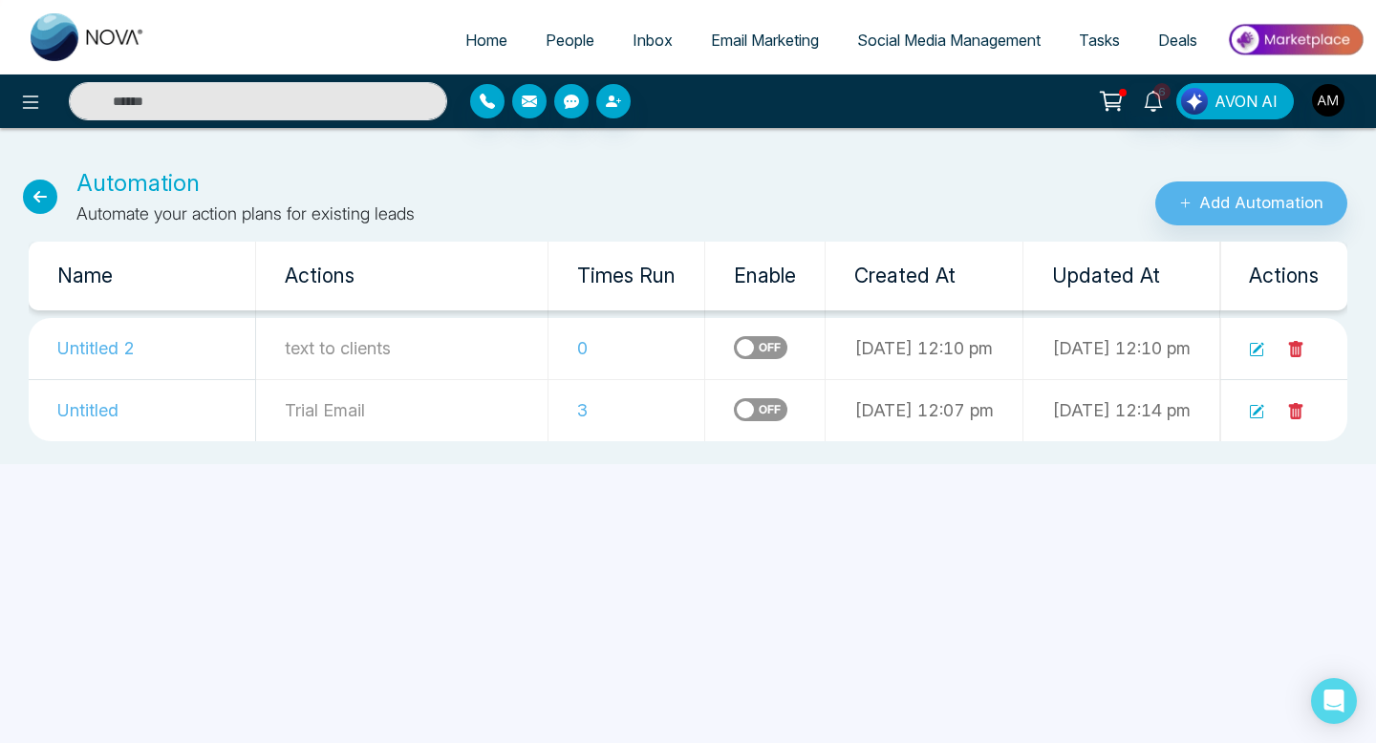
click at [742, 38] on span "Email Marketing" at bounding box center [765, 40] width 108 height 19
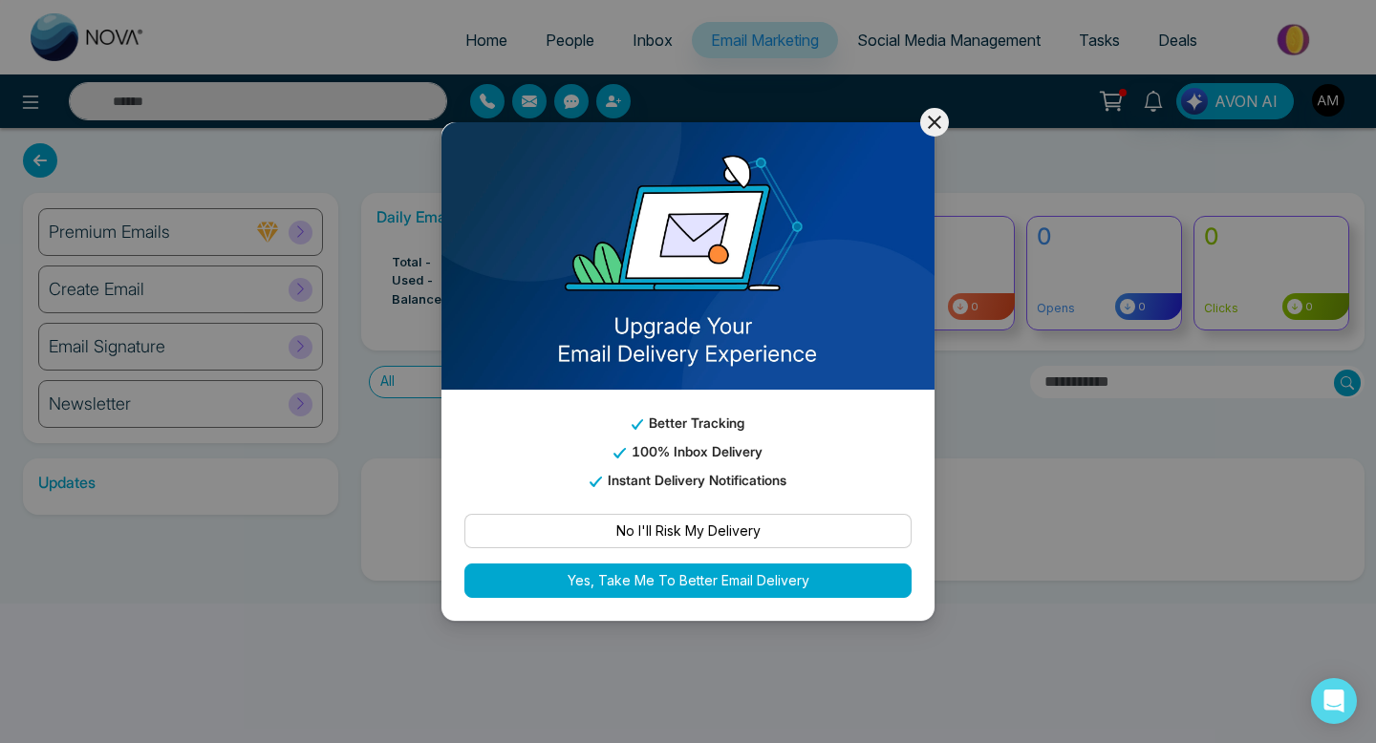
click at [935, 126] on icon at bounding box center [934, 122] width 23 height 23
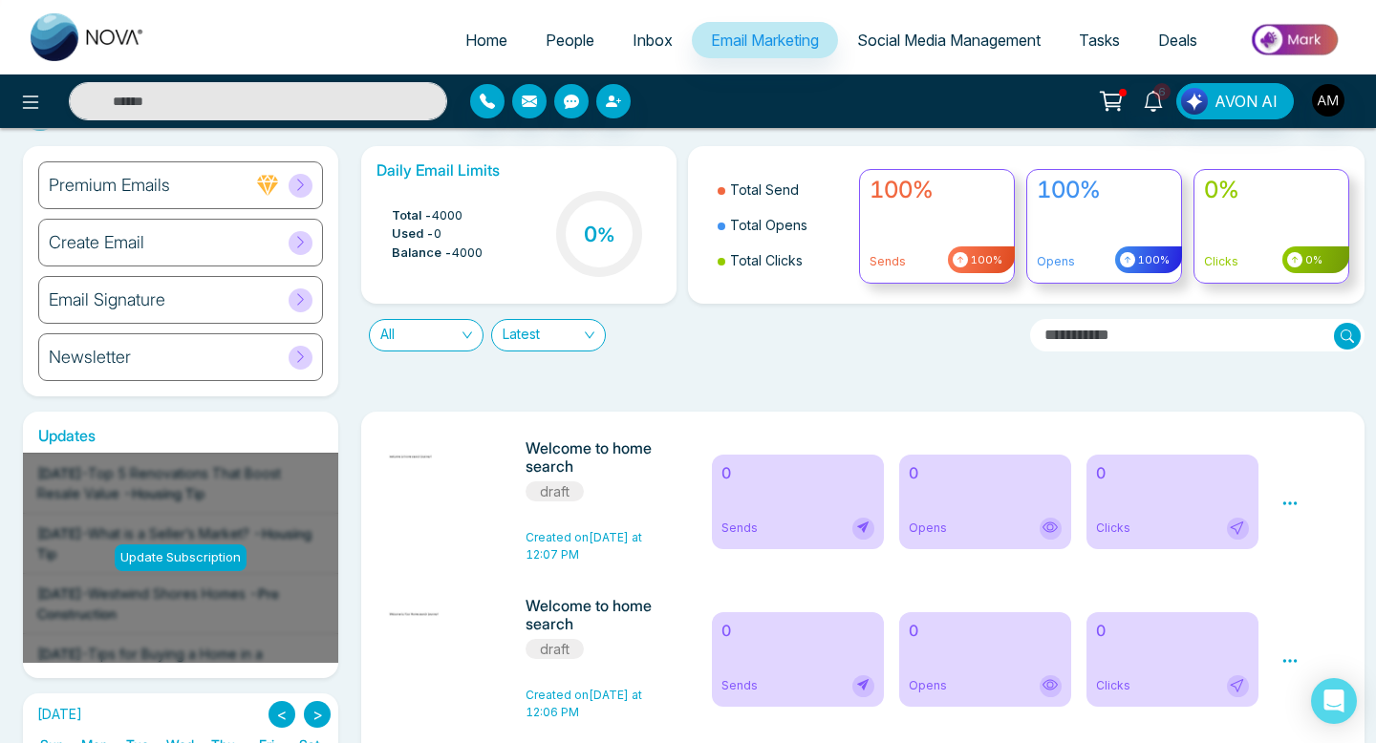
scroll to position [7, 0]
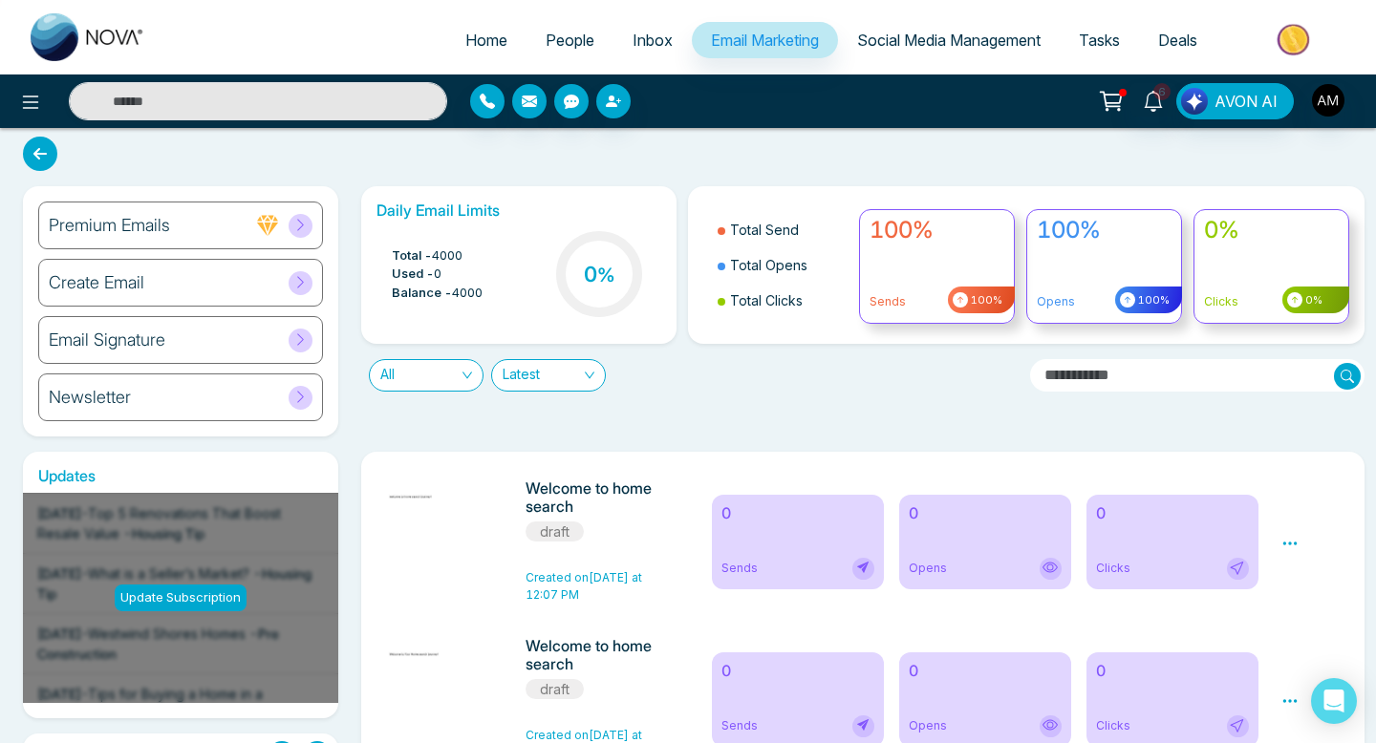
click at [261, 229] on icon at bounding box center [267, 225] width 23 height 23
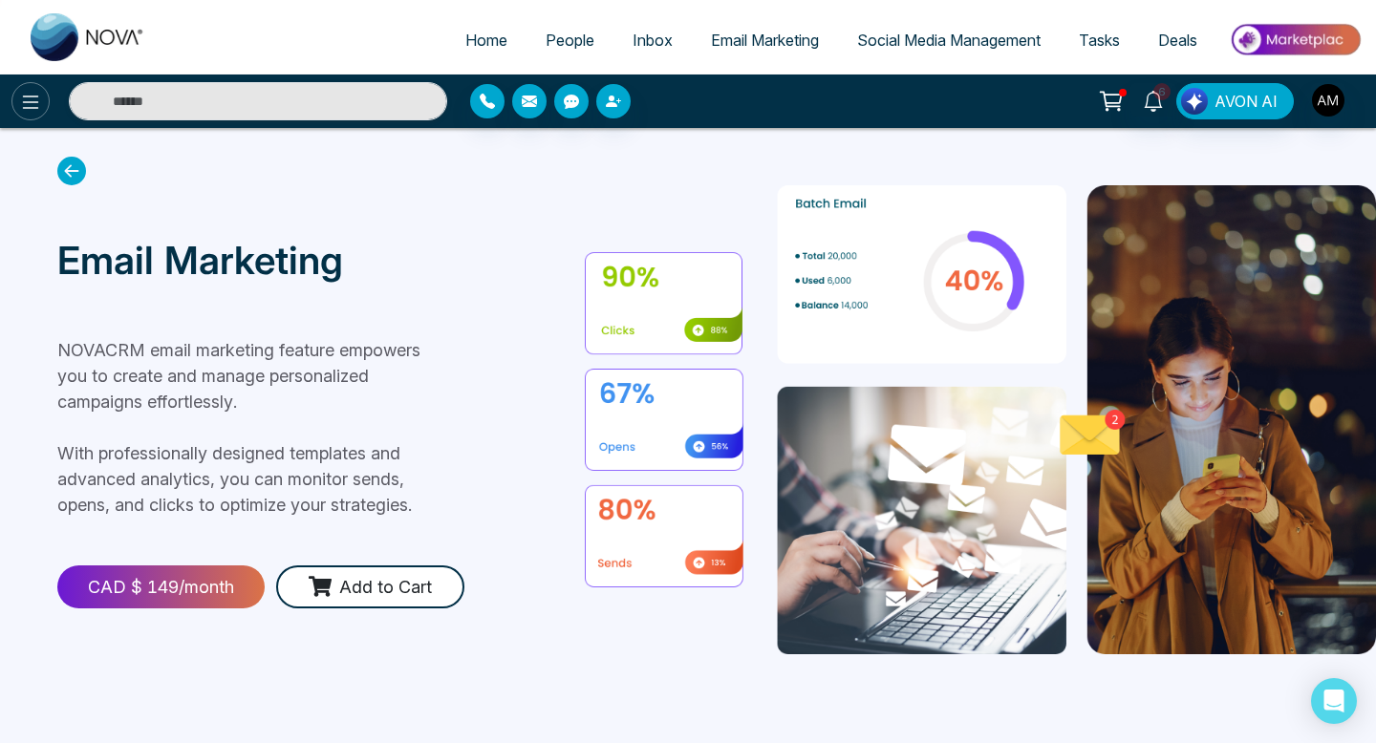
click at [25, 99] on icon at bounding box center [30, 102] width 23 height 23
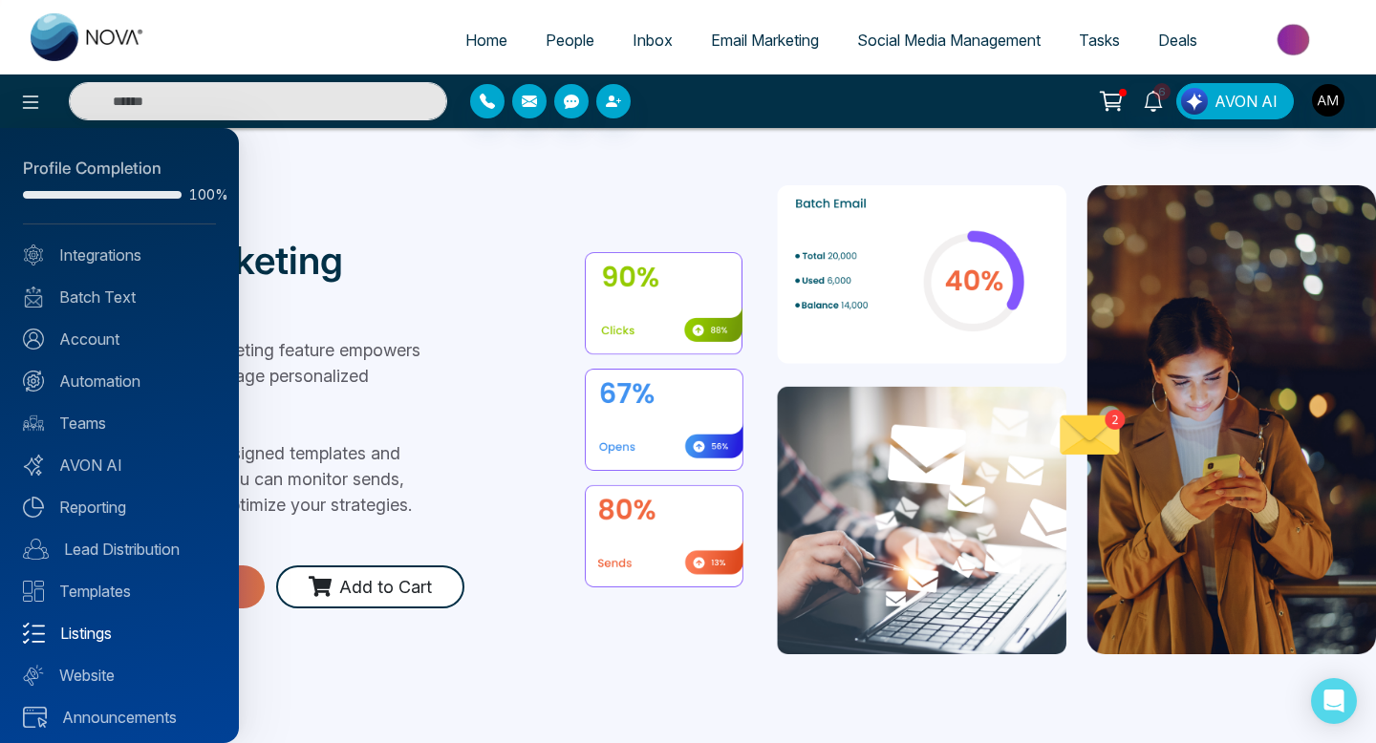
click at [80, 641] on link "Listings" at bounding box center [119, 633] width 193 height 23
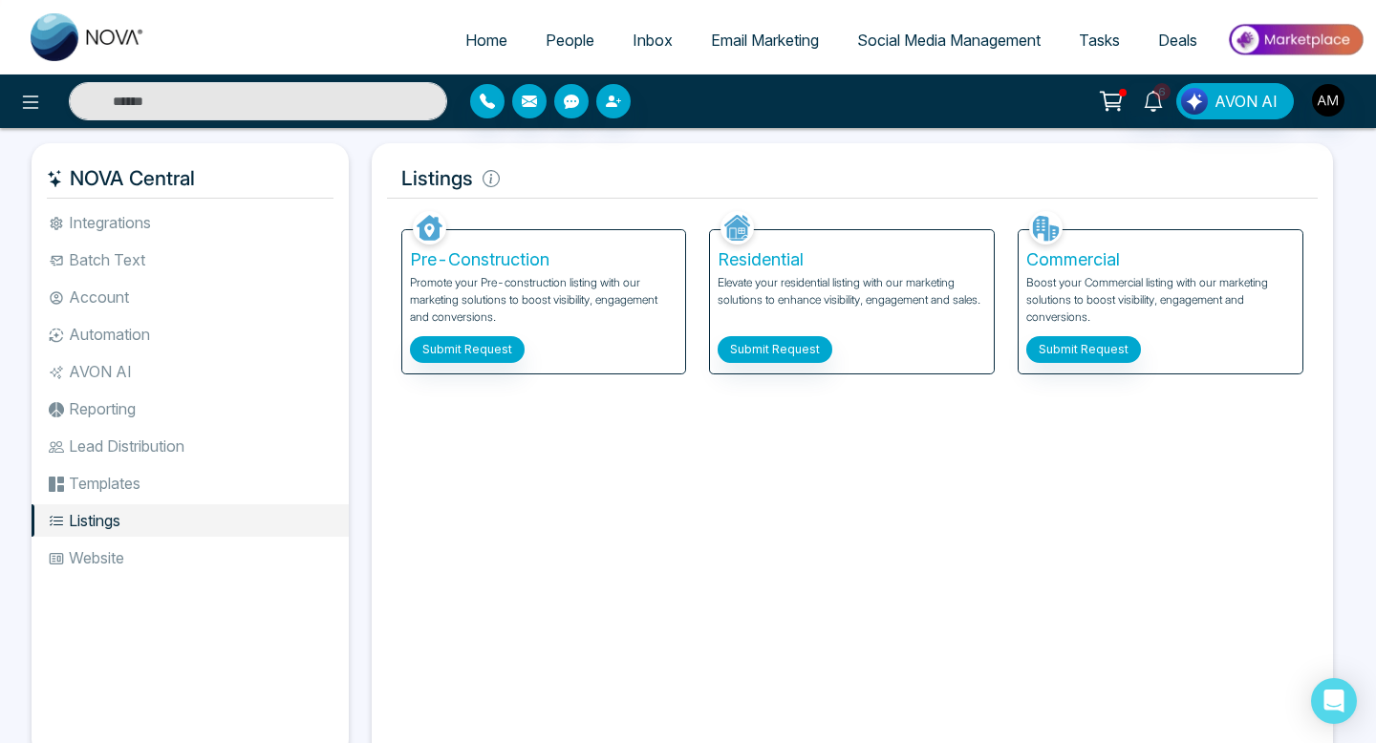
click at [814, 247] on div "Residential Elevate your residential listing with our marketing solutions to en…" at bounding box center [852, 301] width 284 height 143
click at [775, 353] on button "Submit Request" at bounding box center [775, 349] width 115 height 27
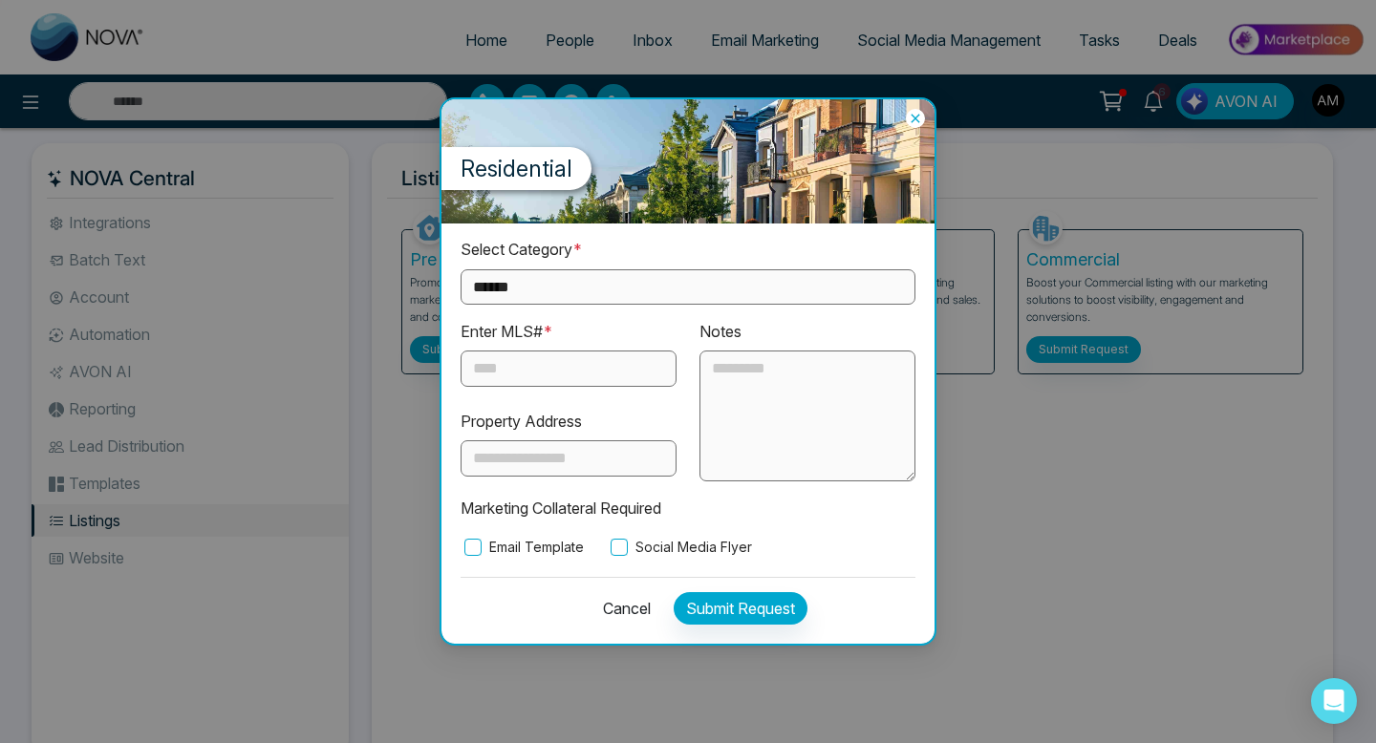
click at [681, 300] on select "**********" at bounding box center [688, 286] width 455 height 35
click at [916, 121] on icon at bounding box center [915, 118] width 19 height 19
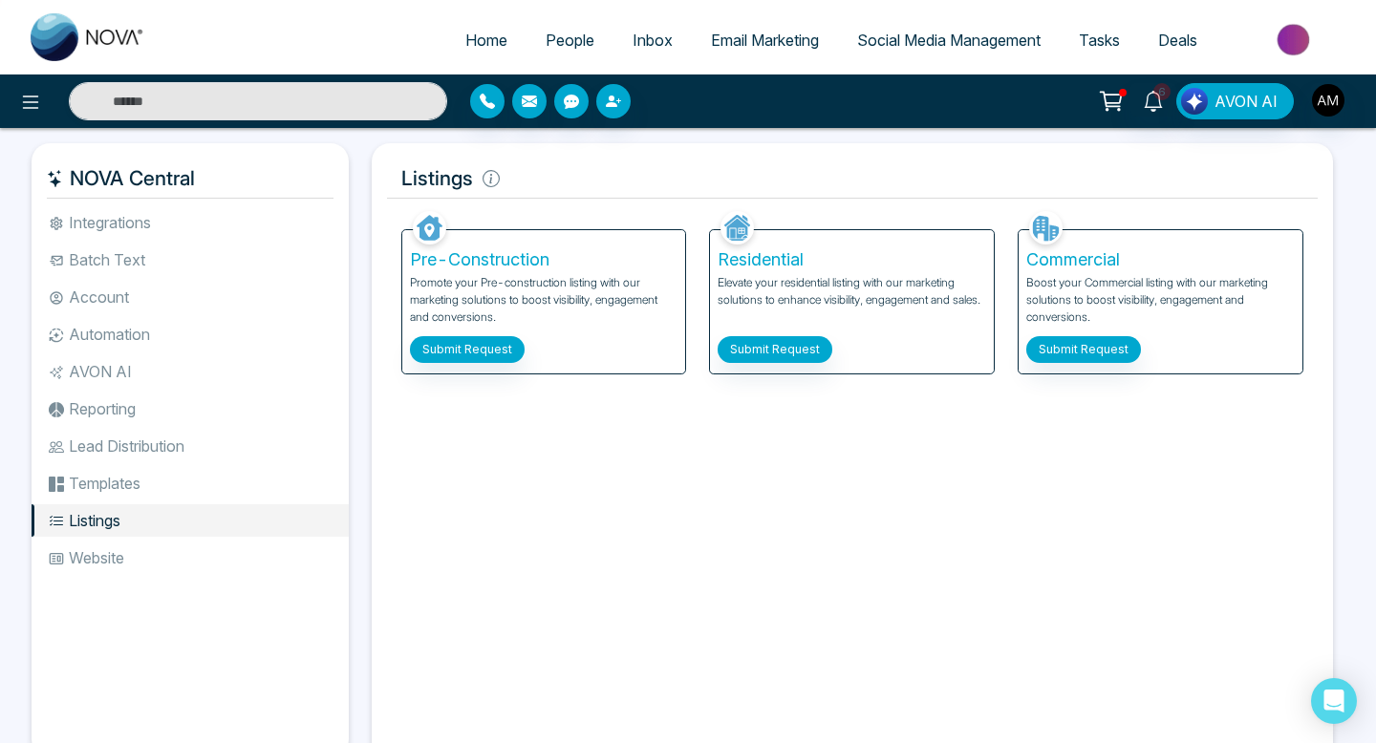
click at [133, 480] on li "Templates" at bounding box center [190, 483] width 317 height 32
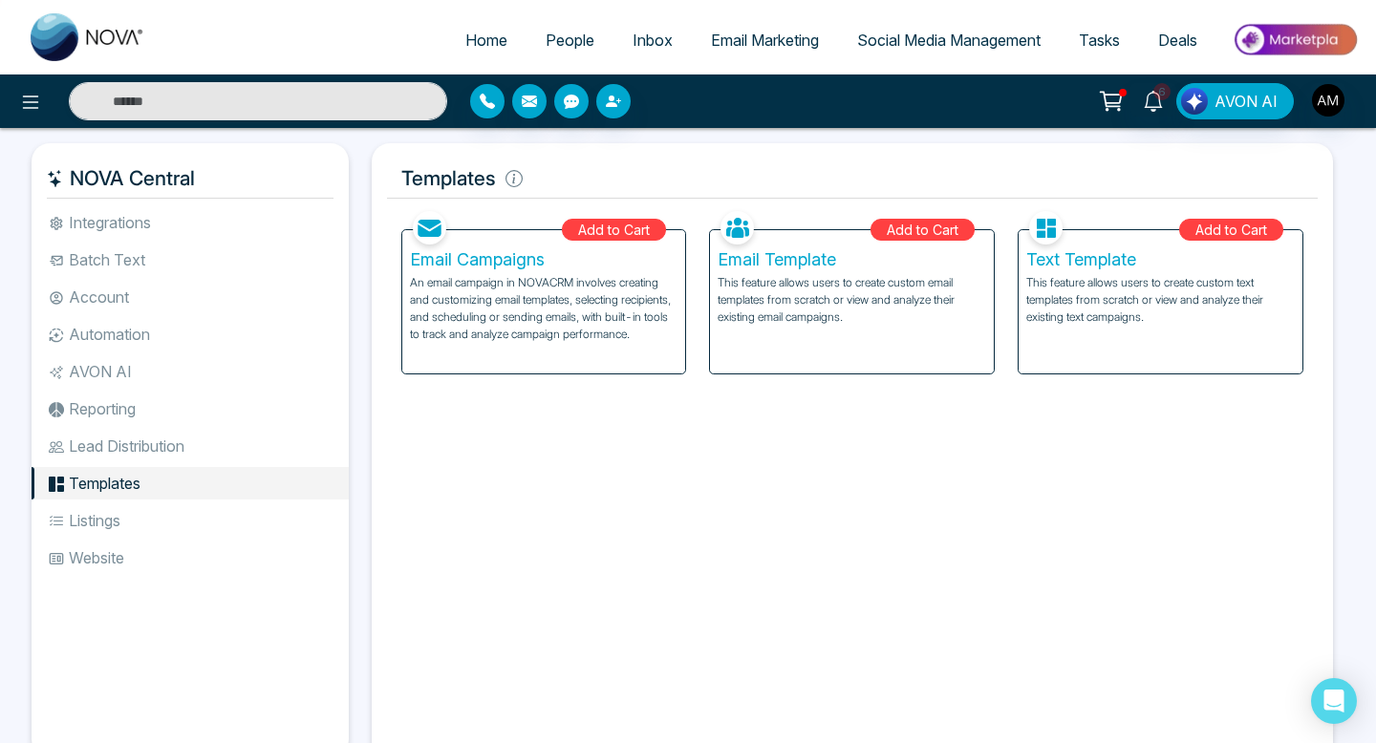
click at [915, 252] on h5 "Email Template" at bounding box center [852, 259] width 269 height 21
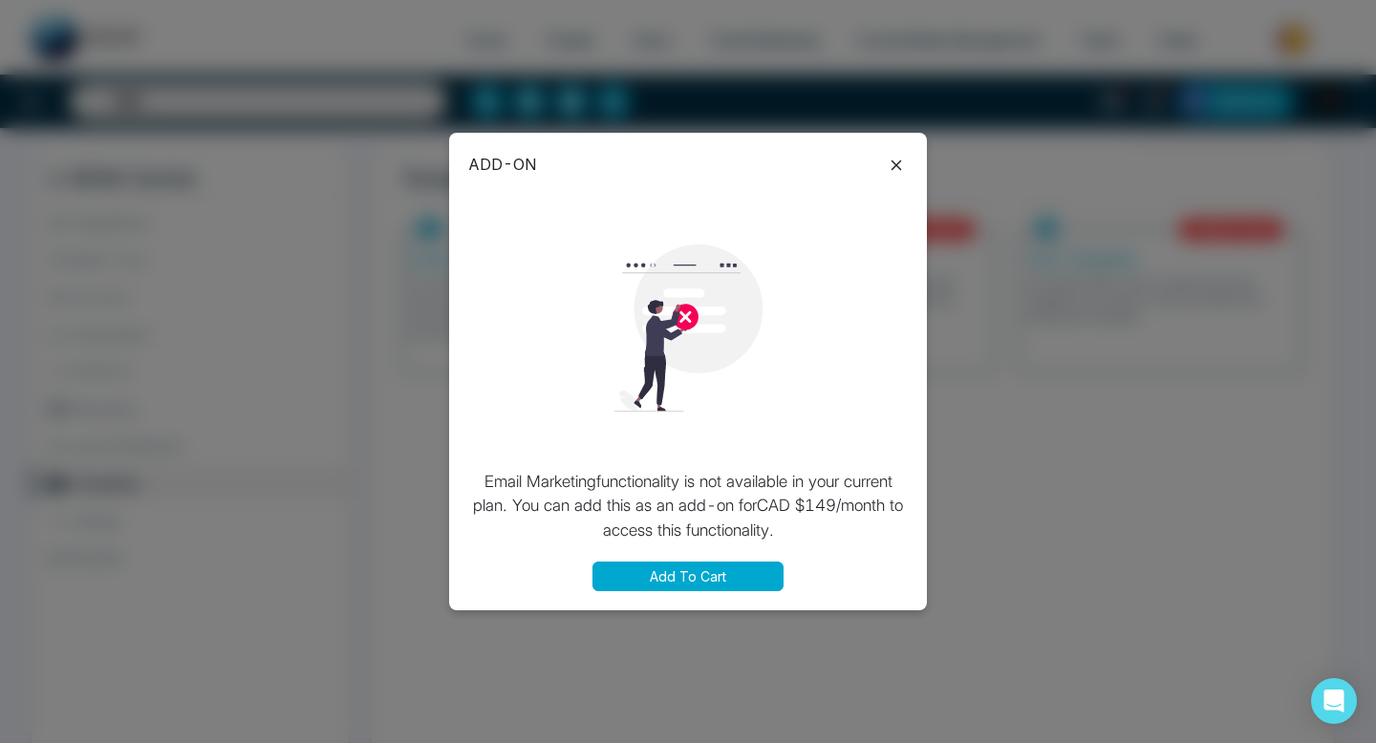
click at [902, 166] on icon at bounding box center [896, 165] width 23 height 23
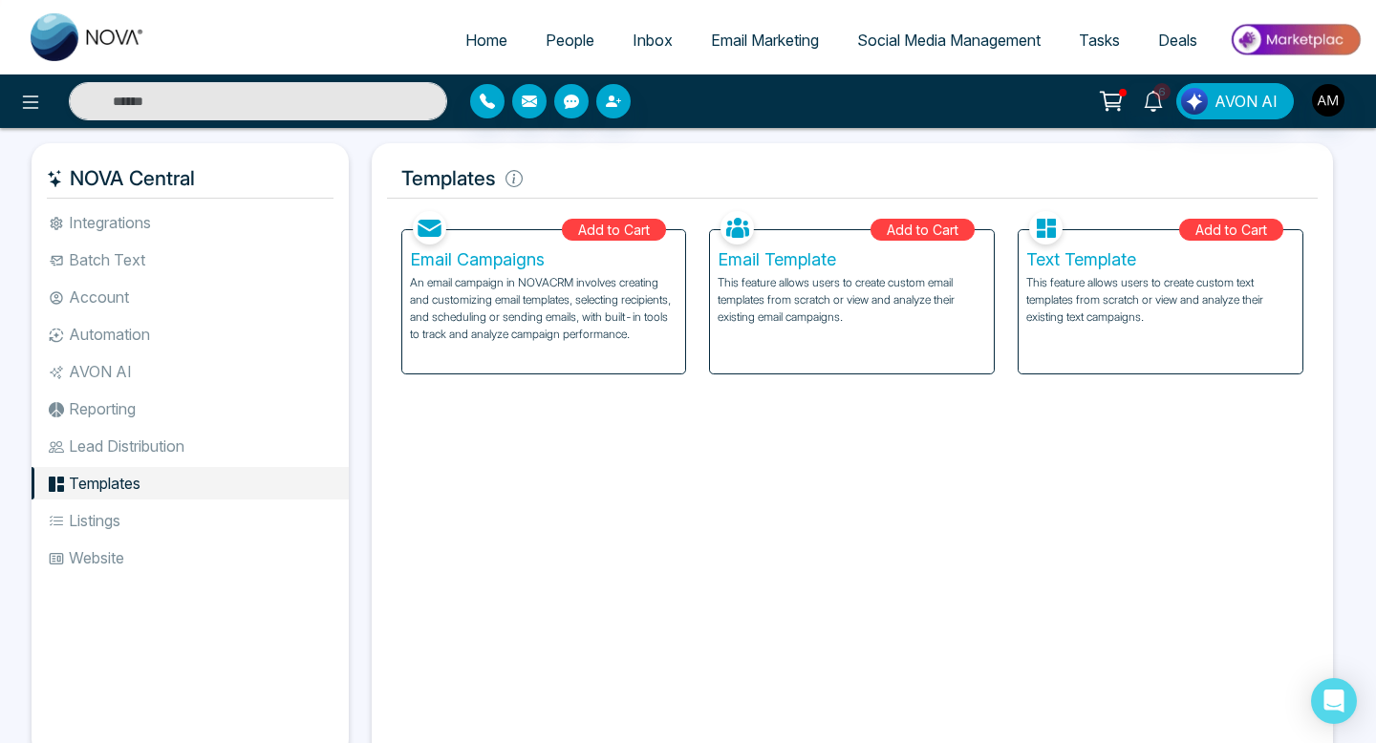
click at [751, 43] on span "Email Marketing" at bounding box center [765, 40] width 108 height 19
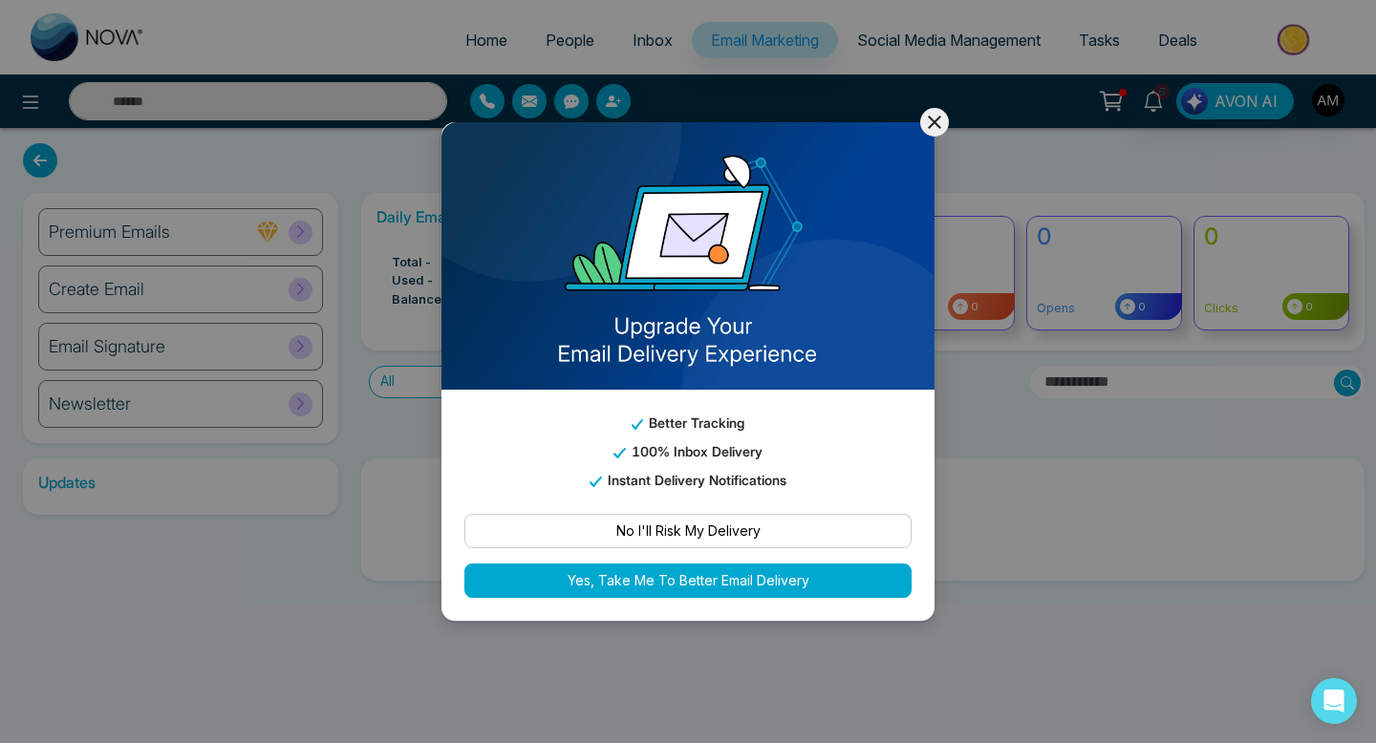
click at [921, 115] on button at bounding box center [934, 122] width 29 height 29
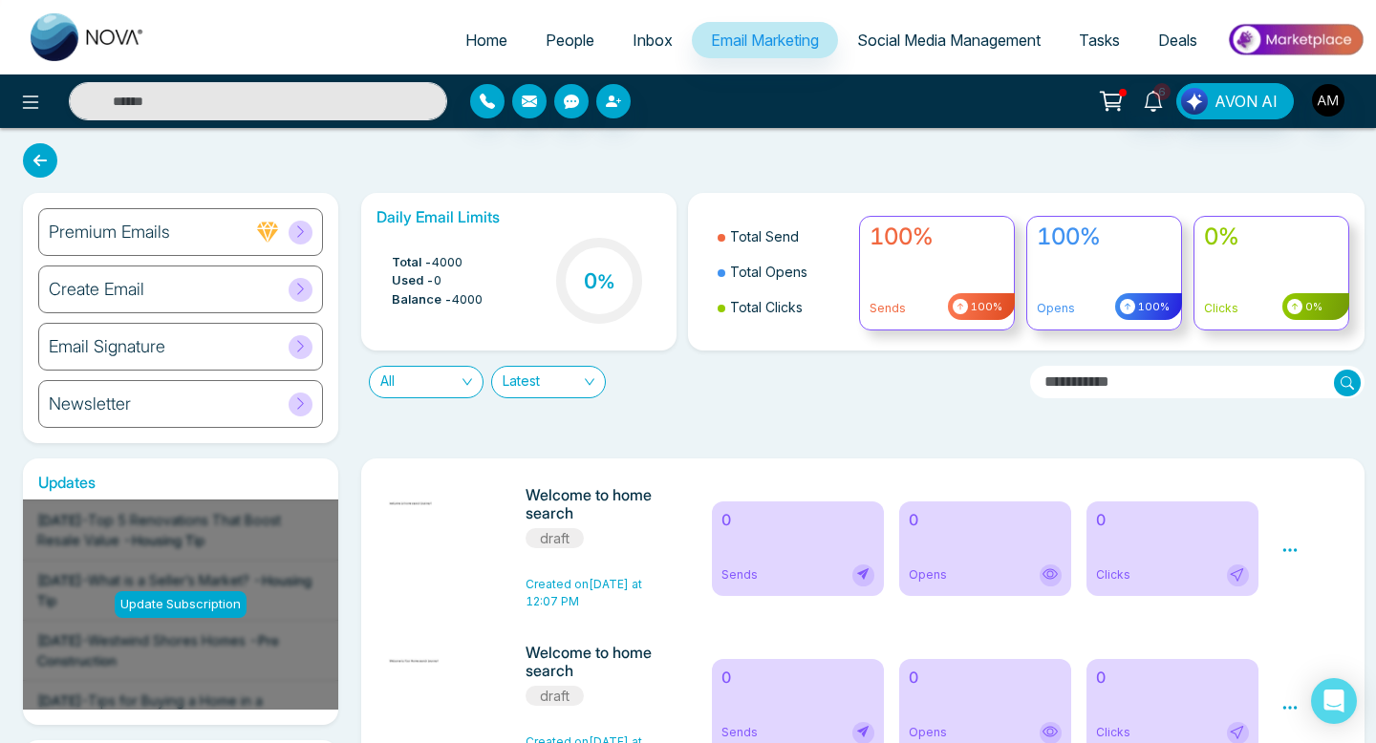
click at [220, 234] on div "Premium Emails" at bounding box center [180, 232] width 285 height 48
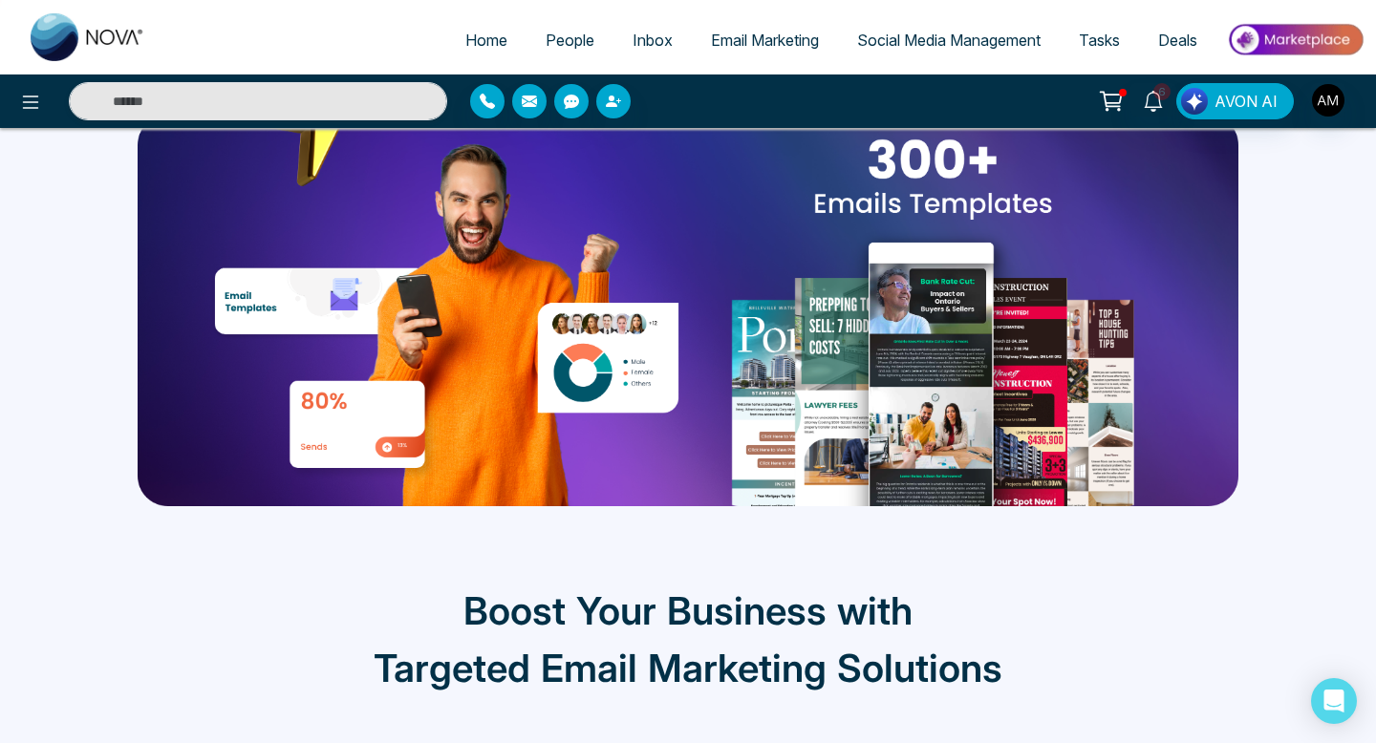
scroll to position [742, 0]
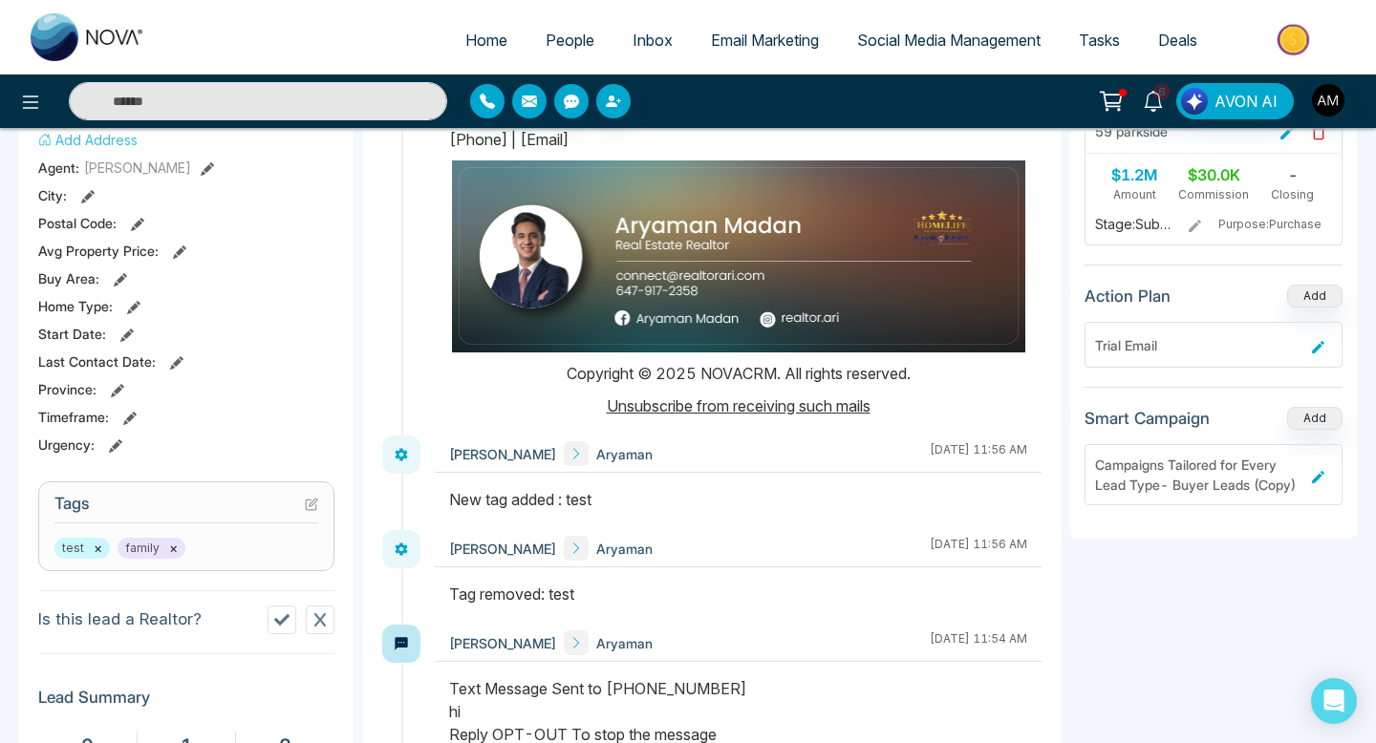
scroll to position [476, 0]
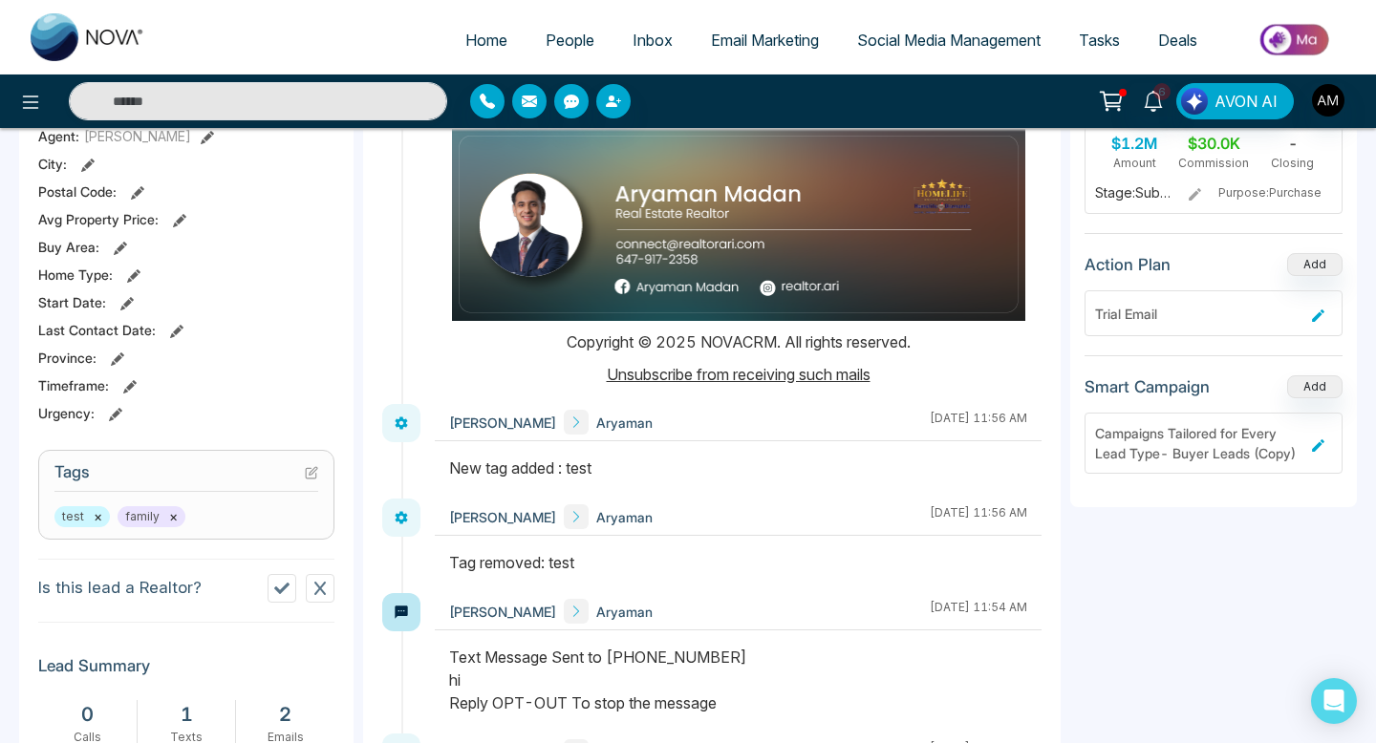
click at [1322, 443] on icon at bounding box center [1318, 446] width 16 height 16
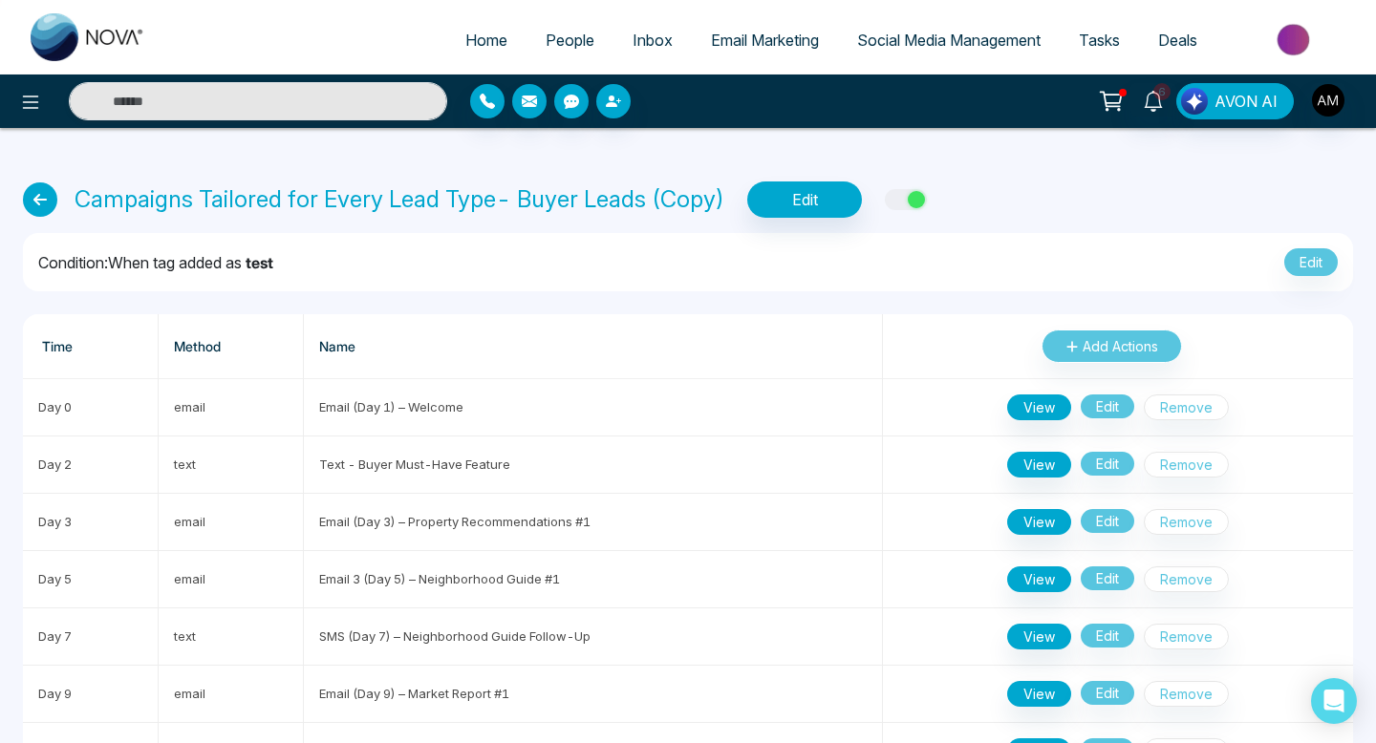
click at [925, 204] on div "button" at bounding box center [916, 199] width 17 height 17
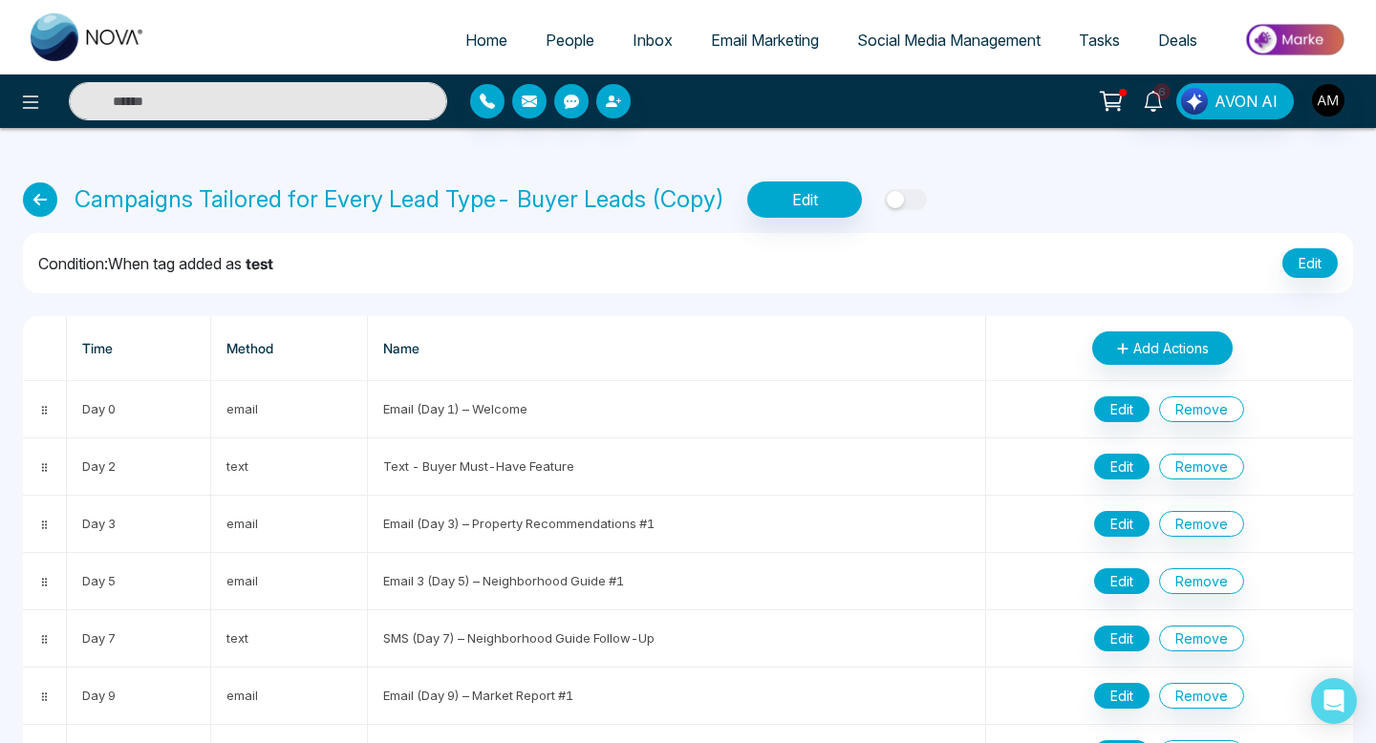
click at [44, 204] on icon at bounding box center [40, 200] width 34 height 34
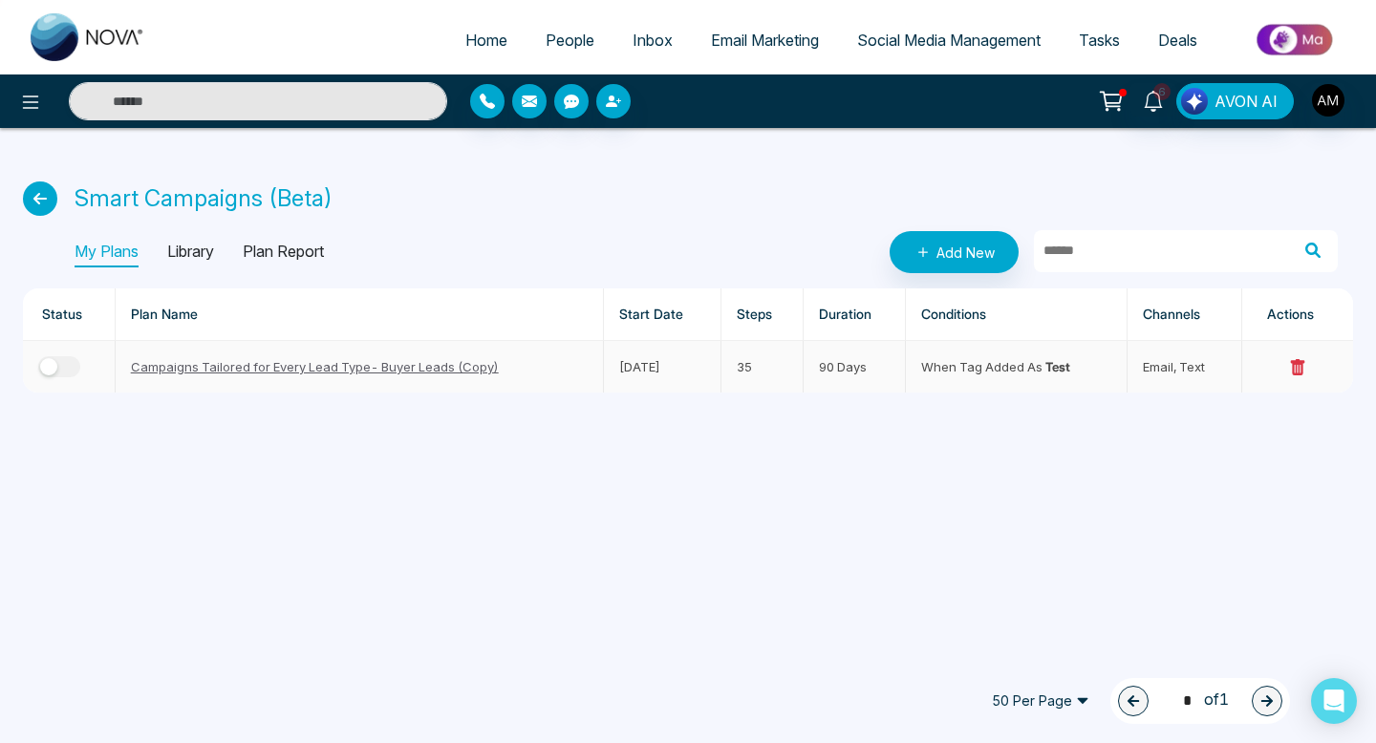
click at [56, 365] on div "button" at bounding box center [48, 366] width 17 height 17
click at [560, 44] on span "People" at bounding box center [570, 40] width 49 height 19
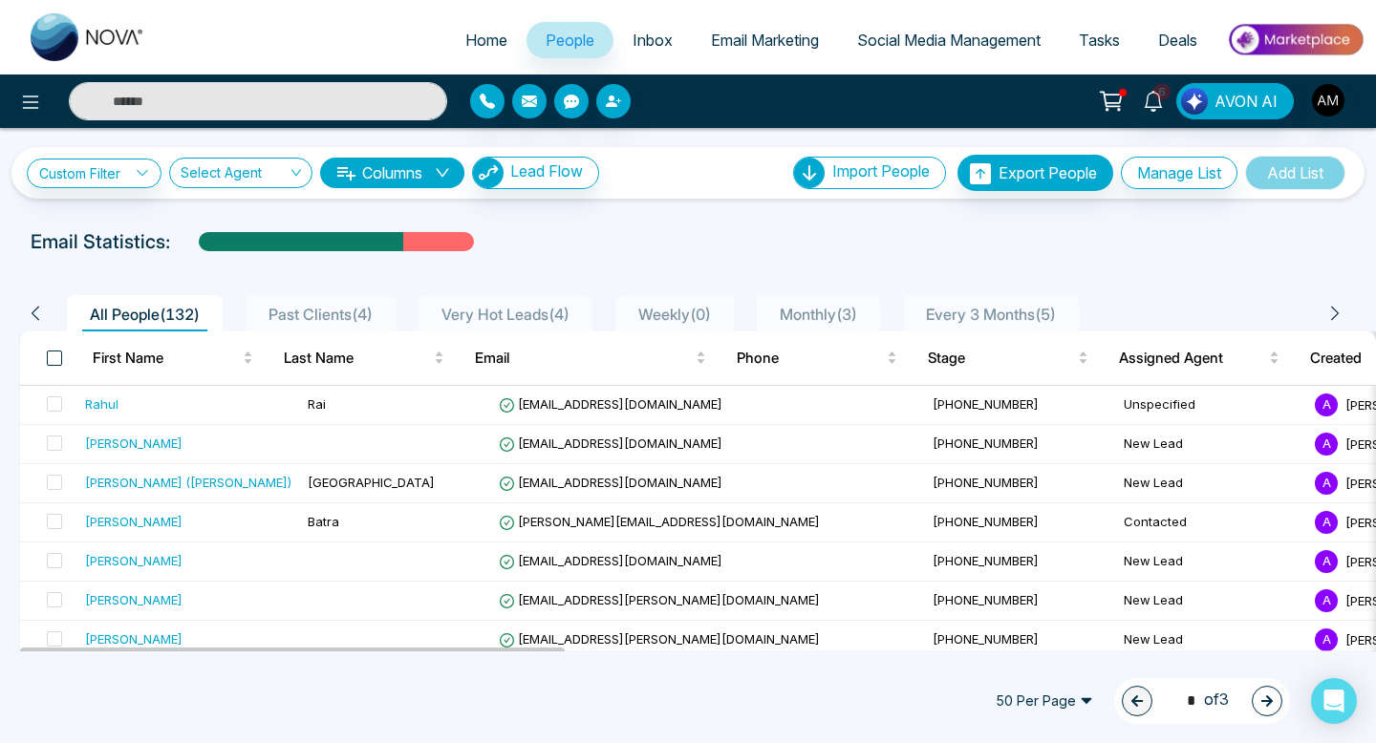
click at [54, 359] on span at bounding box center [54, 358] width 15 height 15
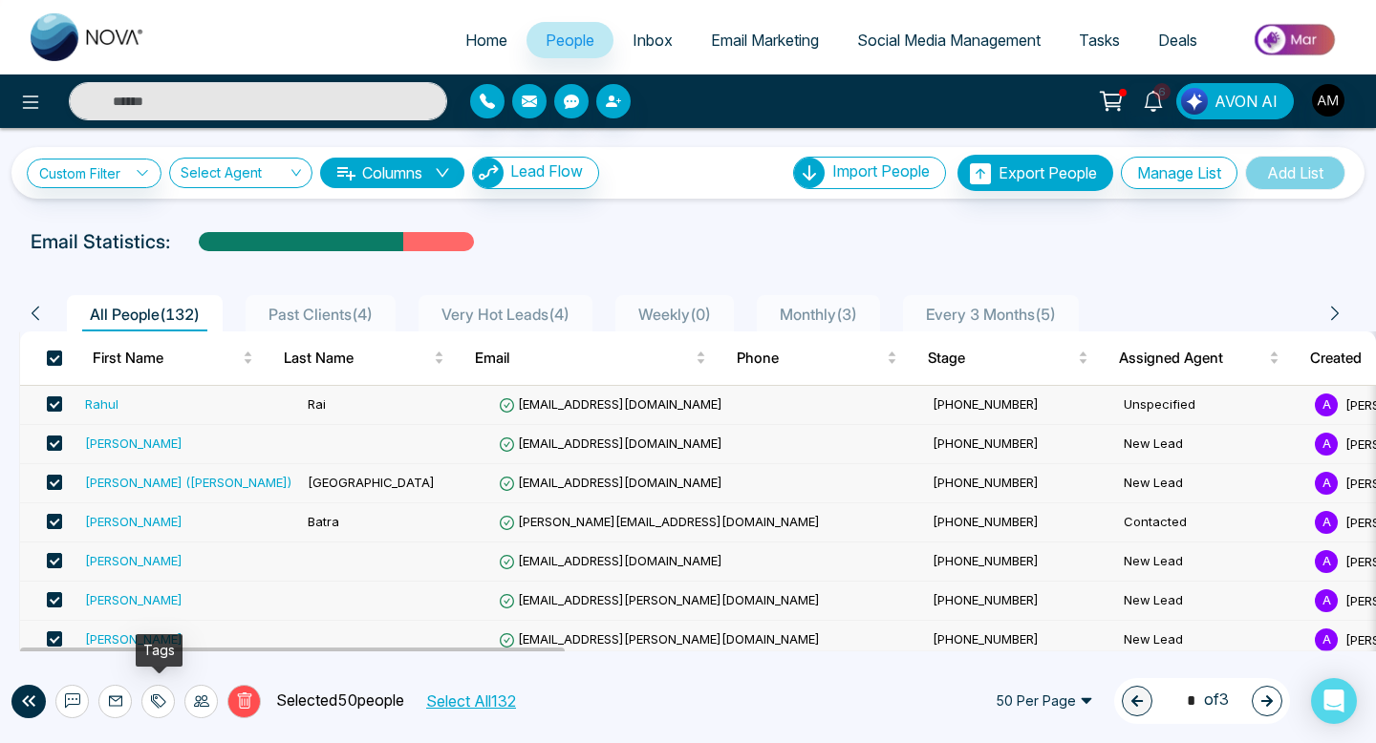
click at [163, 697] on icon at bounding box center [158, 701] width 15 height 15
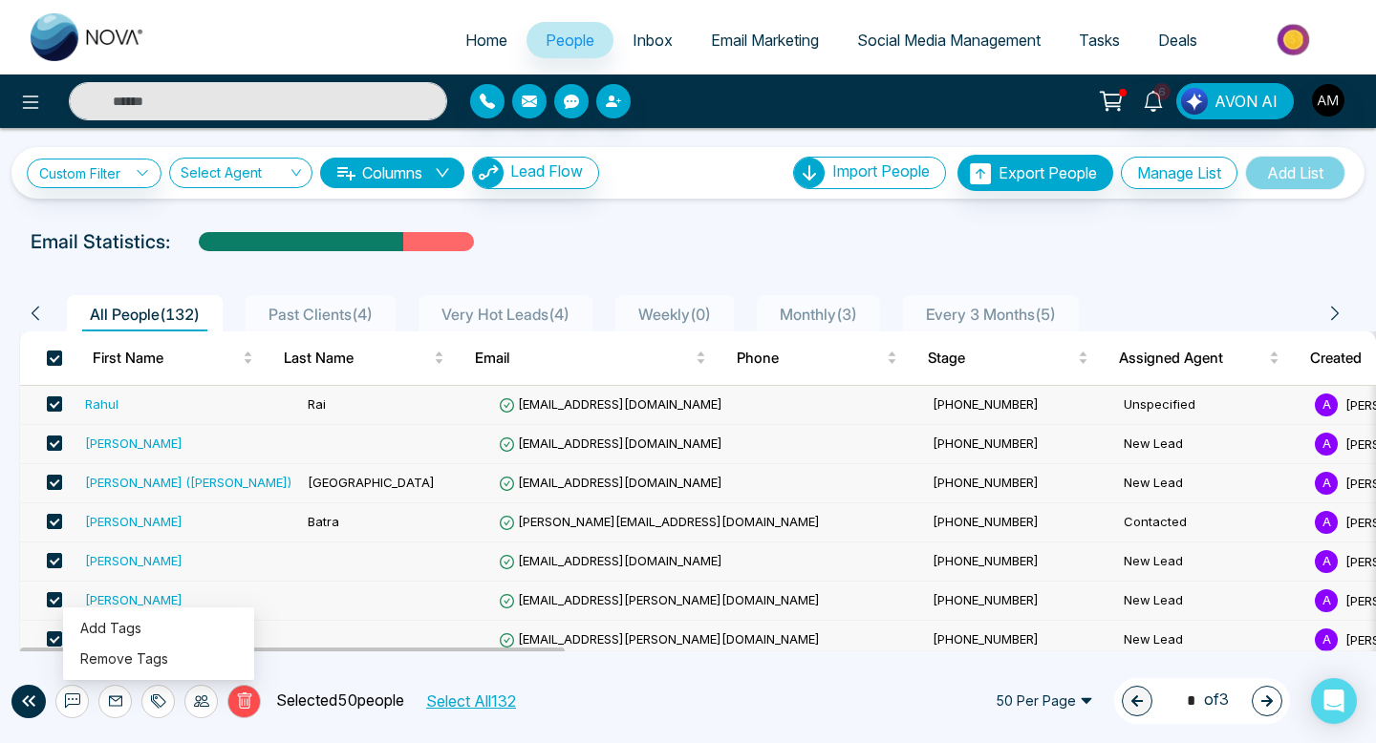
click at [302, 666] on div "Delete Selected 50 people Select All 132 50 Per Page 1 * of 3" at bounding box center [688, 701] width 1376 height 84
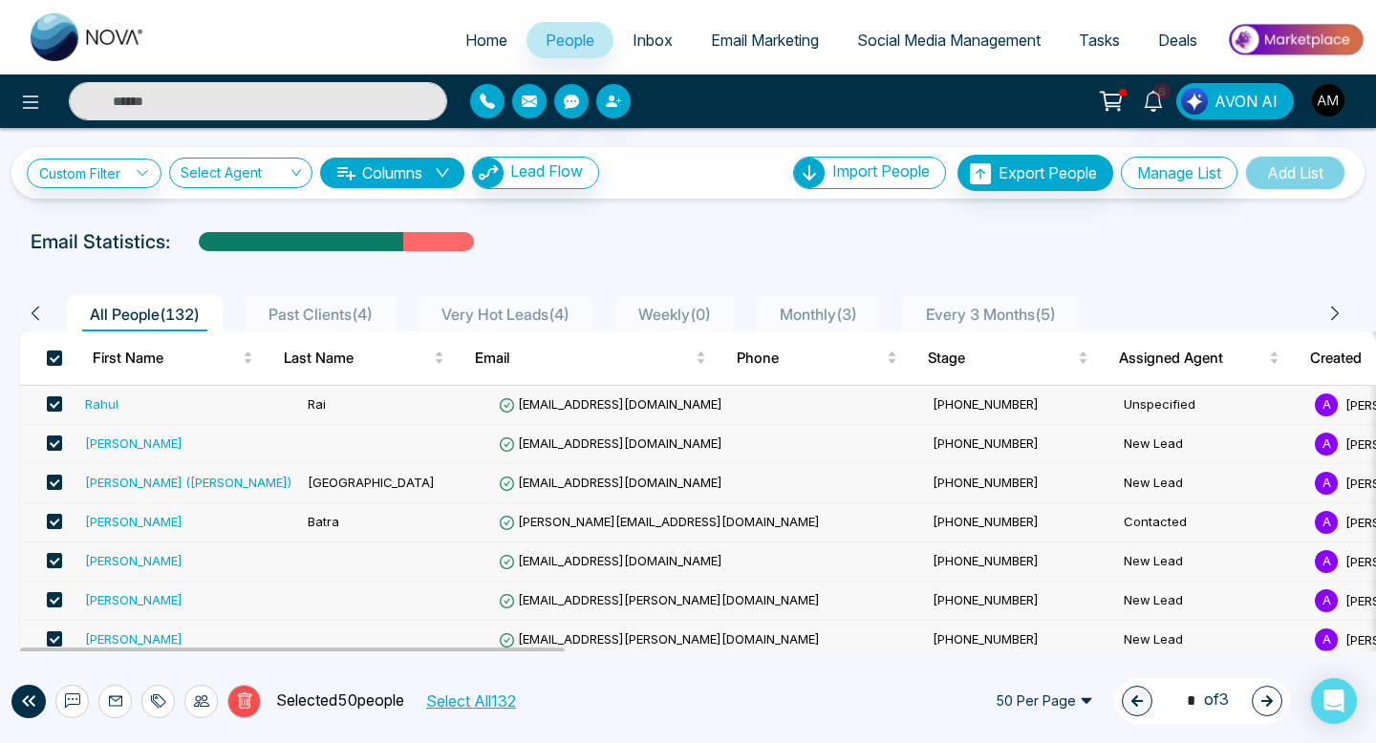
click at [302, 666] on div "Delete Selected 50 people Select All 132 50 Per Page 1 * of 3" at bounding box center [688, 701] width 1376 height 84
click at [60, 355] on span at bounding box center [54, 358] width 15 height 15
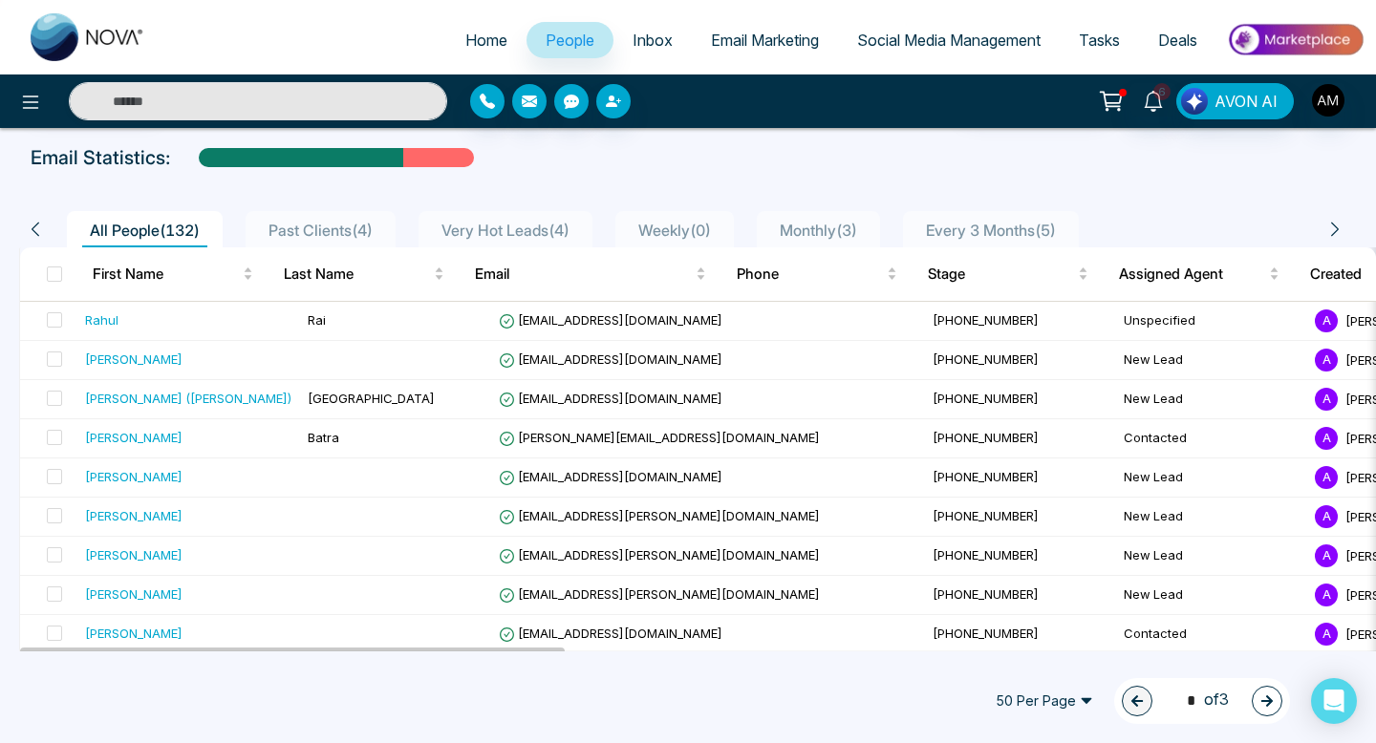
scroll to position [97, 0]
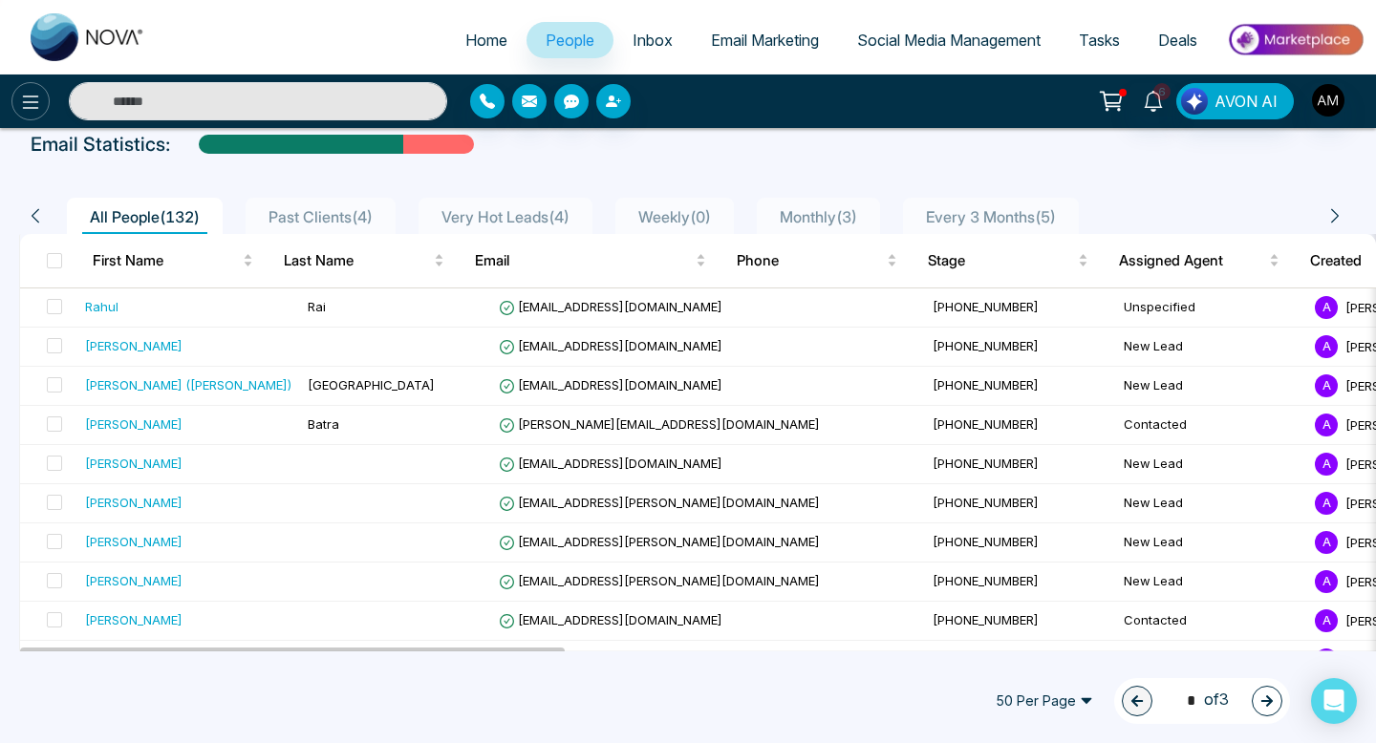
click at [31, 114] on button at bounding box center [30, 101] width 38 height 38
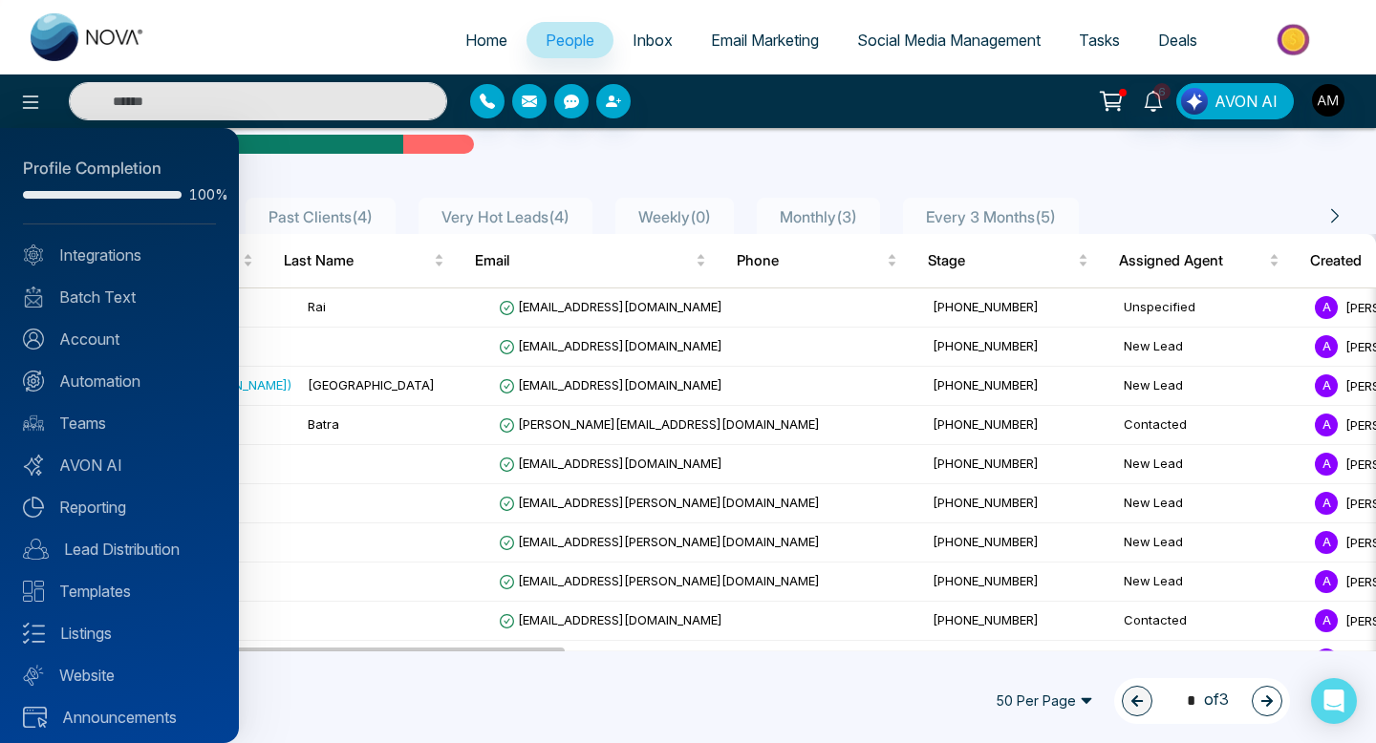
scroll to position [8, 0]
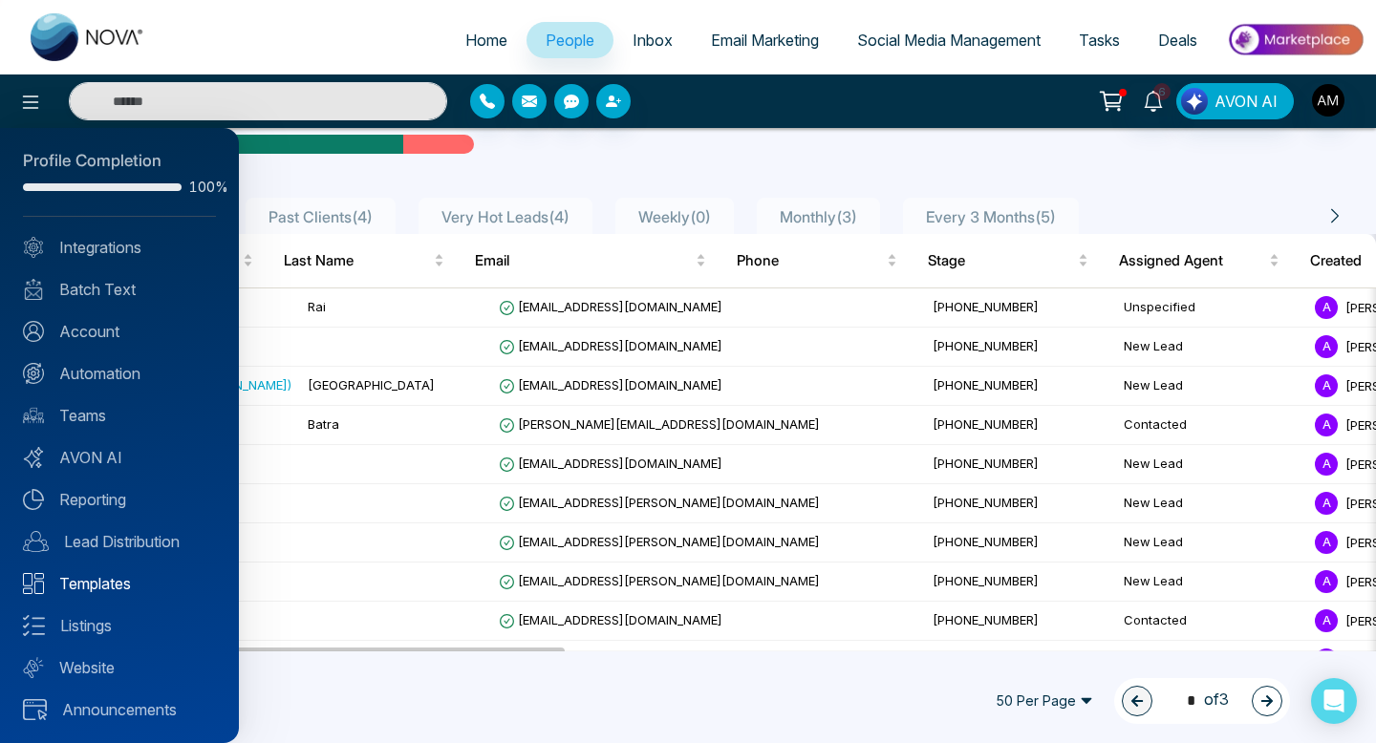
click at [80, 577] on link "Templates" at bounding box center [119, 583] width 193 height 23
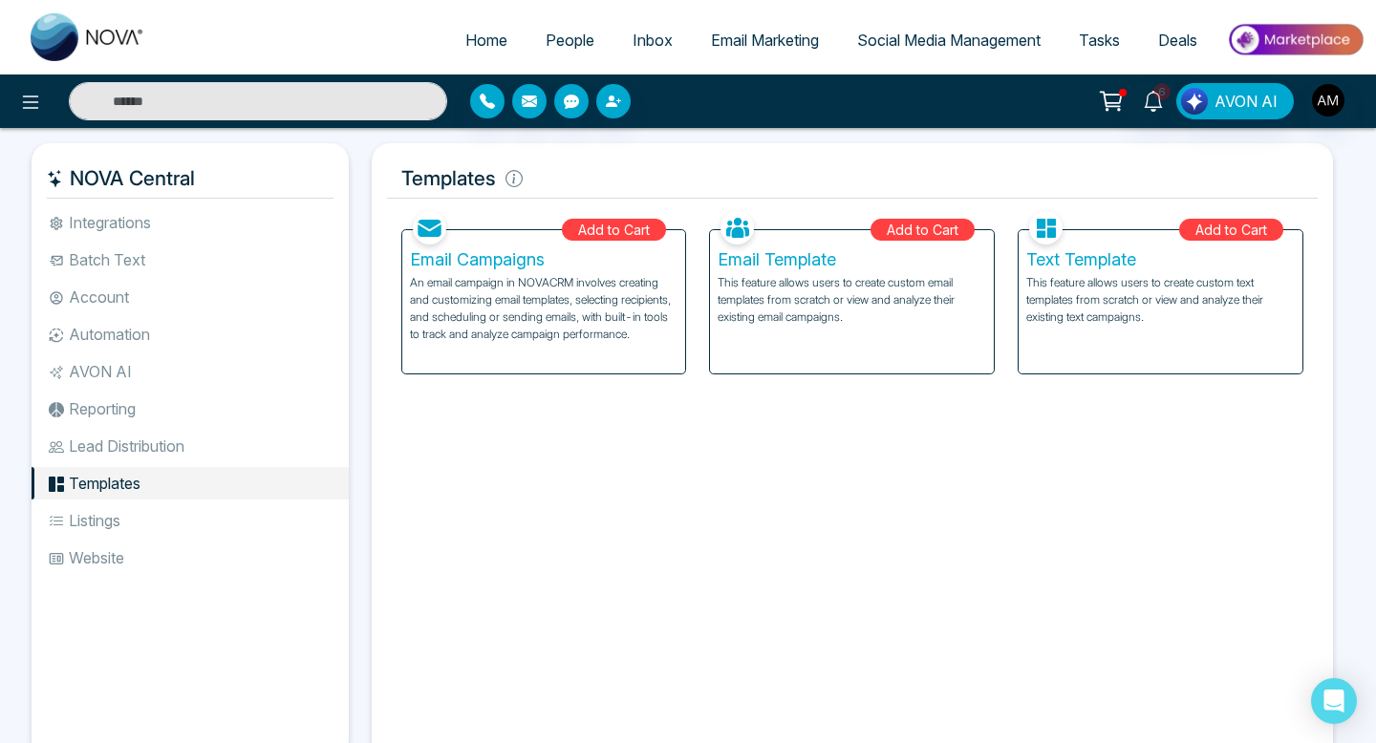
click at [777, 39] on span "Email Marketing" at bounding box center [765, 40] width 108 height 19
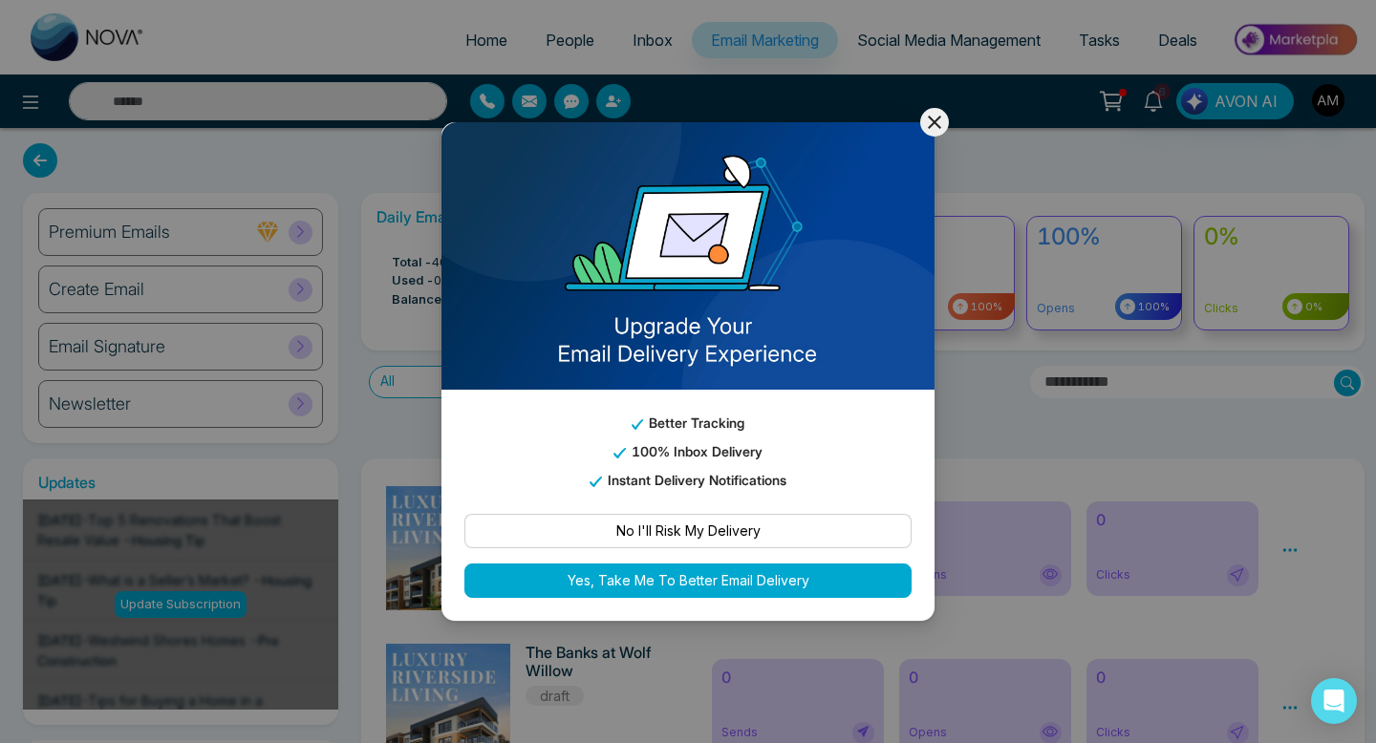
click at [938, 123] on icon at bounding box center [934, 122] width 23 height 23
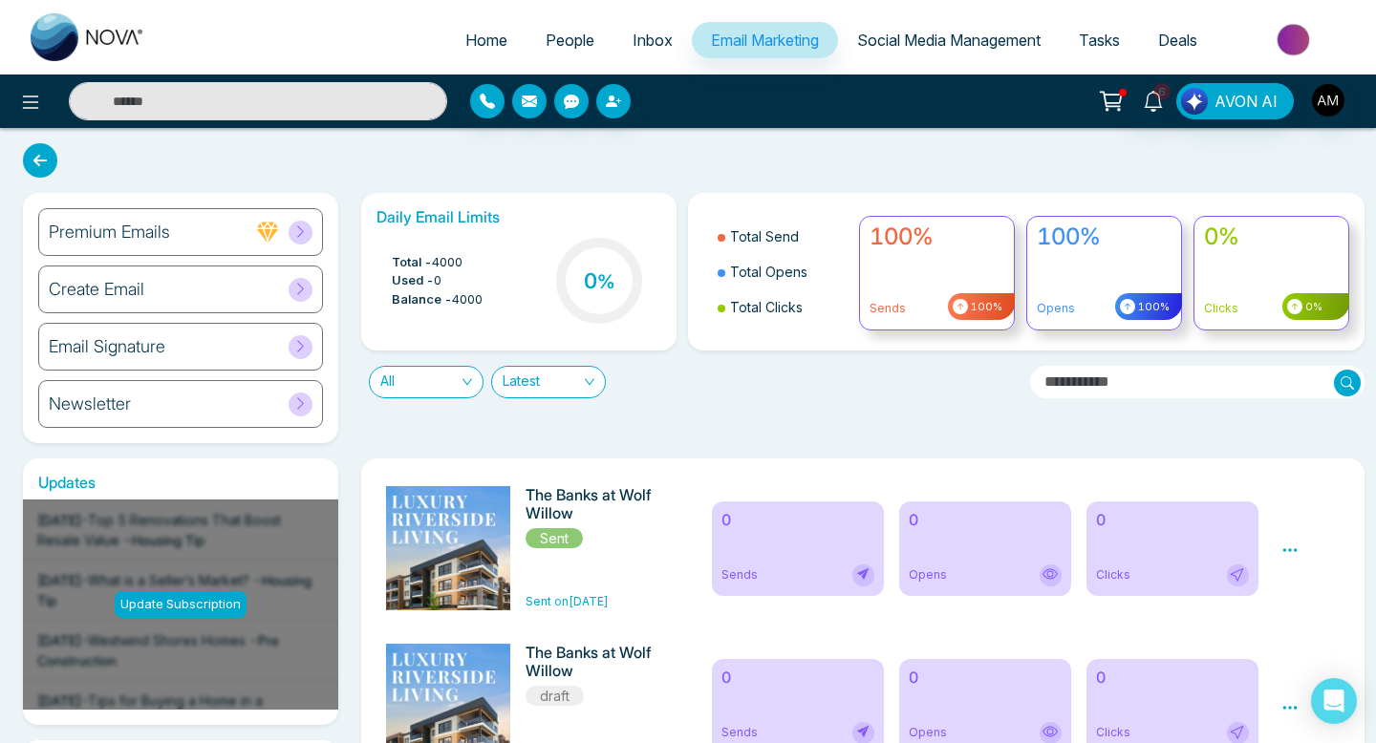
click at [296, 289] on icon at bounding box center [300, 289] width 14 height 14
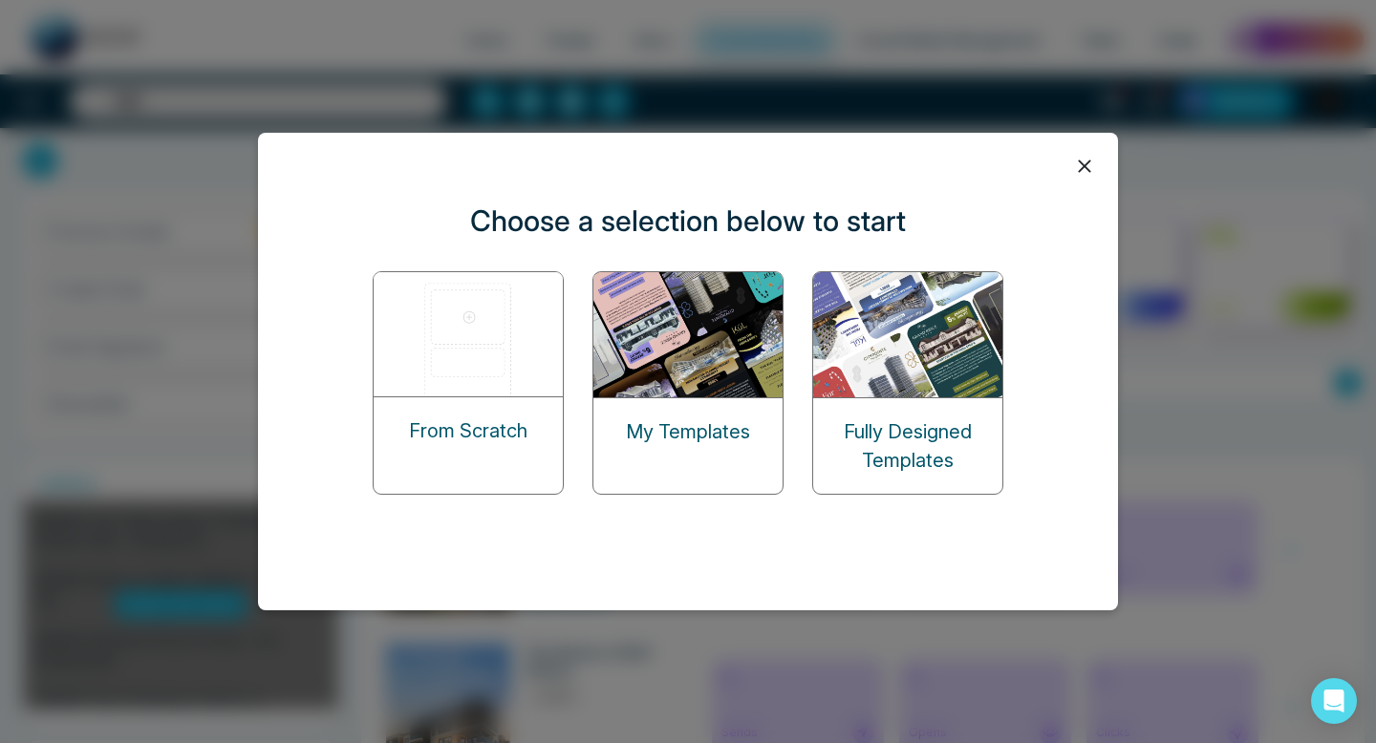
click at [743, 367] on img at bounding box center [688, 334] width 191 height 125
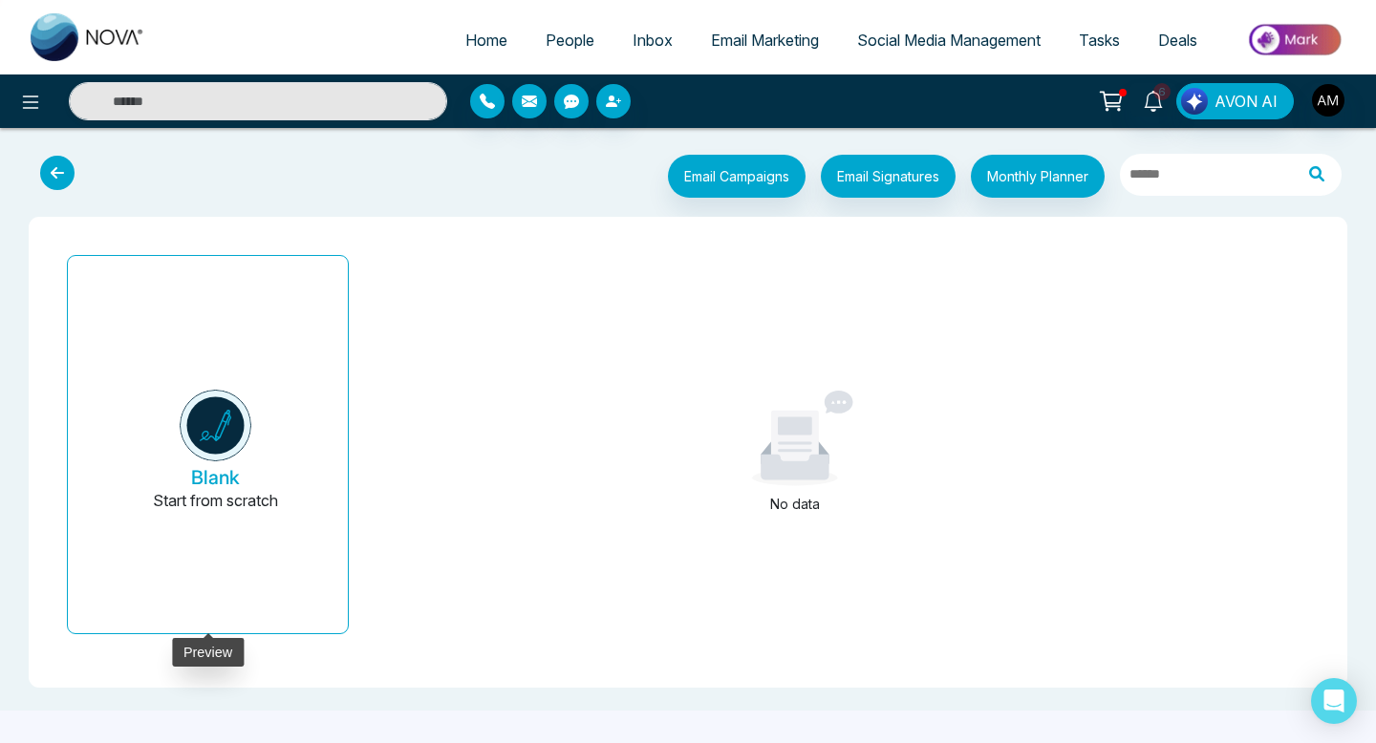
click at [276, 401] on button "Blank Start from scratch" at bounding box center [215, 452] width 234 height 362
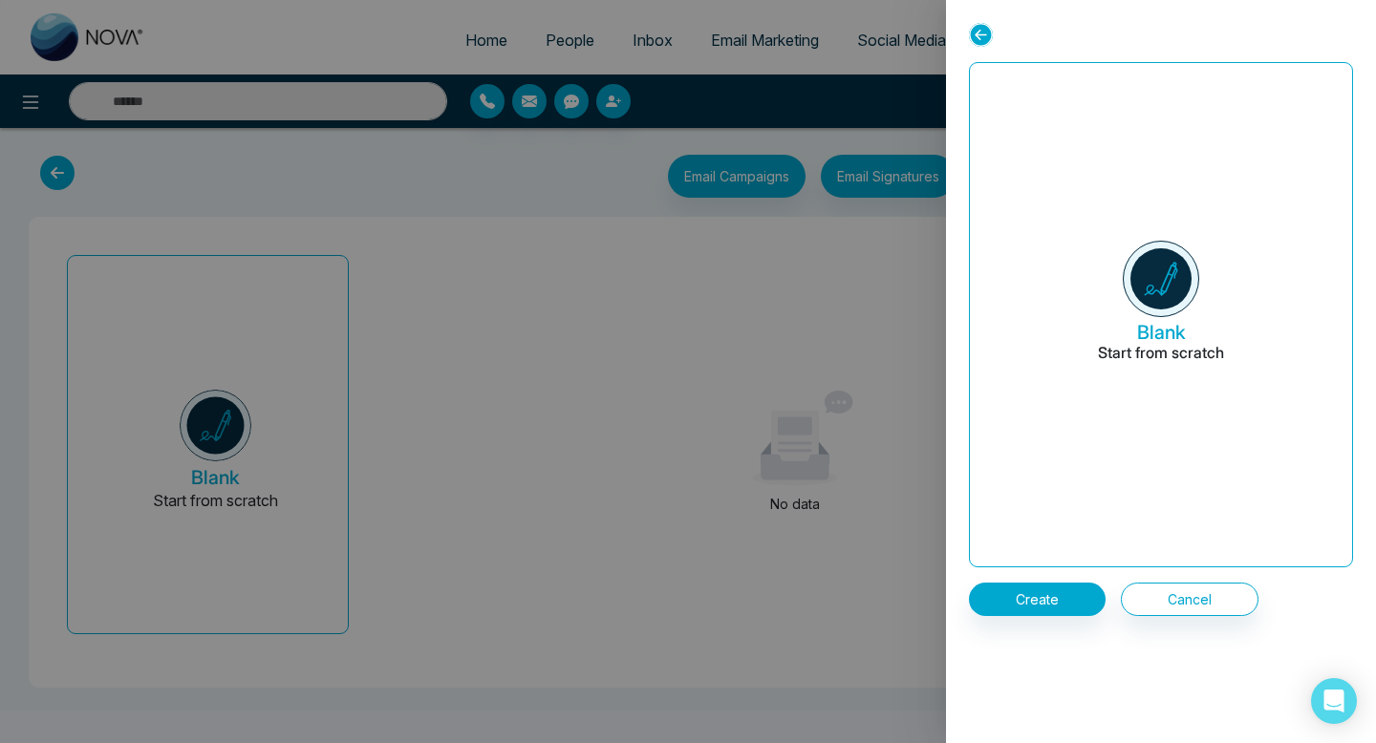
click at [1180, 291] on img at bounding box center [1161, 279] width 76 height 76
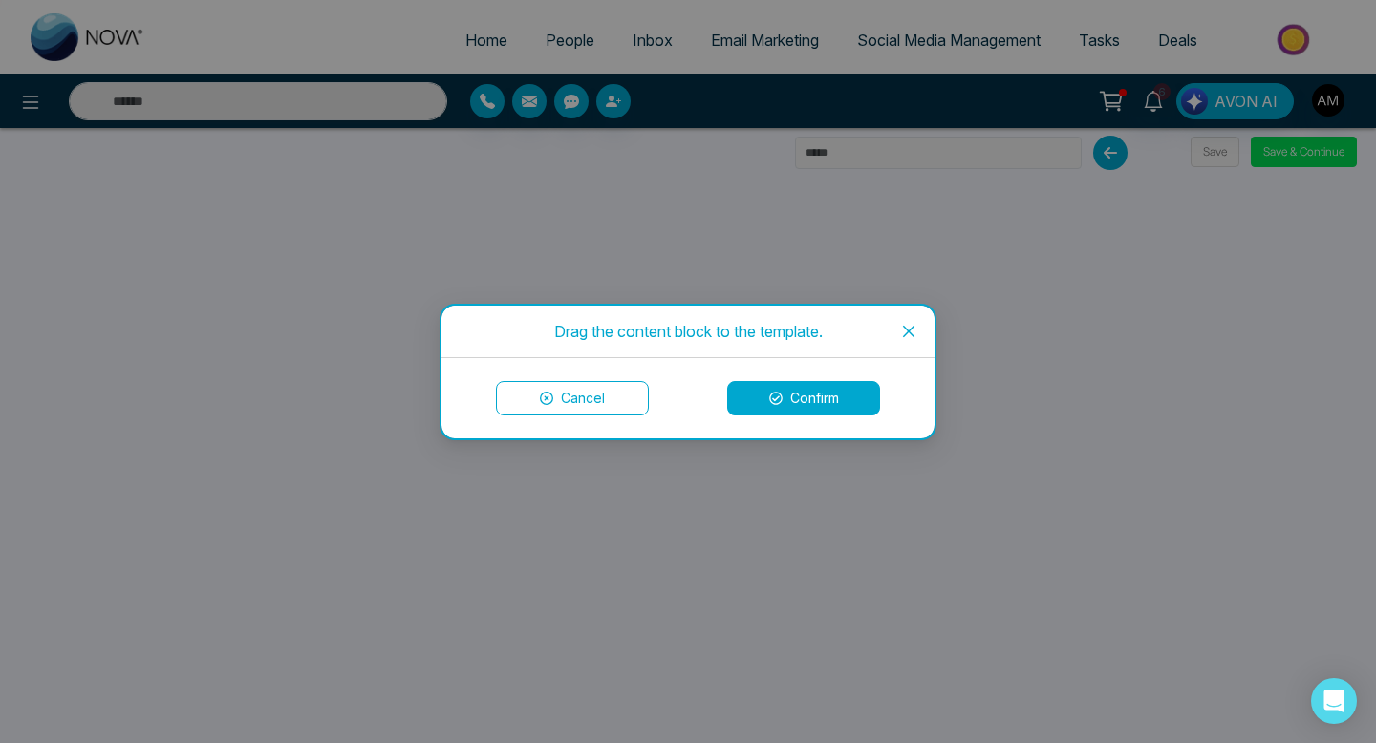
click at [807, 395] on button "Confirm" at bounding box center [803, 398] width 153 height 34
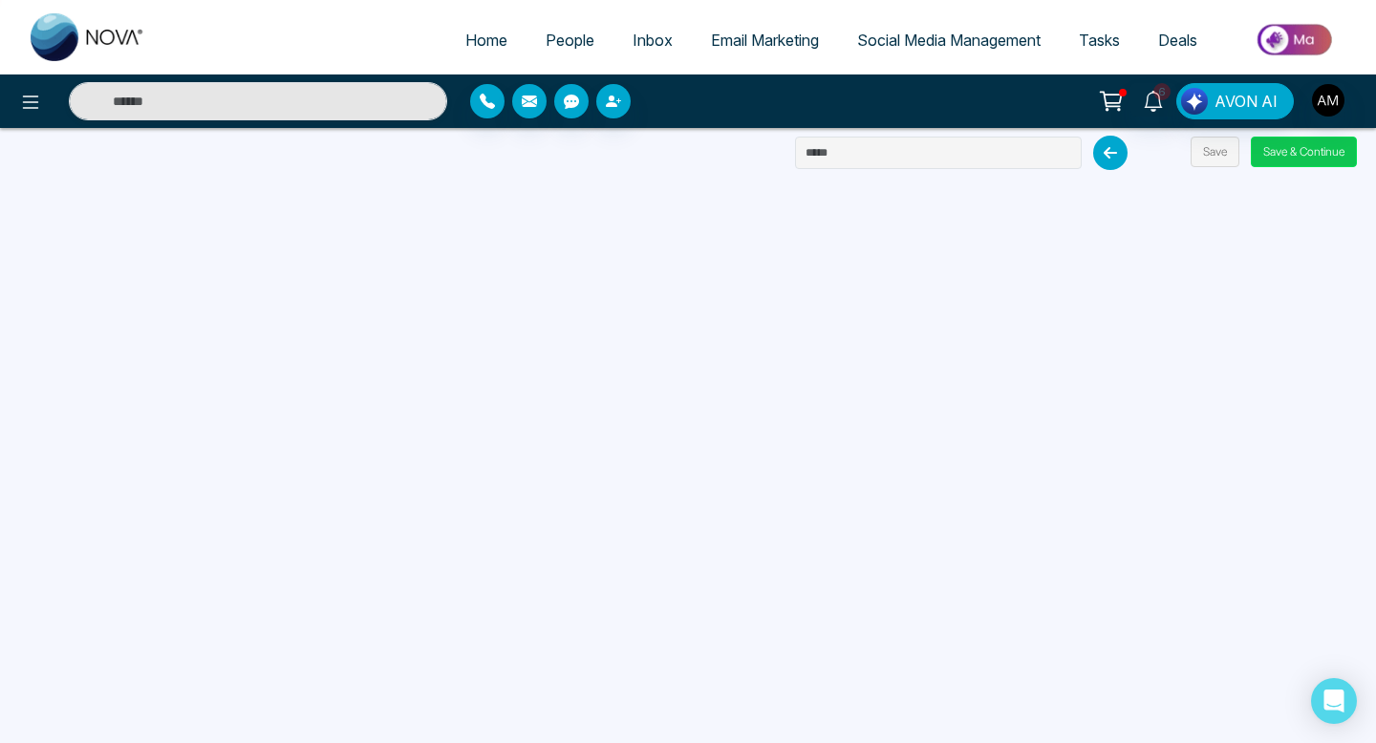
click at [1298, 145] on button "Save & Continue" at bounding box center [1304, 152] width 106 height 31
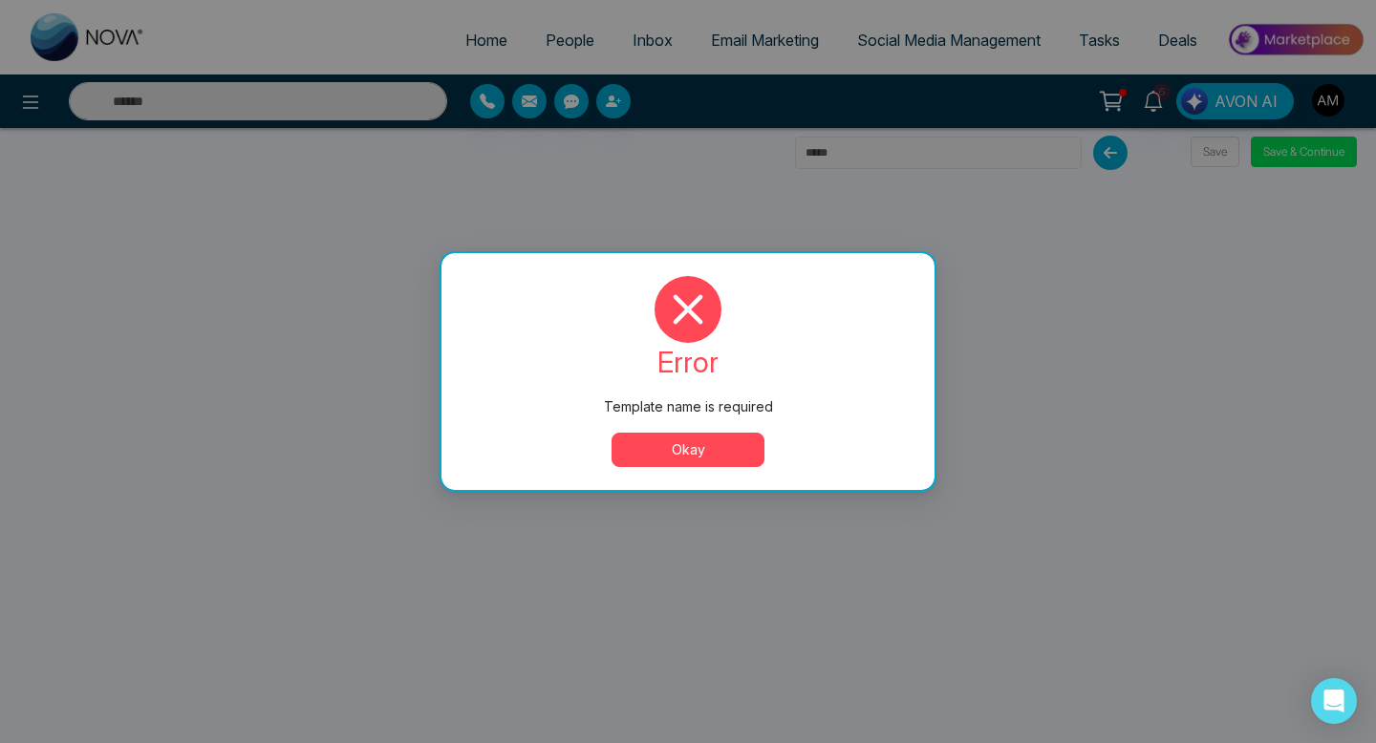
click at [716, 449] on button "Okay" at bounding box center [688, 450] width 153 height 34
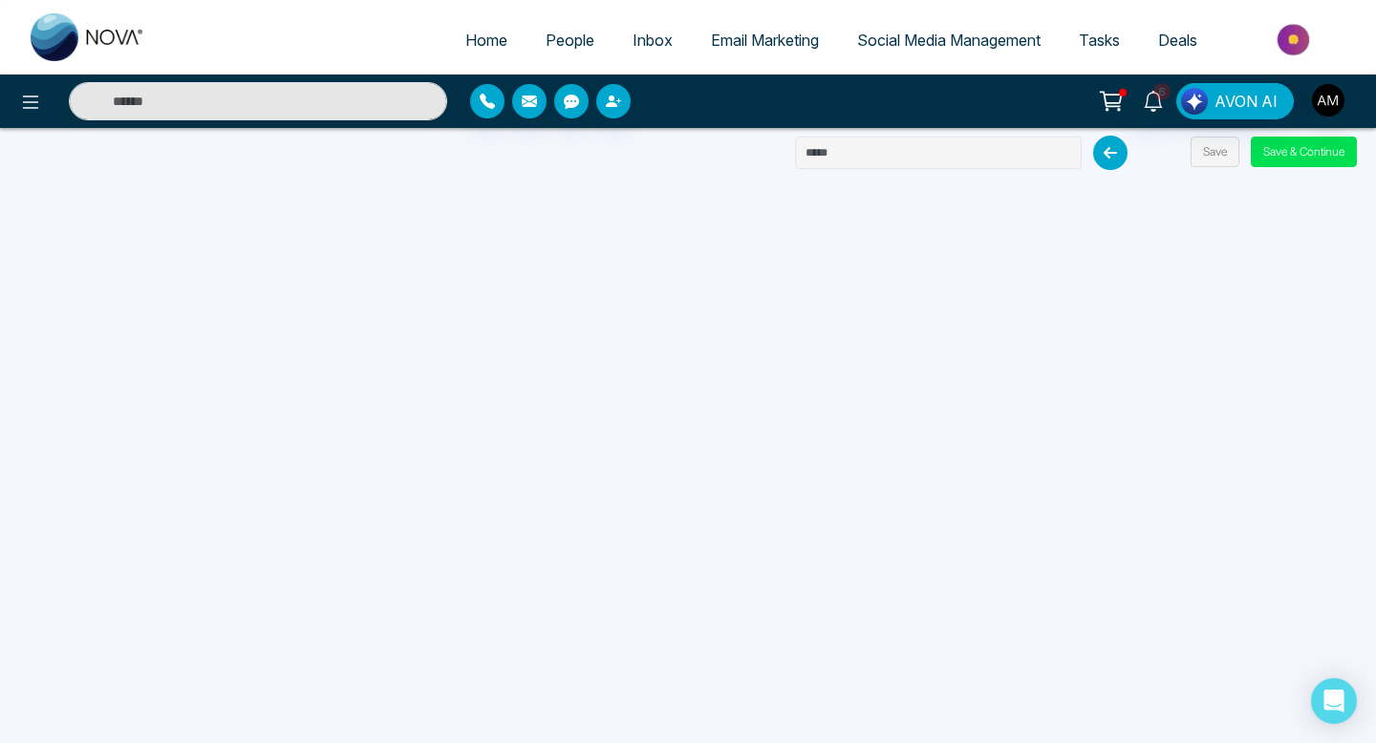
click at [853, 151] on input "text" at bounding box center [938, 153] width 287 height 32
type input "**********"
click at [1278, 150] on button "Save & Continue" at bounding box center [1304, 152] width 106 height 31
click at [1279, 150] on button "Save & Continue" at bounding box center [1304, 152] width 106 height 31
click at [1220, 142] on button "Save" at bounding box center [1215, 152] width 49 height 31
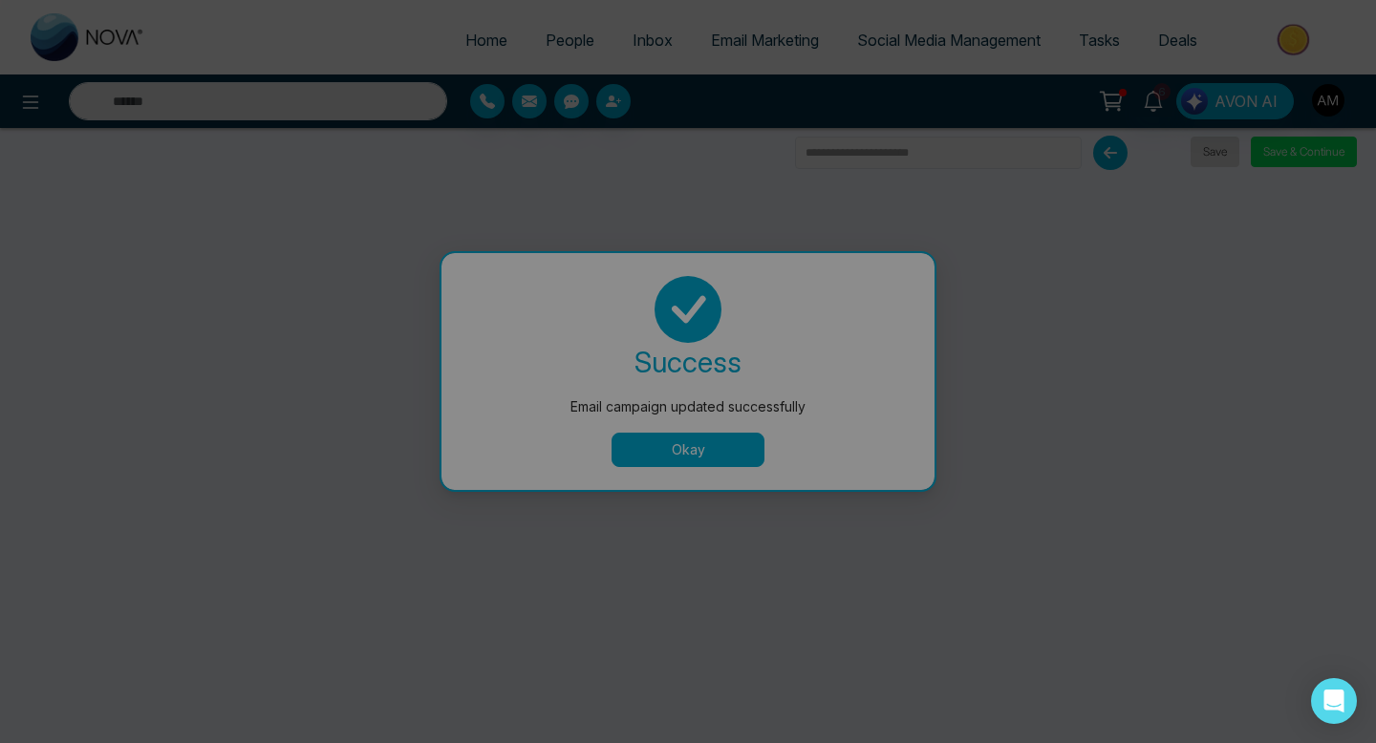
click at [1220, 142] on div "Email campaign updated successfully success Email campaign updated successfully…" at bounding box center [688, 371] width 1376 height 743
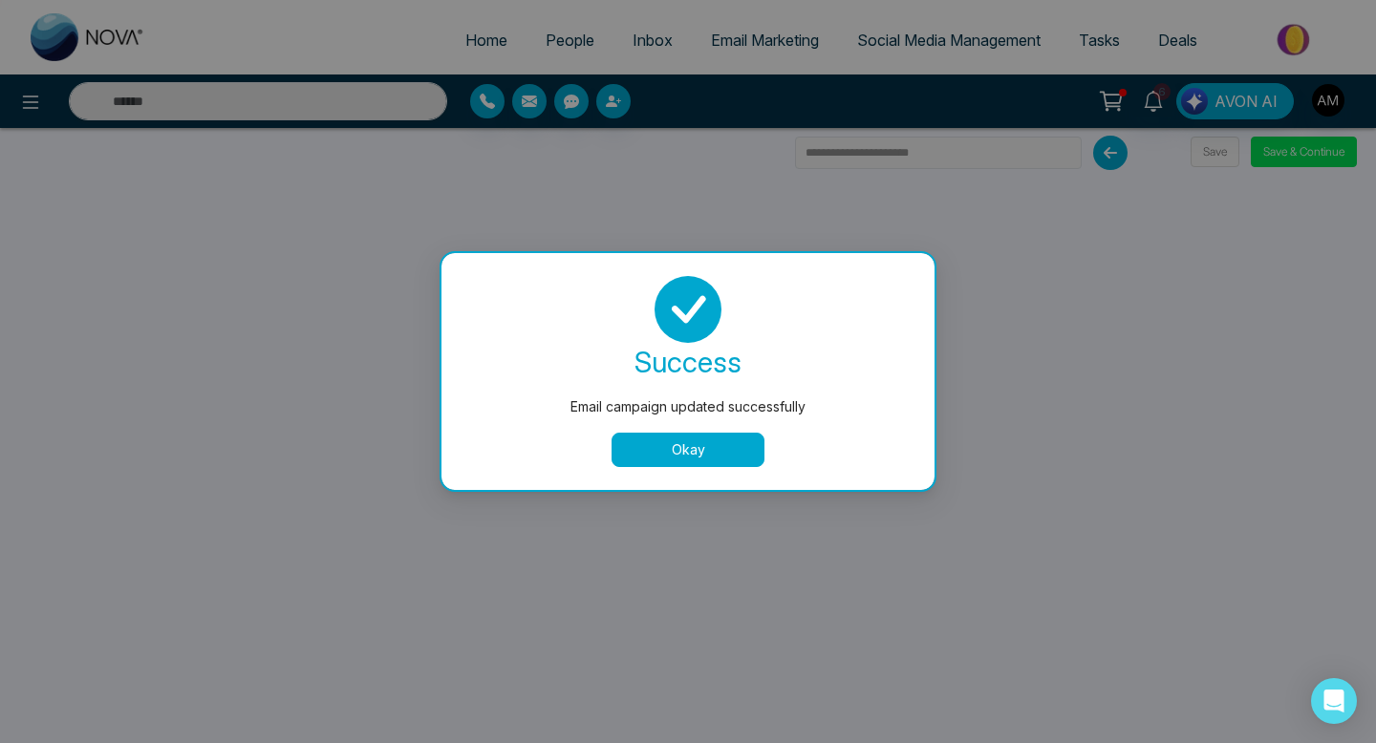
click at [690, 452] on button "Okay" at bounding box center [688, 450] width 153 height 34
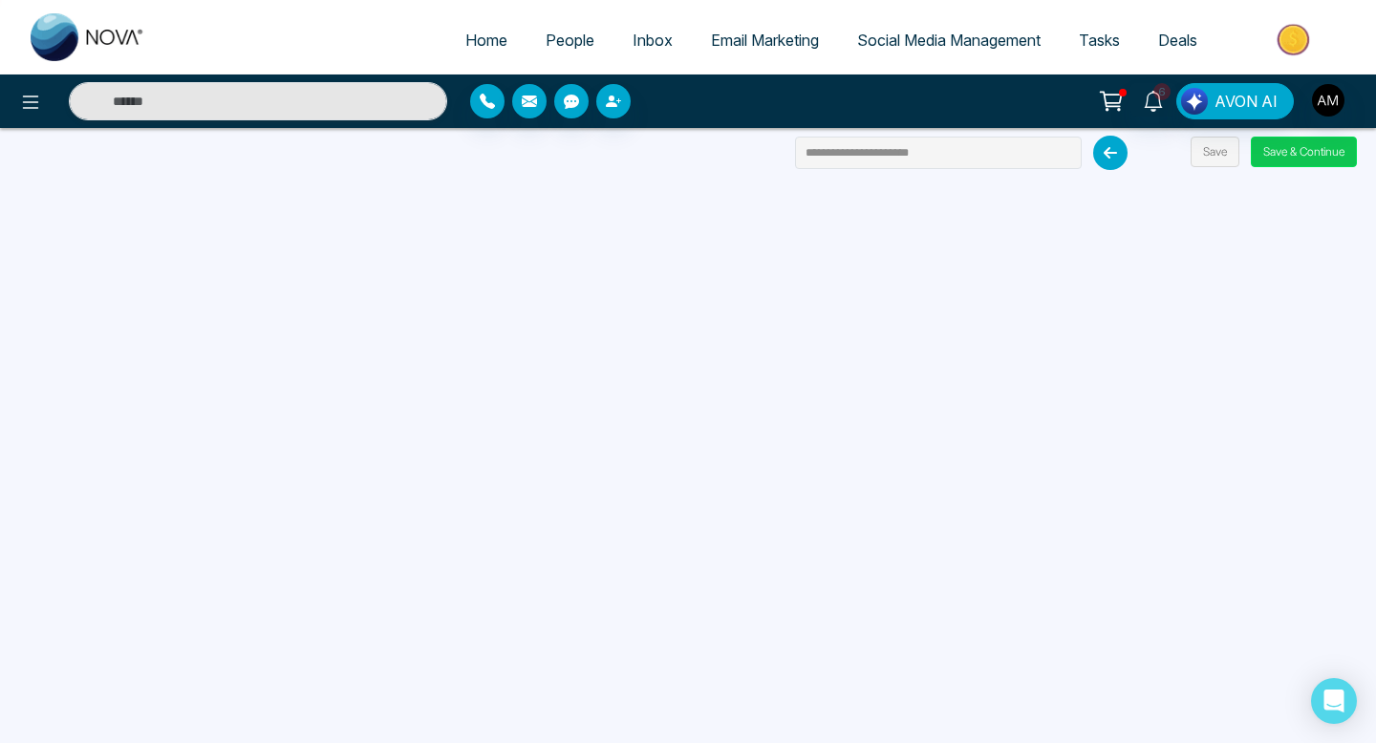
click at [1294, 156] on button "Save & Continue" at bounding box center [1304, 152] width 106 height 31
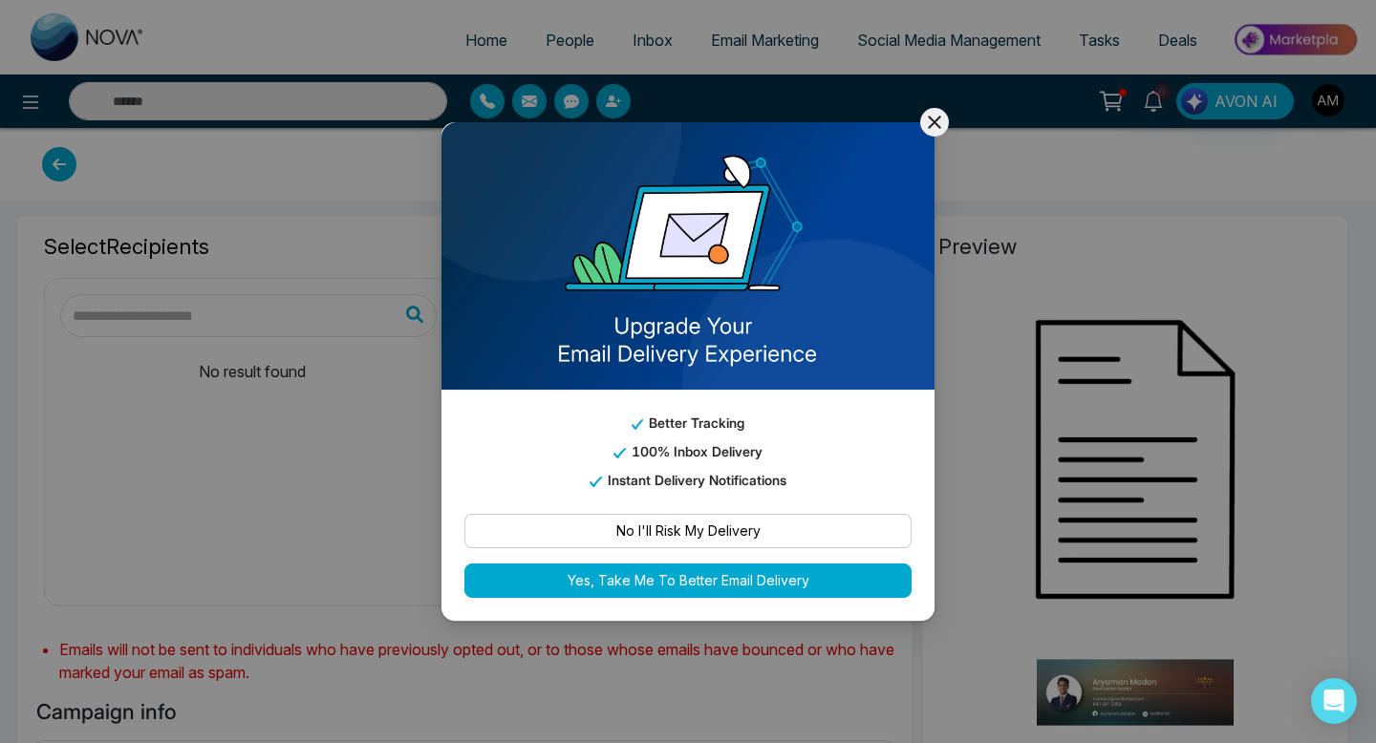
type input "**********"
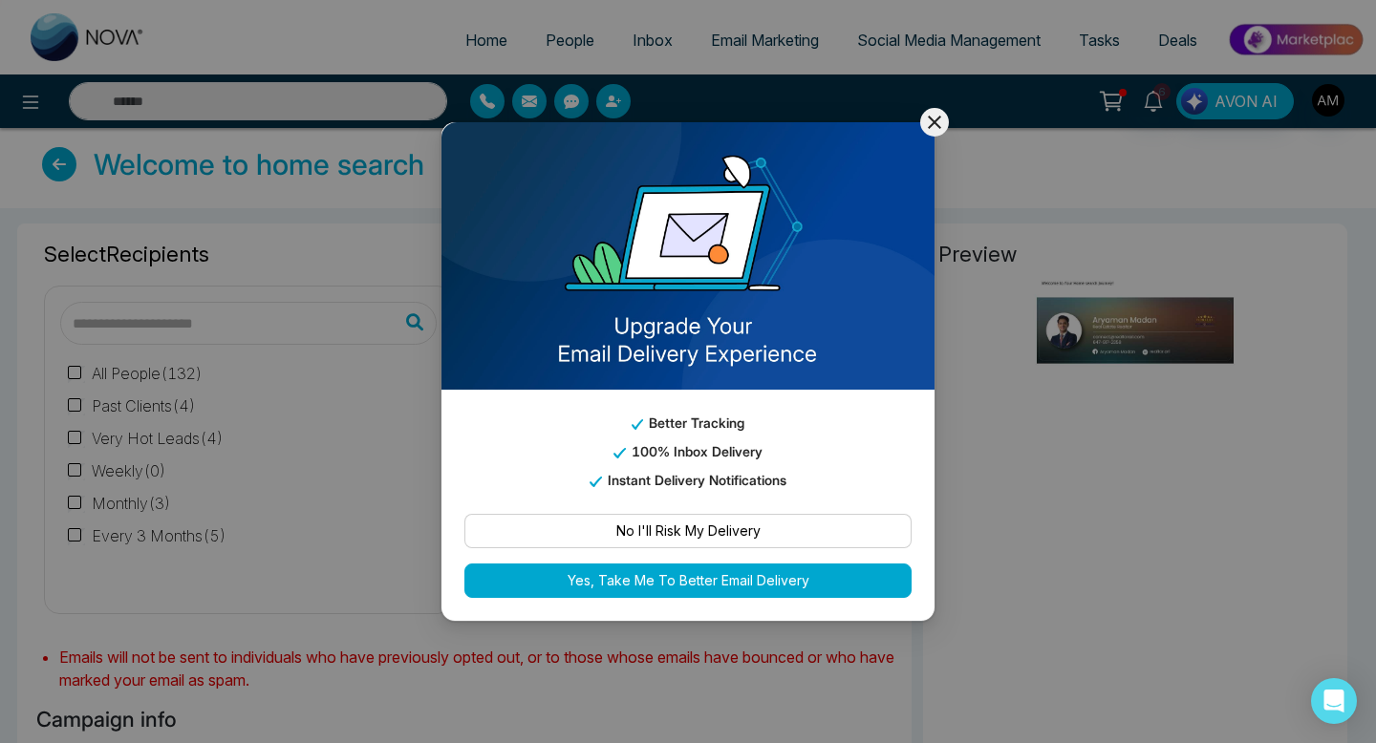
click at [932, 123] on icon at bounding box center [934, 122] width 23 height 23
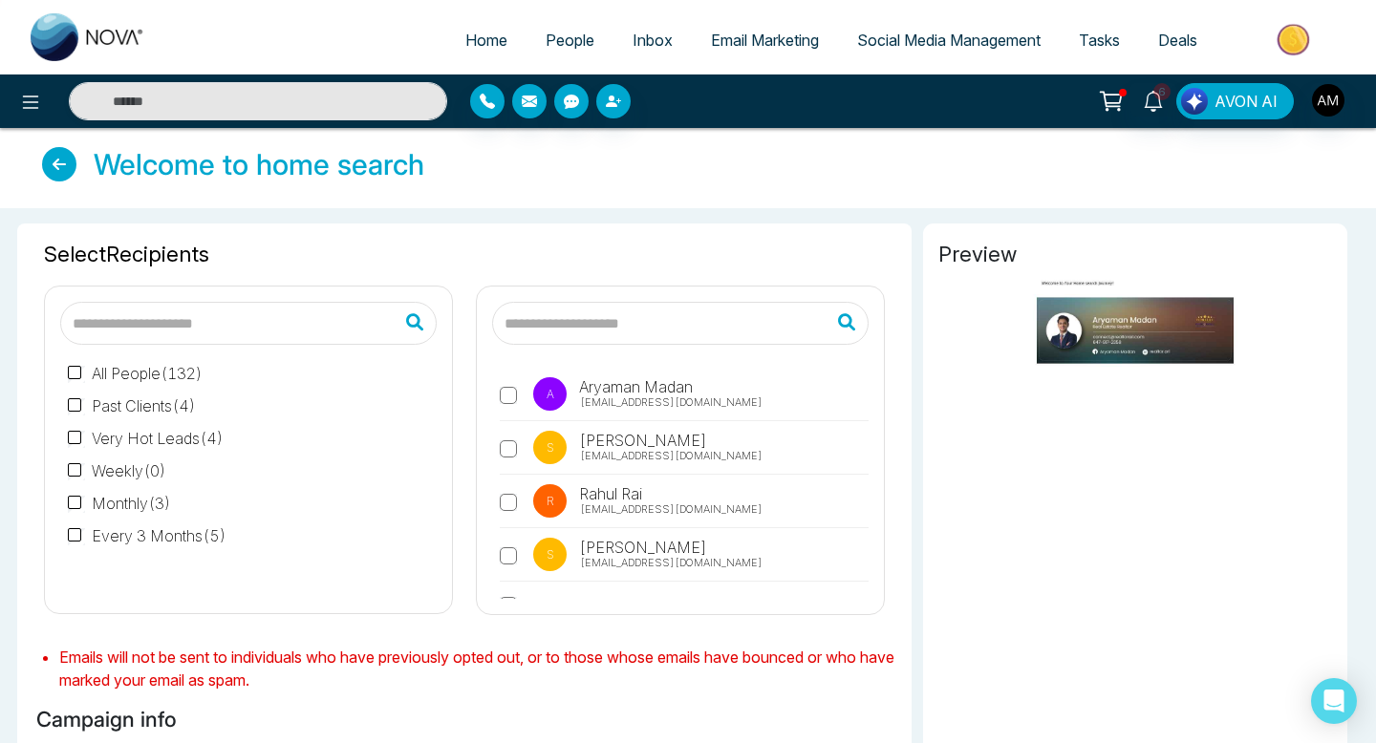
click at [58, 162] on icon at bounding box center [59, 164] width 34 height 34
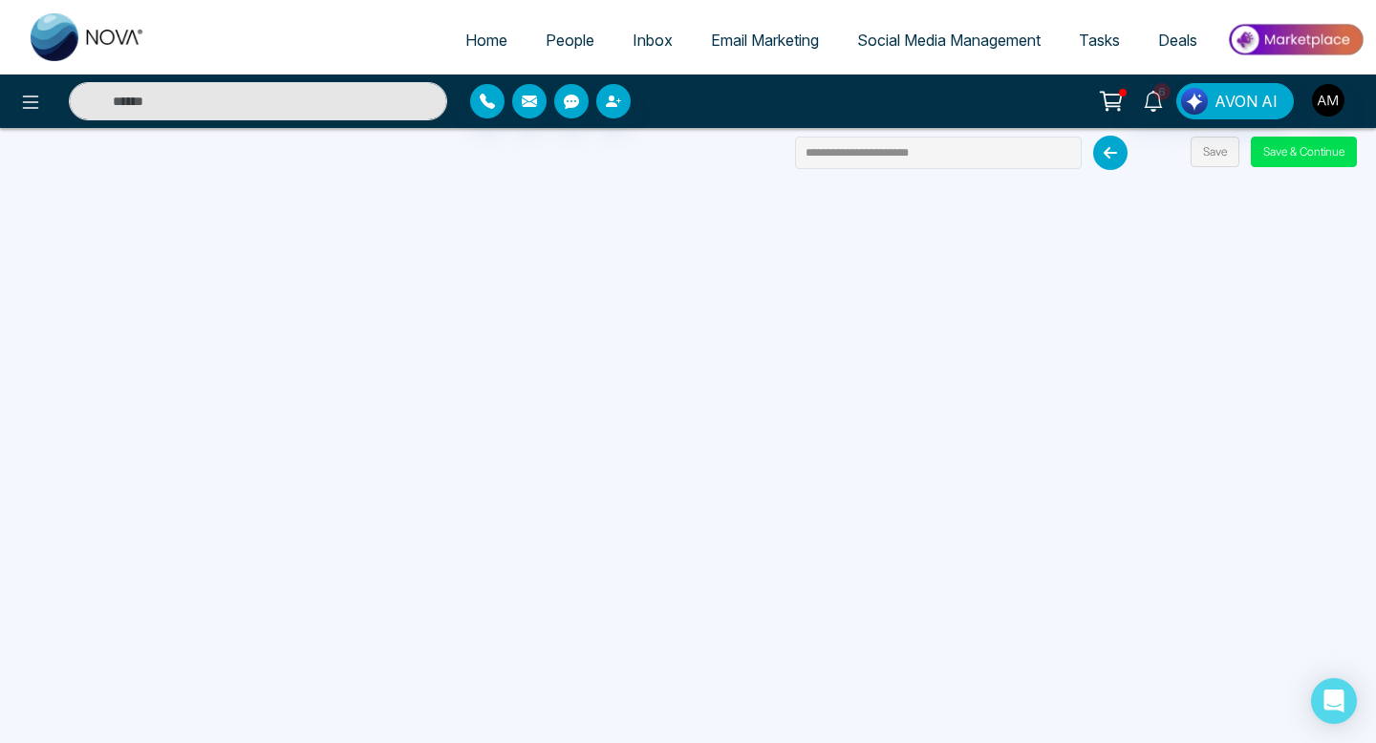
click at [770, 44] on span "Email Marketing" at bounding box center [765, 40] width 108 height 19
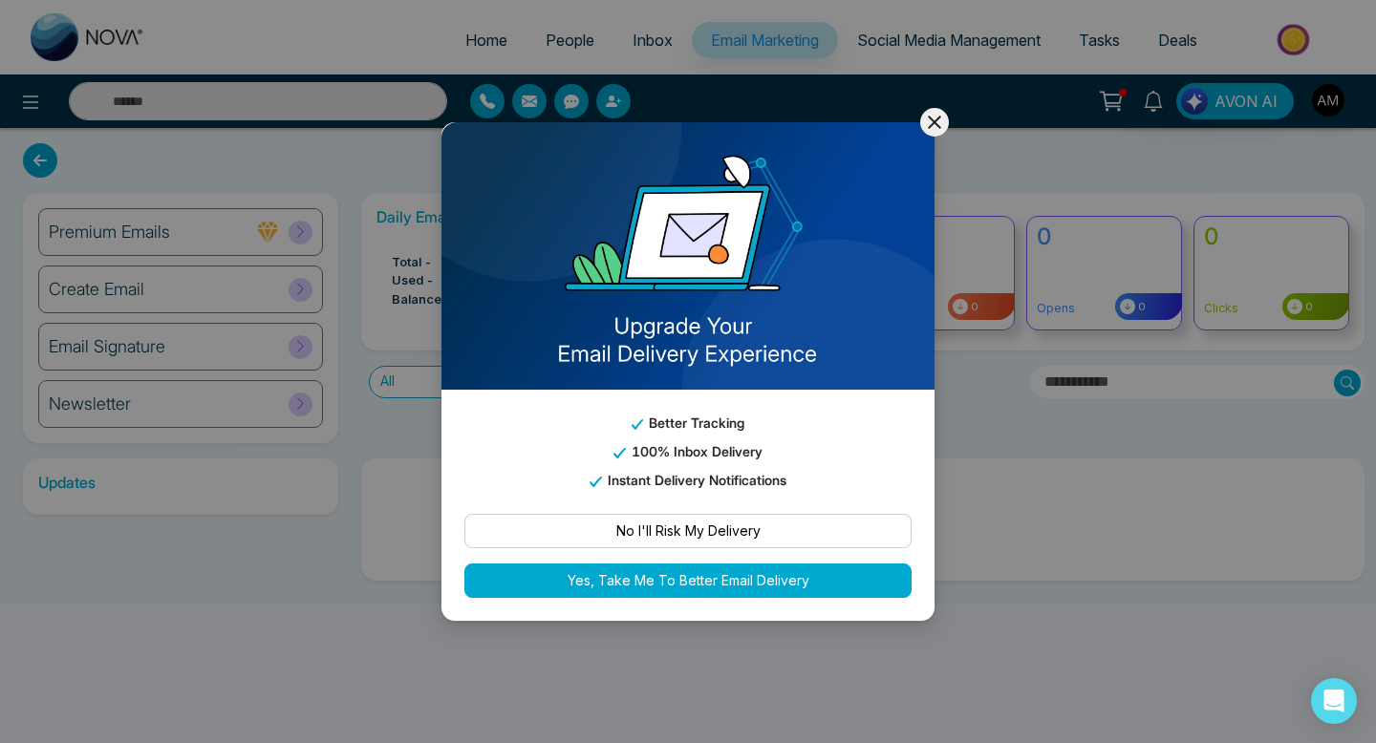
click at [927, 119] on icon at bounding box center [934, 122] width 23 height 23
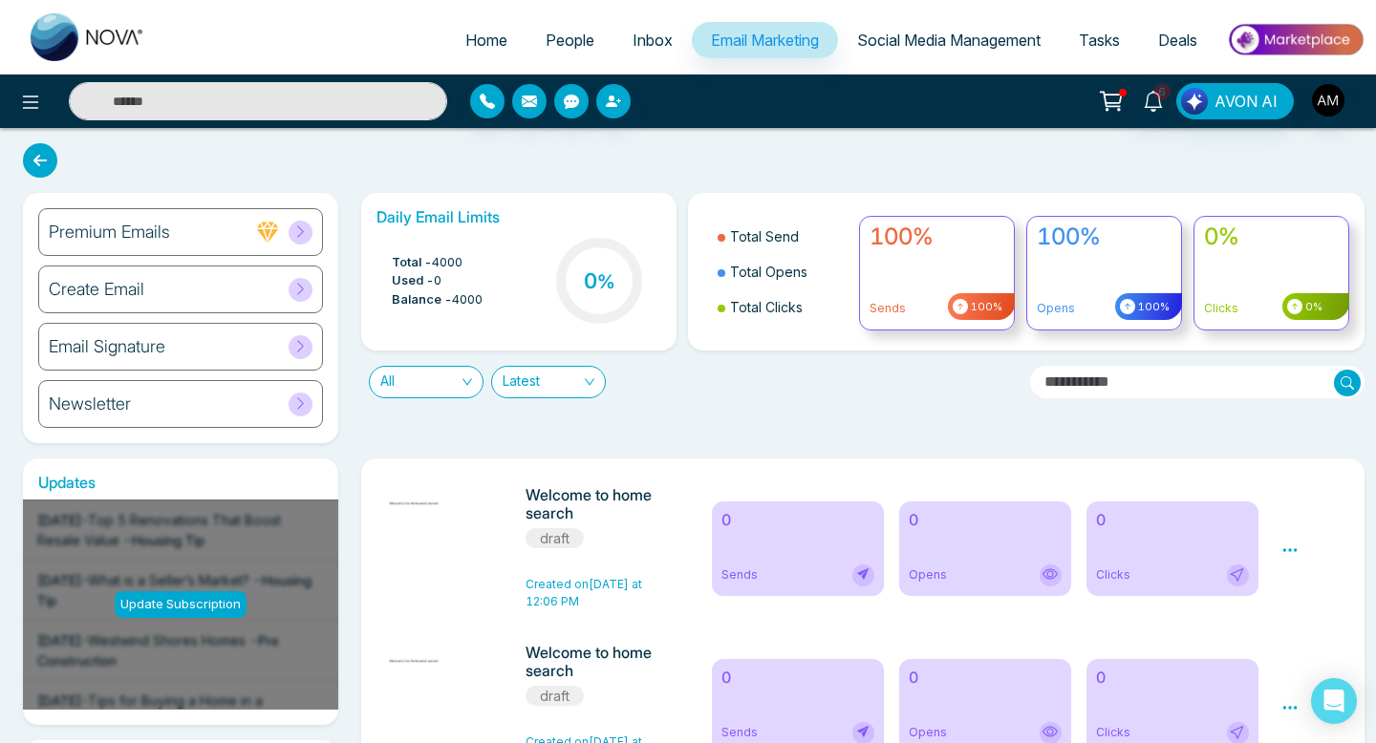
click at [258, 294] on div "Create Email" at bounding box center [180, 290] width 285 height 48
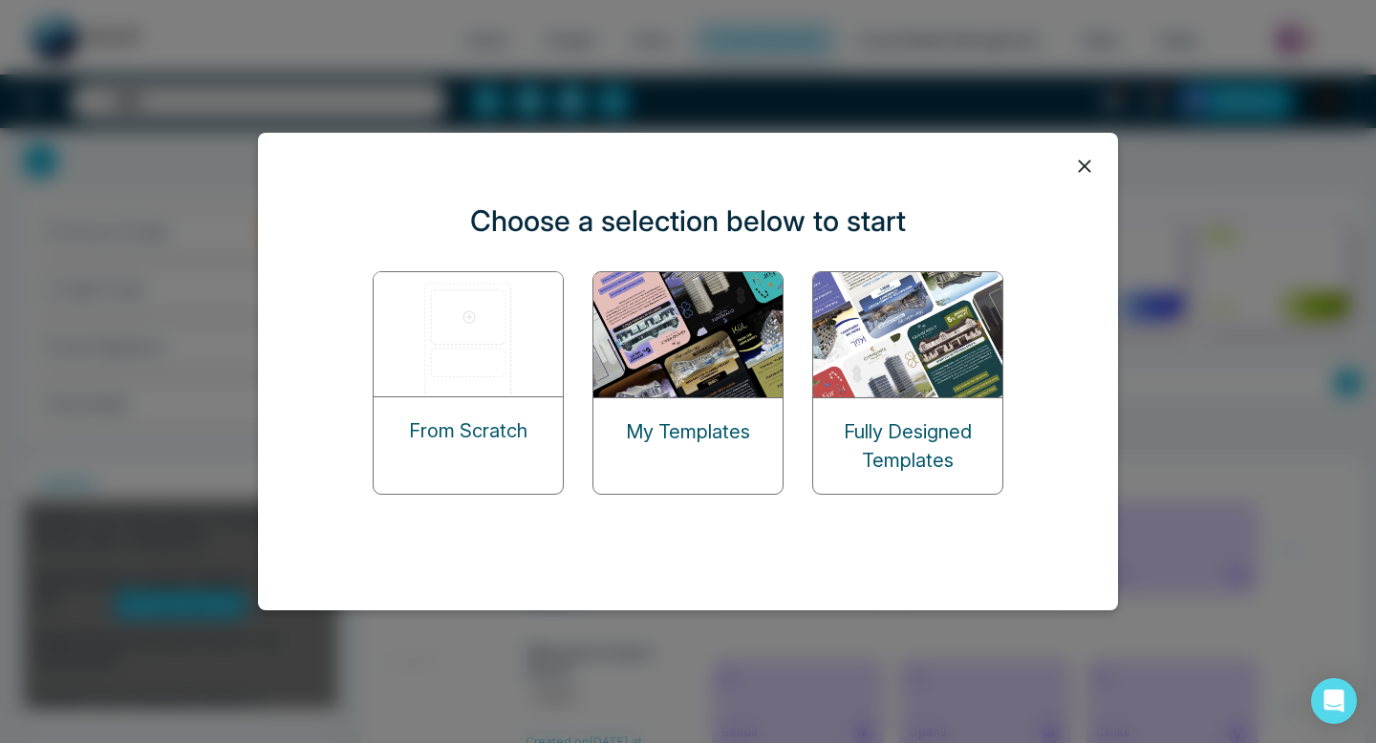
click at [644, 370] on img at bounding box center [688, 334] width 191 height 125
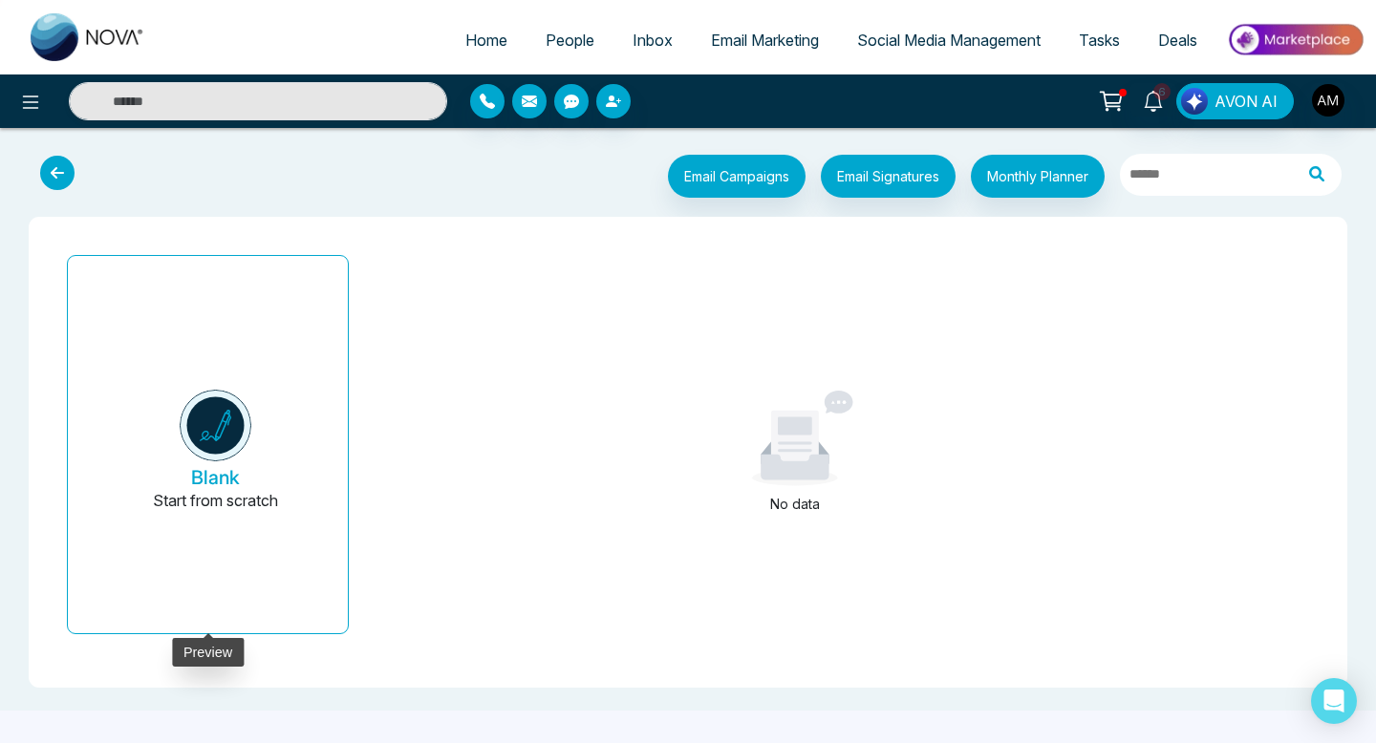
click at [237, 409] on img at bounding box center [216, 426] width 72 height 72
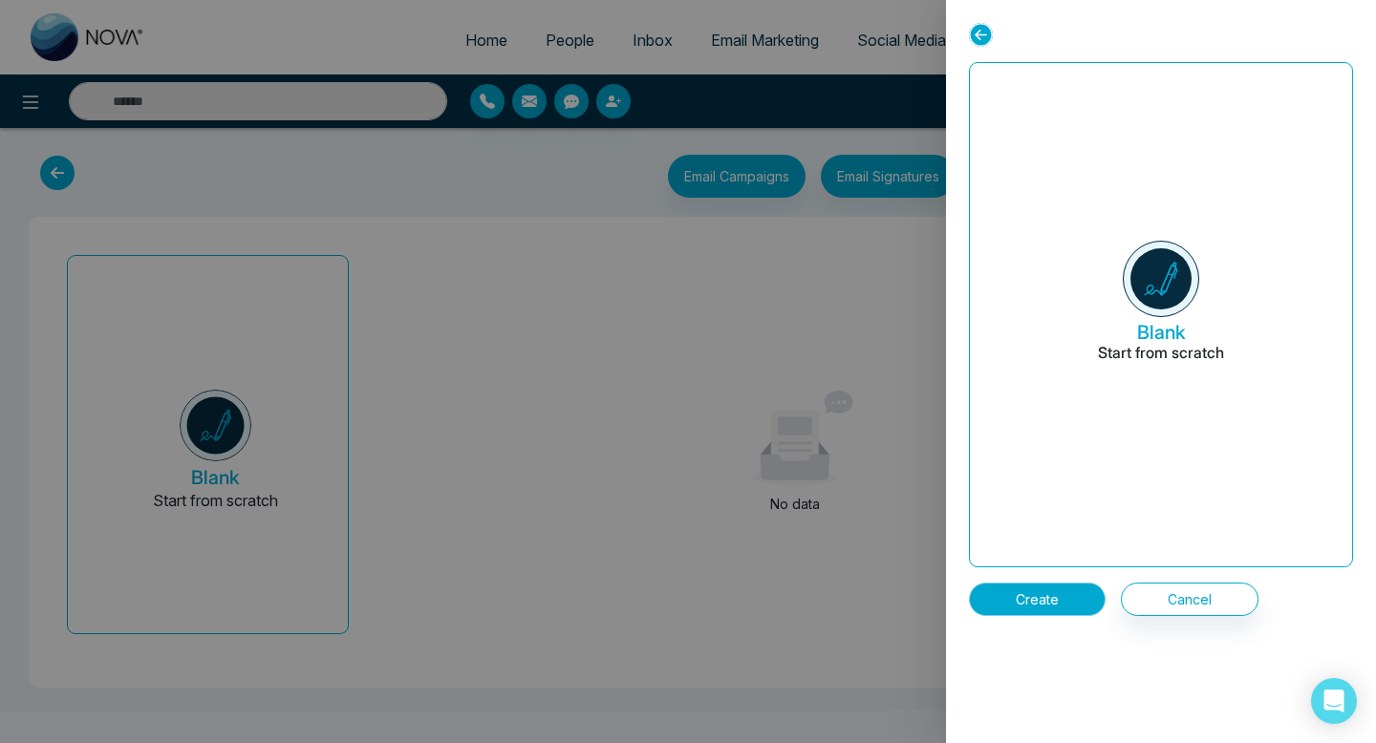
click at [1059, 591] on button "Create" at bounding box center [1037, 599] width 137 height 33
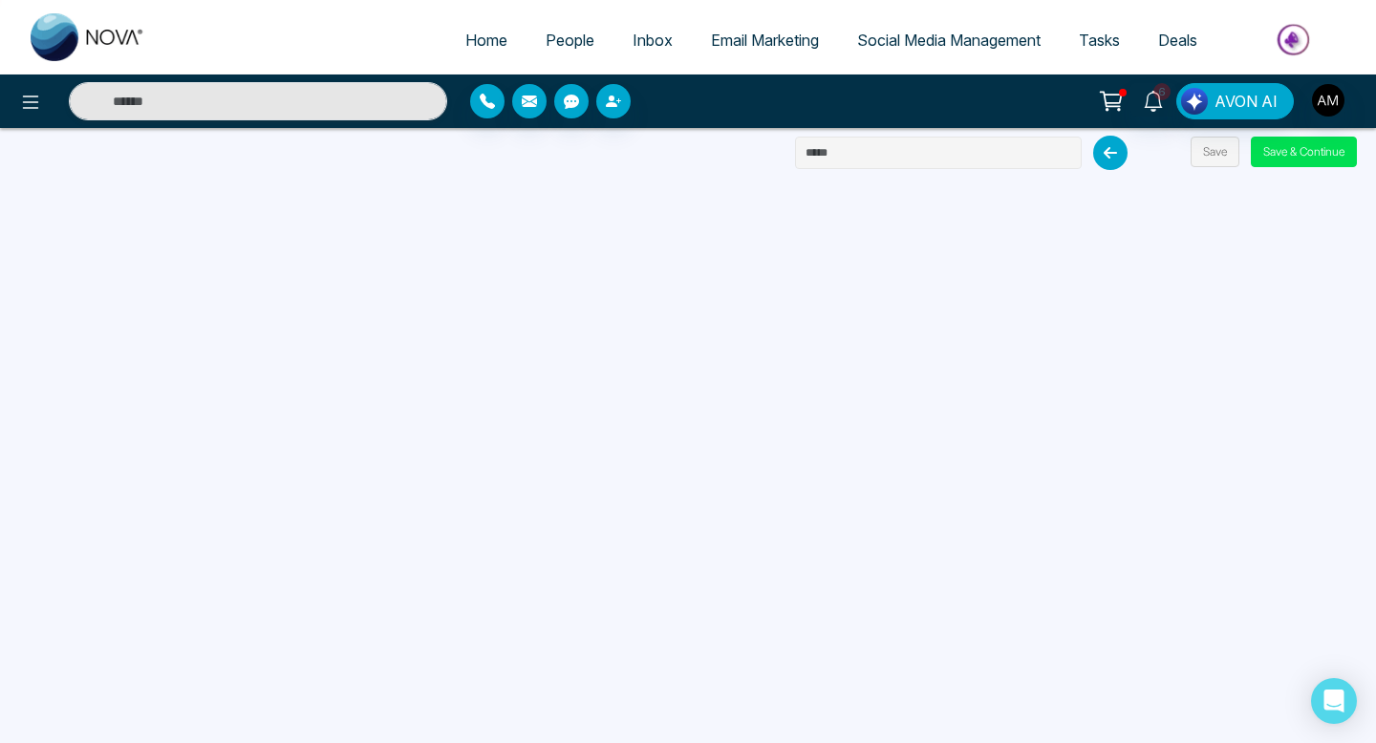
click at [864, 160] on input "text" at bounding box center [938, 153] width 287 height 32
type input "**********"
click at [1204, 150] on button "Save" at bounding box center [1215, 152] width 49 height 31
click at [693, 10] on div "Home People Inbox Email Marketing Social Media Management Tasks Deals" at bounding box center [688, 37] width 1376 height 75
click at [744, 41] on span "Email Marketing" at bounding box center [765, 40] width 108 height 19
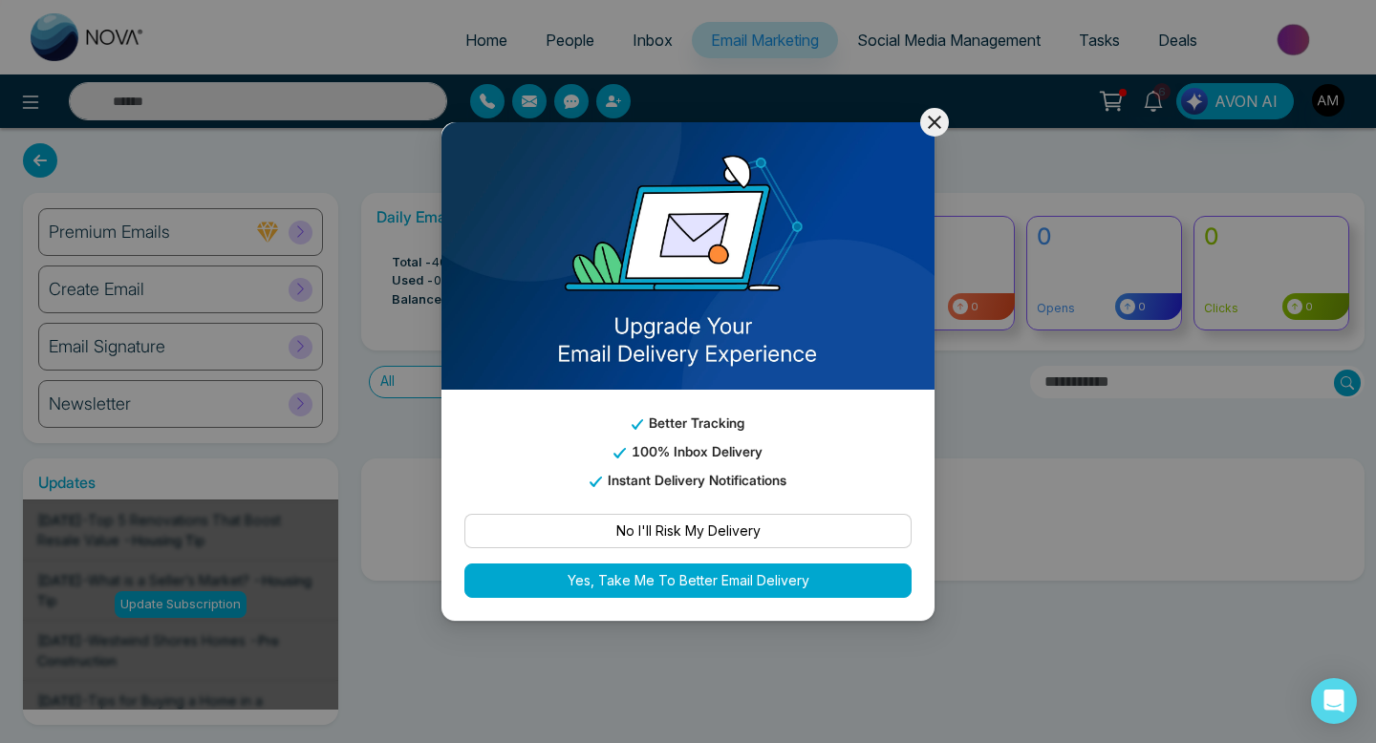
click at [927, 119] on icon at bounding box center [934, 122] width 23 height 23
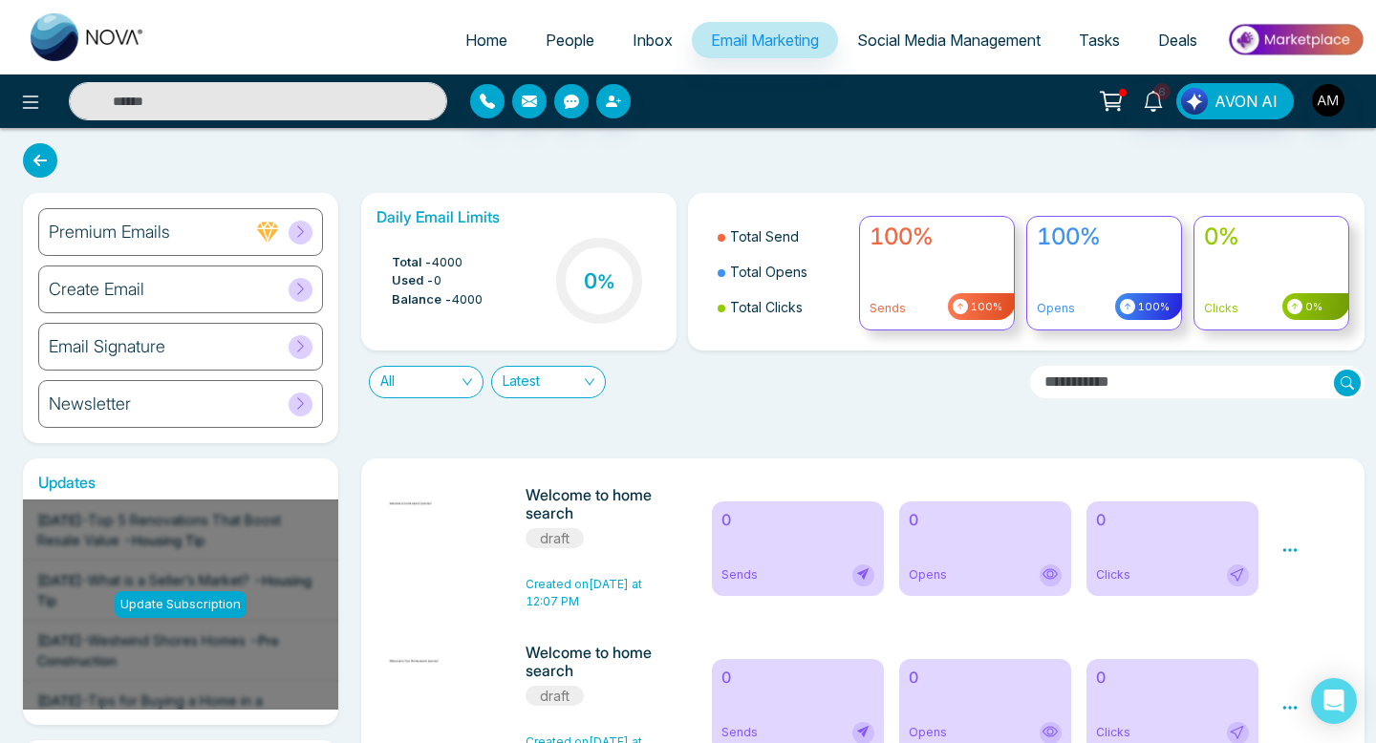
click at [200, 287] on div "Create Email" at bounding box center [180, 290] width 285 height 48
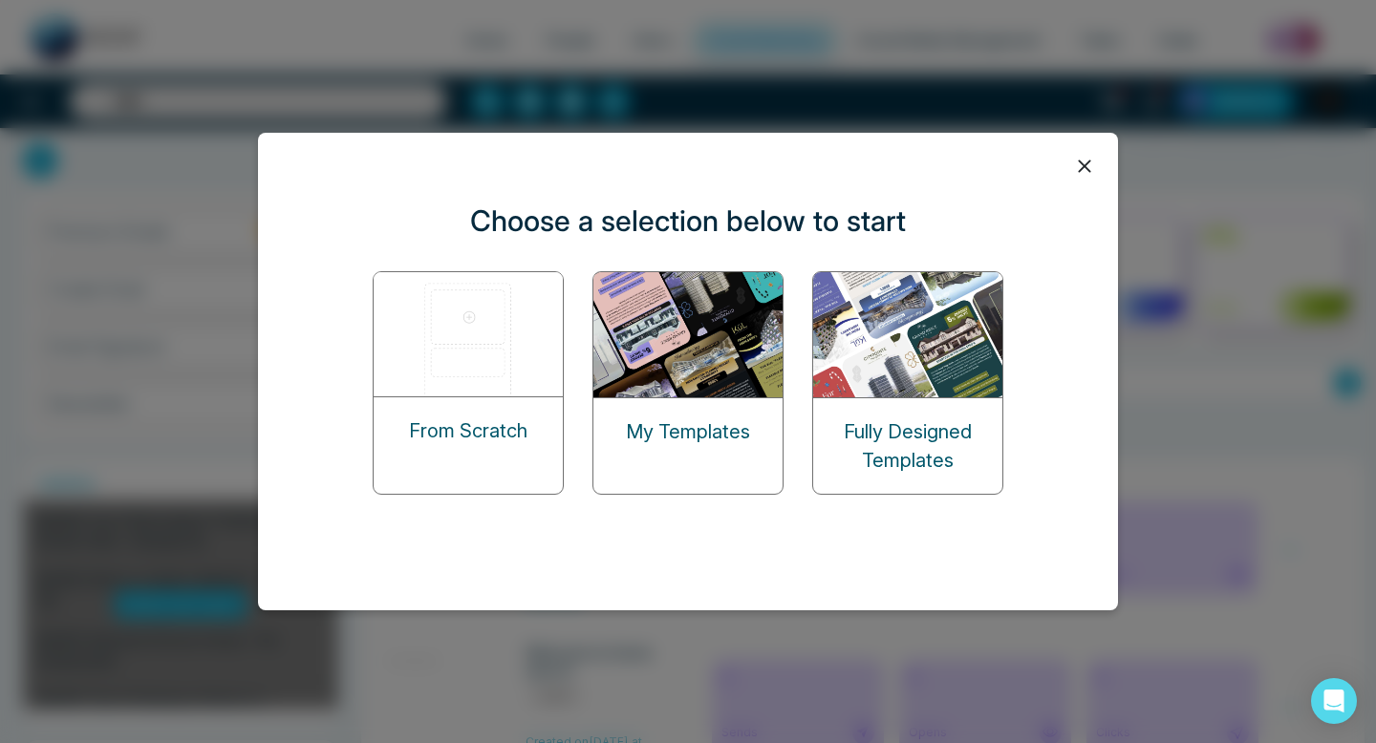
click at [675, 340] on img at bounding box center [688, 334] width 191 height 125
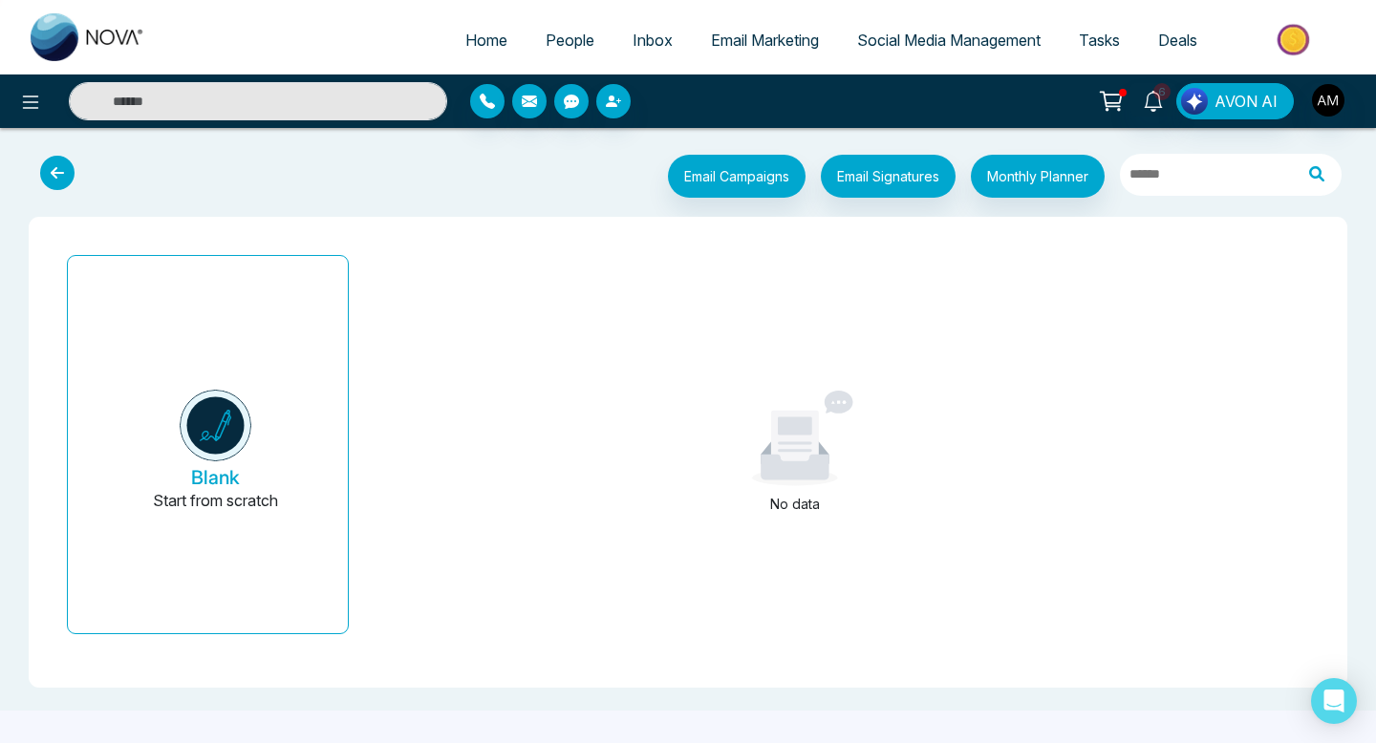
click at [60, 175] on icon at bounding box center [57, 173] width 34 height 34
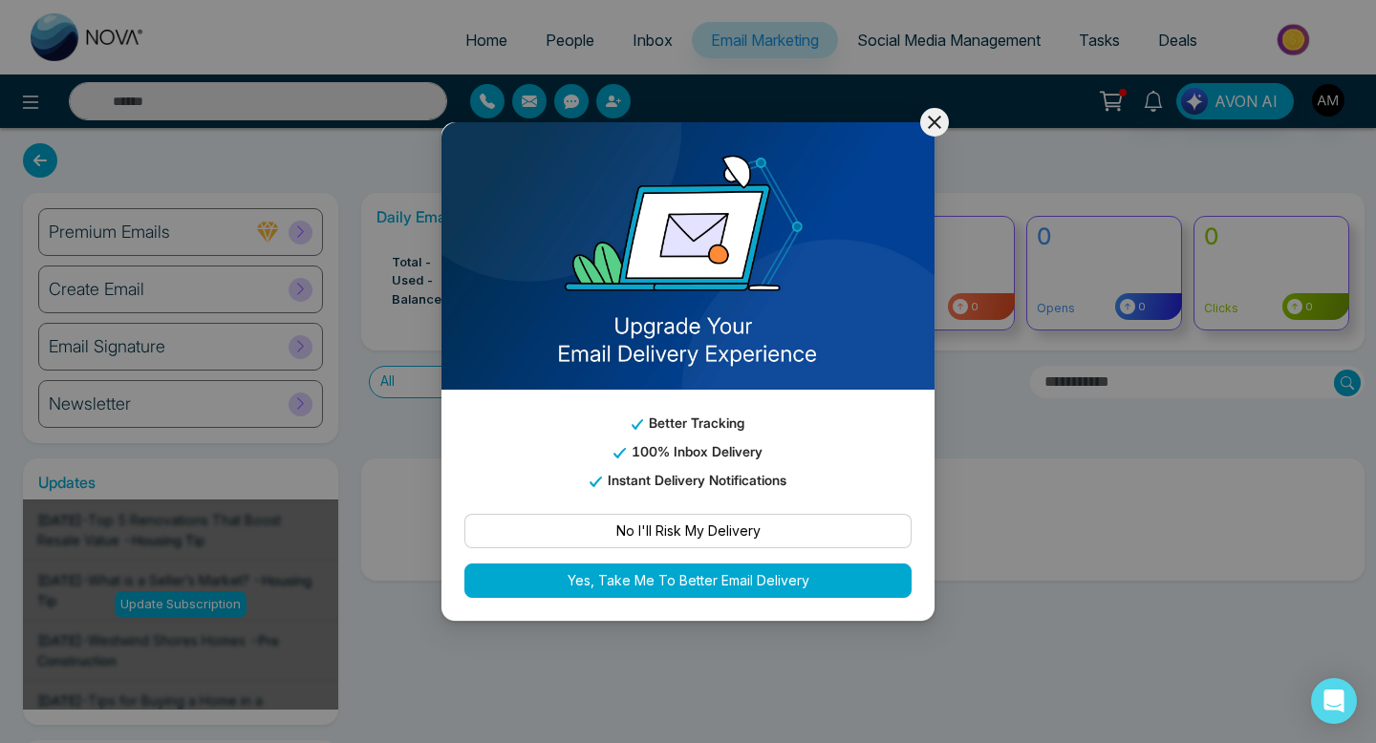
click at [933, 134] on button at bounding box center [934, 122] width 29 height 29
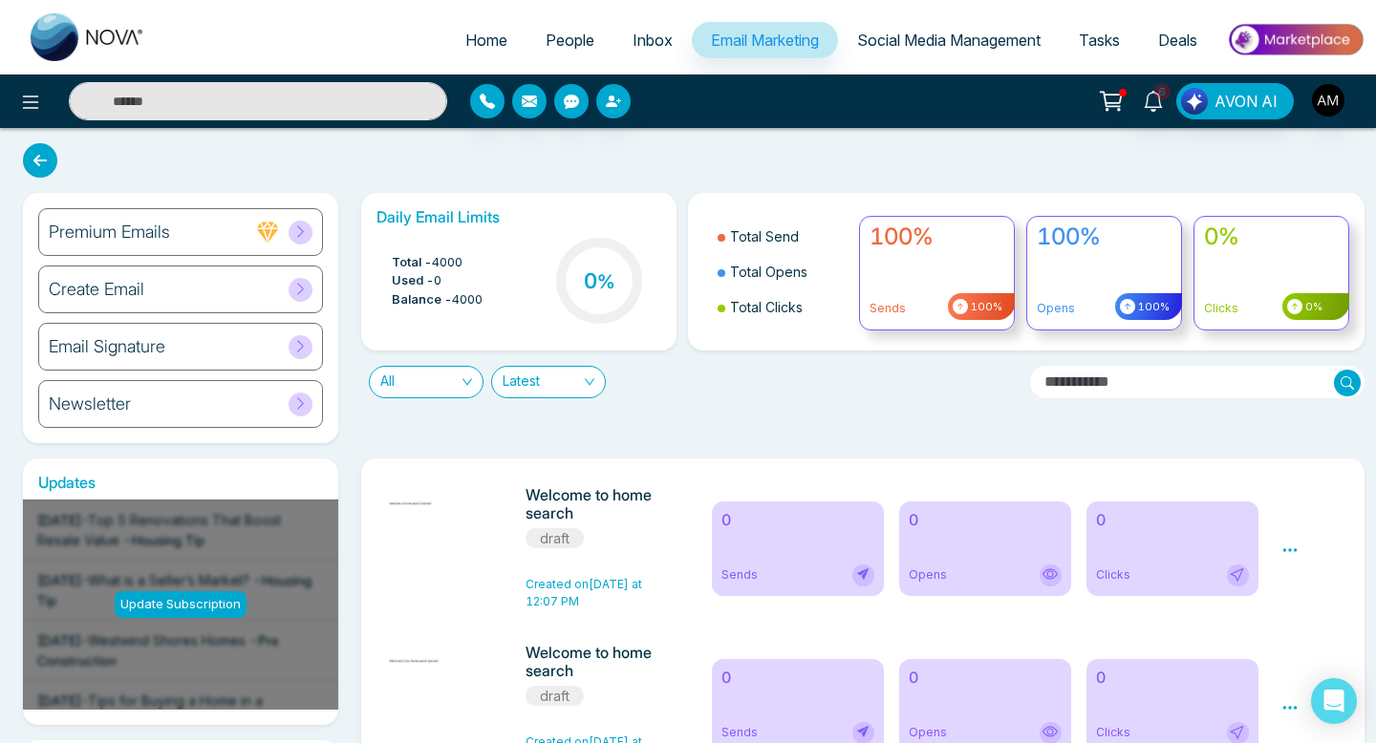
click at [571, 43] on span "People" at bounding box center [570, 40] width 49 height 19
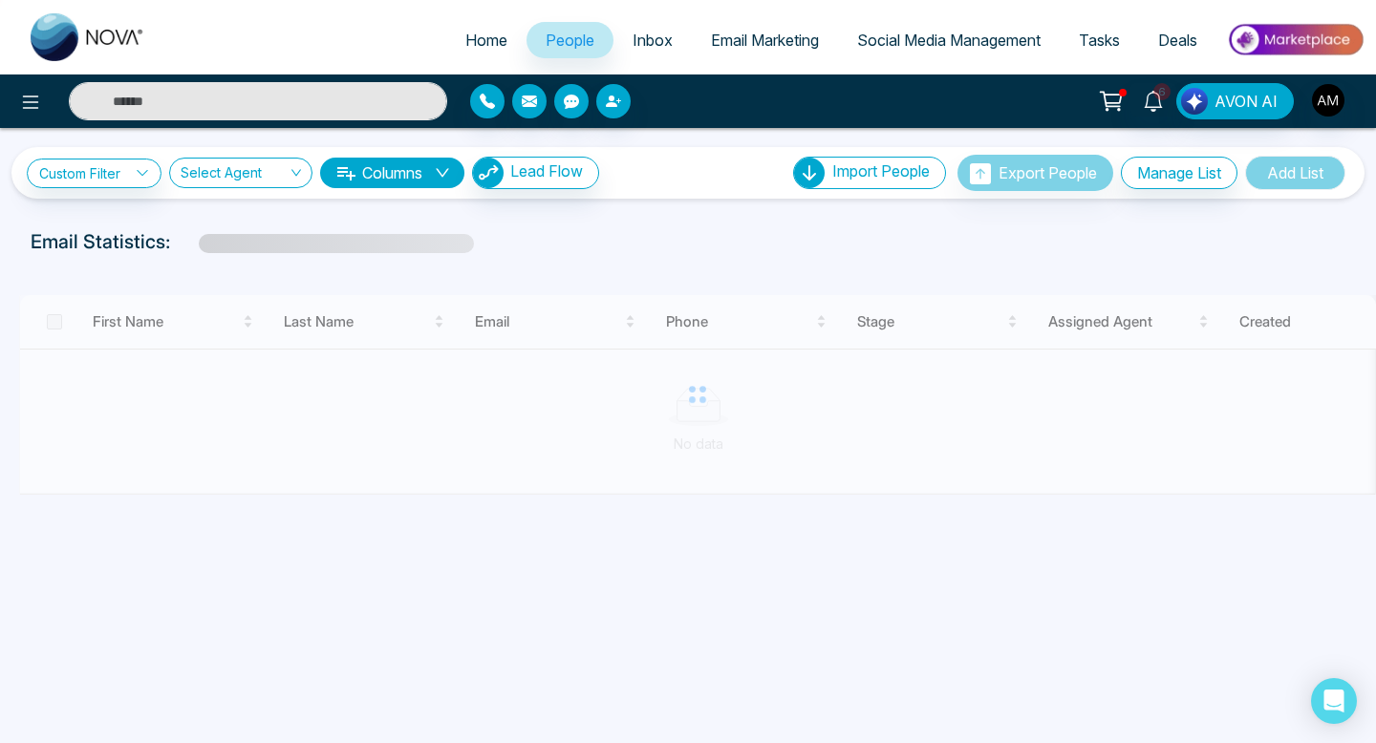
click at [274, 99] on input "text" at bounding box center [258, 101] width 378 height 38
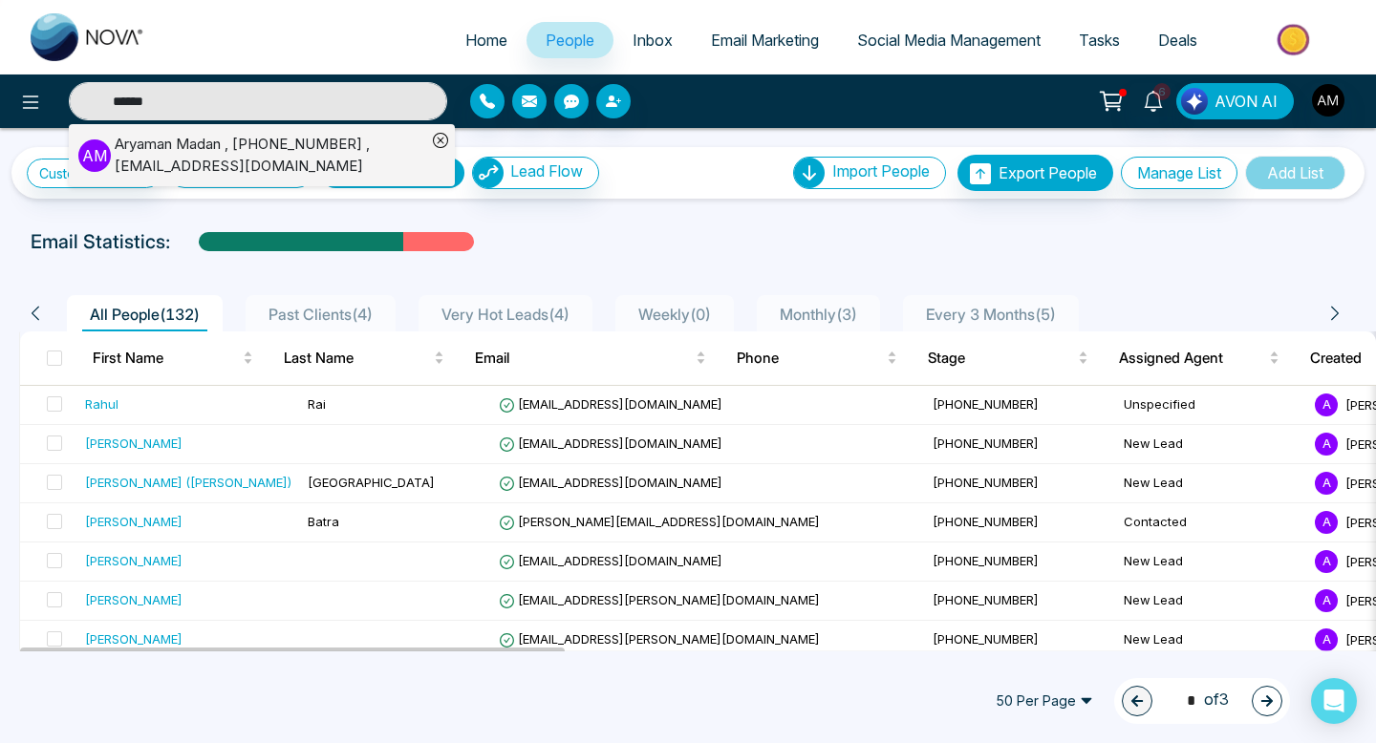
type input "******"
click at [257, 152] on div "Aryaman Madan , +16479172358 , aryaman02@hotmail.com" at bounding box center [271, 155] width 312 height 43
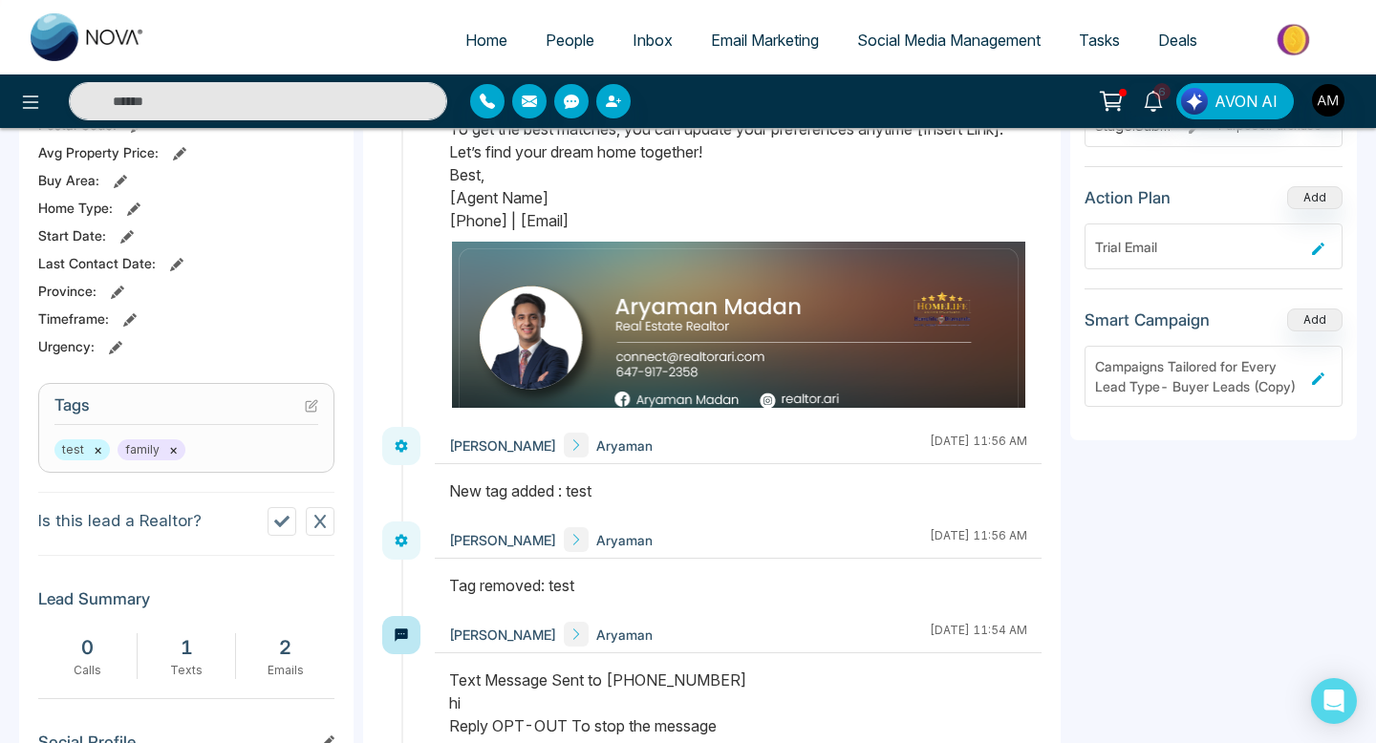
scroll to position [570, 0]
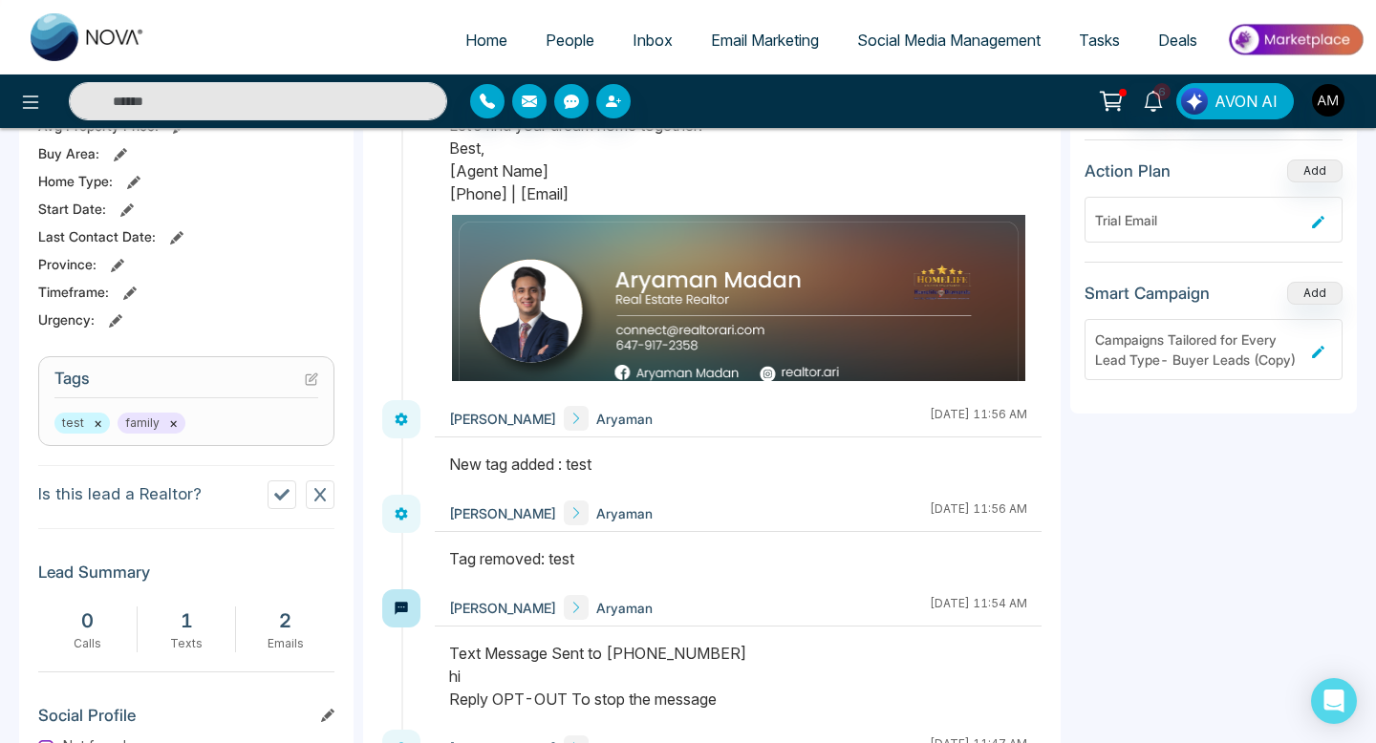
click at [97, 432] on button "×" at bounding box center [98, 423] width 9 height 17
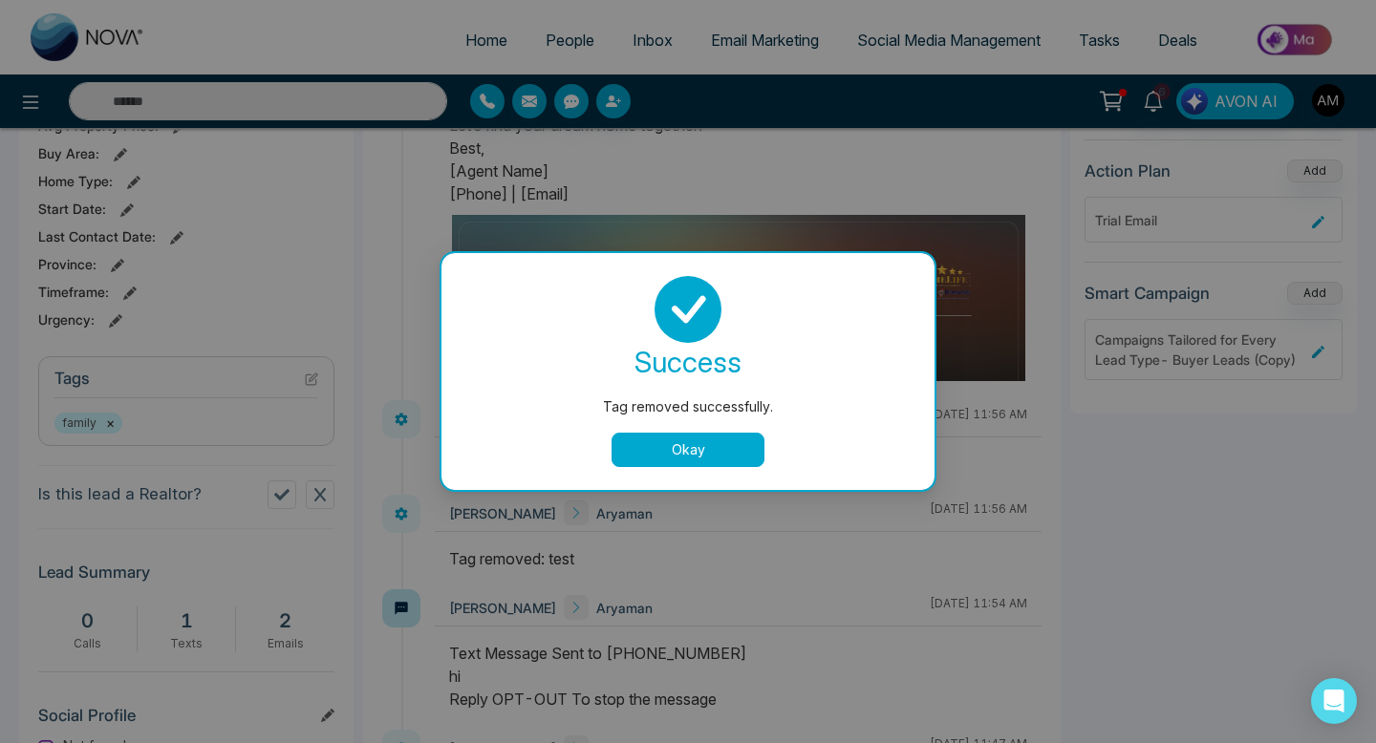
click at [644, 442] on button "Okay" at bounding box center [688, 450] width 153 height 34
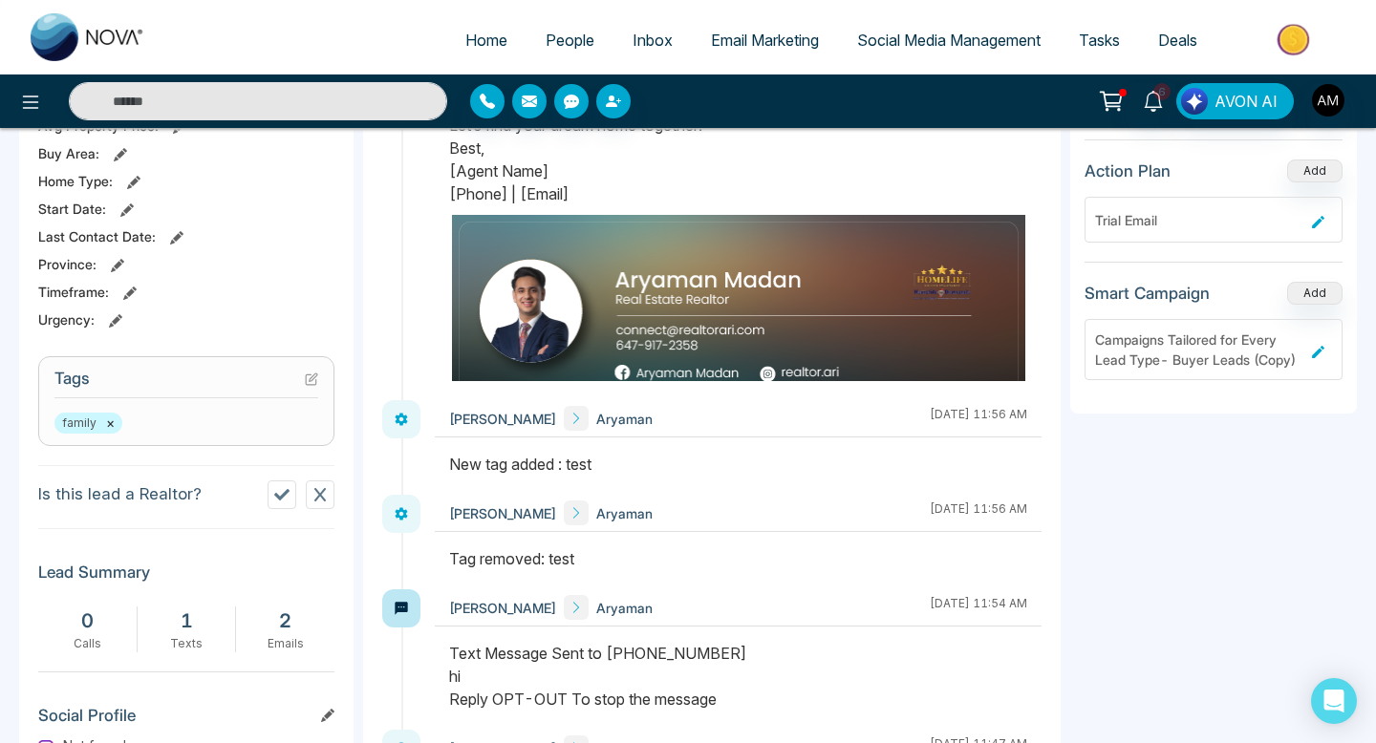
click at [311, 381] on icon at bounding box center [314, 378] width 8 height 8
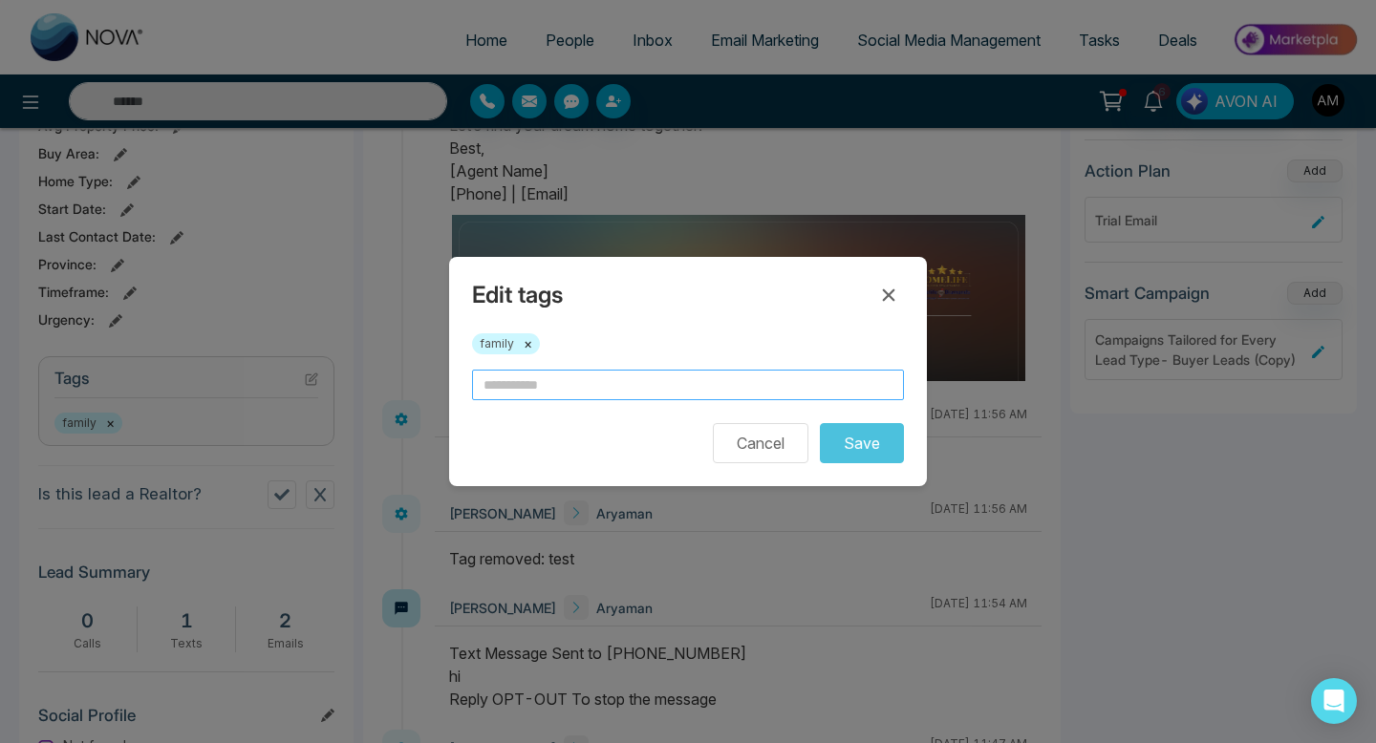
click at [543, 382] on input "text" at bounding box center [688, 385] width 432 height 31
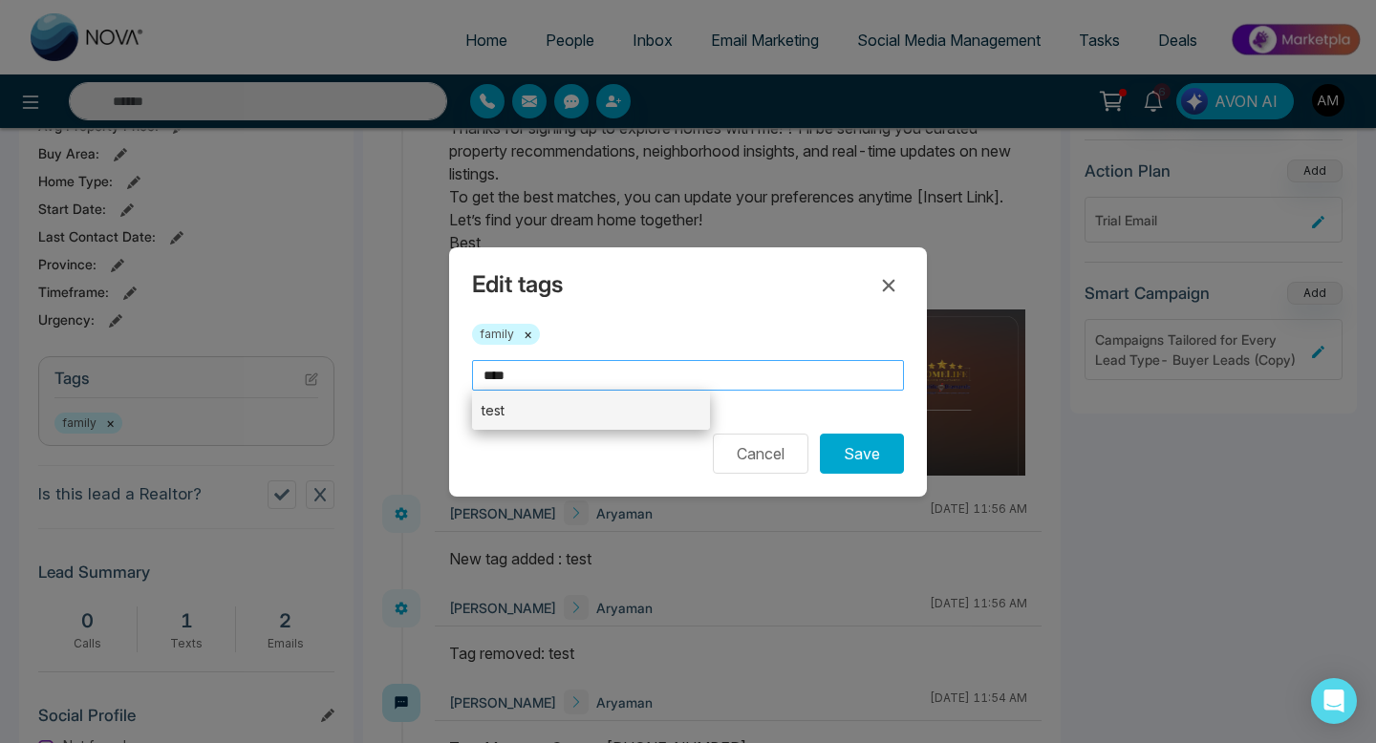
type input "****"
click at [528, 419] on li "test" at bounding box center [591, 410] width 238 height 39
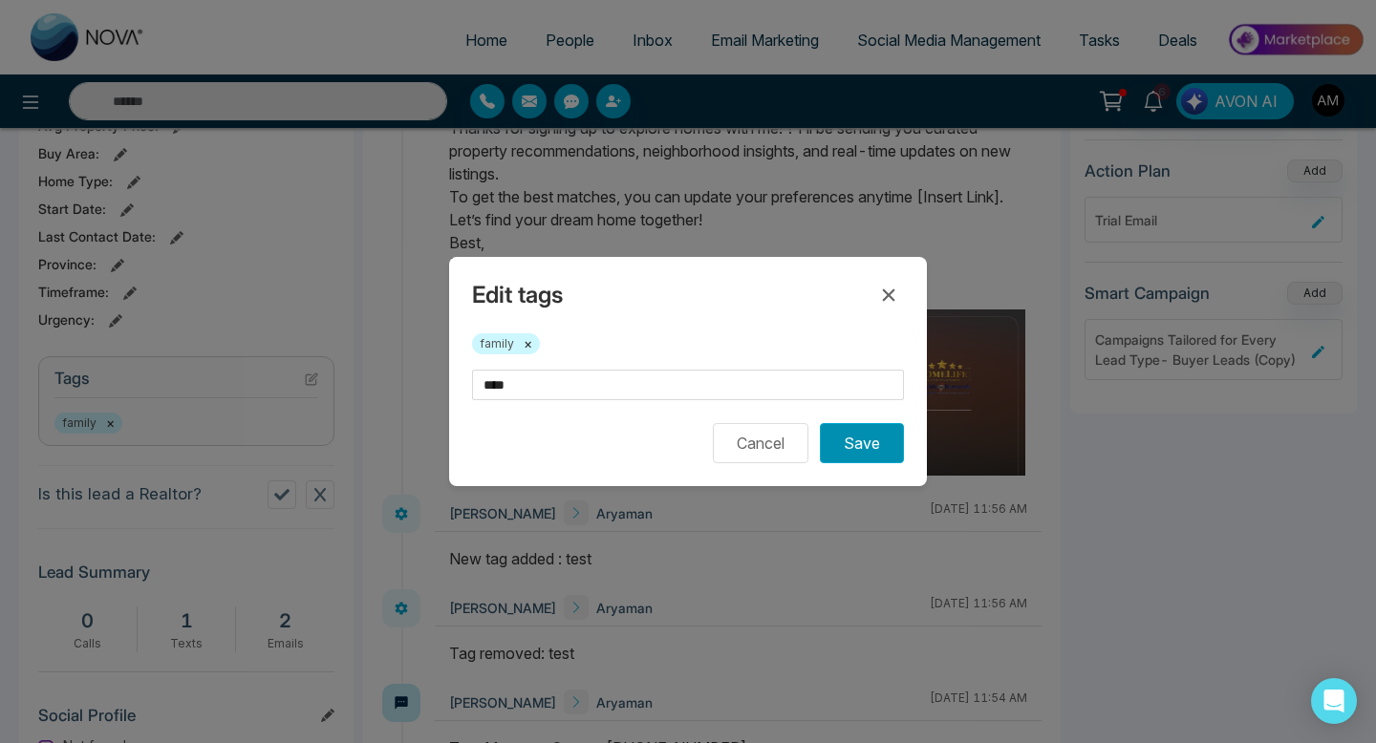
click at [846, 444] on button "Save" at bounding box center [862, 443] width 84 height 40
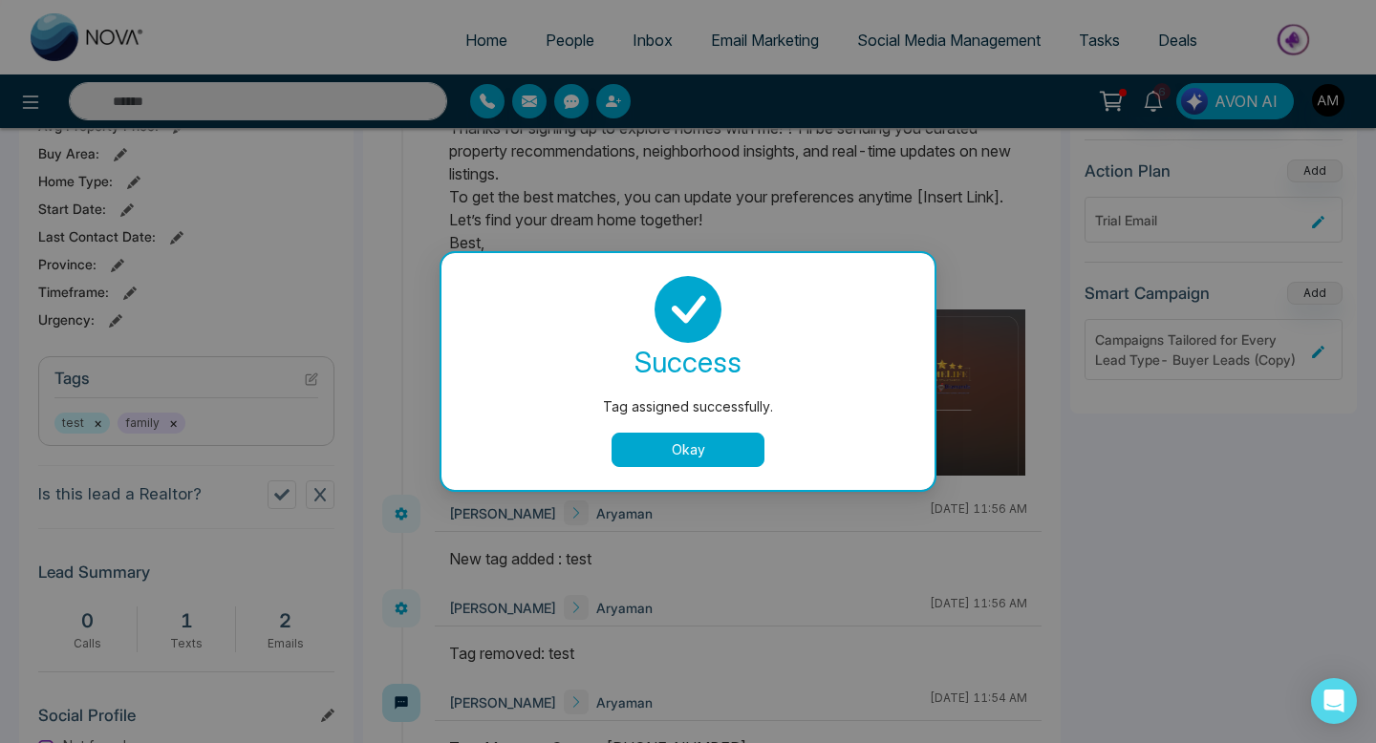
click at [675, 451] on button "Okay" at bounding box center [688, 450] width 153 height 34
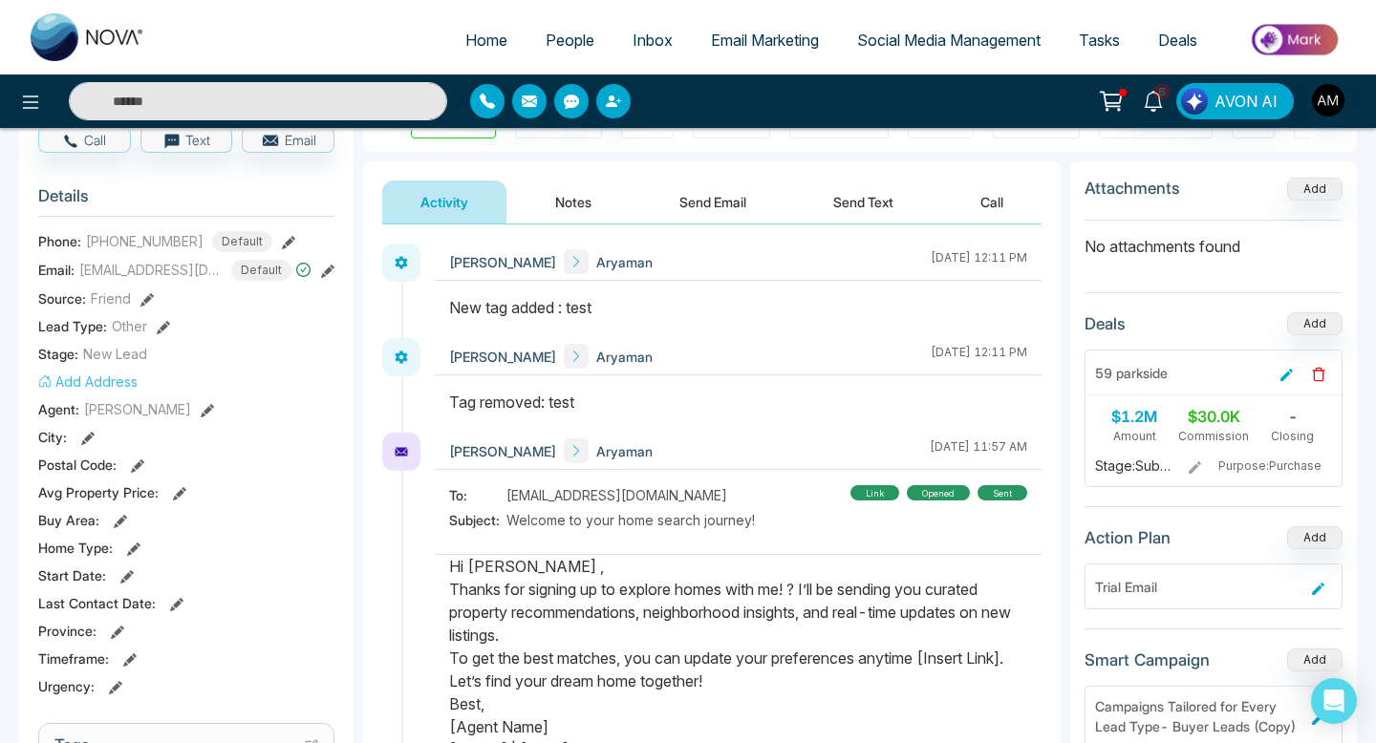
scroll to position [169, 0]
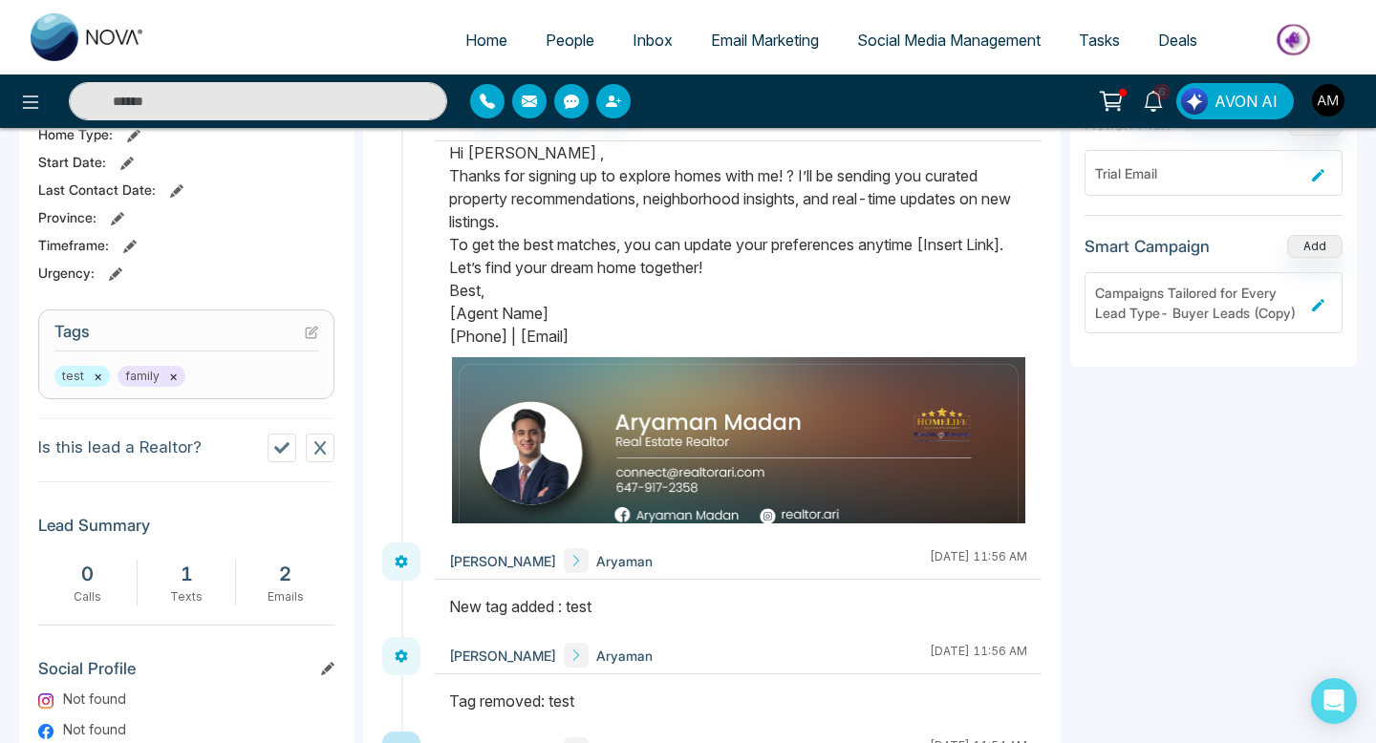
click at [553, 36] on span "People" at bounding box center [570, 40] width 49 height 19
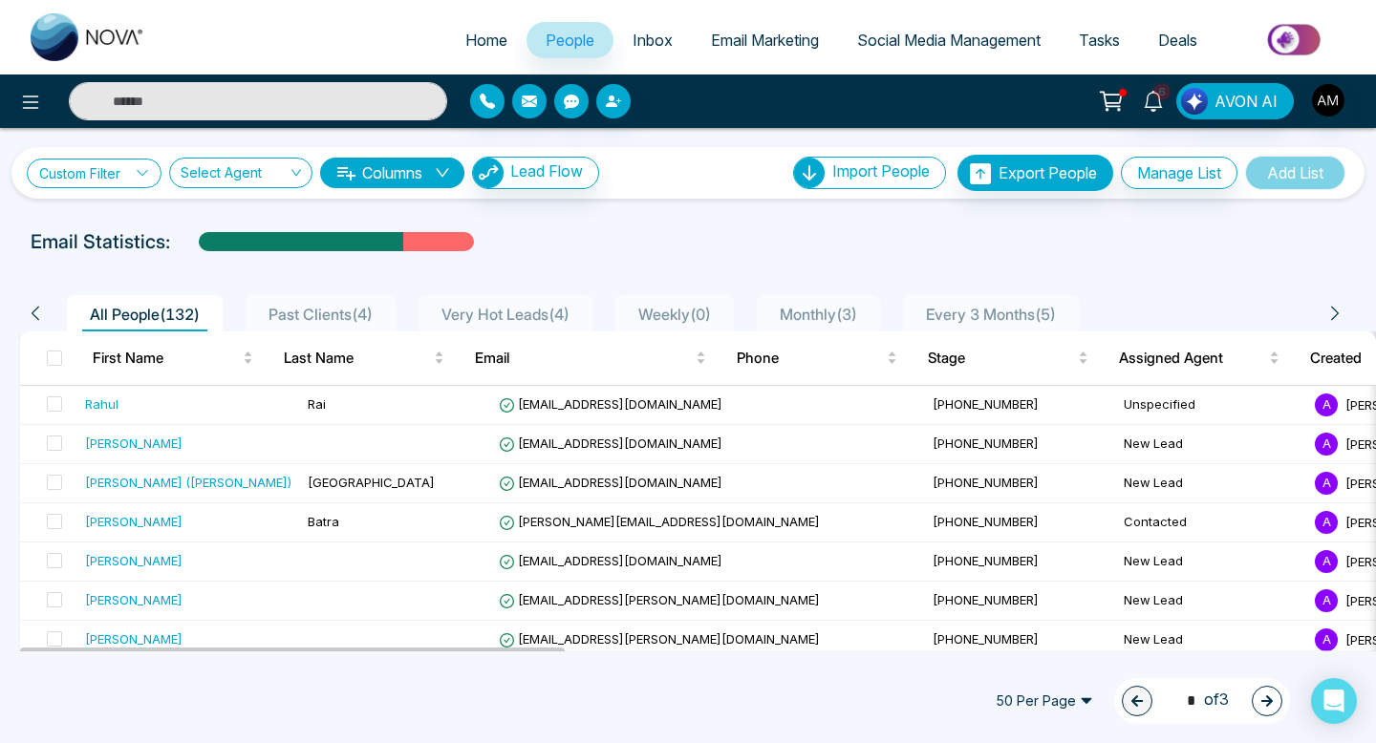
click at [154, 168] on link "Custom Filter" at bounding box center [94, 174] width 135 height 30
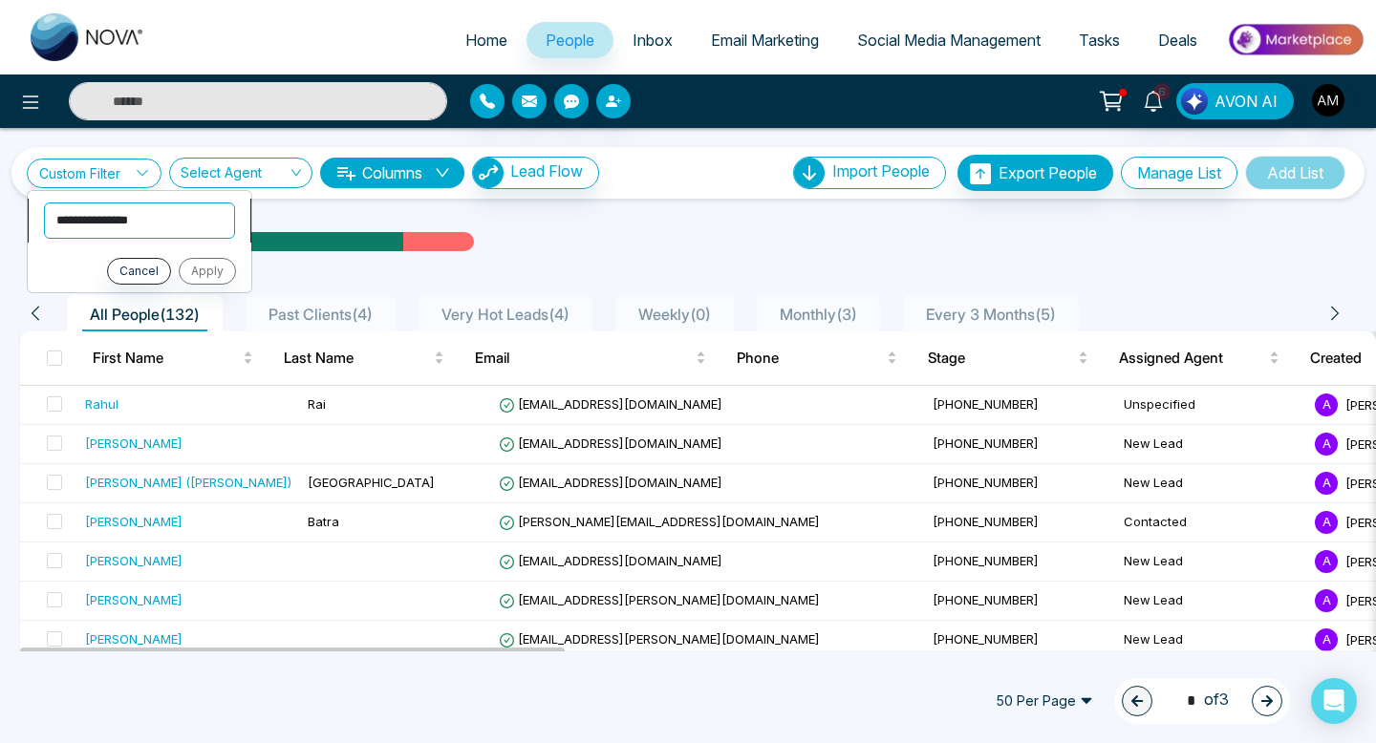
click at [155, 223] on select "**********" at bounding box center [139, 221] width 191 height 36
select select "****"
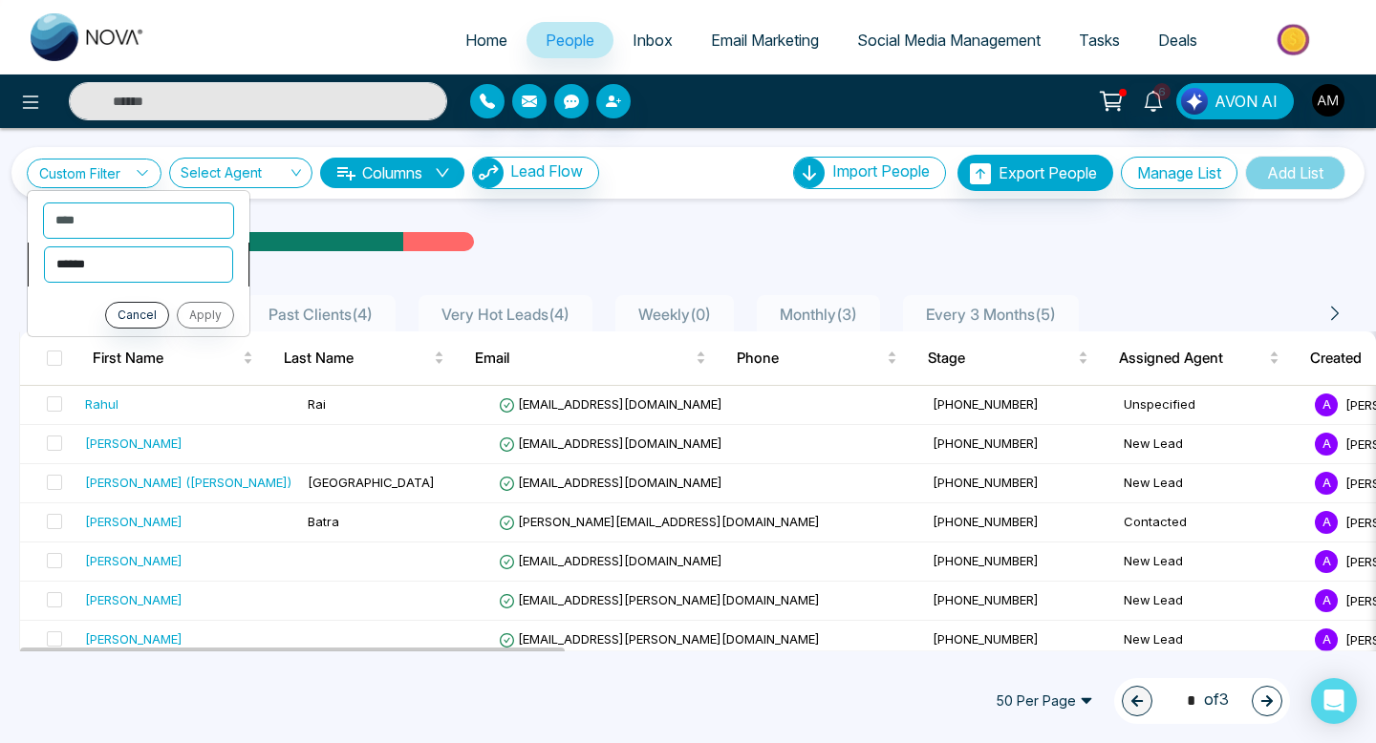
click at [131, 272] on select "**********" at bounding box center [138, 265] width 189 height 36
click at [185, 264] on select "**********" at bounding box center [138, 265] width 189 height 36
click at [156, 269] on select "**********" at bounding box center [138, 265] width 189 height 36
select select "*******"
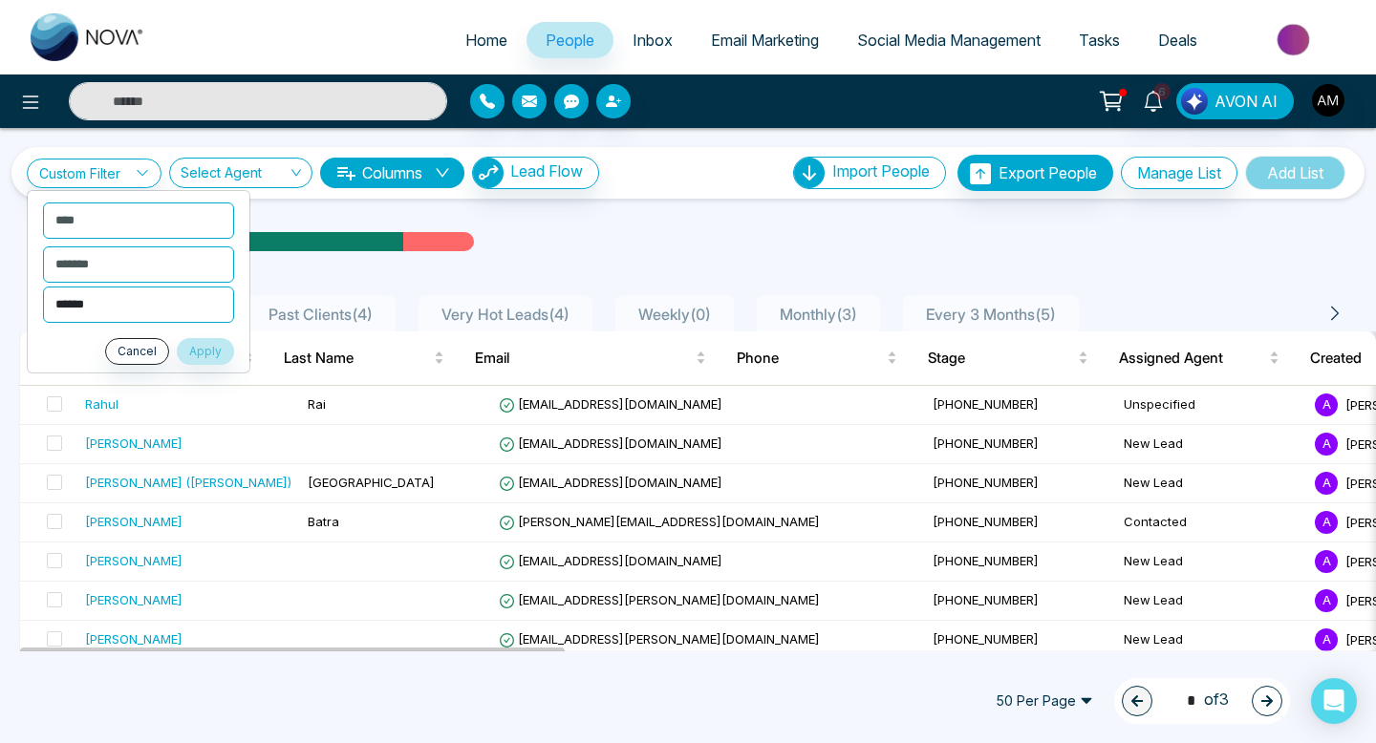
click at [174, 307] on select "**********" at bounding box center [138, 305] width 191 height 36
select select "***"
click at [211, 353] on button "Apply" at bounding box center [205, 351] width 57 height 27
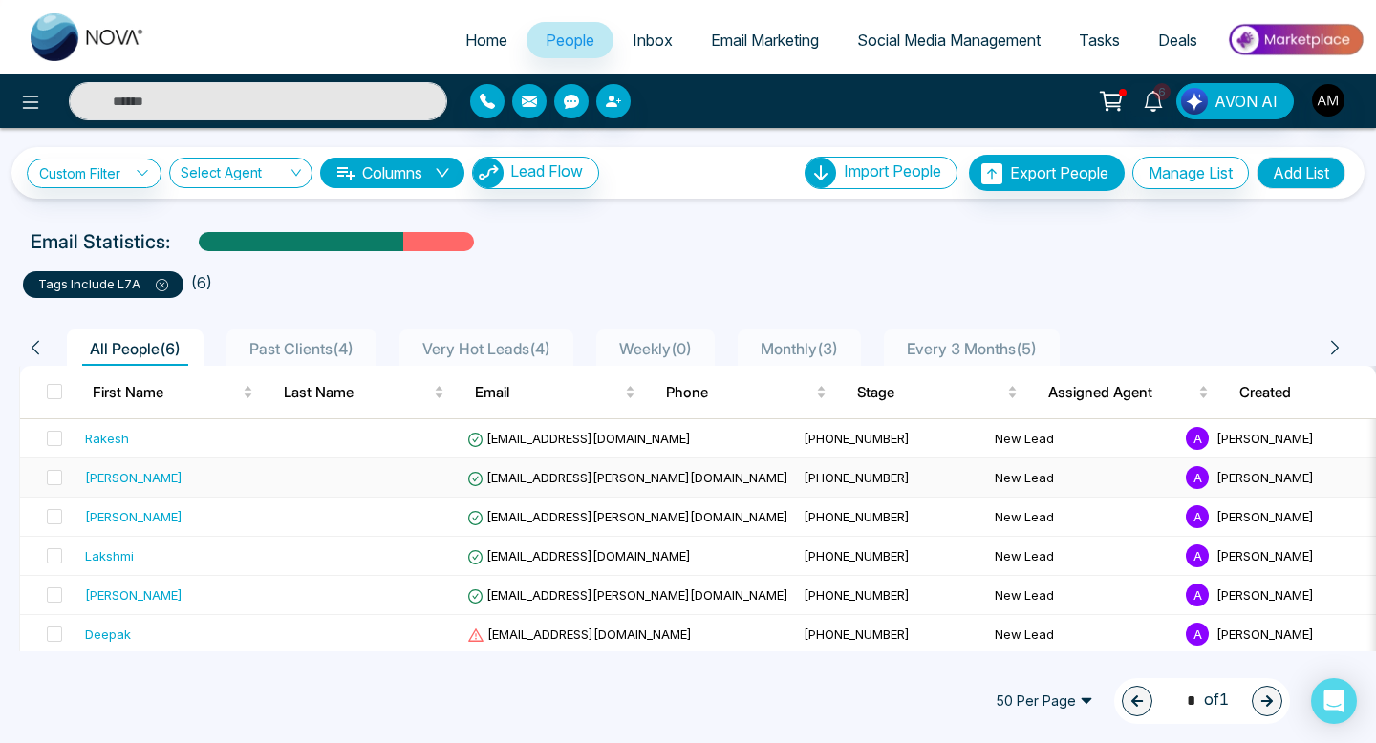
scroll to position [4, 0]
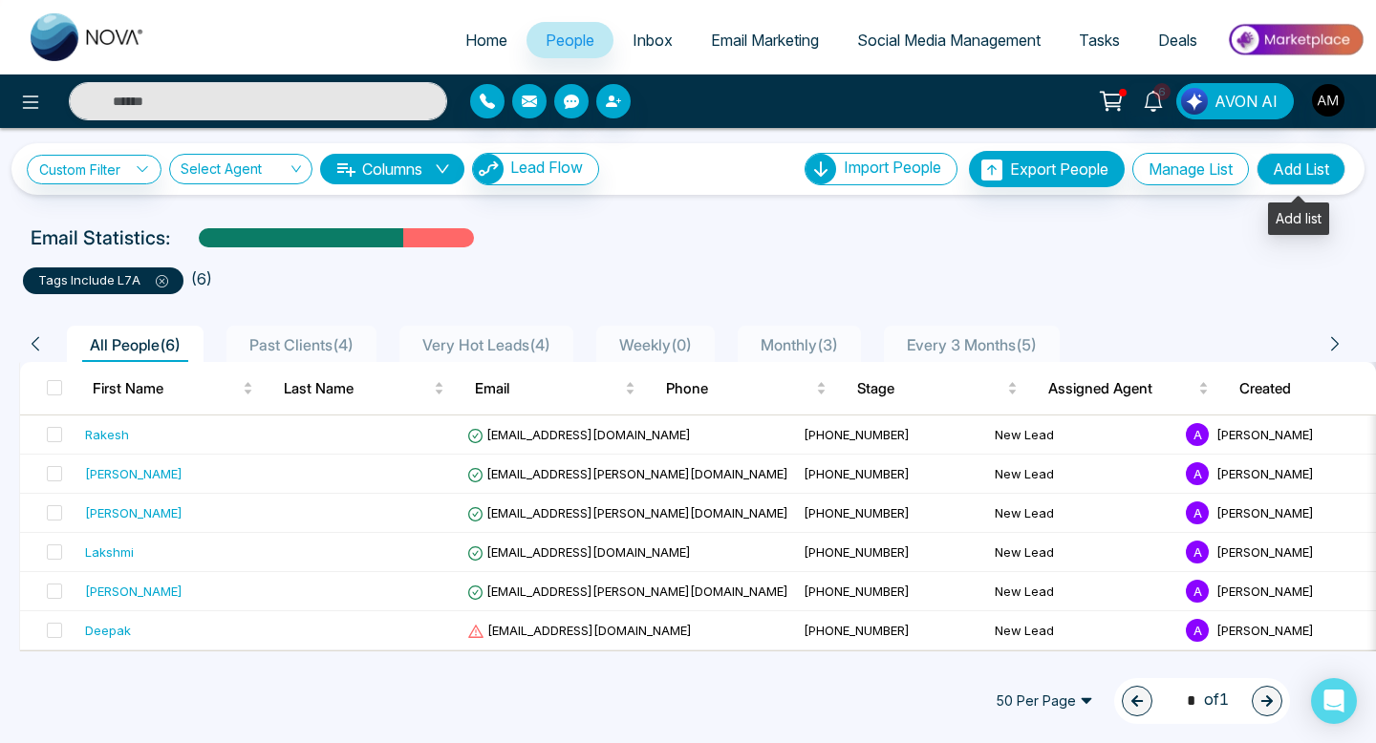
click at [1276, 175] on button "Add List" at bounding box center [1301, 169] width 89 height 32
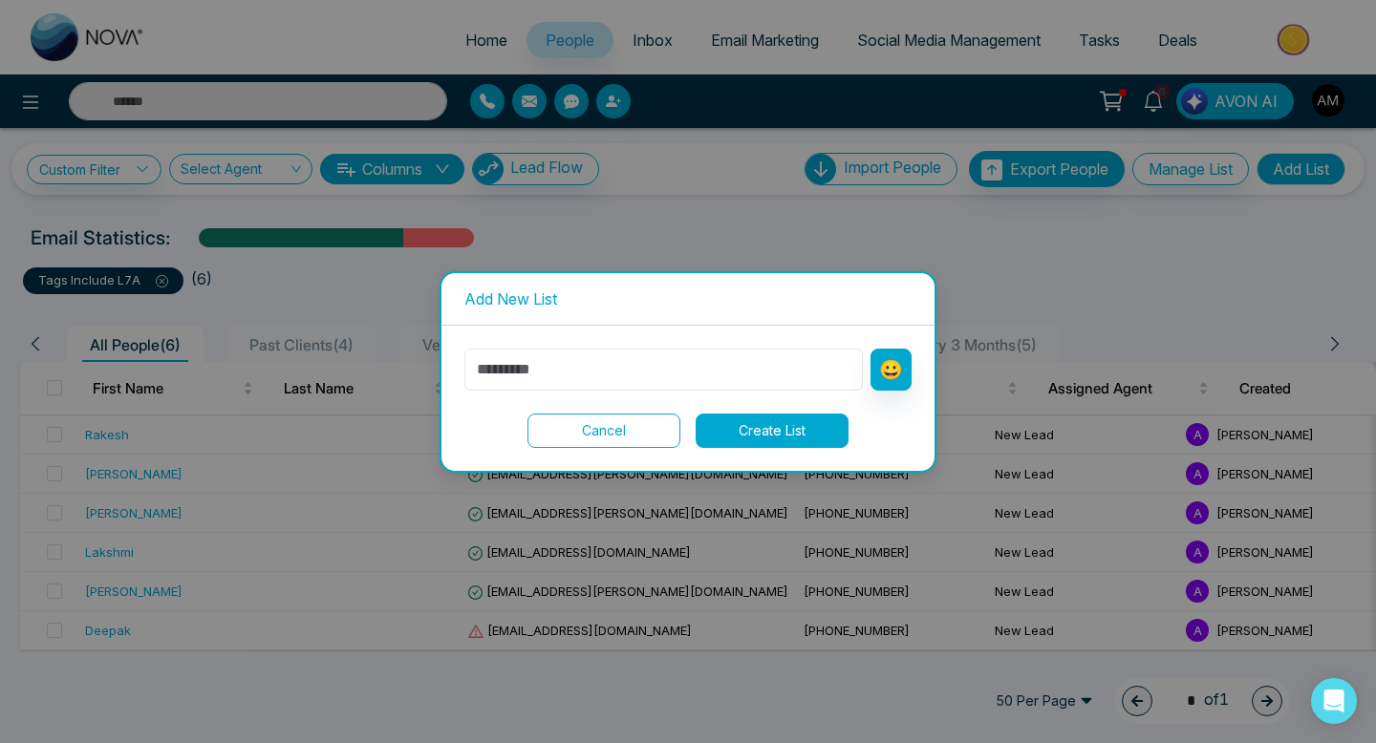
click at [674, 355] on input "text" at bounding box center [663, 370] width 398 height 42
type input "***"
click at [744, 428] on button "Create List" at bounding box center [772, 431] width 153 height 34
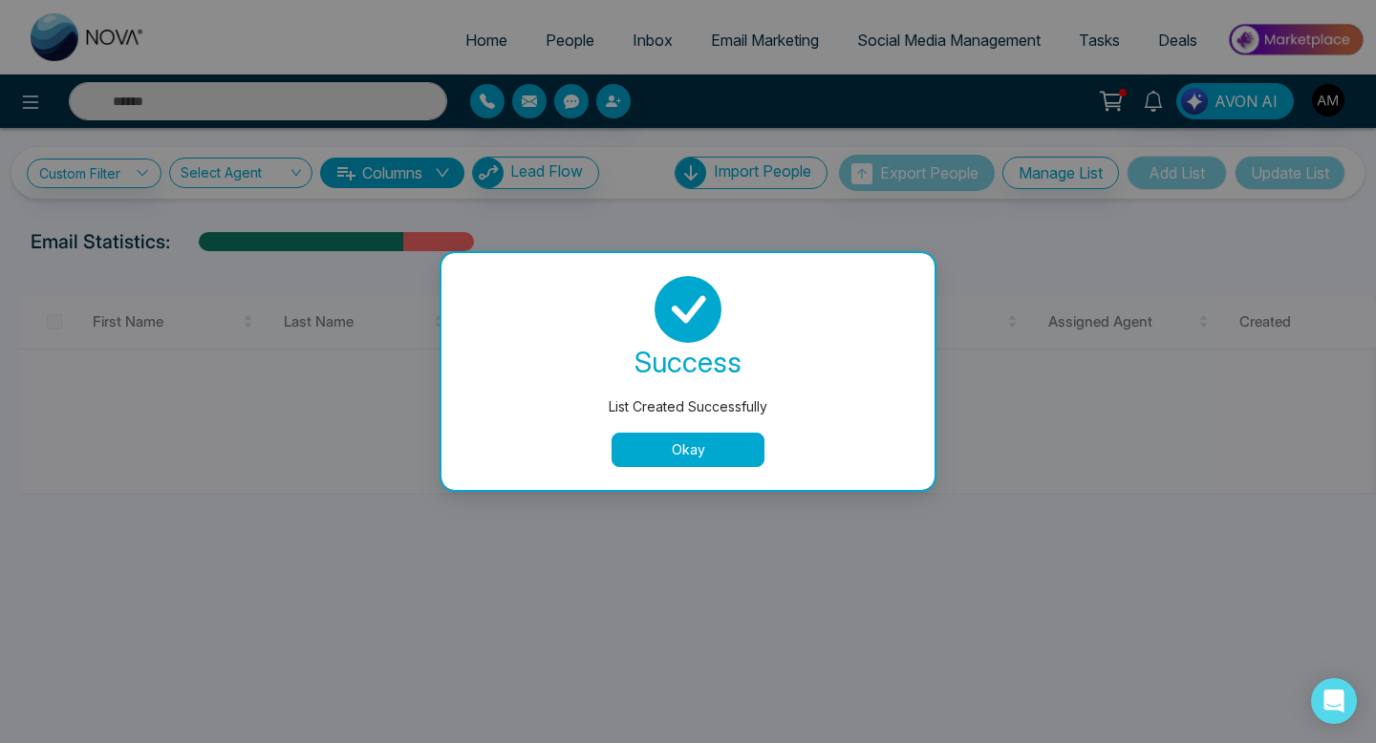
click at [673, 458] on button "Okay" at bounding box center [688, 450] width 153 height 34
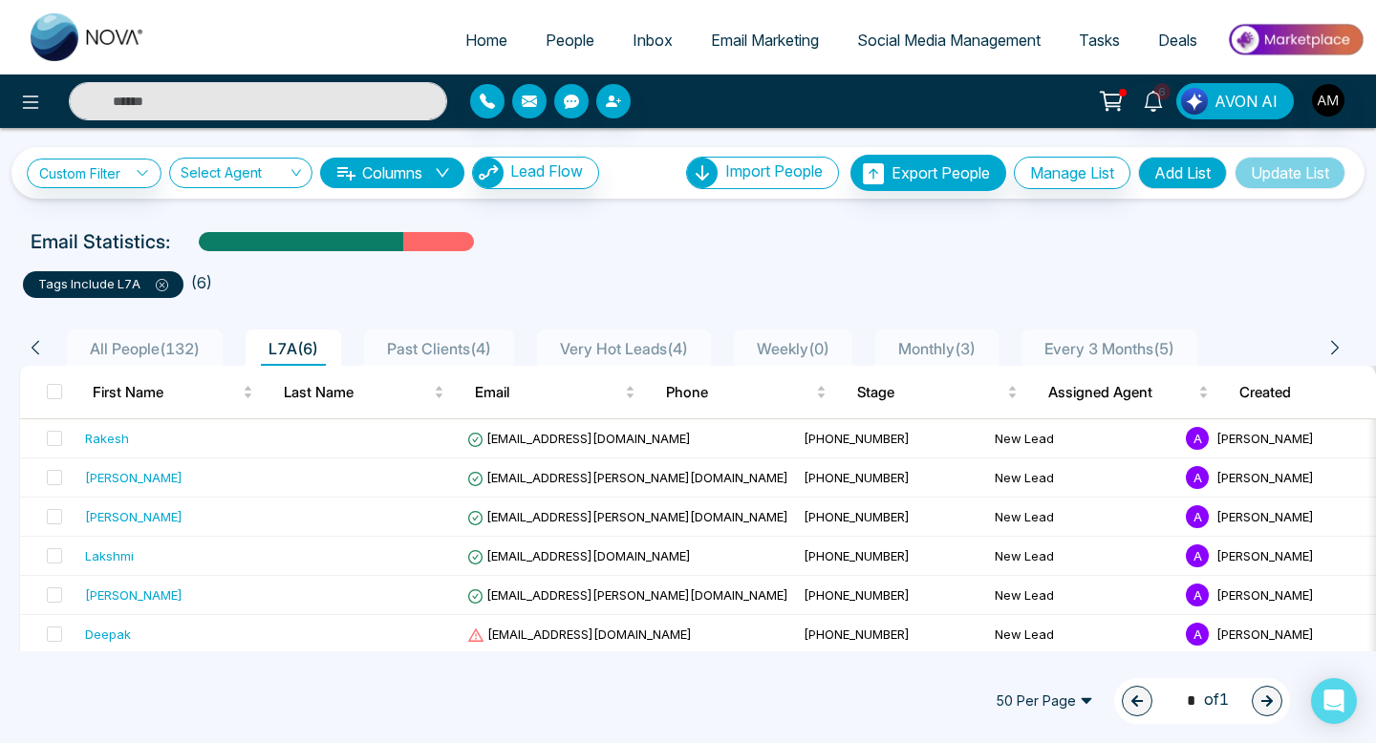
click at [761, 39] on span "Email Marketing" at bounding box center [765, 40] width 108 height 19
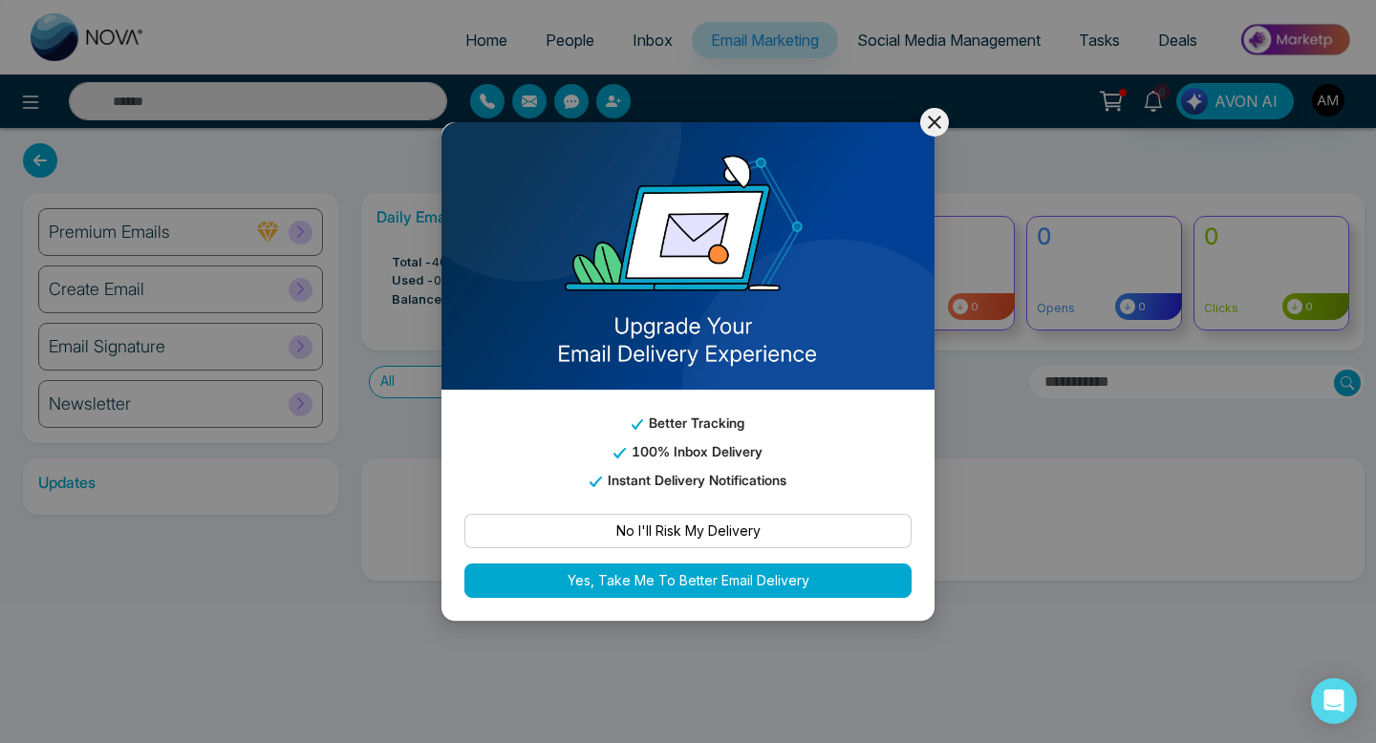
click at [946, 121] on button at bounding box center [934, 122] width 29 height 29
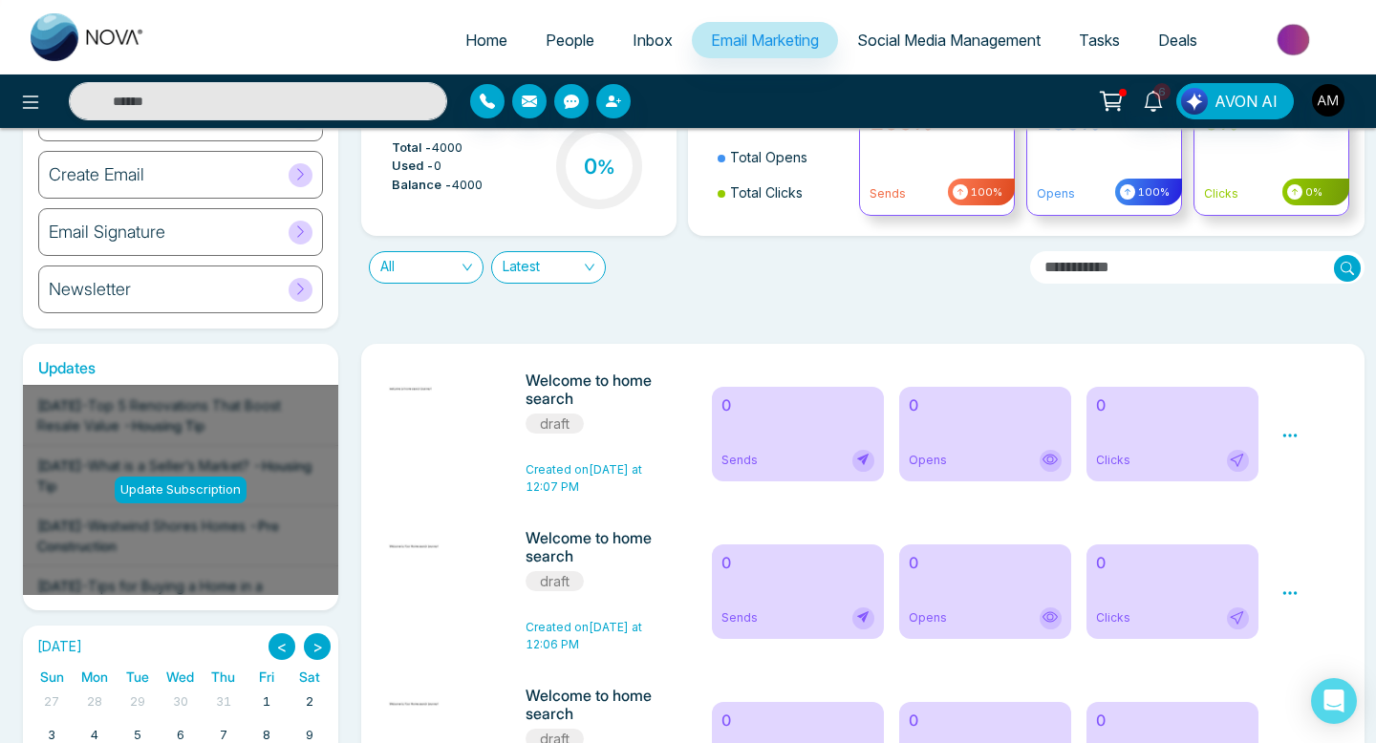
scroll to position [146, 0]
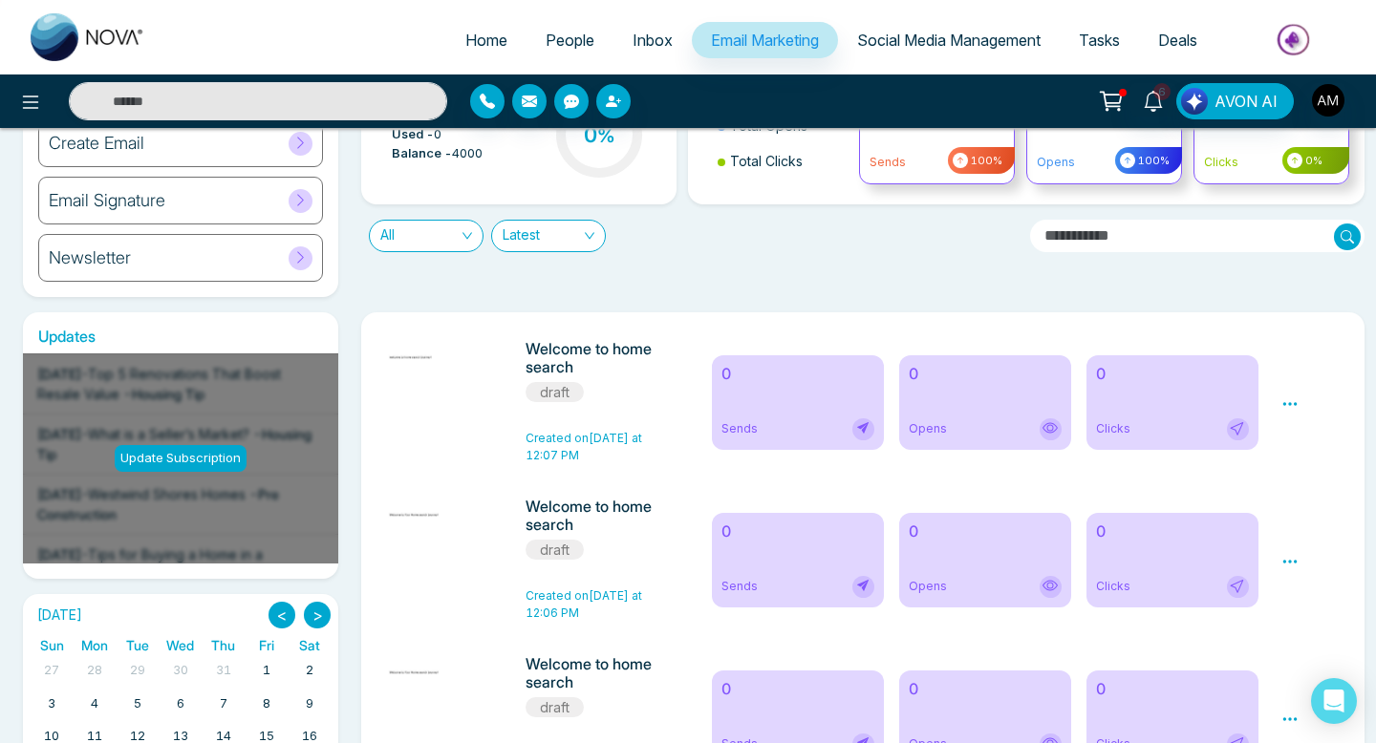
click at [1296, 403] on icon at bounding box center [1290, 403] width 14 height 3
click at [1303, 462] on link "Edit" at bounding box center [1308, 459] width 23 height 16
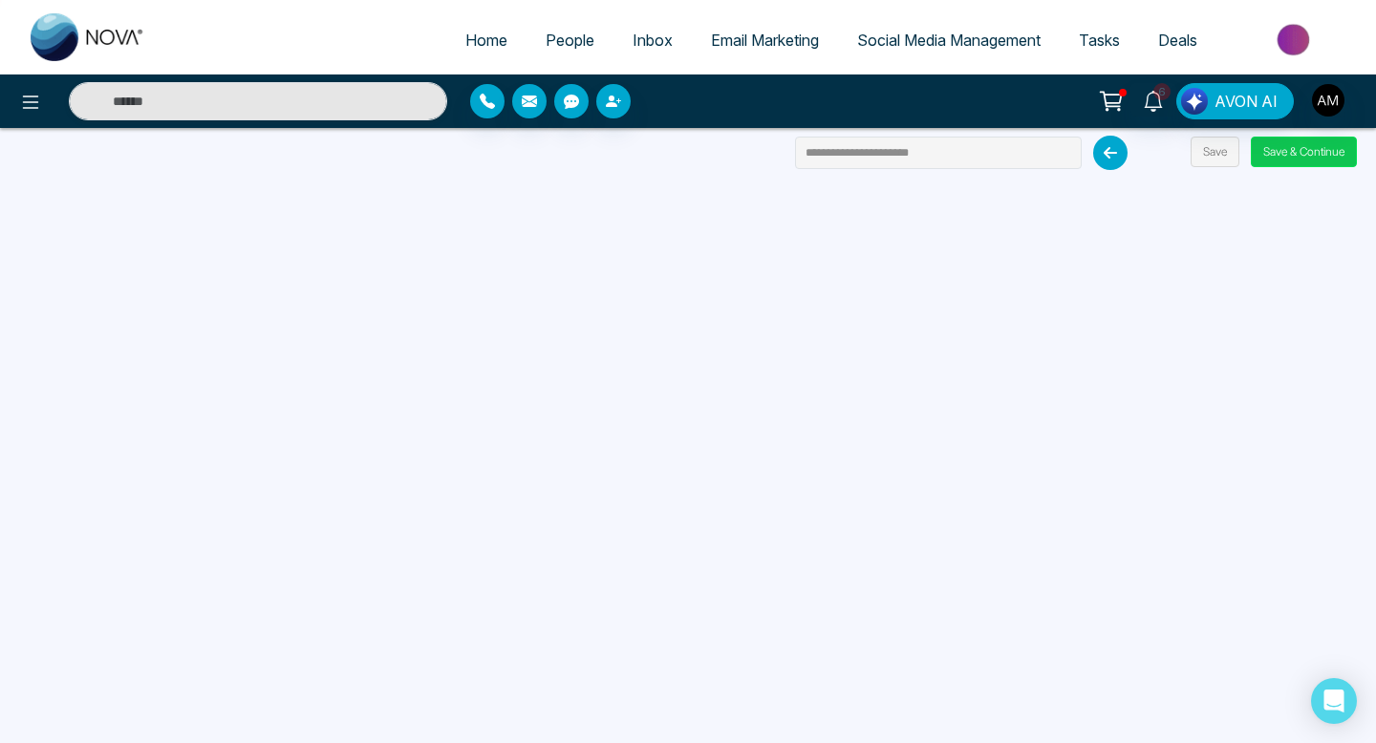
click at [1285, 141] on button "Save & Continue" at bounding box center [1304, 152] width 106 height 31
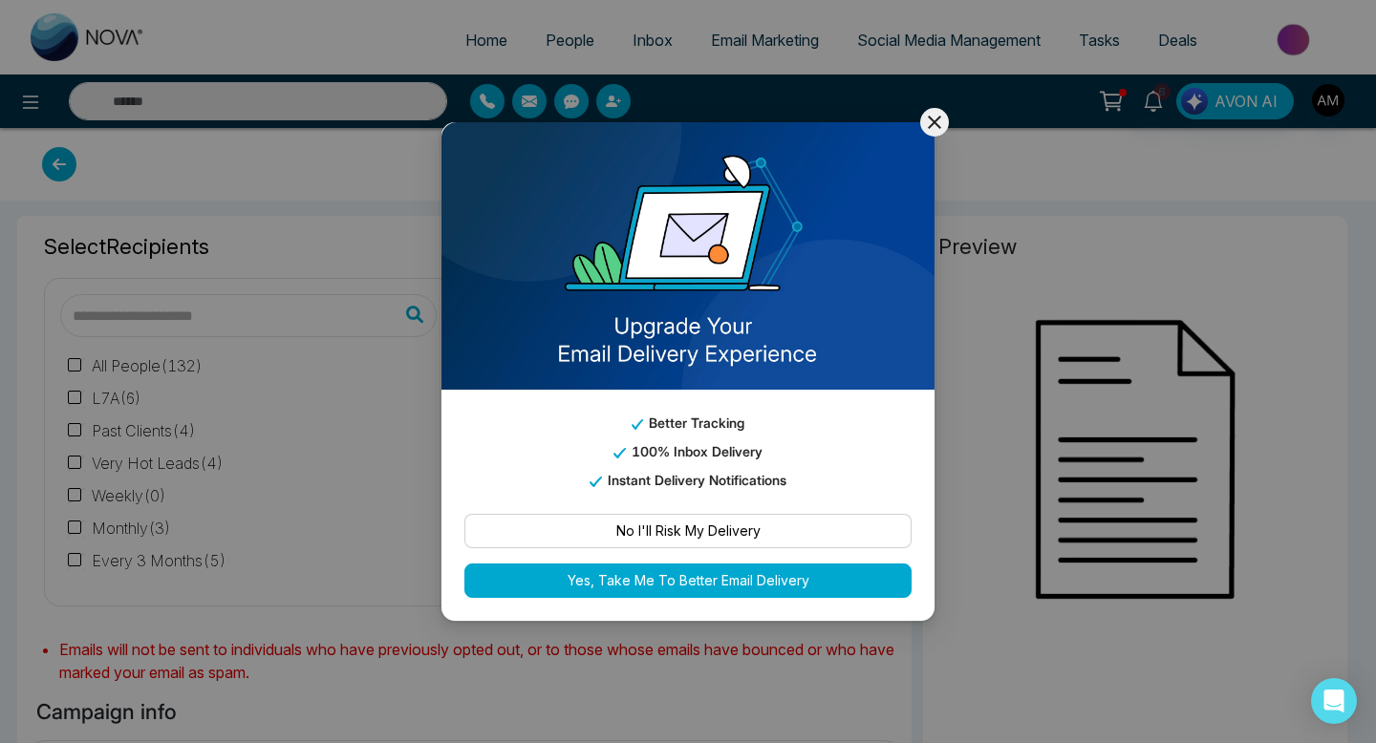
type input "**********"
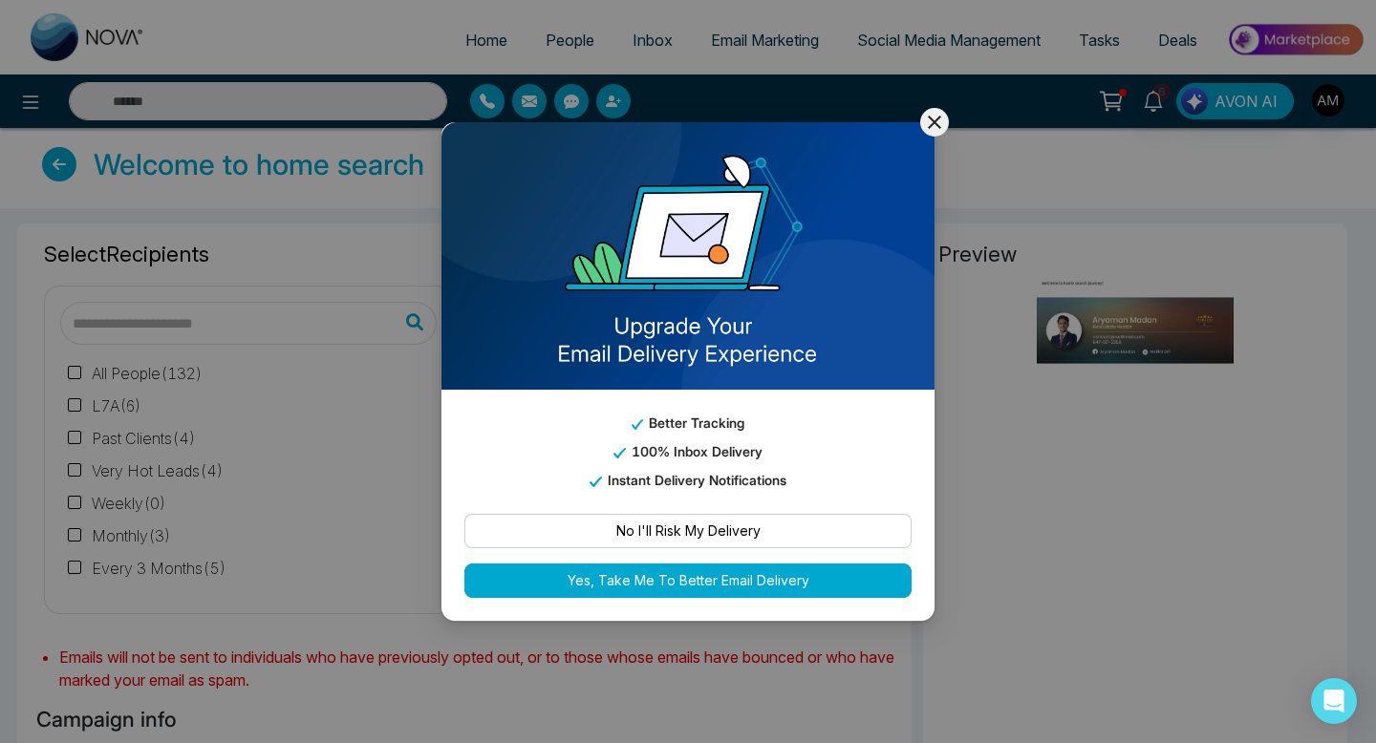
click at [933, 127] on icon at bounding box center [934, 122] width 23 height 23
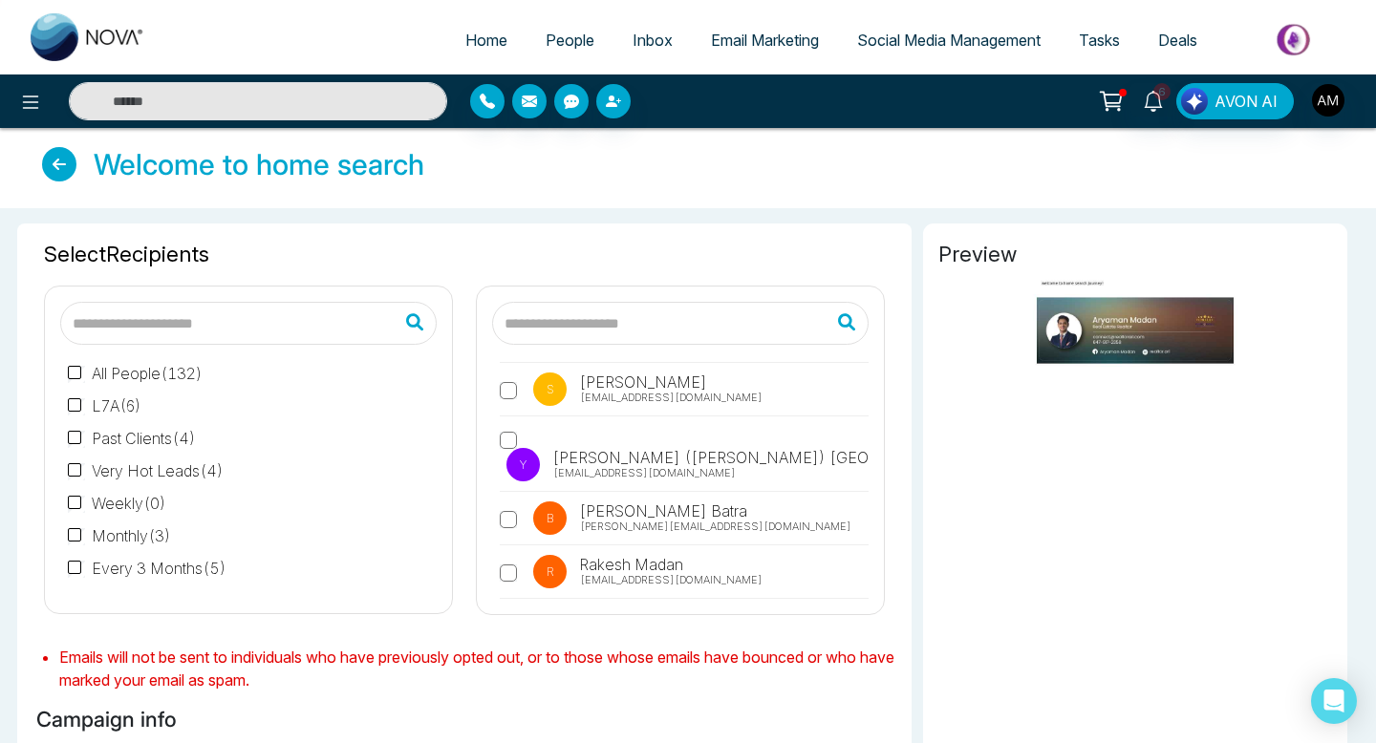
click at [962, 43] on span "Social Media Management" at bounding box center [948, 40] width 183 height 19
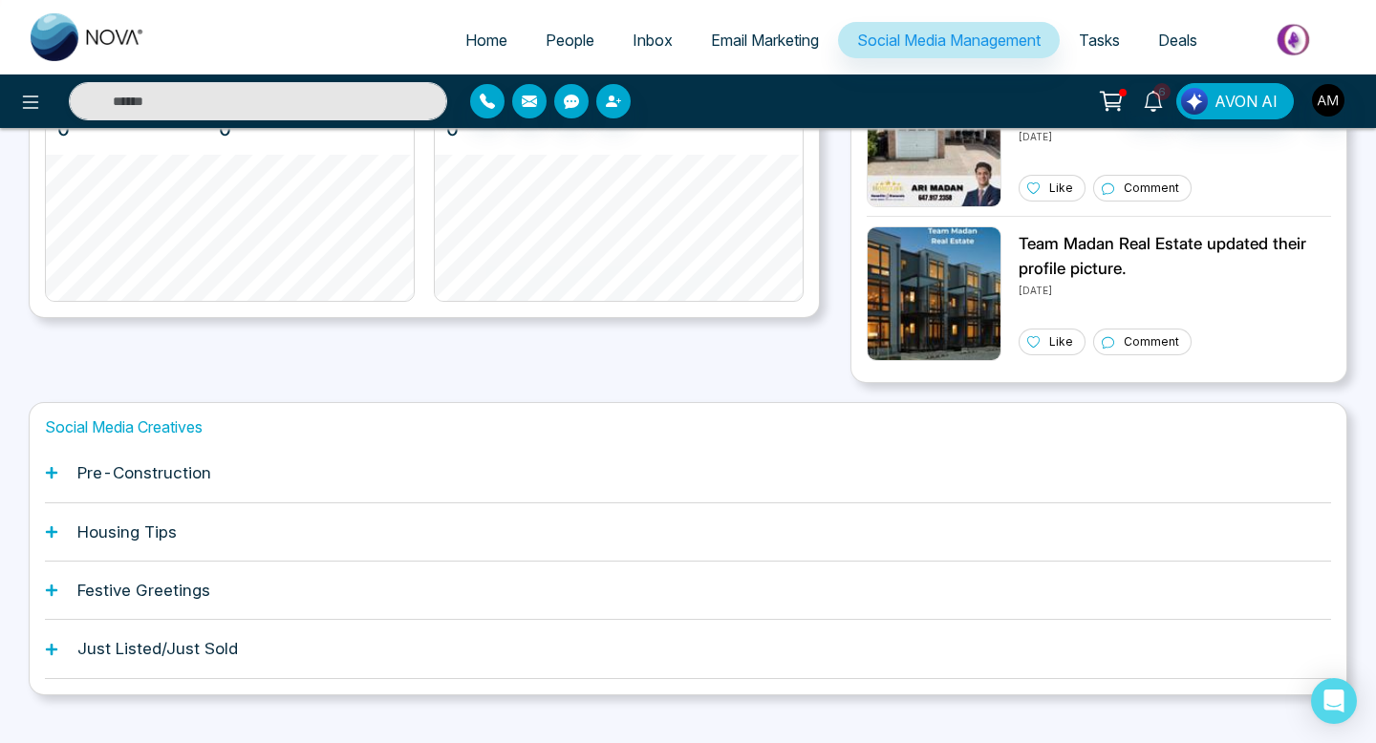
scroll to position [491, 0]
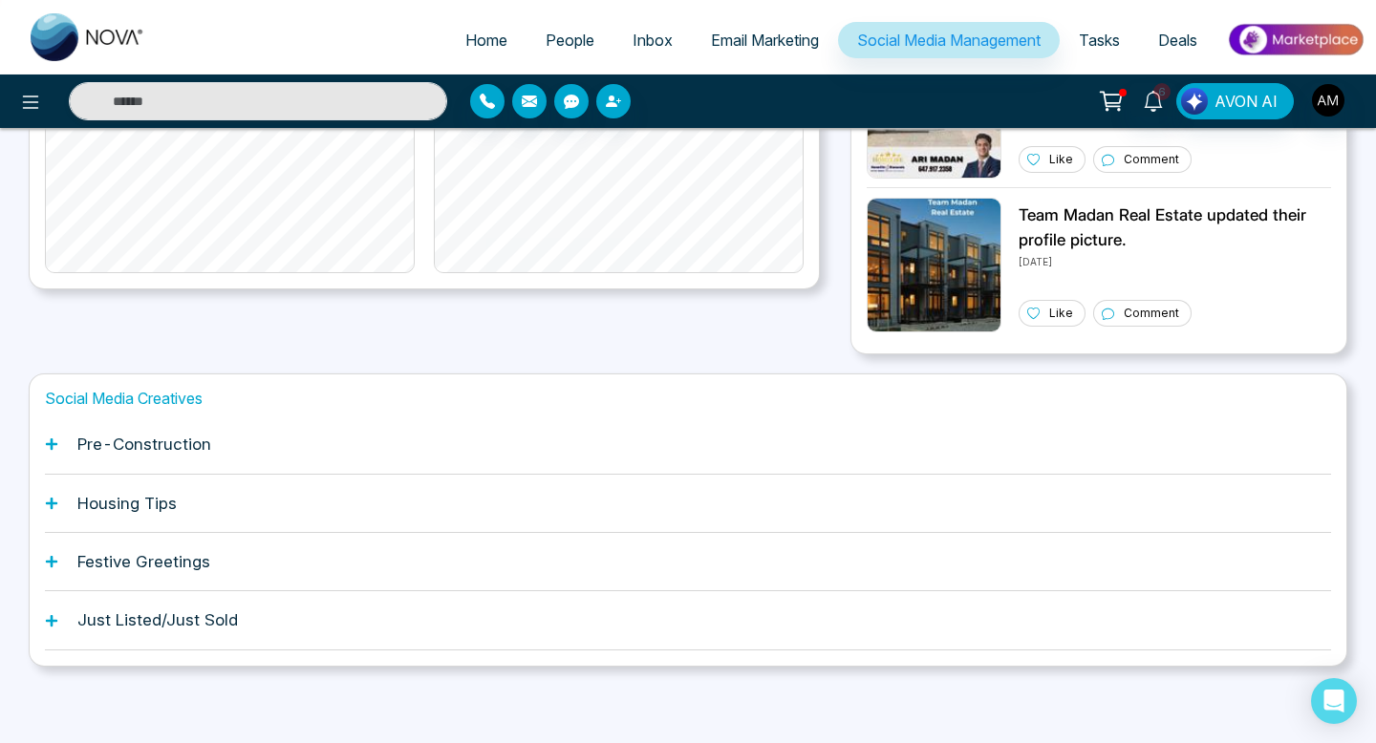
click at [59, 550] on div "Festive Greetings" at bounding box center [688, 562] width 1286 height 58
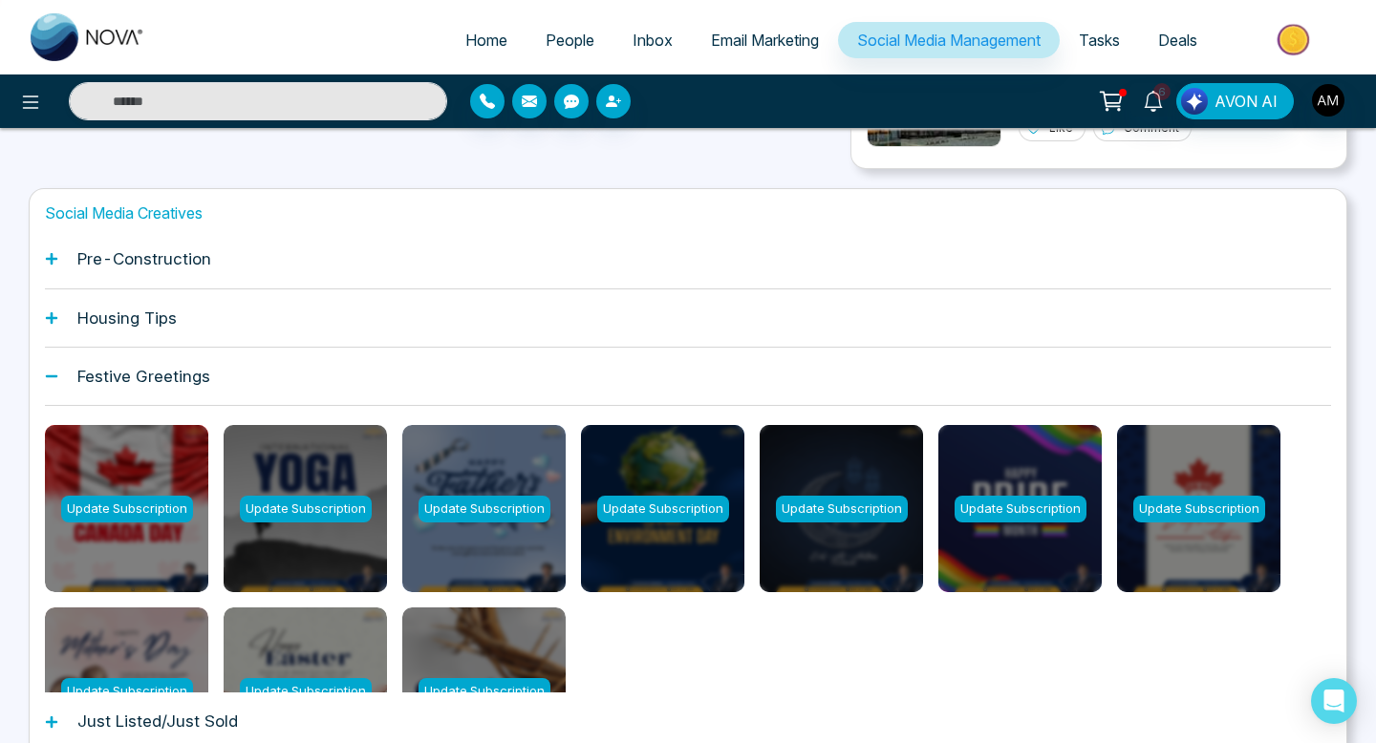
scroll to position [672, 0]
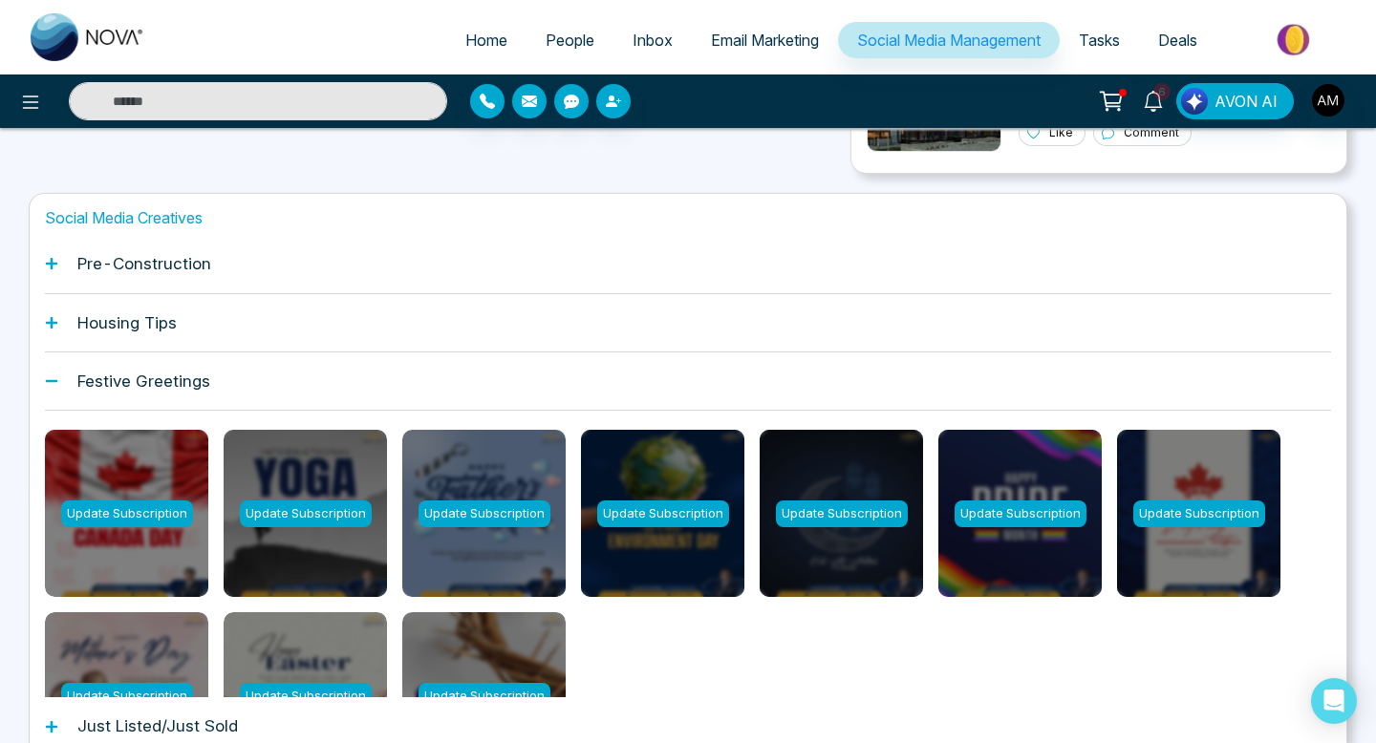
click at [54, 377] on icon at bounding box center [51, 381] width 13 height 13
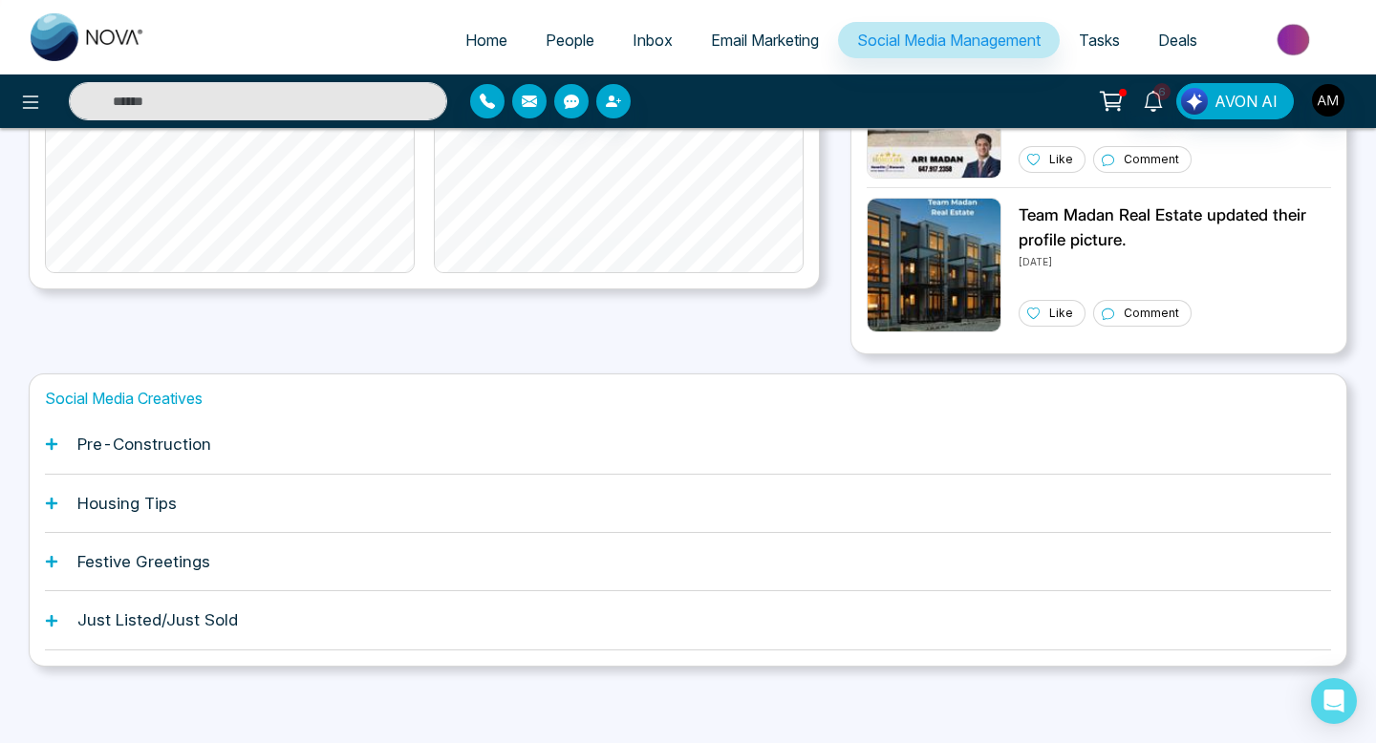
scroll to position [491, 0]
click at [88, 614] on h1 "Just Listed/Just Sold" at bounding box center [157, 620] width 161 height 19
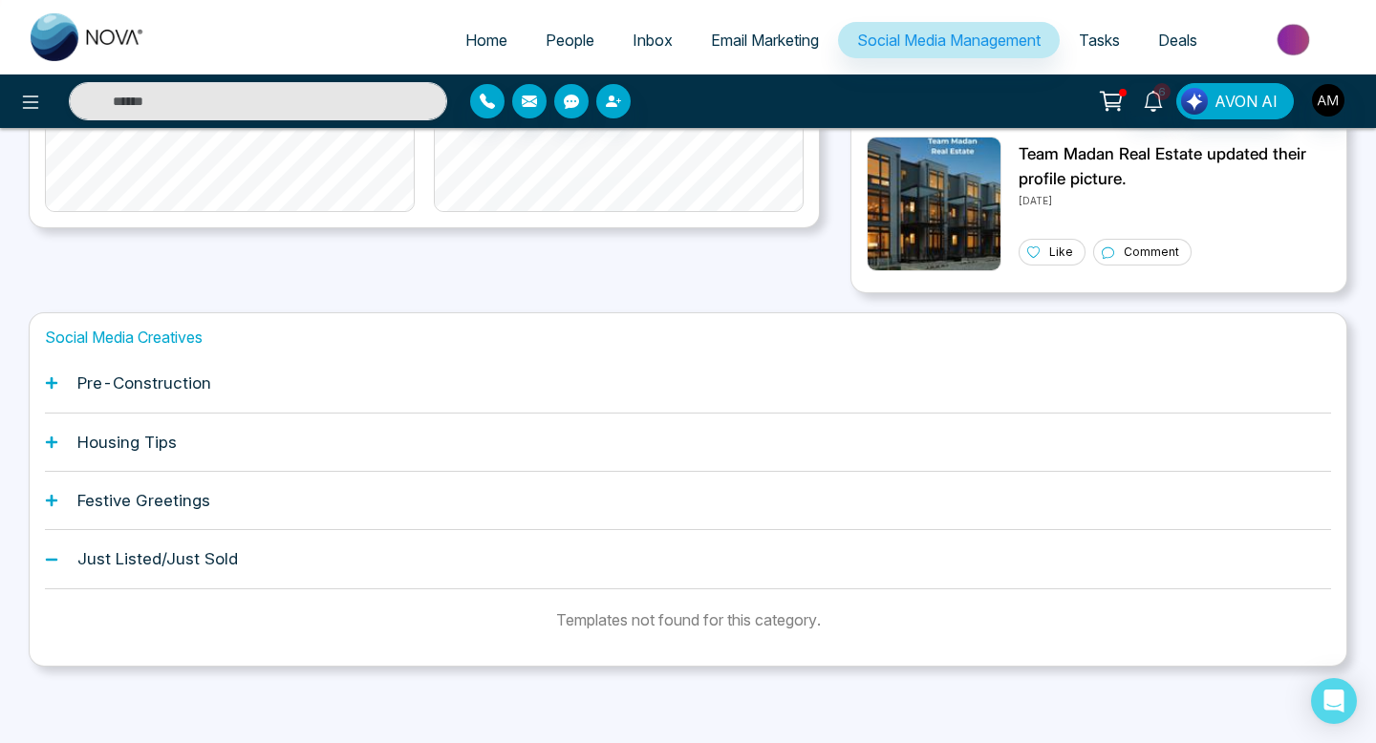
scroll to position [552, 0]
click at [54, 561] on icon at bounding box center [51, 559] width 13 height 13
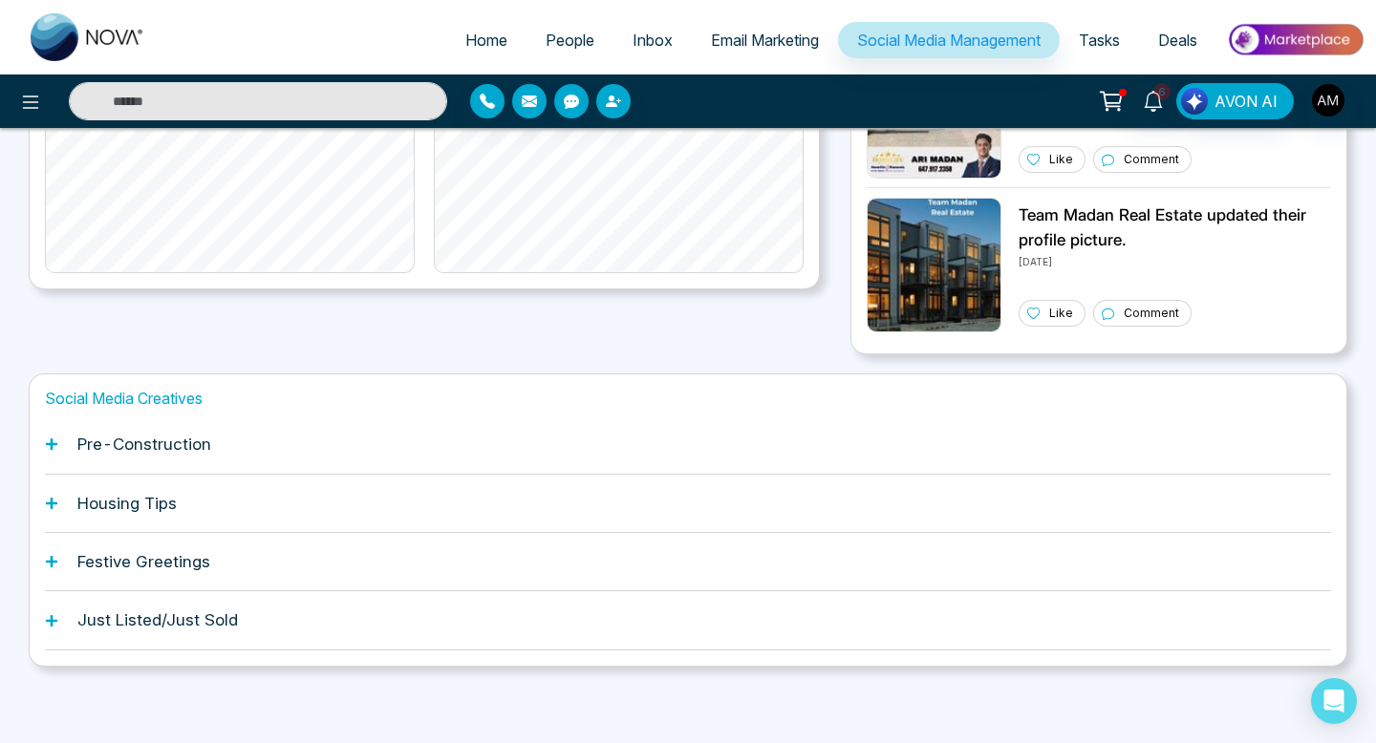
scroll to position [491, 0]
click at [55, 616] on icon at bounding box center [51, 620] width 13 height 13
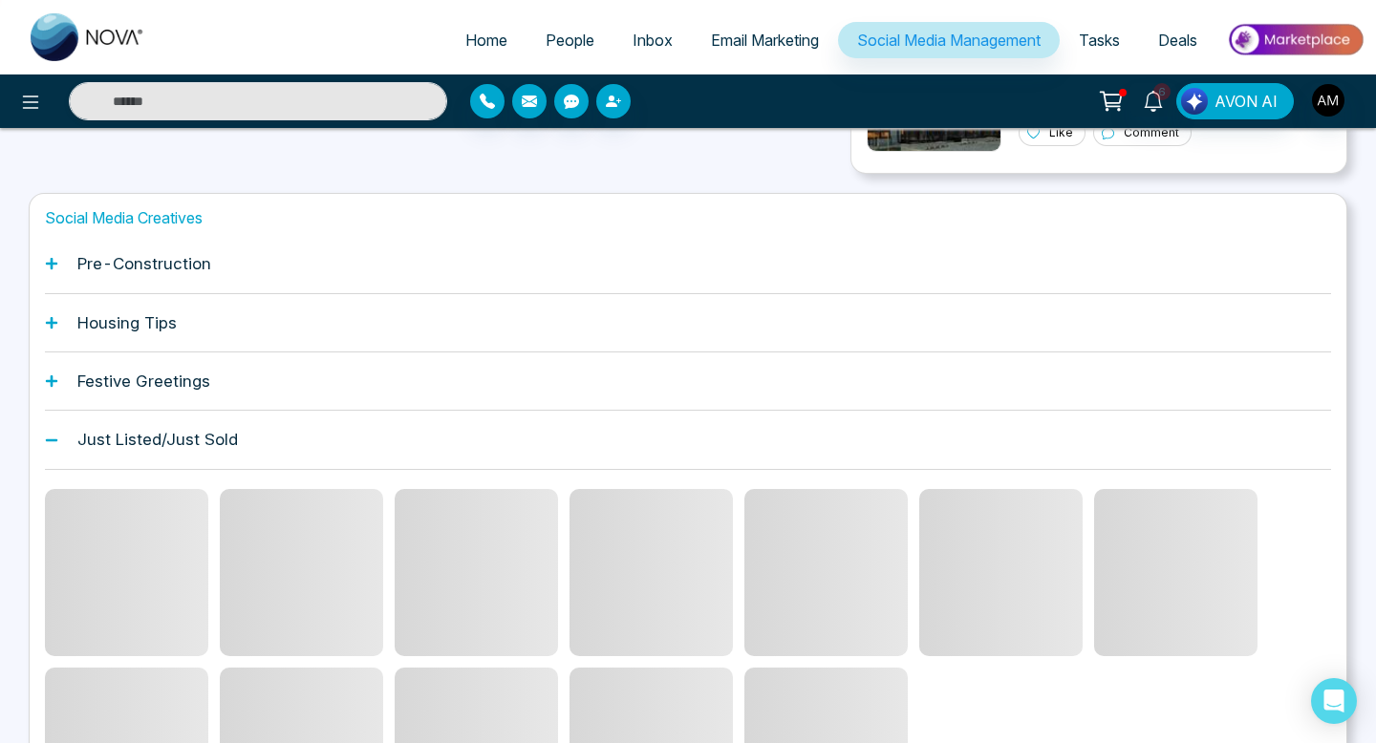
scroll to position [552, 0]
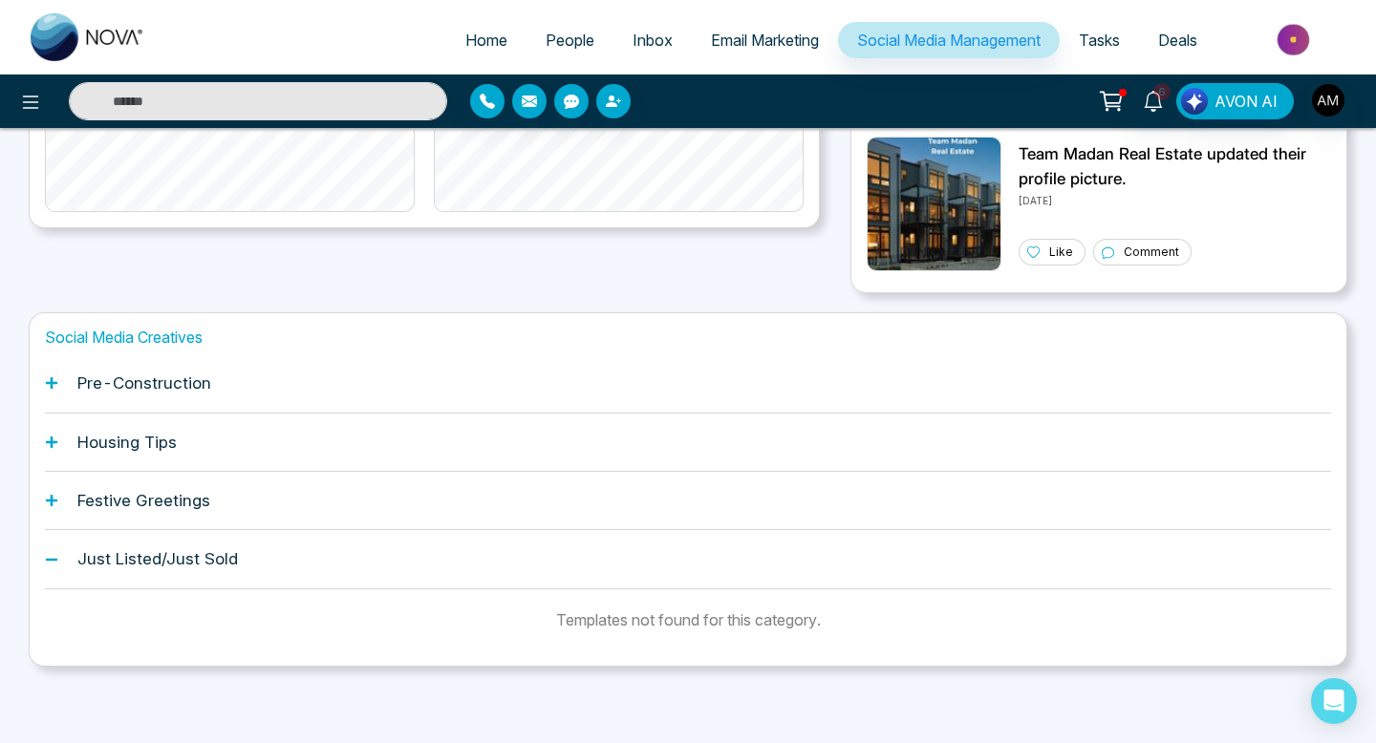
click at [66, 558] on div "Just Listed/Just Sold" at bounding box center [688, 559] width 1286 height 58
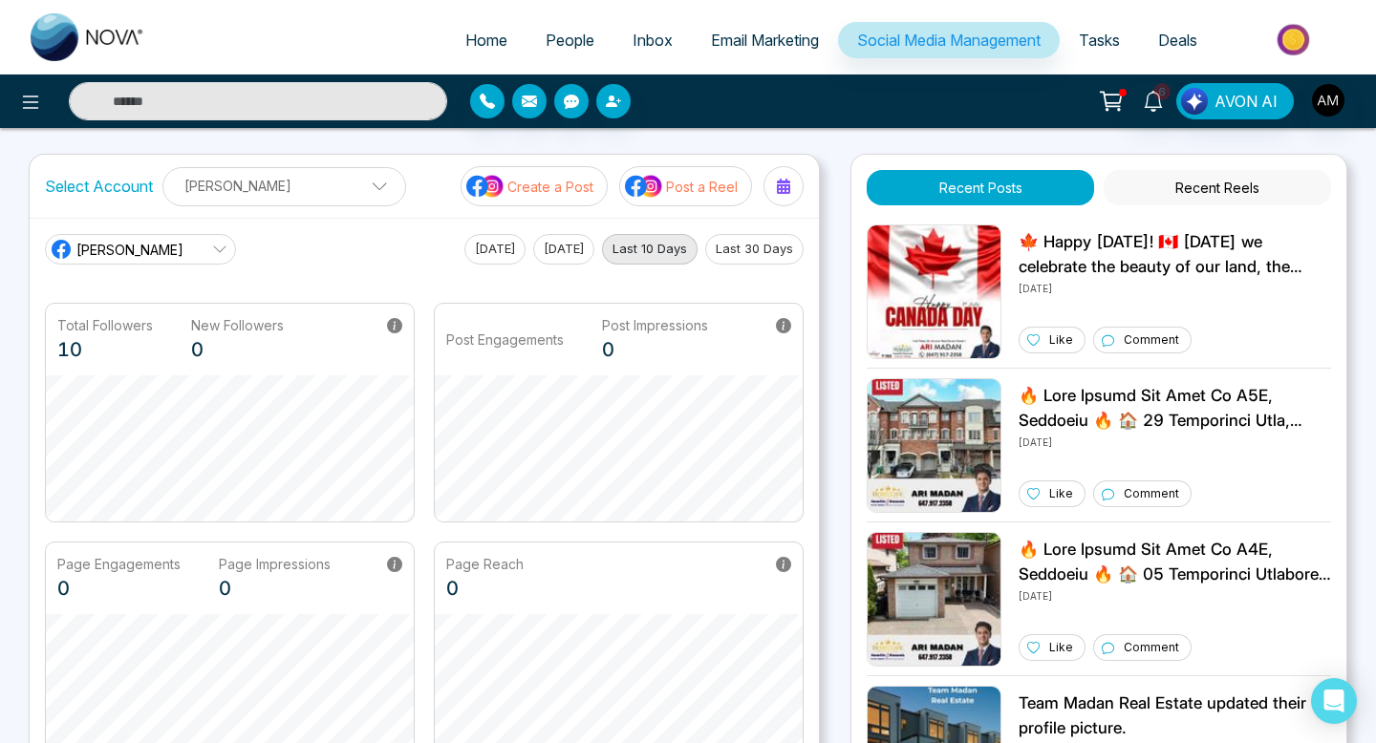
scroll to position [0, 0]
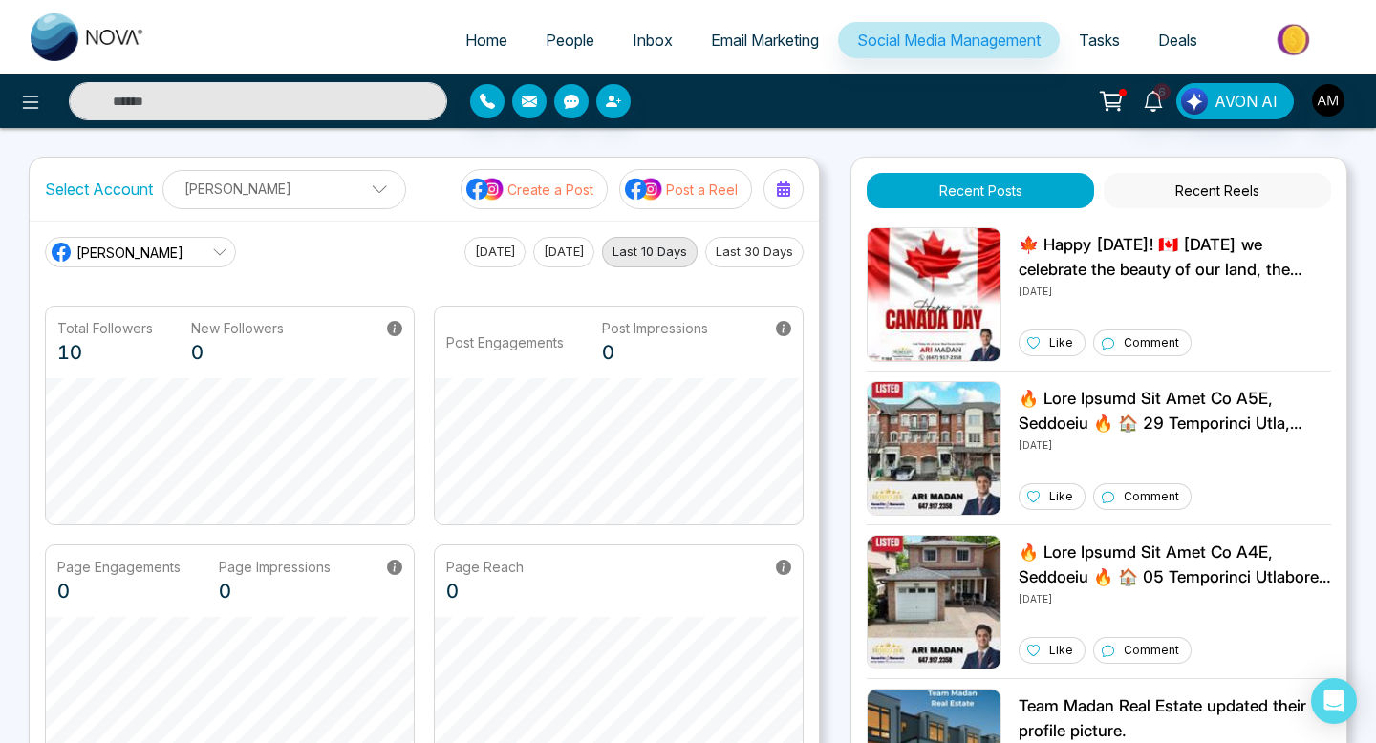
click at [556, 20] on ul "Home People Inbox Email Marketing Social Media Management Tasks Deals" at bounding box center [764, 41] width 1200 height 53
click at [554, 39] on span "People" at bounding box center [570, 40] width 49 height 19
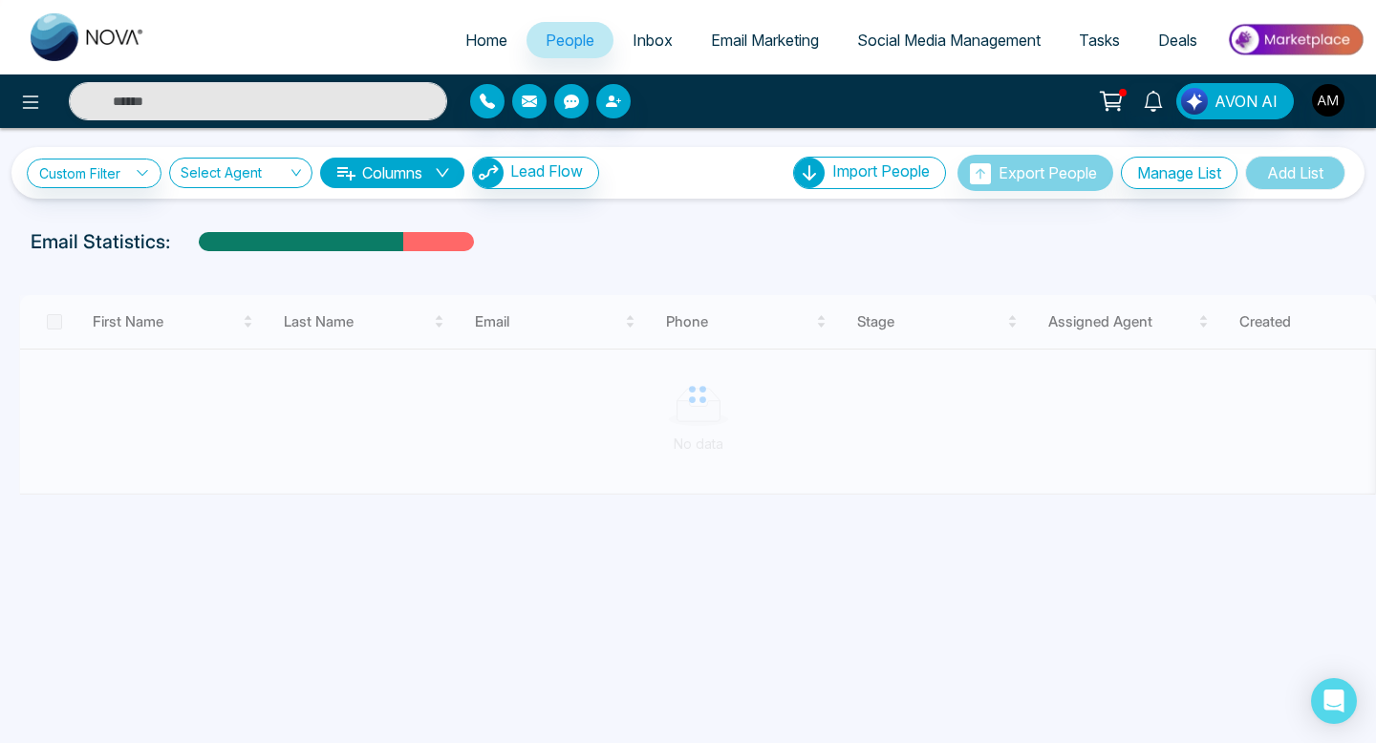
click at [44, 119] on div at bounding box center [229, 101] width 459 height 38
click at [30, 107] on icon at bounding box center [31, 102] width 16 height 13
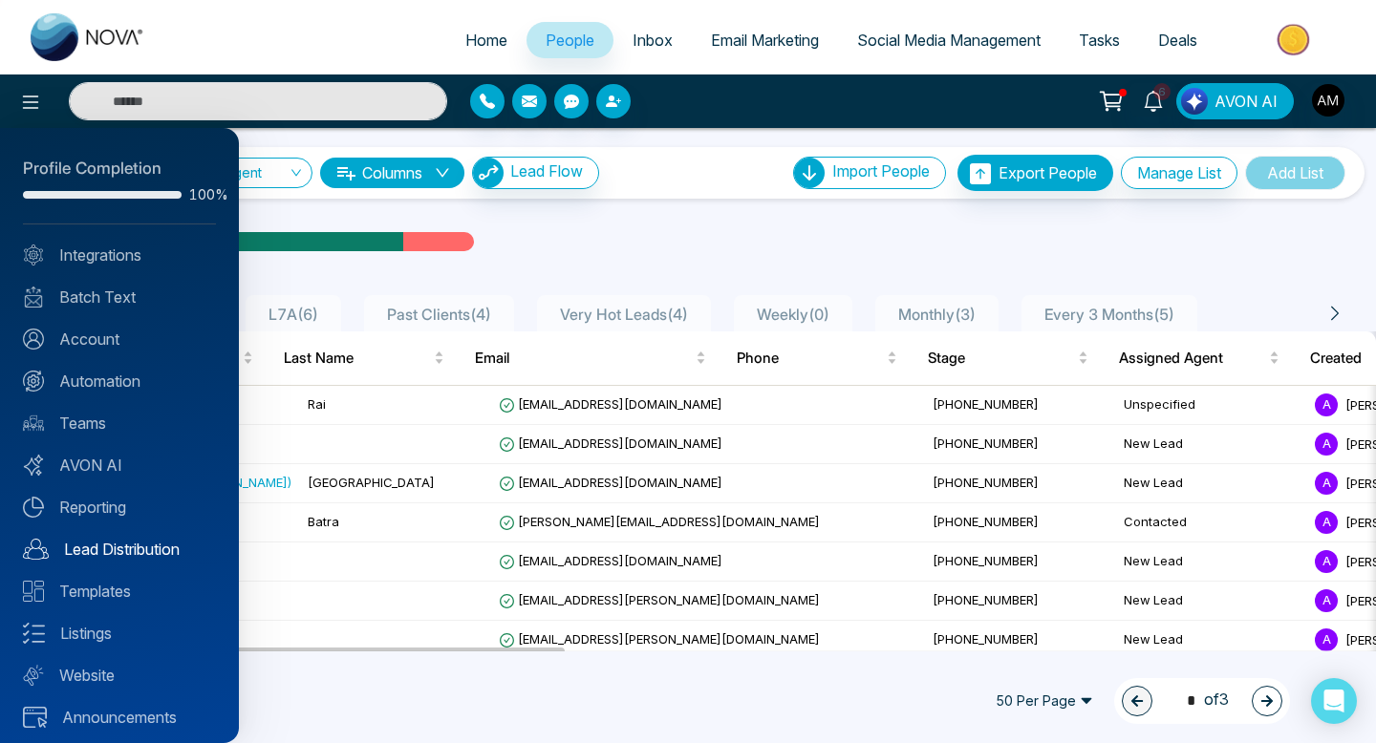
click at [119, 543] on link "Lead Distribution" at bounding box center [119, 549] width 193 height 23
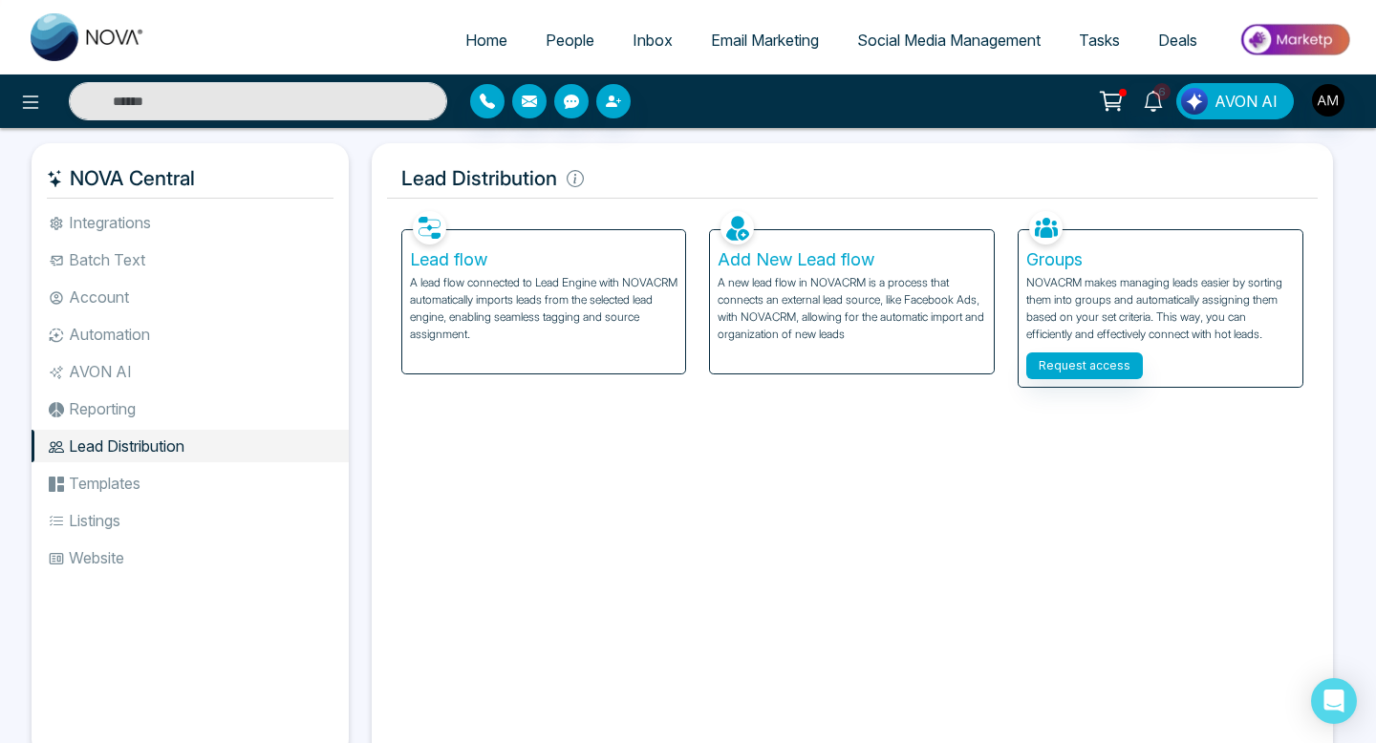
click at [568, 305] on p "A lead flow connected to Lead Engine with NOVACRM automatically imports leads f…" at bounding box center [544, 308] width 269 height 69
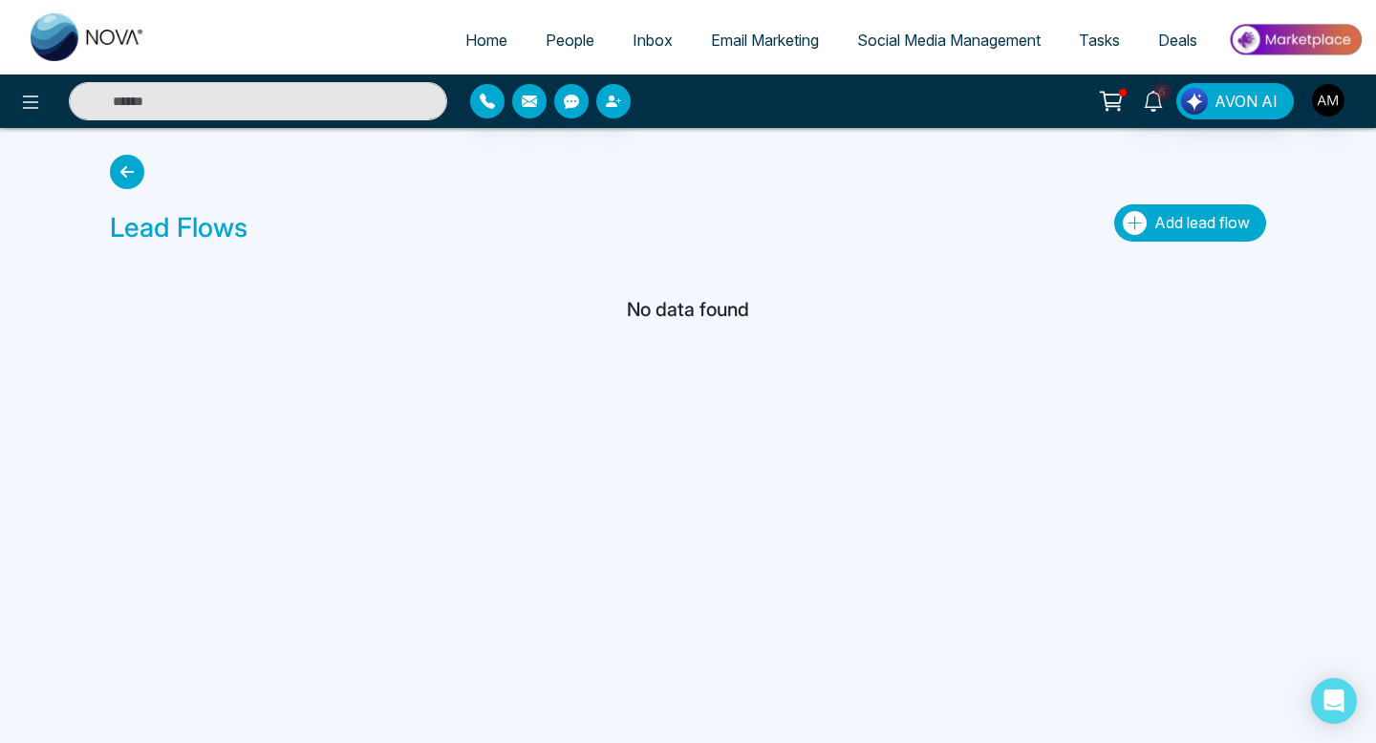
click at [1185, 218] on span "Add lead flow" at bounding box center [1202, 222] width 96 height 19
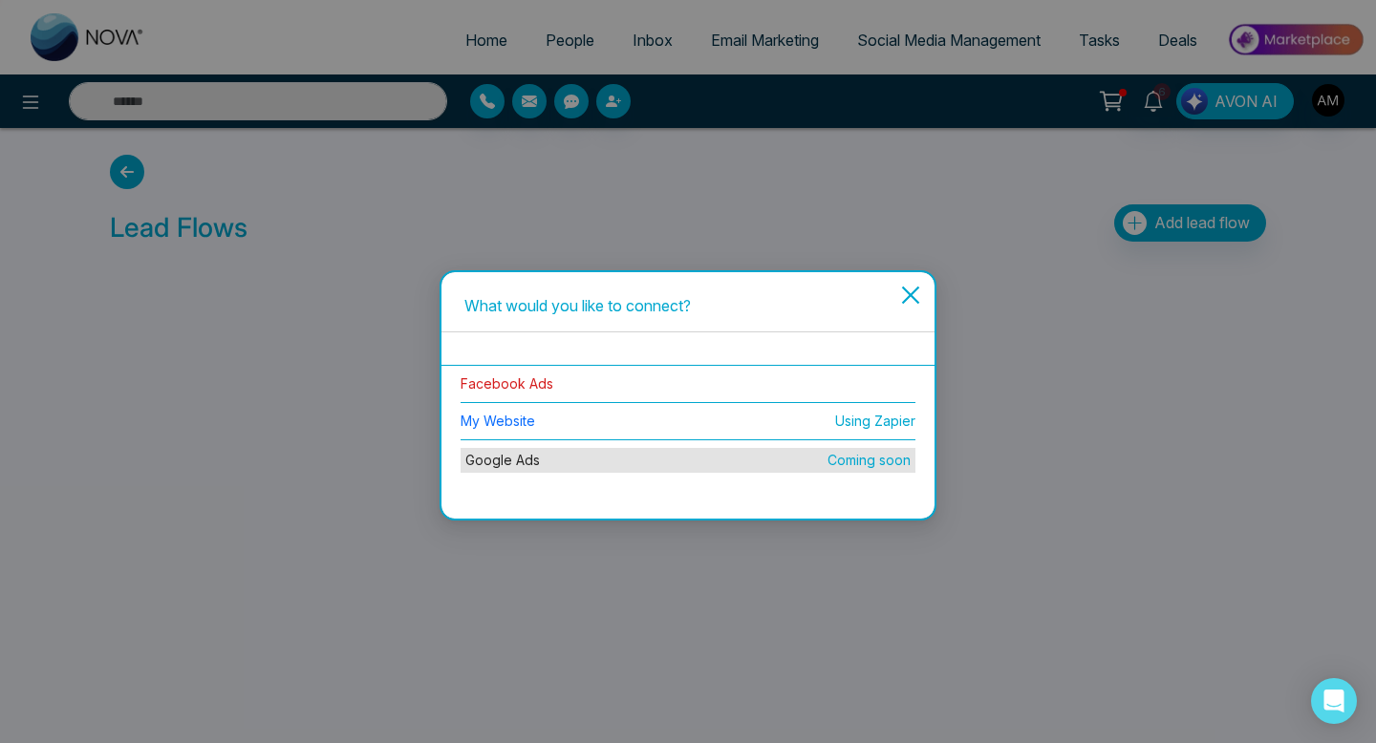
click at [506, 379] on link "Facebook Ads" at bounding box center [507, 384] width 93 height 16
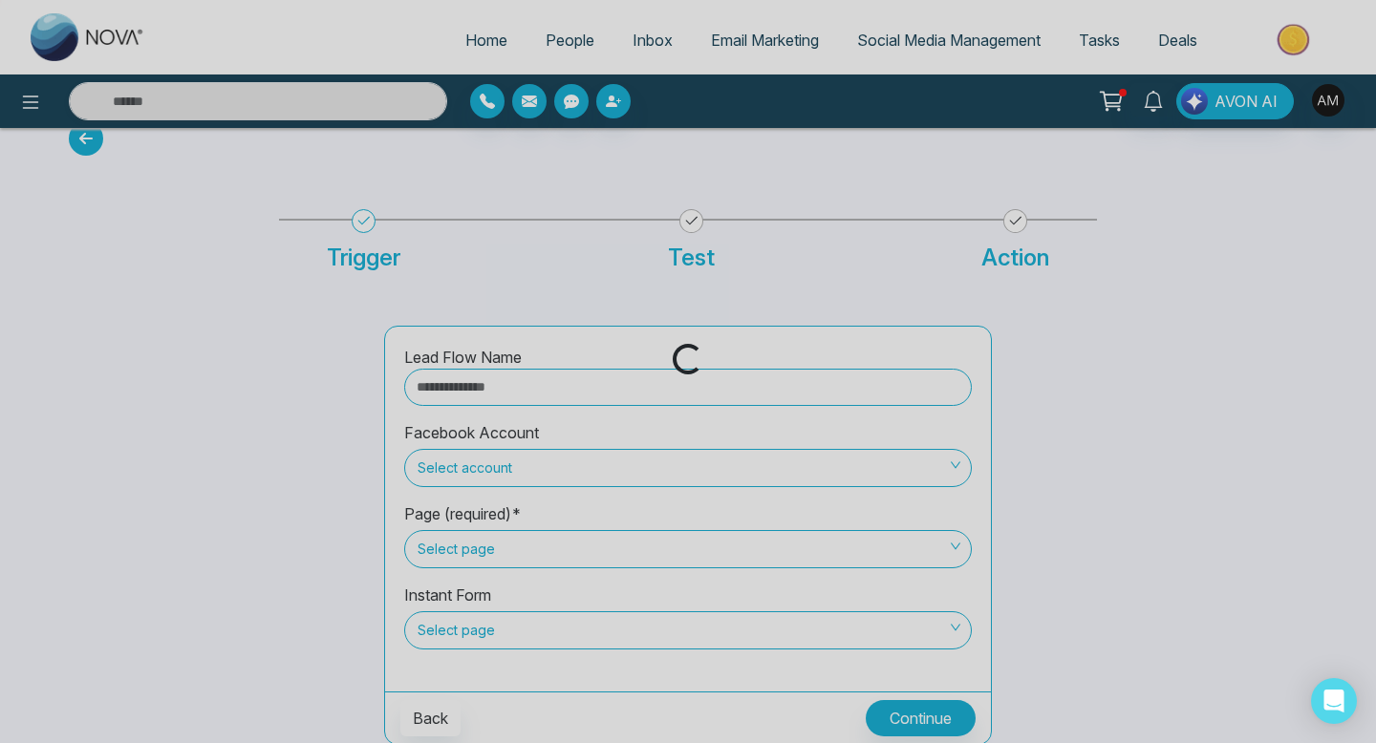
scroll to position [32, 0]
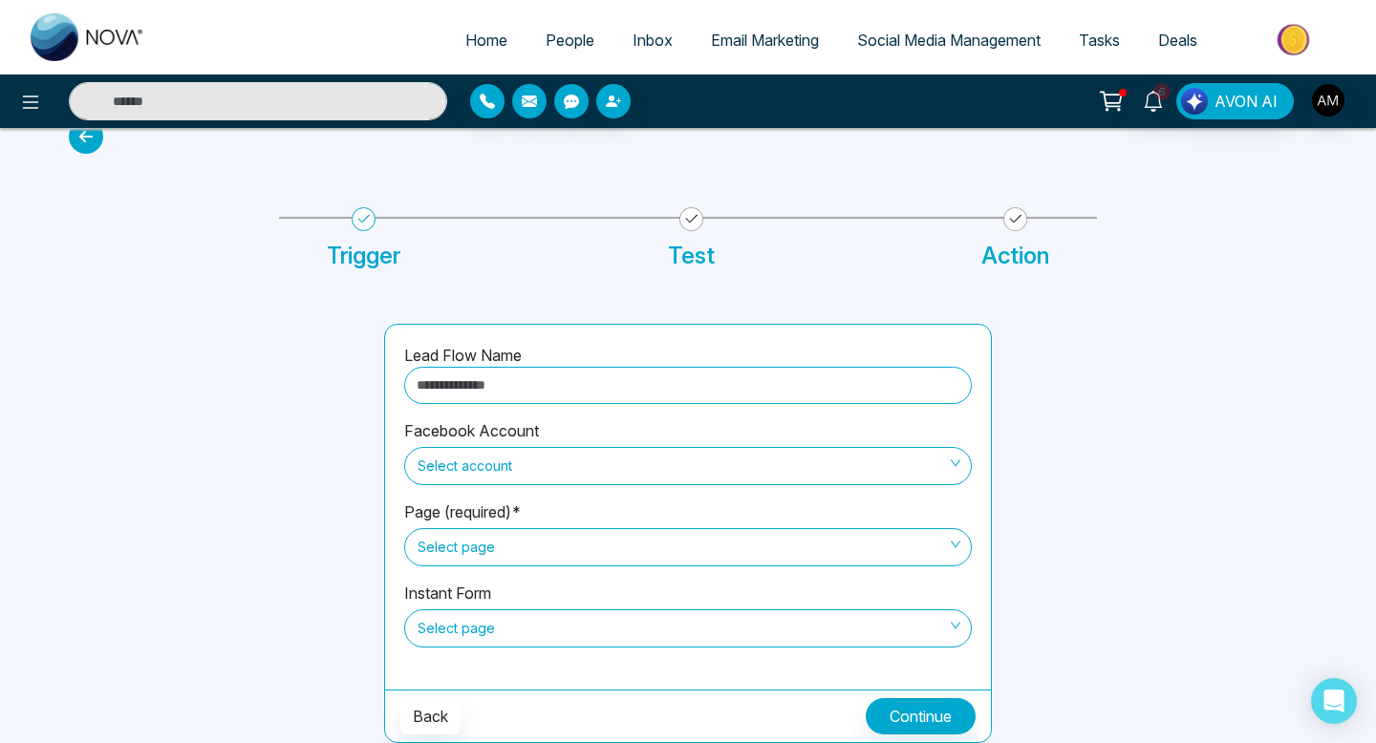
click at [830, 380] on input "text" at bounding box center [688, 385] width 568 height 37
click at [752, 301] on div "Lead Flow Name Facebook Account Select account Page (required)* Select page Ins…" at bounding box center [687, 510] width 1261 height 465
click at [714, 426] on div "Facebook Account Select account" at bounding box center [688, 459] width 568 height 81
click at [717, 398] on input "text" at bounding box center [688, 385] width 568 height 37
click at [688, 450] on span "Select account" at bounding box center [688, 466] width 541 height 32
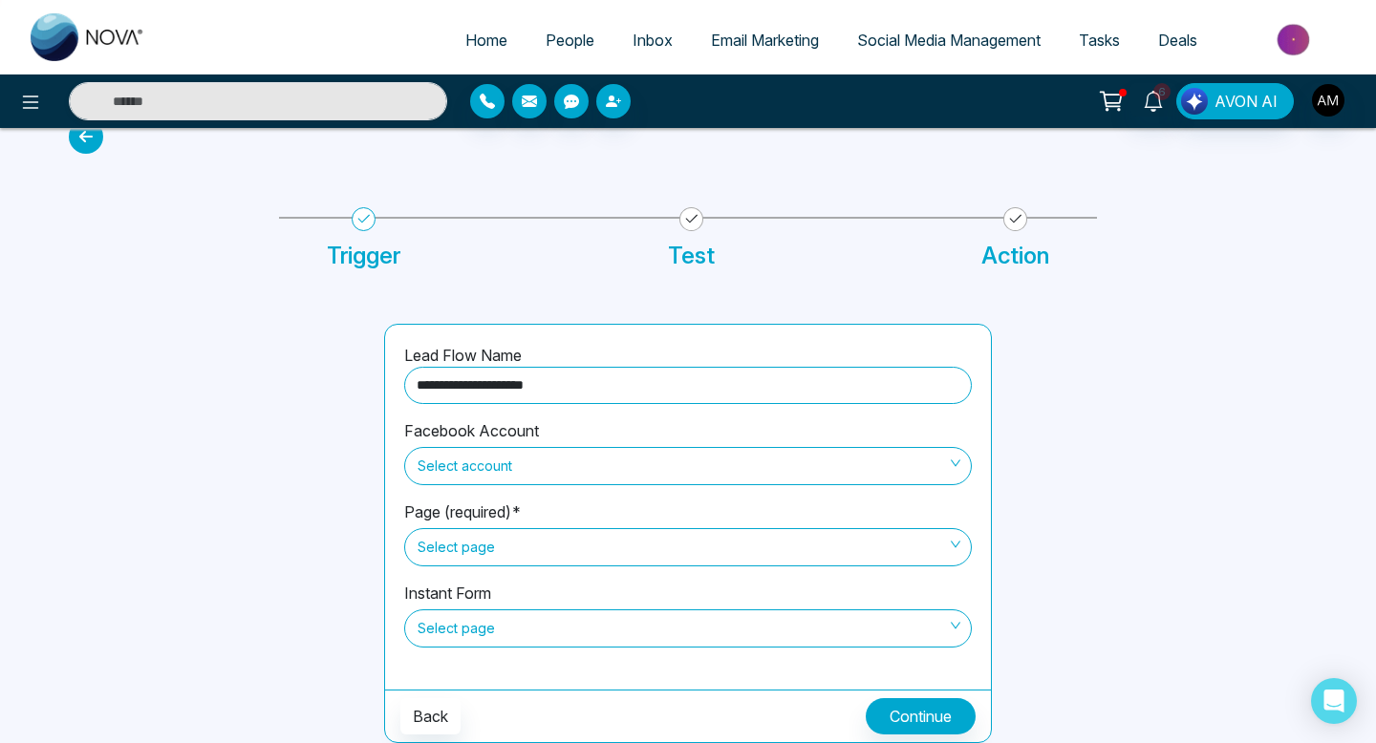
type input "**********"
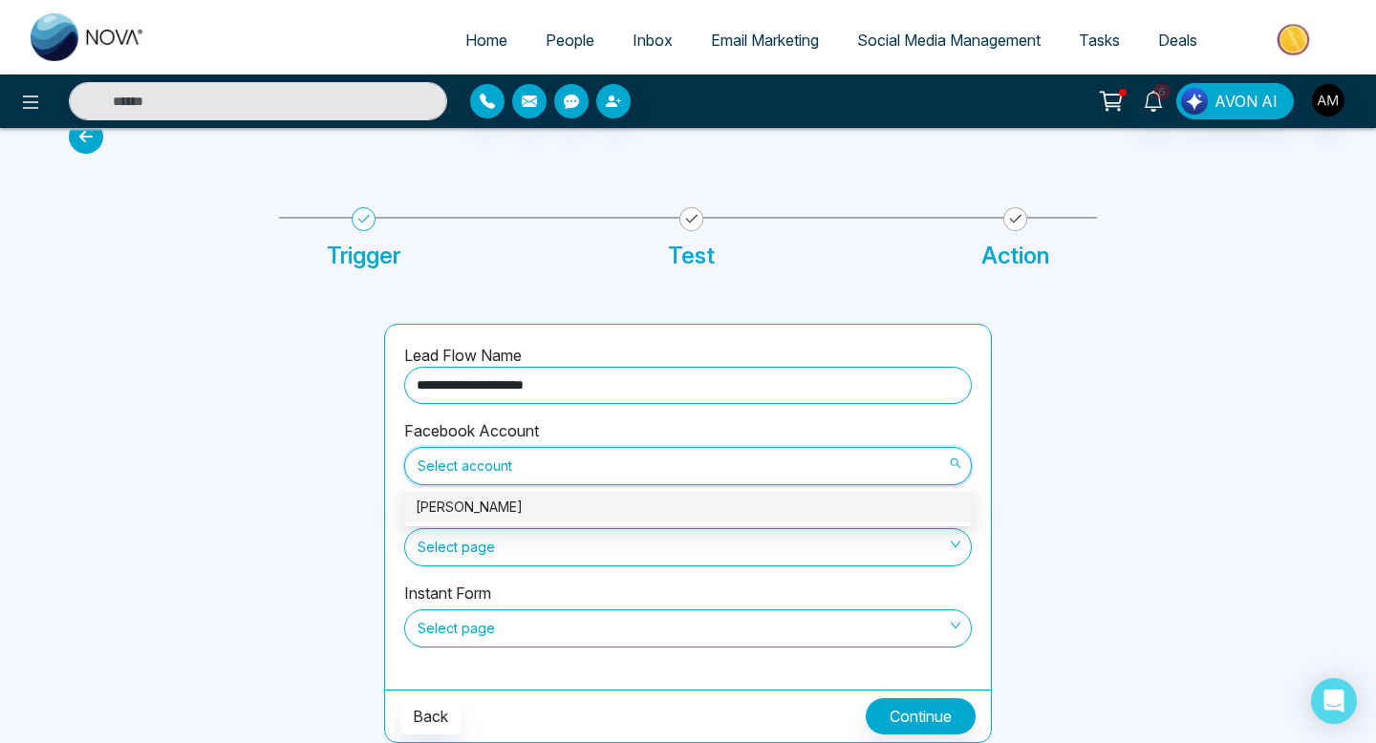
click at [682, 509] on div "[PERSON_NAME]" at bounding box center [688, 507] width 545 height 21
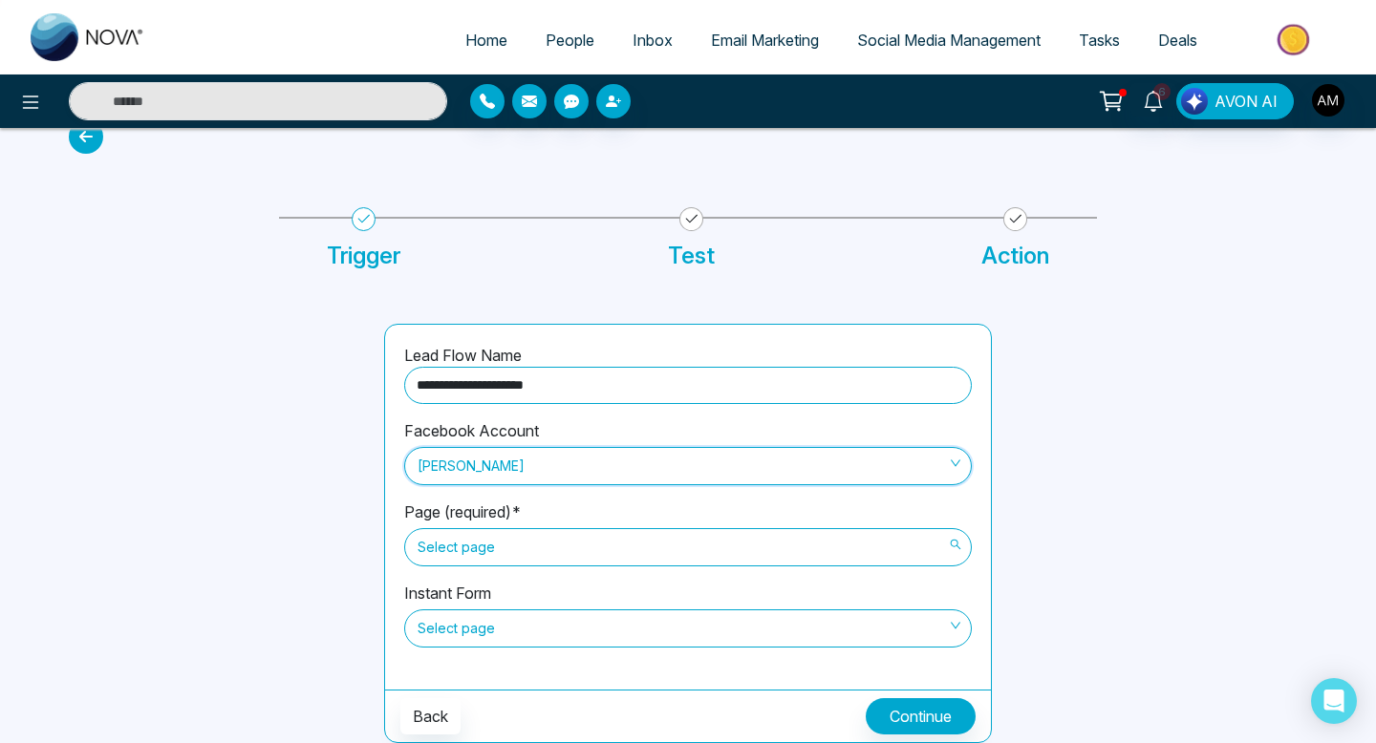
click at [746, 559] on span "Select page" at bounding box center [688, 547] width 541 height 32
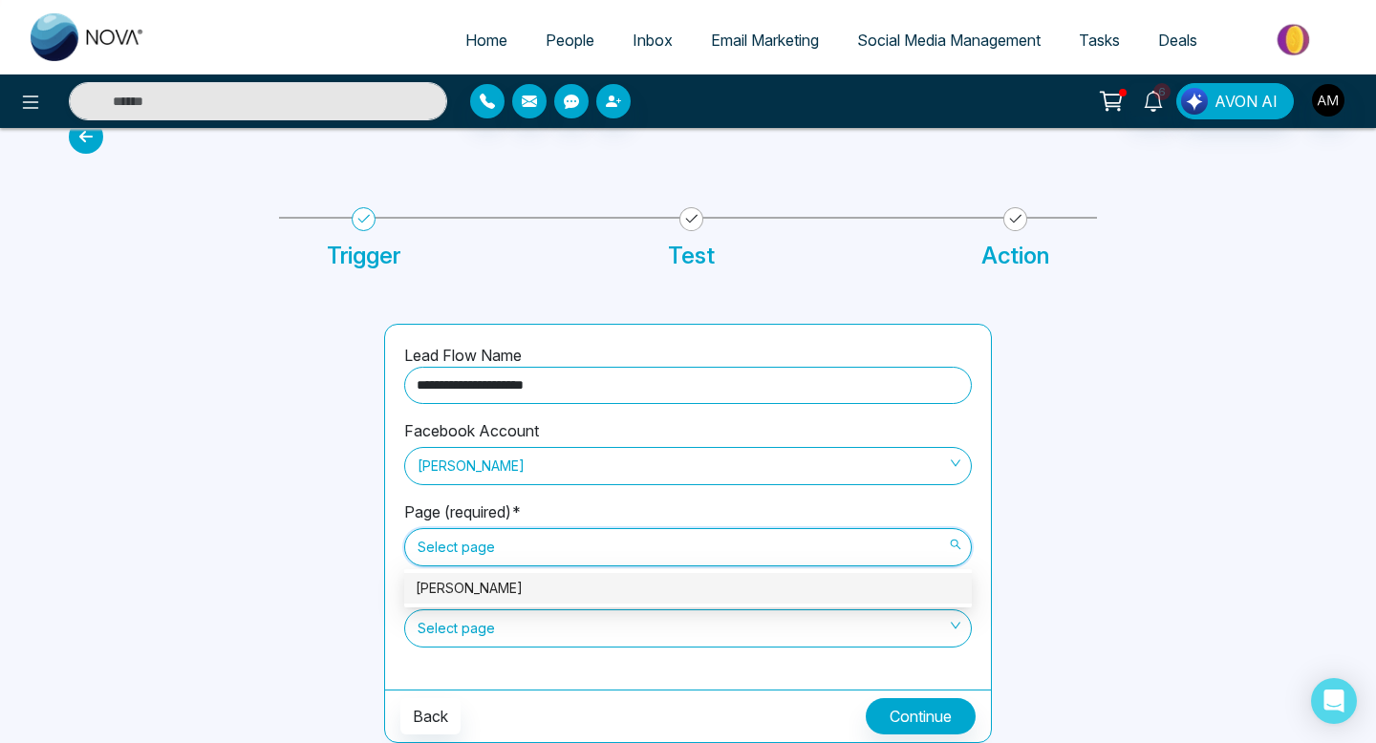
click at [686, 592] on div "[PERSON_NAME]" at bounding box center [688, 588] width 545 height 21
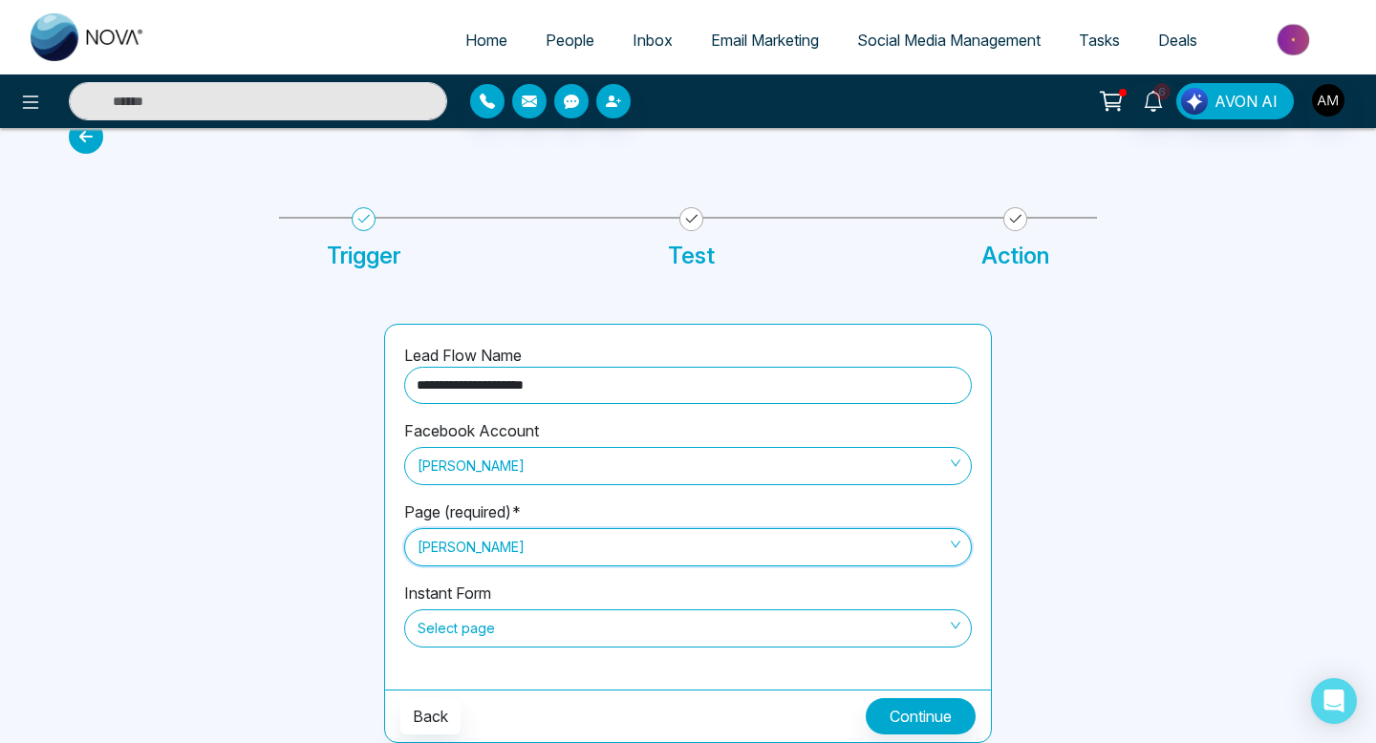
click at [942, 617] on span "Select page" at bounding box center [688, 629] width 541 height 32
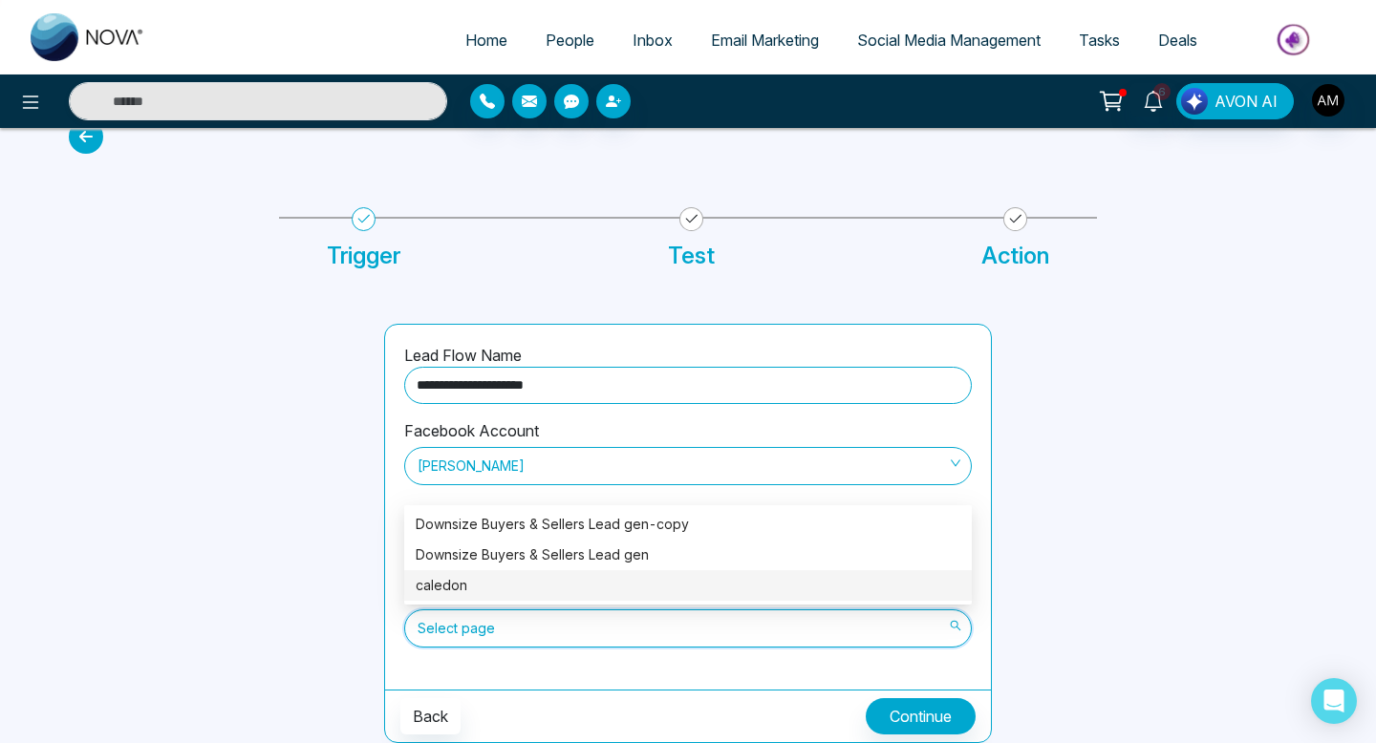
click at [1117, 553] on div at bounding box center [1160, 533] width 315 height 419
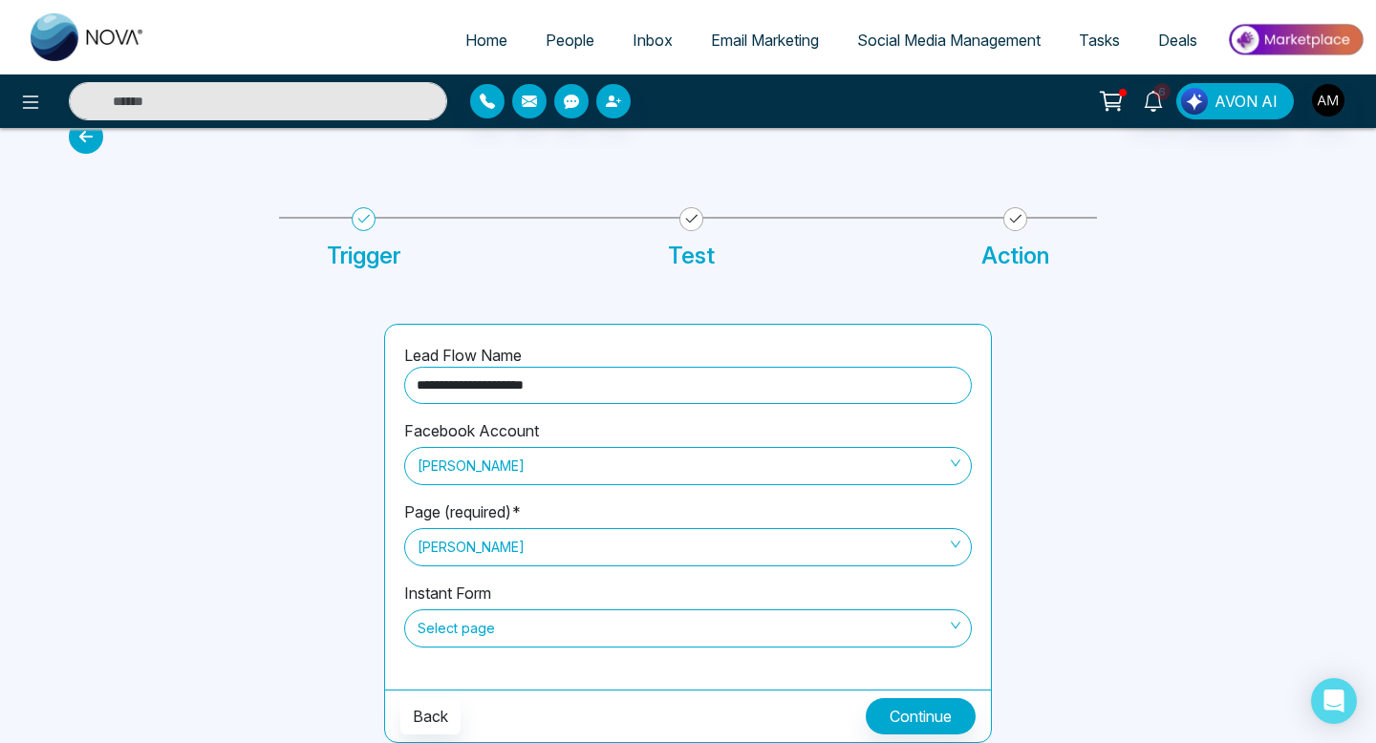
click at [889, 624] on span "Select page" at bounding box center [688, 629] width 541 height 32
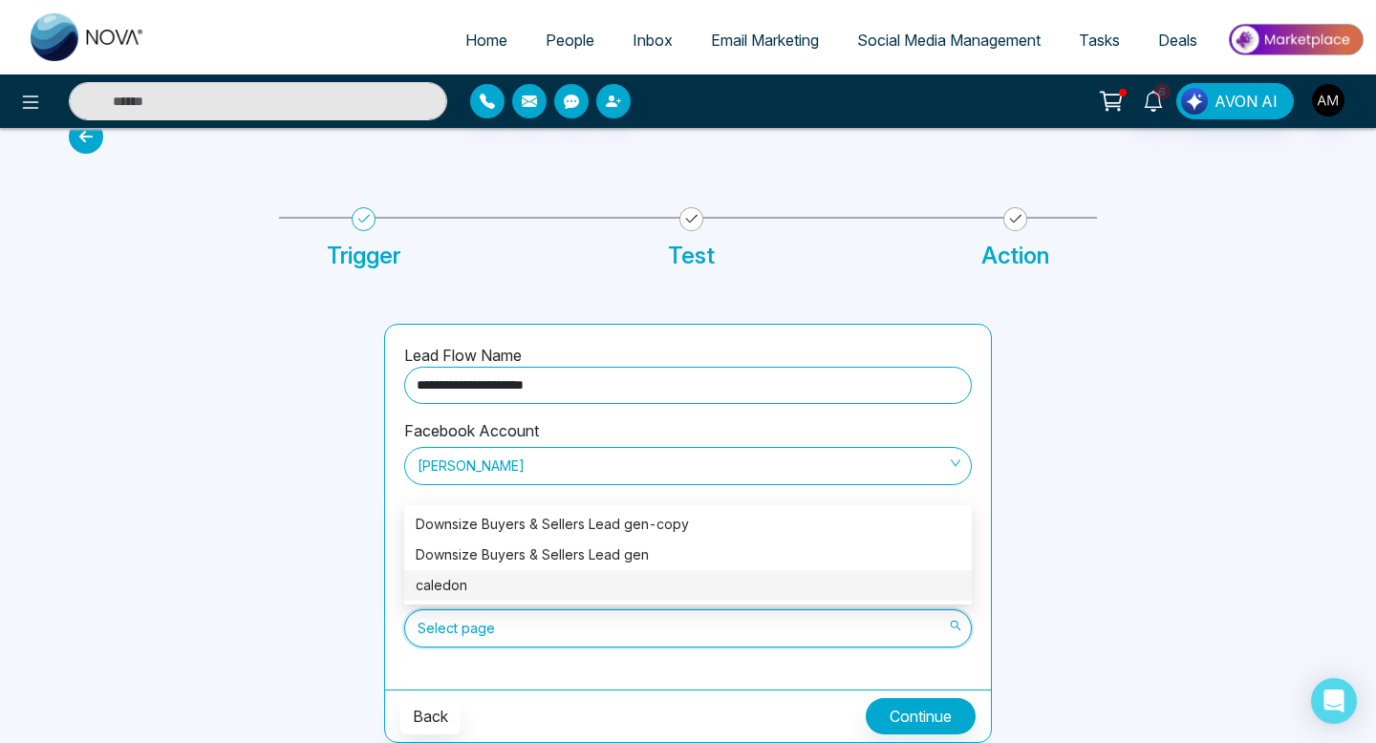
click at [1317, 413] on div at bounding box center [1160, 533] width 315 height 419
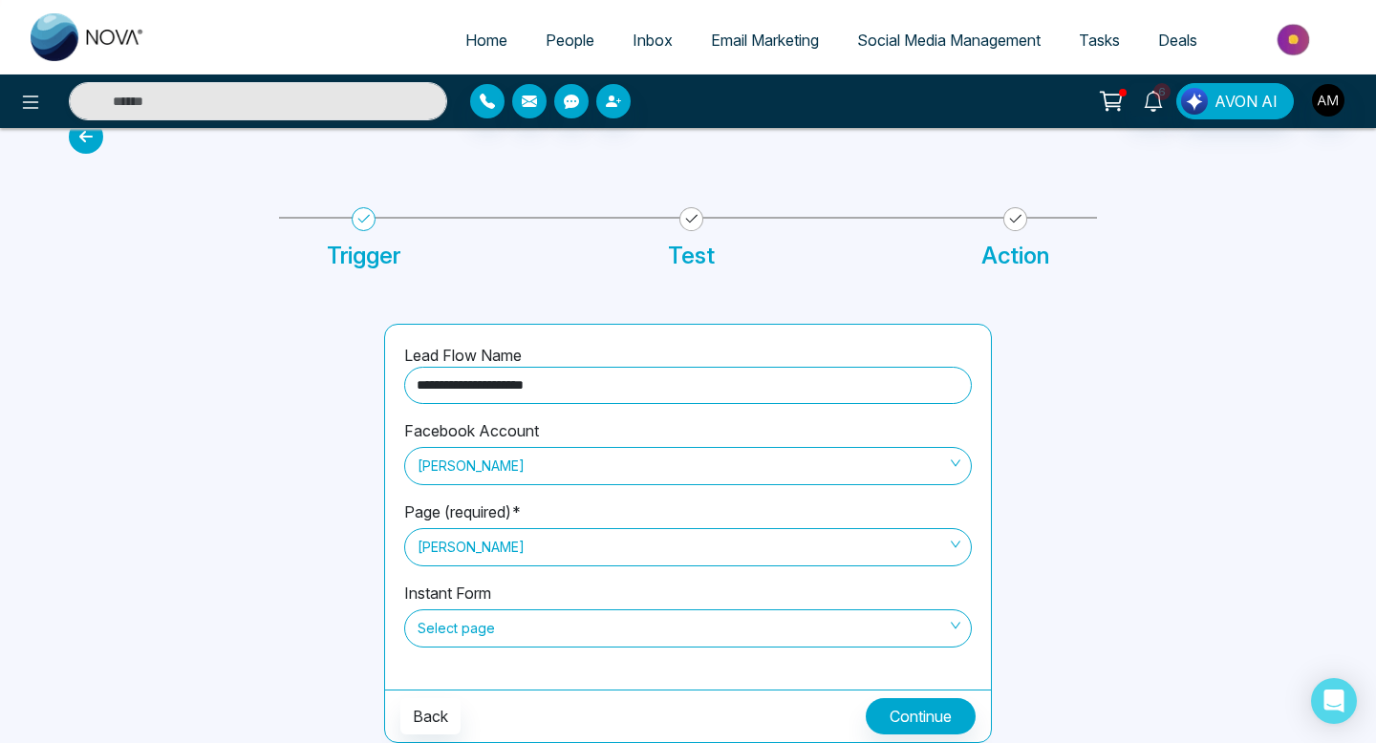
click at [950, 623] on span "Select page" at bounding box center [688, 629] width 541 height 32
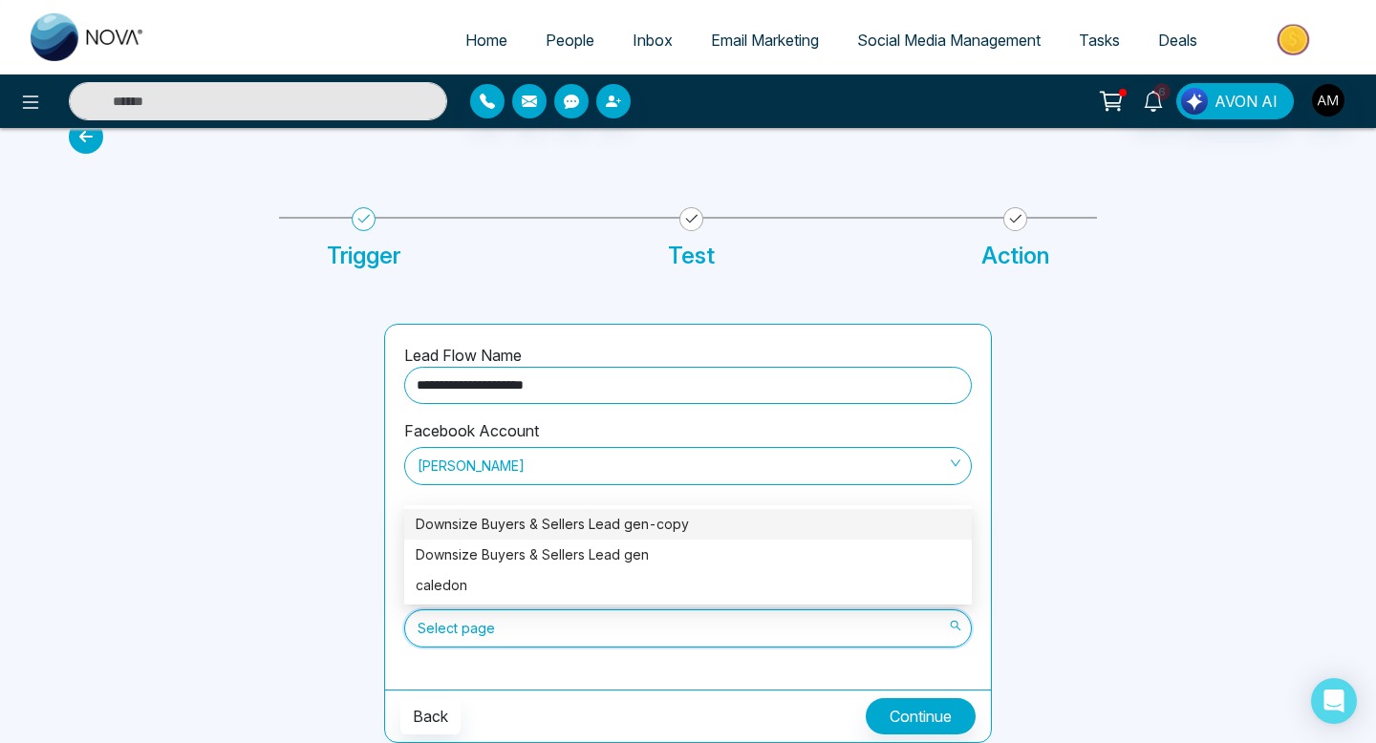
click at [1039, 443] on div at bounding box center [1160, 533] width 315 height 419
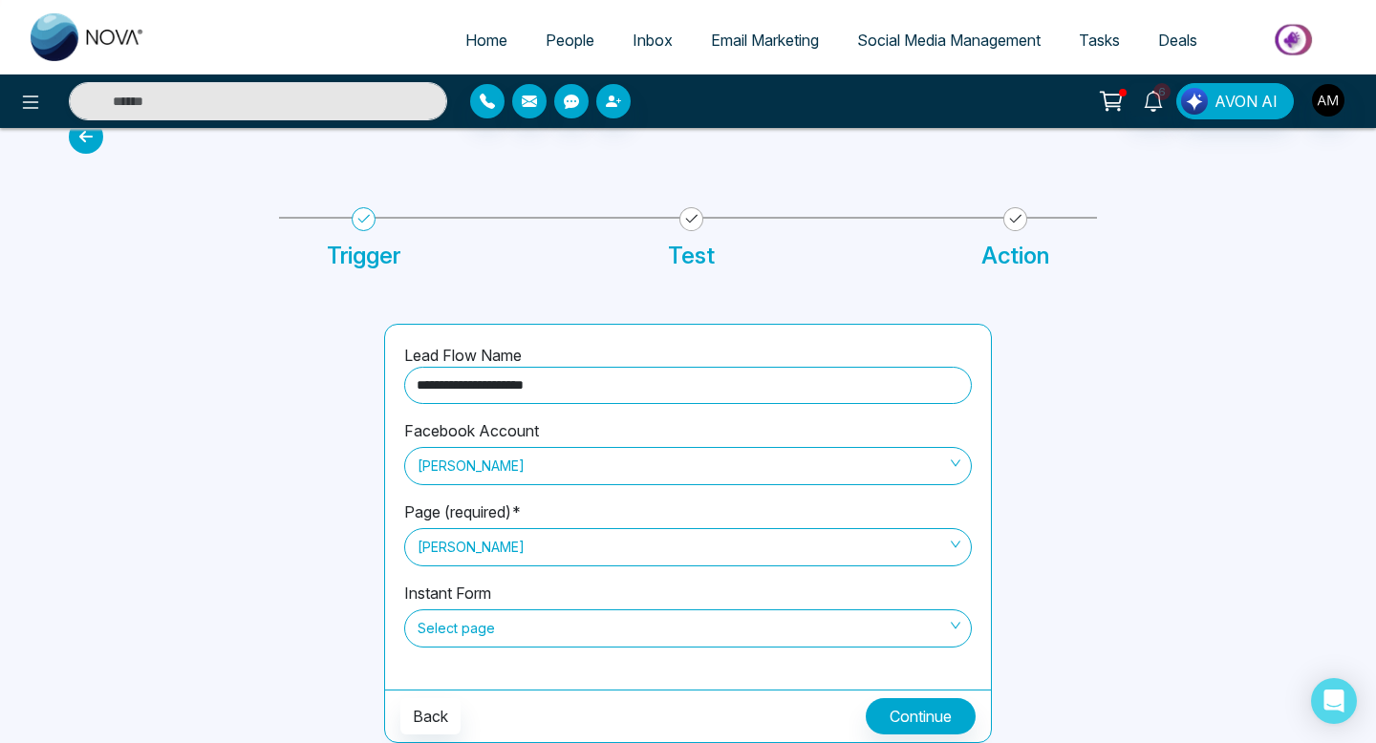
click at [550, 48] on span "People" at bounding box center [570, 40] width 49 height 19
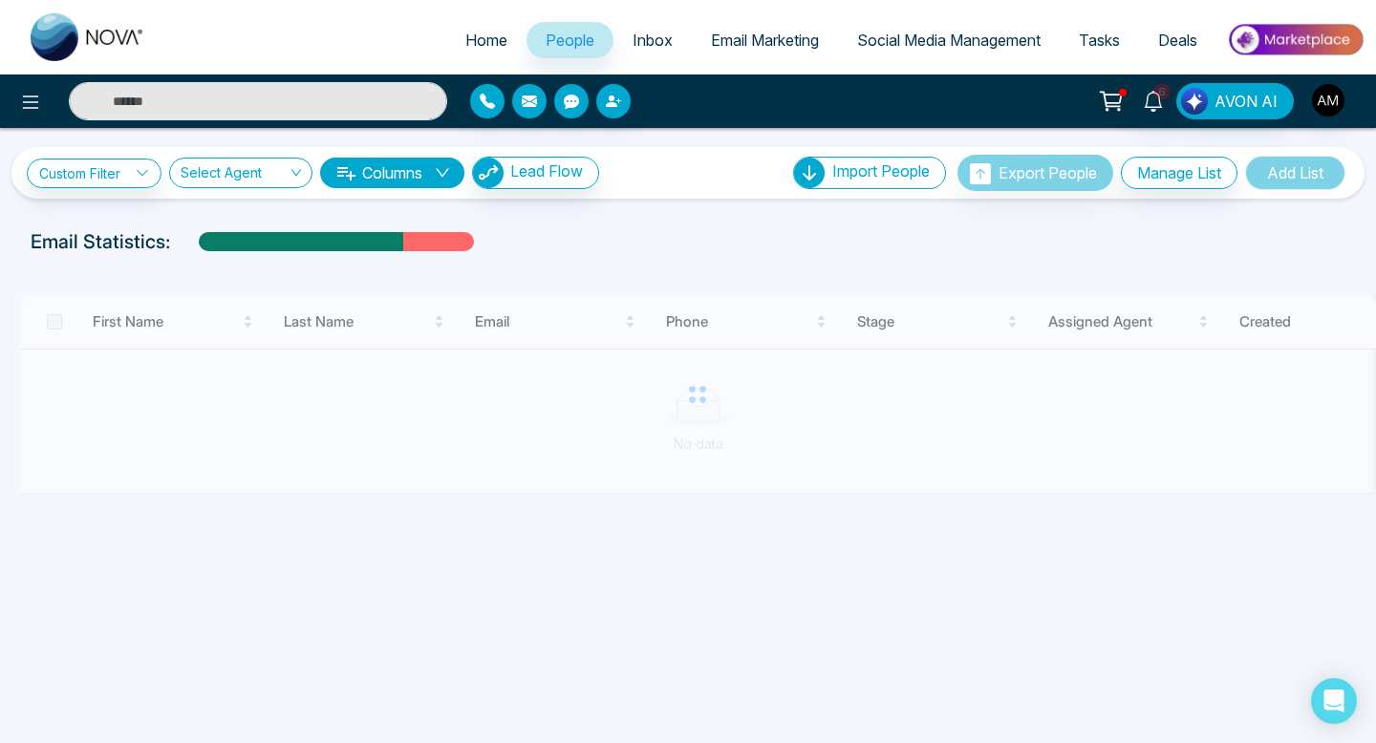
click at [343, 110] on input "text" at bounding box center [258, 101] width 378 height 38
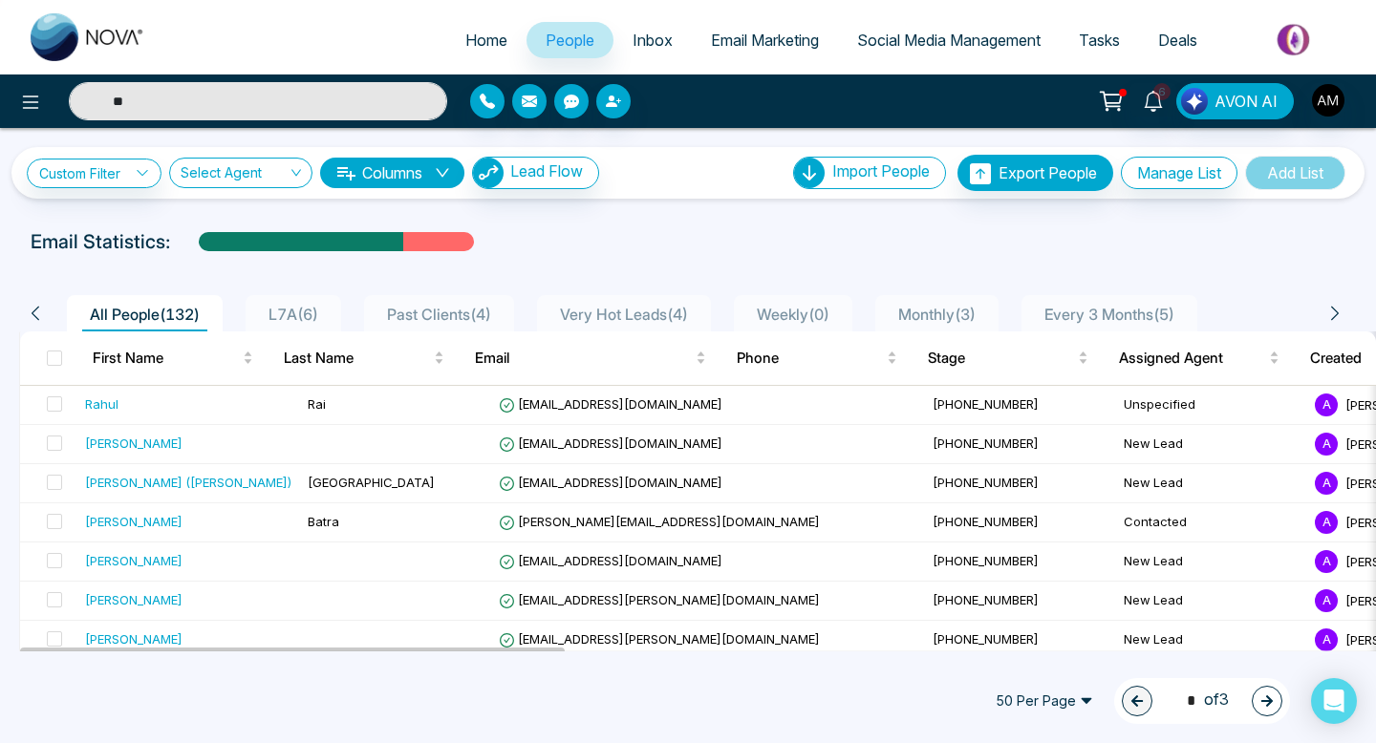
type input "*"
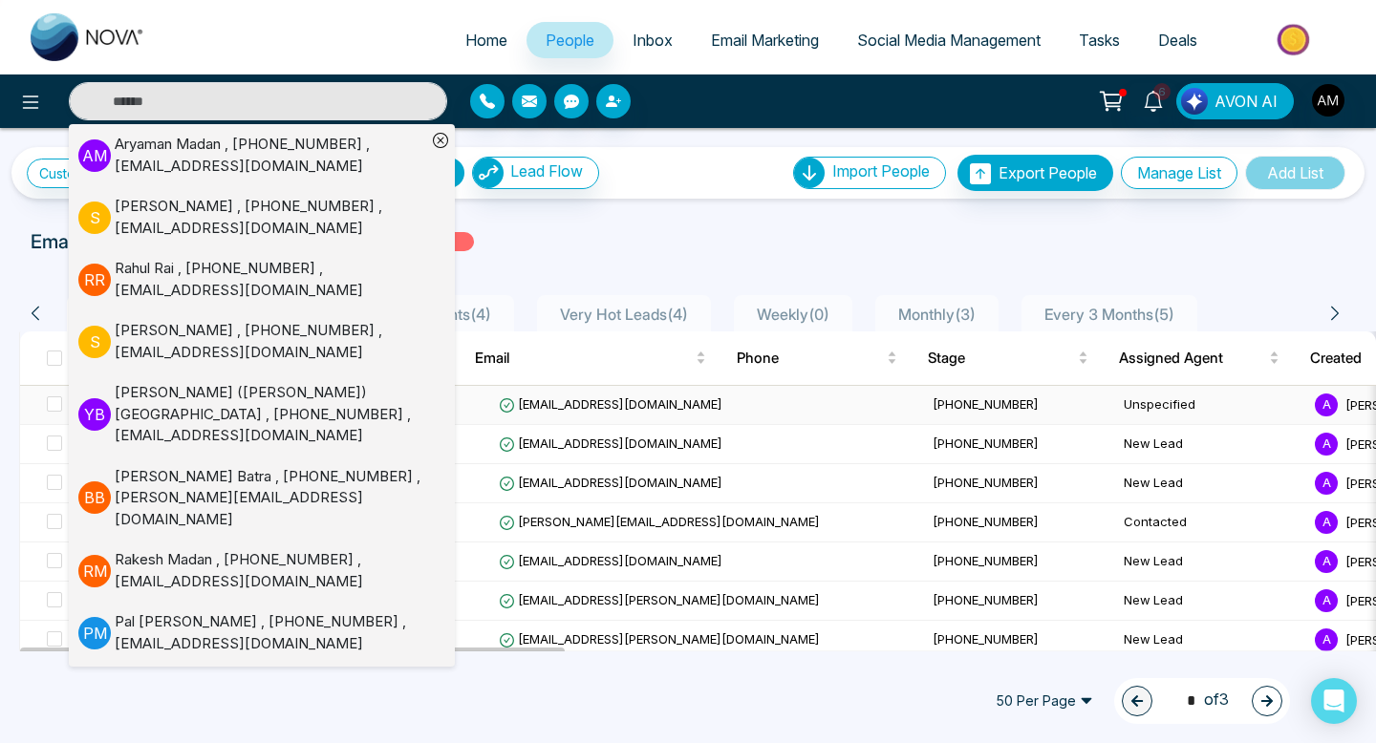
click at [145, 407] on div "[PERSON_NAME] ([PERSON_NAME]) [GEOGRAPHIC_DATA] , [PHONE_NUMBER] , [EMAIL_ADDRE…" at bounding box center [271, 414] width 312 height 65
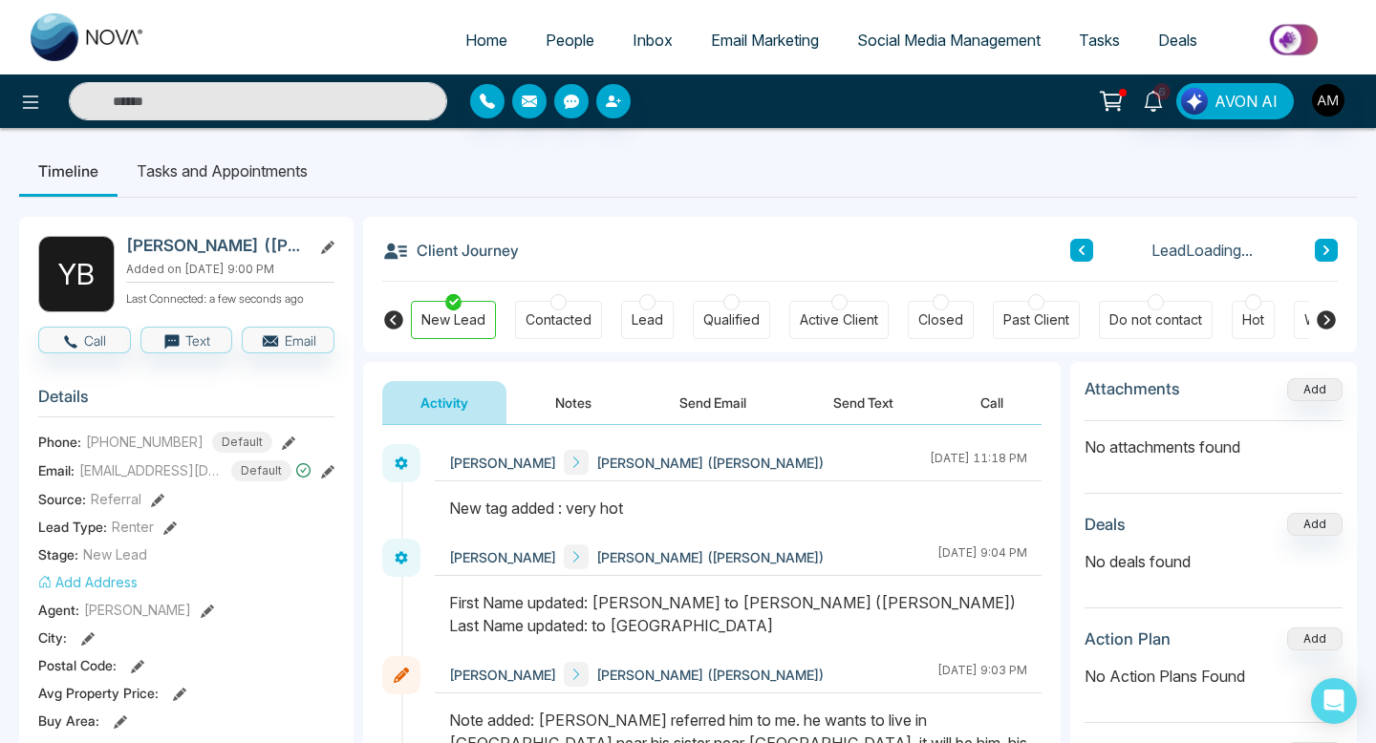
scroll to position [1, 0]
click at [565, 326] on div "Contacted" at bounding box center [559, 321] width 66 height 19
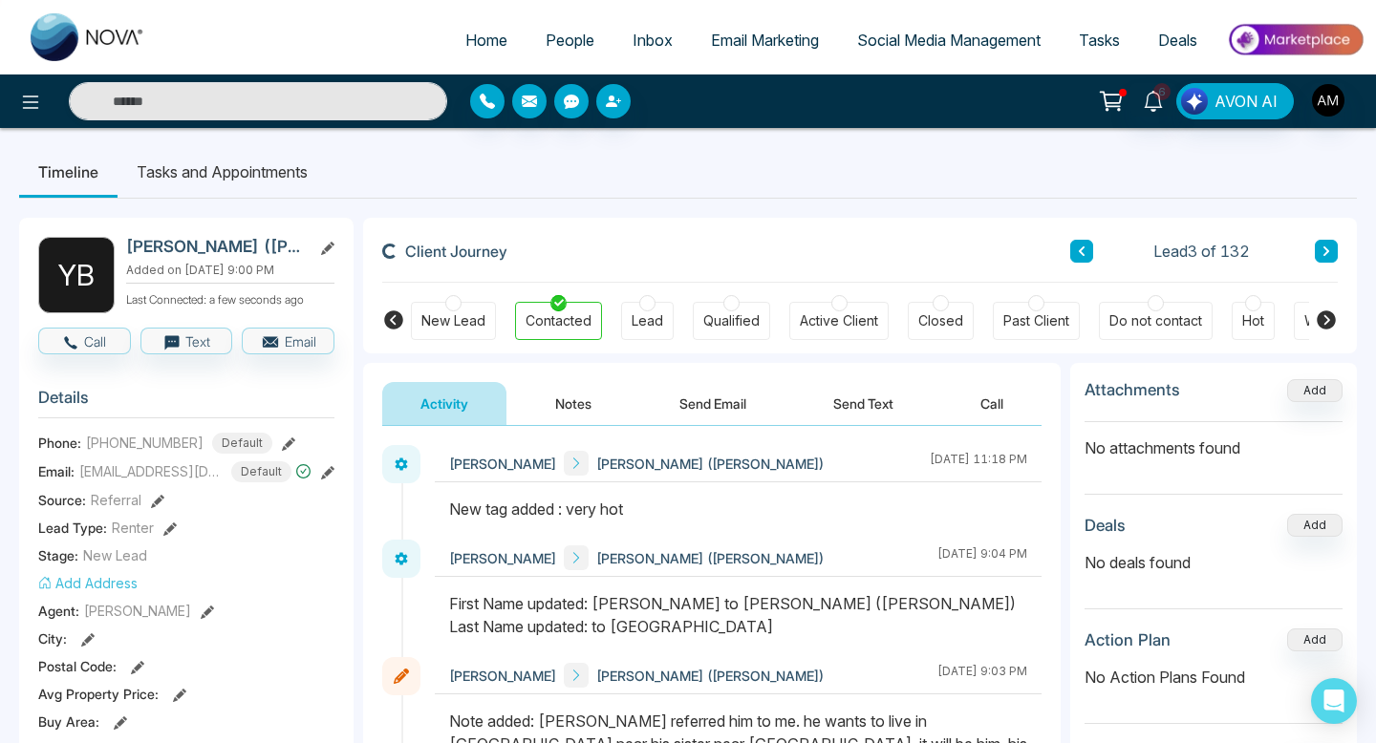
click at [565, 326] on div "Contacted" at bounding box center [559, 321] width 66 height 19
click at [451, 331] on div "New Lead" at bounding box center [453, 321] width 85 height 38
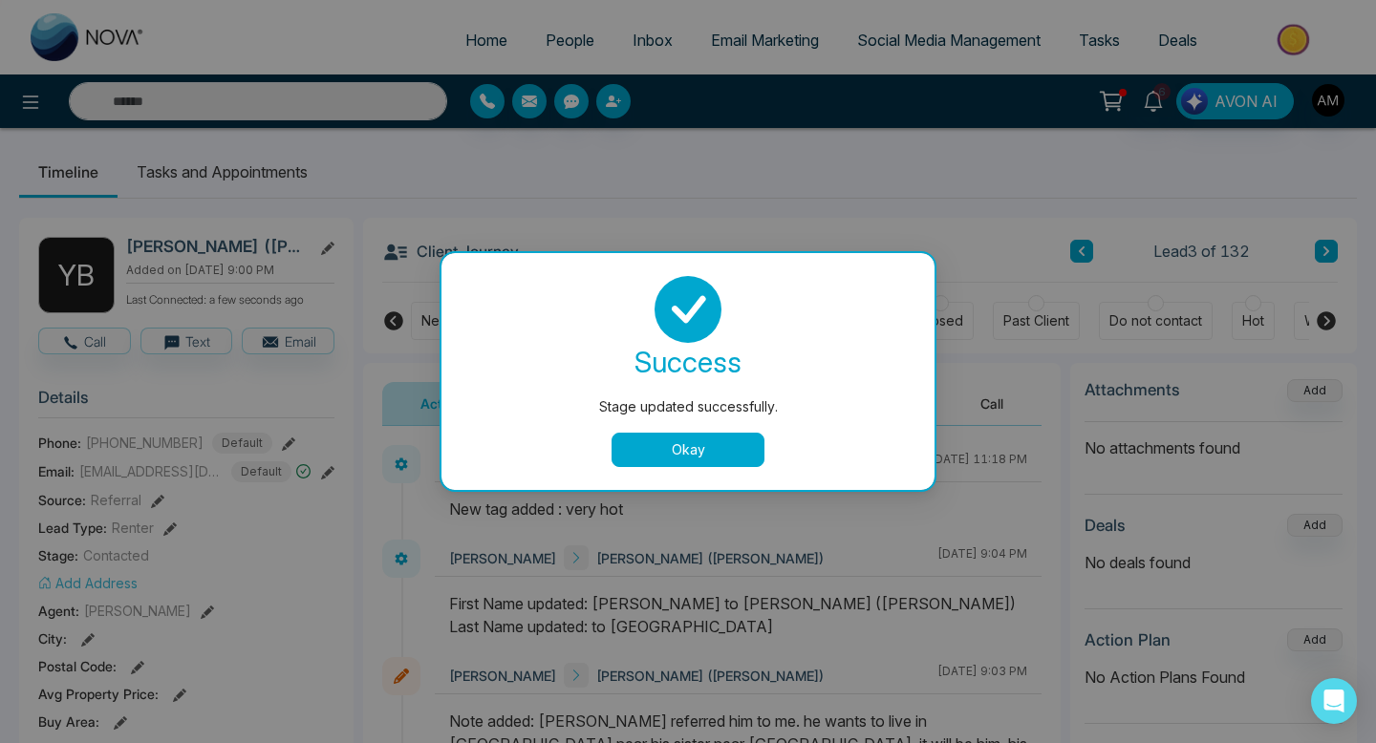
click at [661, 451] on button "Okay" at bounding box center [688, 450] width 153 height 34
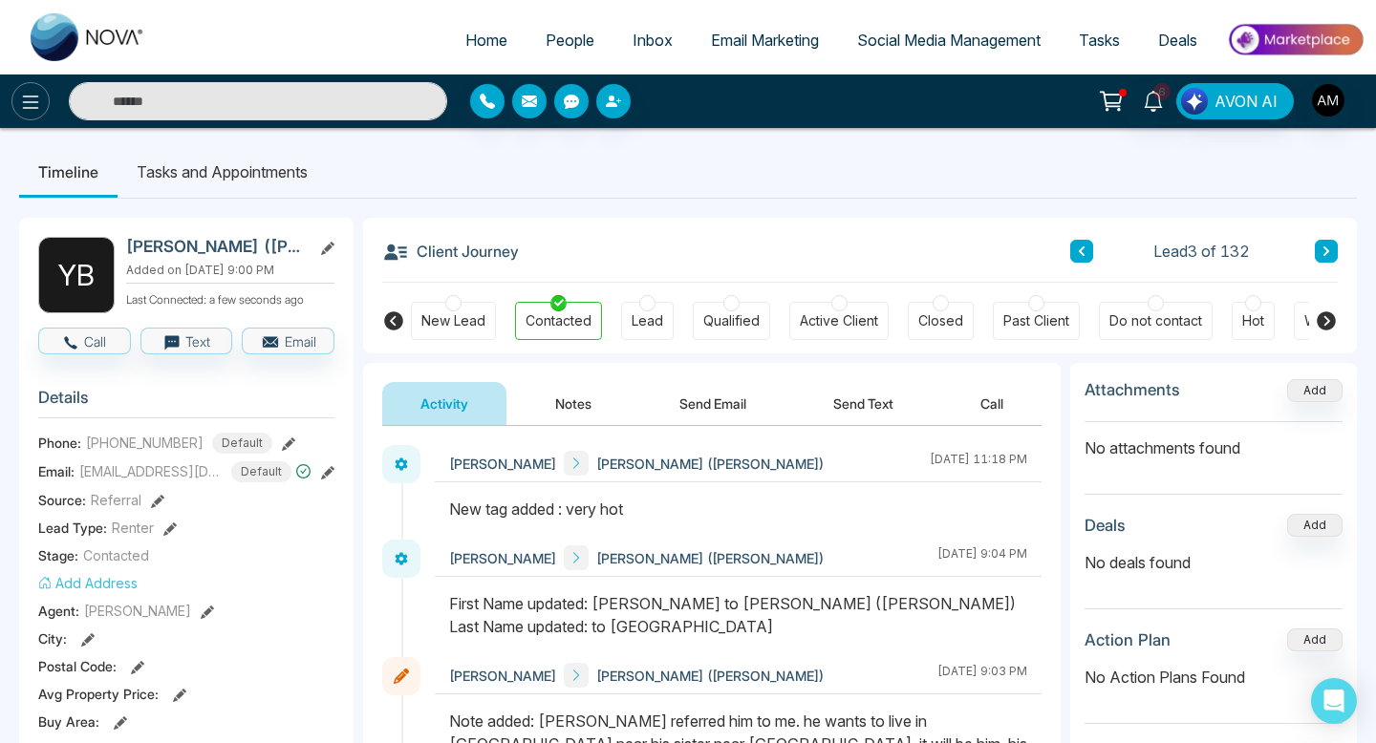
click at [20, 95] on icon at bounding box center [30, 102] width 23 height 23
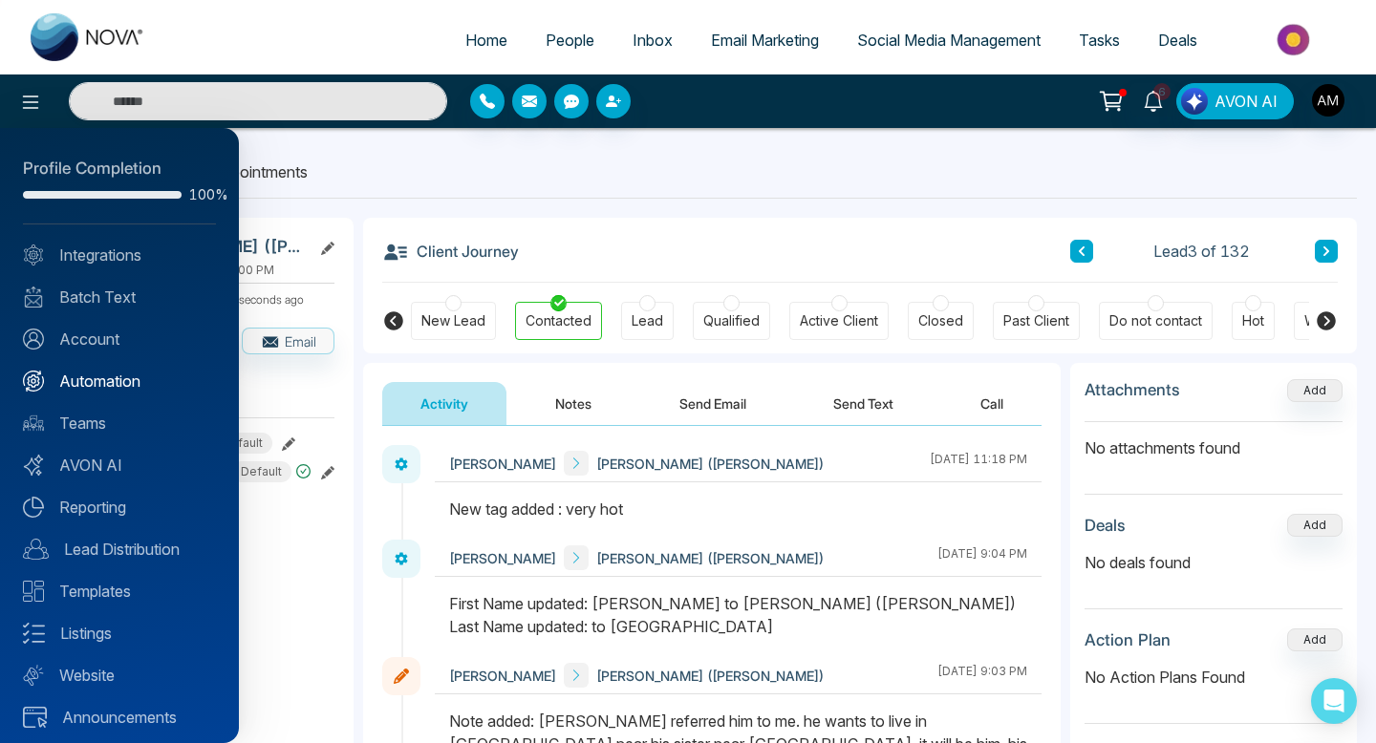
scroll to position [8, 0]
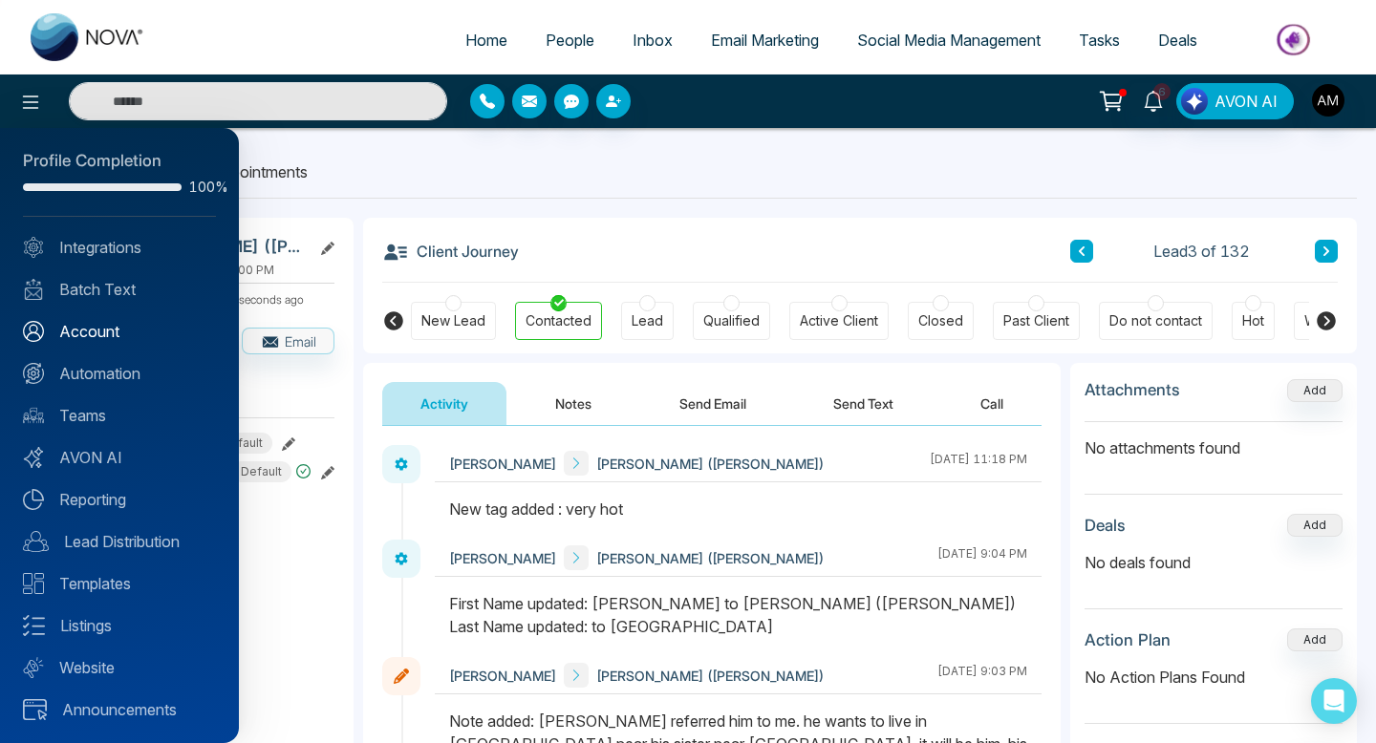
click at [107, 329] on link "Account" at bounding box center [119, 331] width 193 height 23
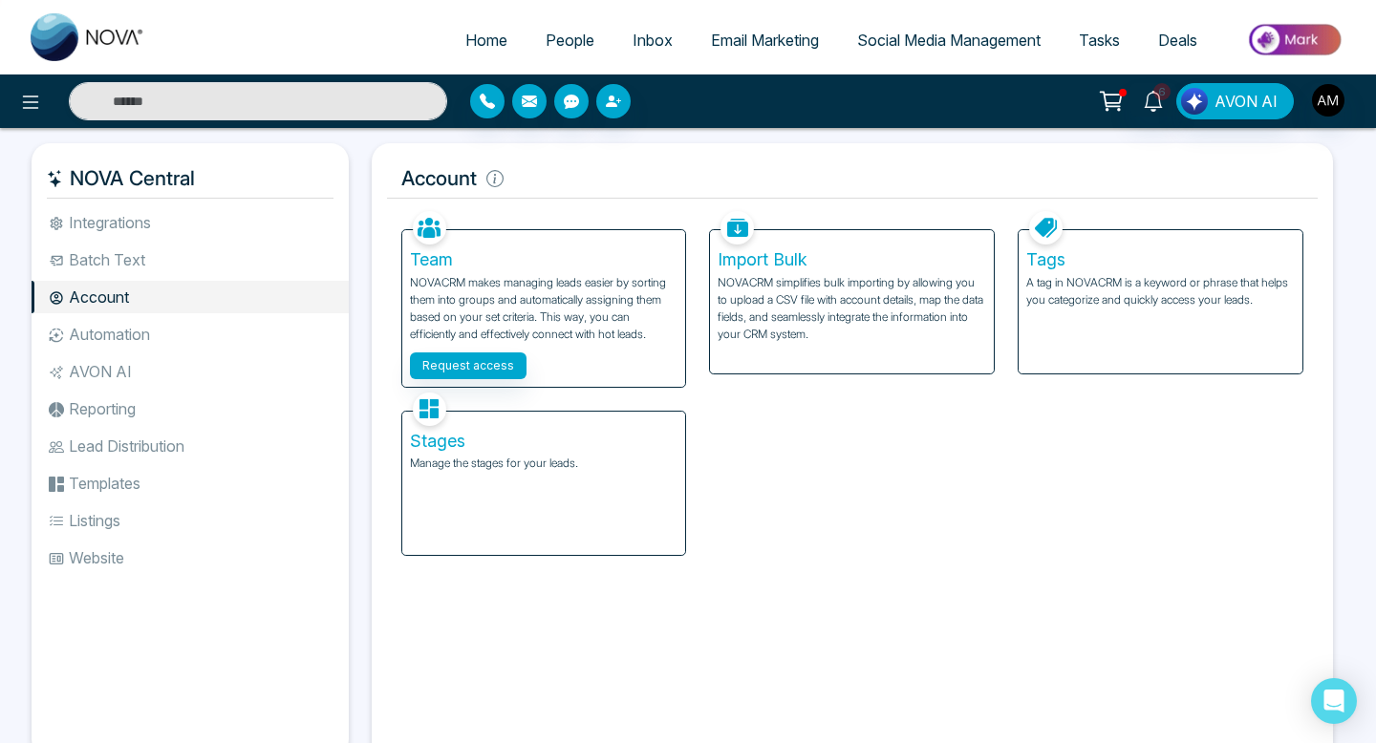
click at [483, 469] on div "Stages Manage the stages for your leads." at bounding box center [544, 483] width 284 height 143
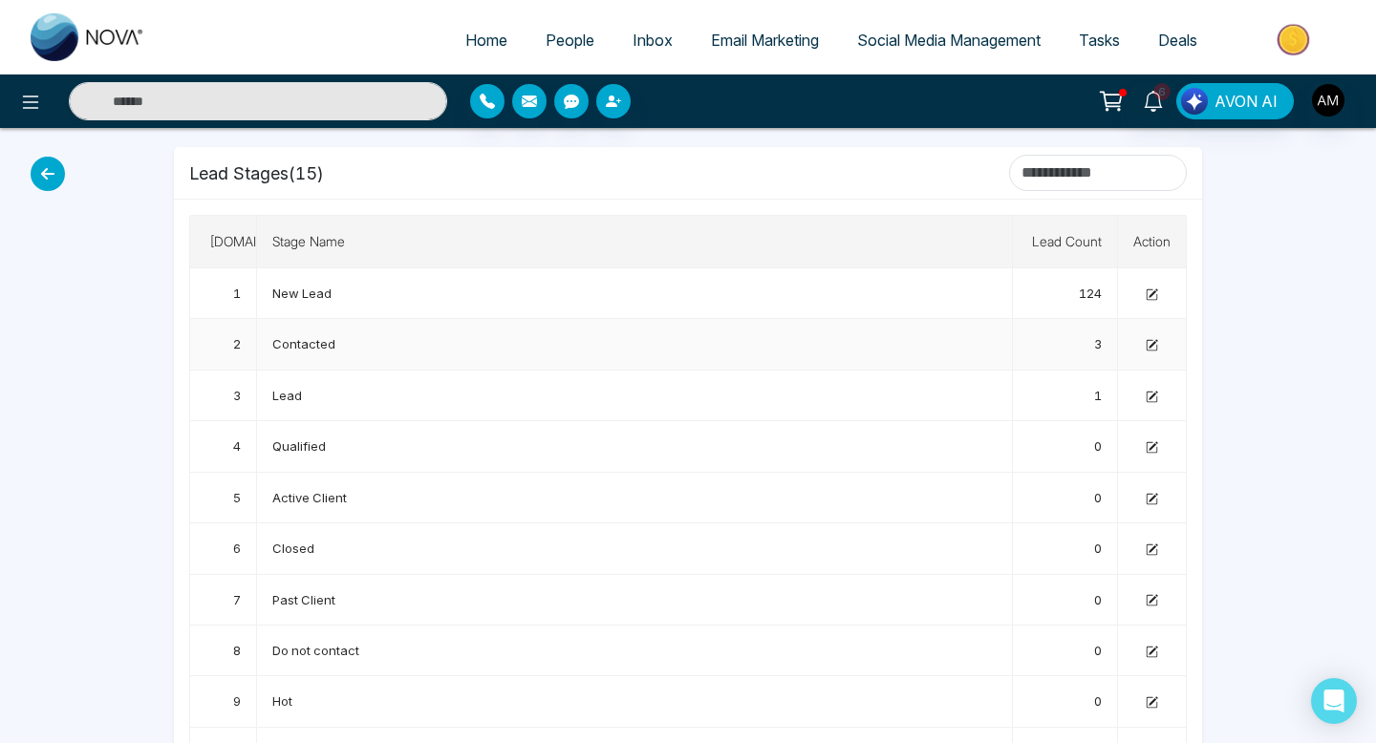
scroll to position [39, 0]
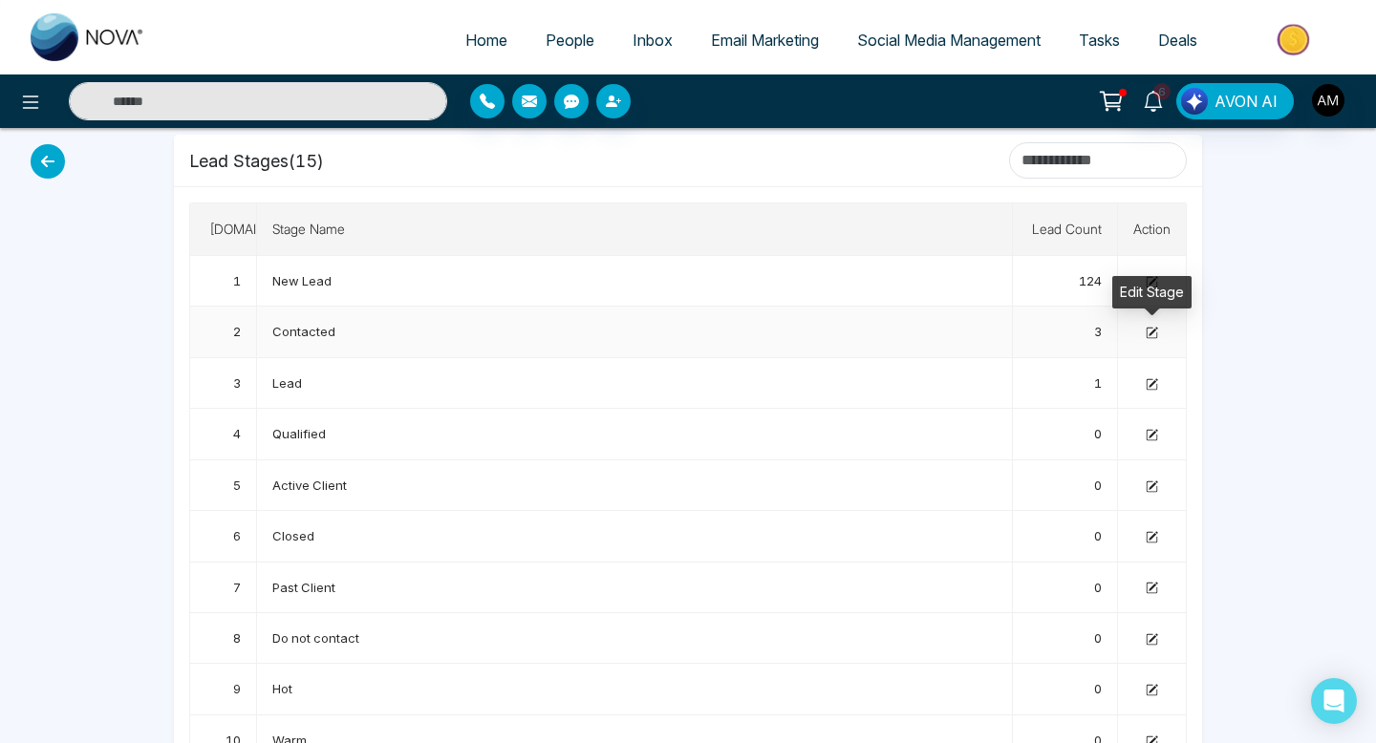
click at [1150, 335] on icon at bounding box center [1152, 333] width 12 height 12
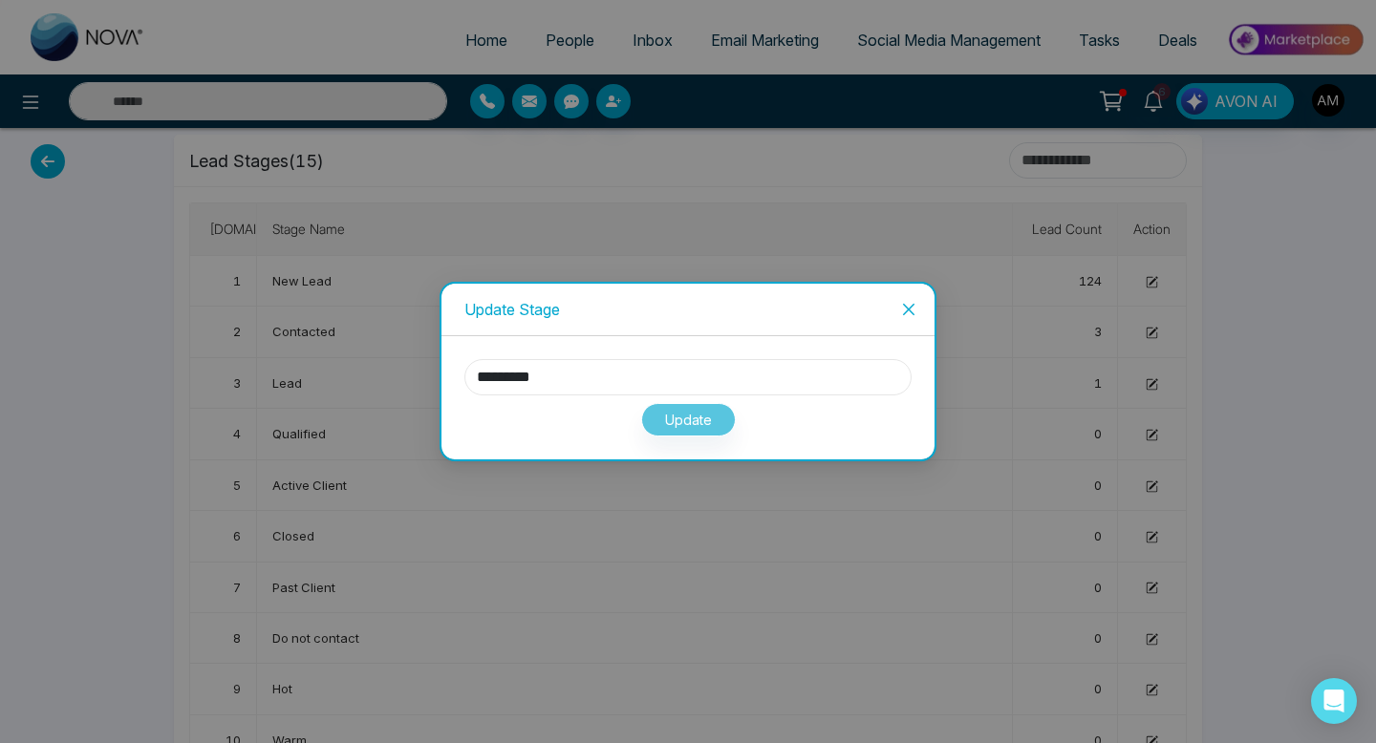
click at [698, 359] on input "*********" at bounding box center [687, 377] width 447 height 36
click at [917, 304] on span "Close" at bounding box center [909, 310] width 52 height 52
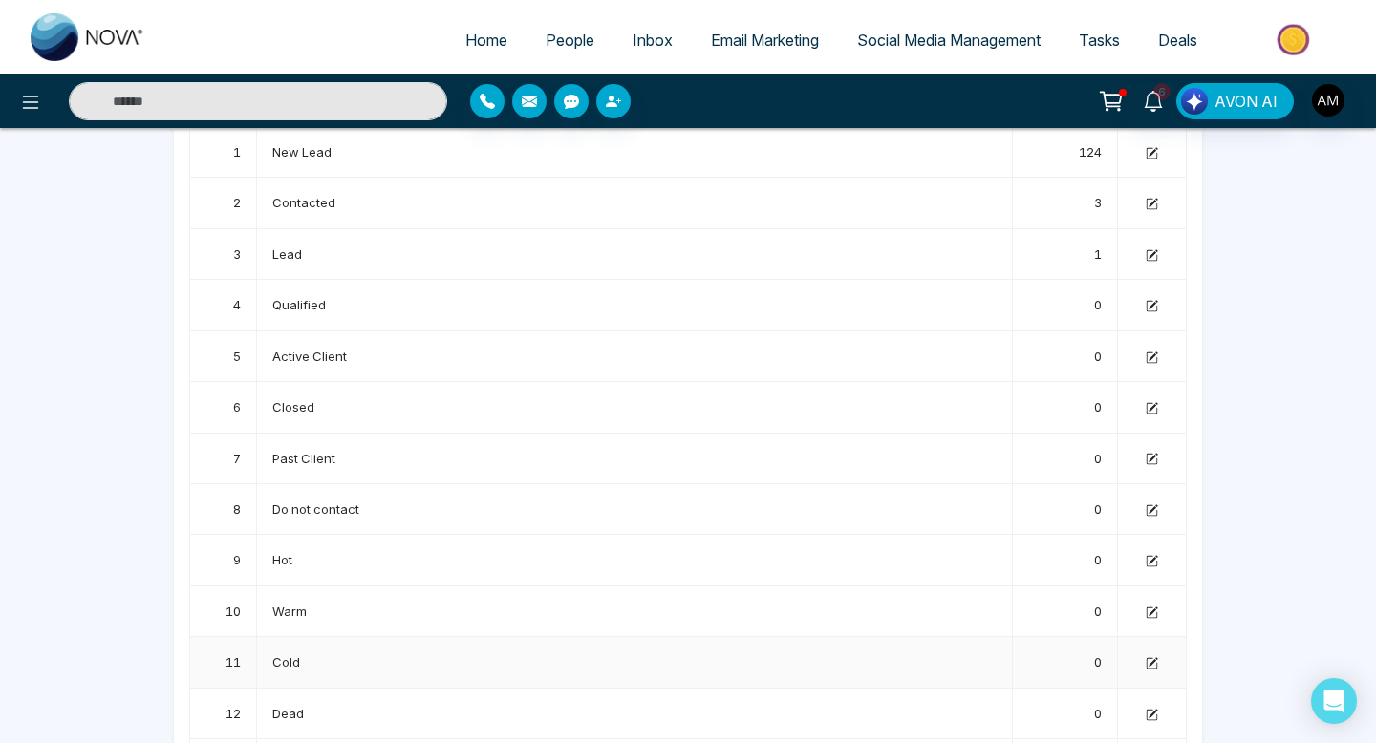
scroll to position [0, 0]
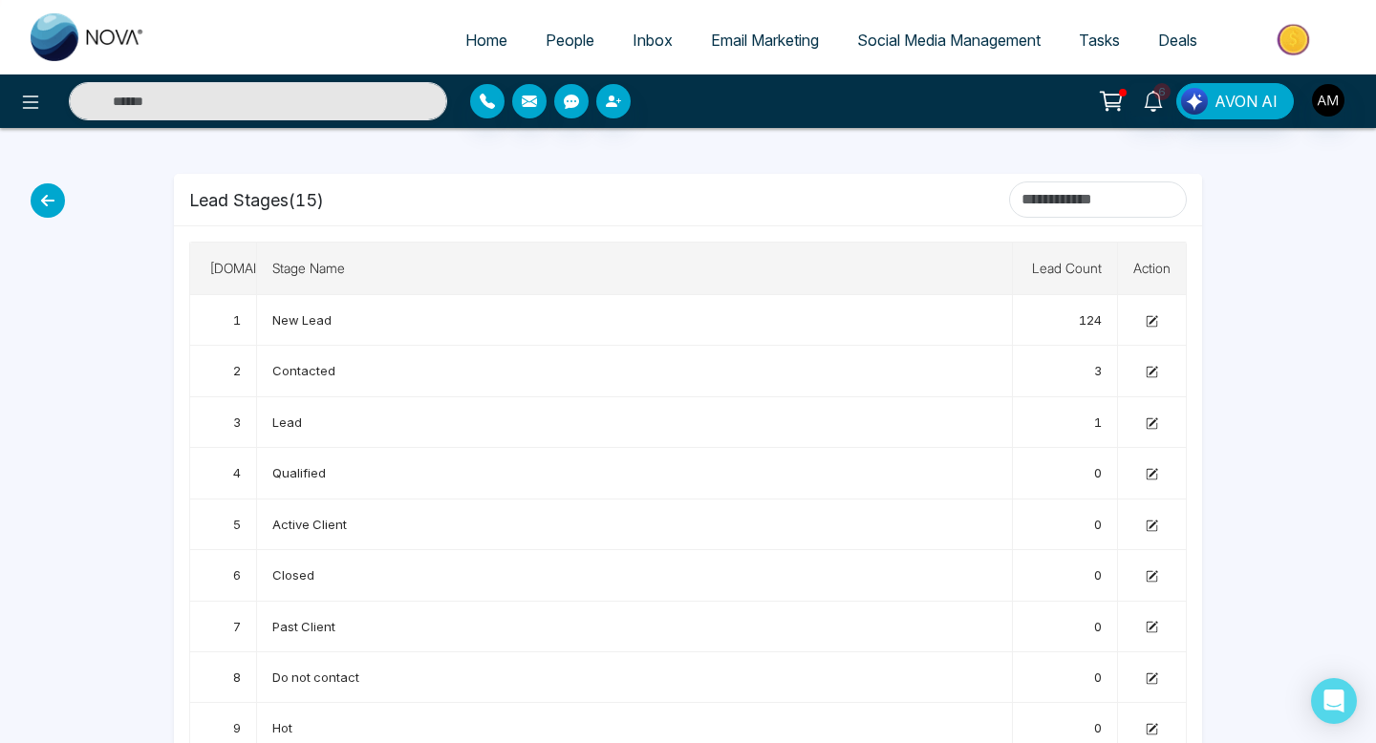
click at [39, 200] on icon at bounding box center [48, 200] width 34 height 34
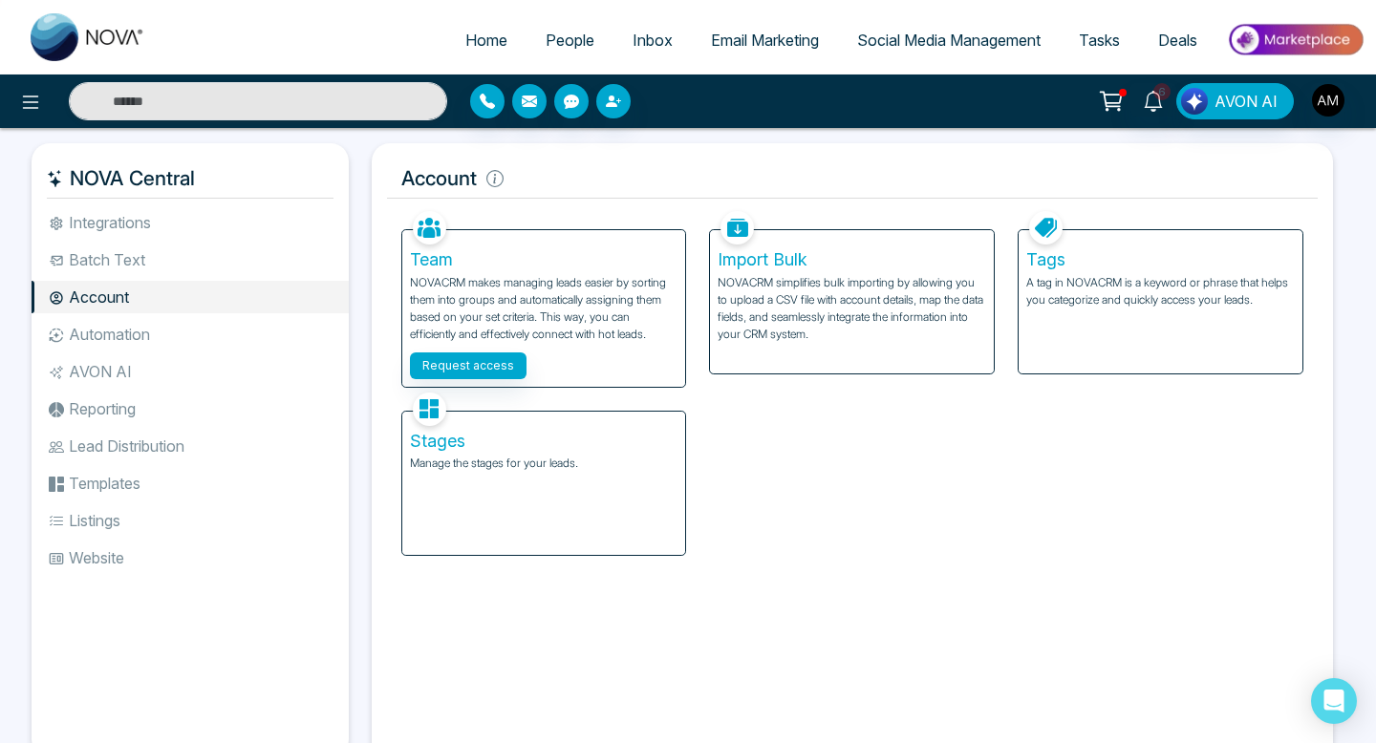
click at [1041, 279] on p "A tag in NOVACRM is a keyword or phrase that helps you categorize and quickly a…" at bounding box center [1160, 291] width 269 height 34
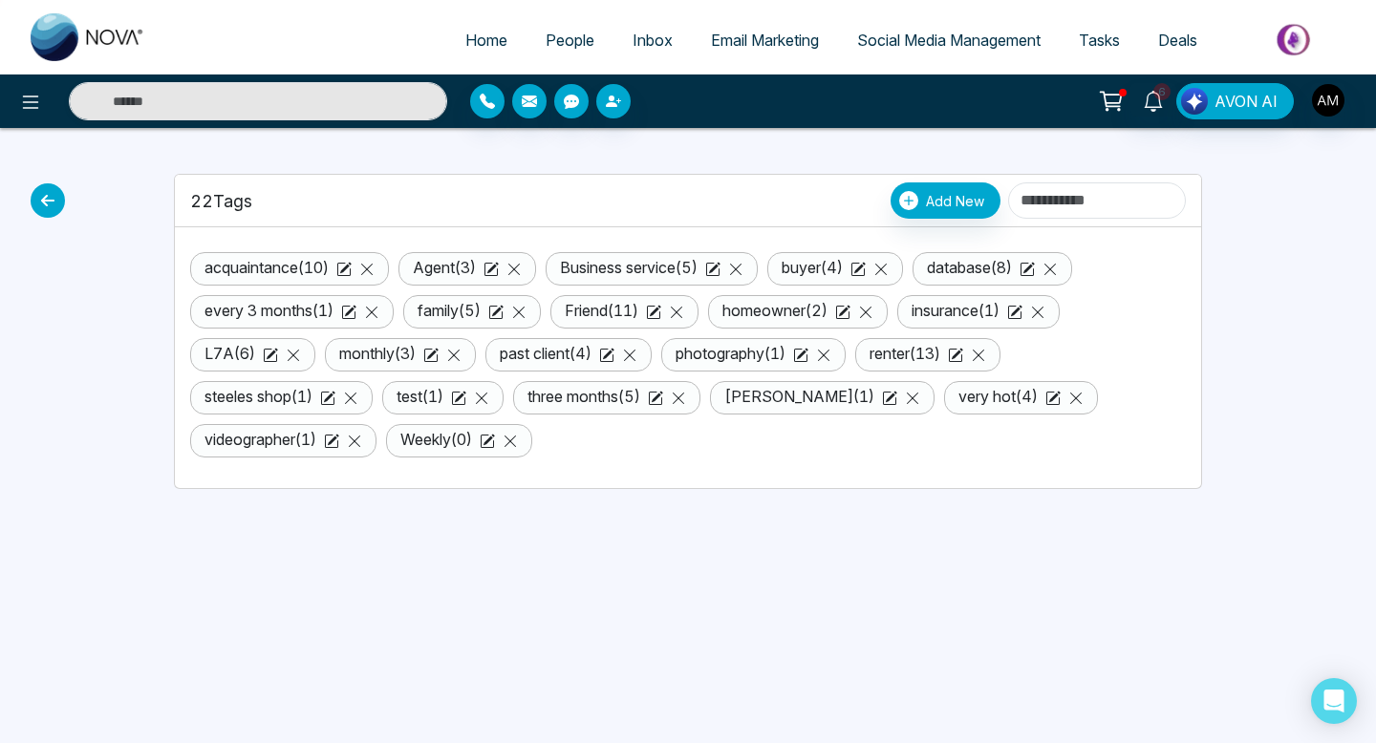
click at [45, 196] on icon at bounding box center [48, 200] width 34 height 34
